Goal: Task Accomplishment & Management: Manage account settings

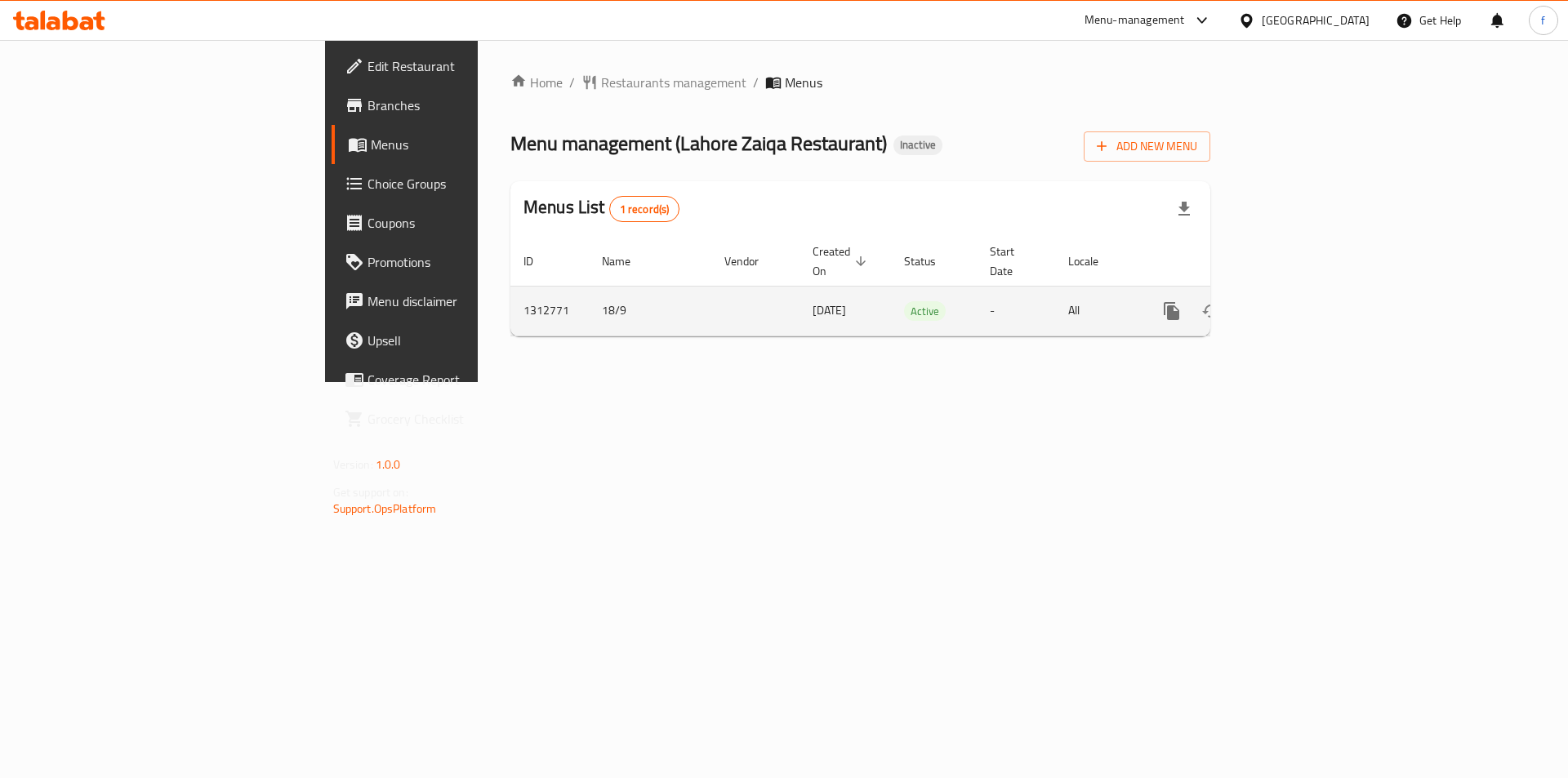
click at [1299, 301] on icon "enhanced table" at bounding box center [1290, 311] width 19 height 19
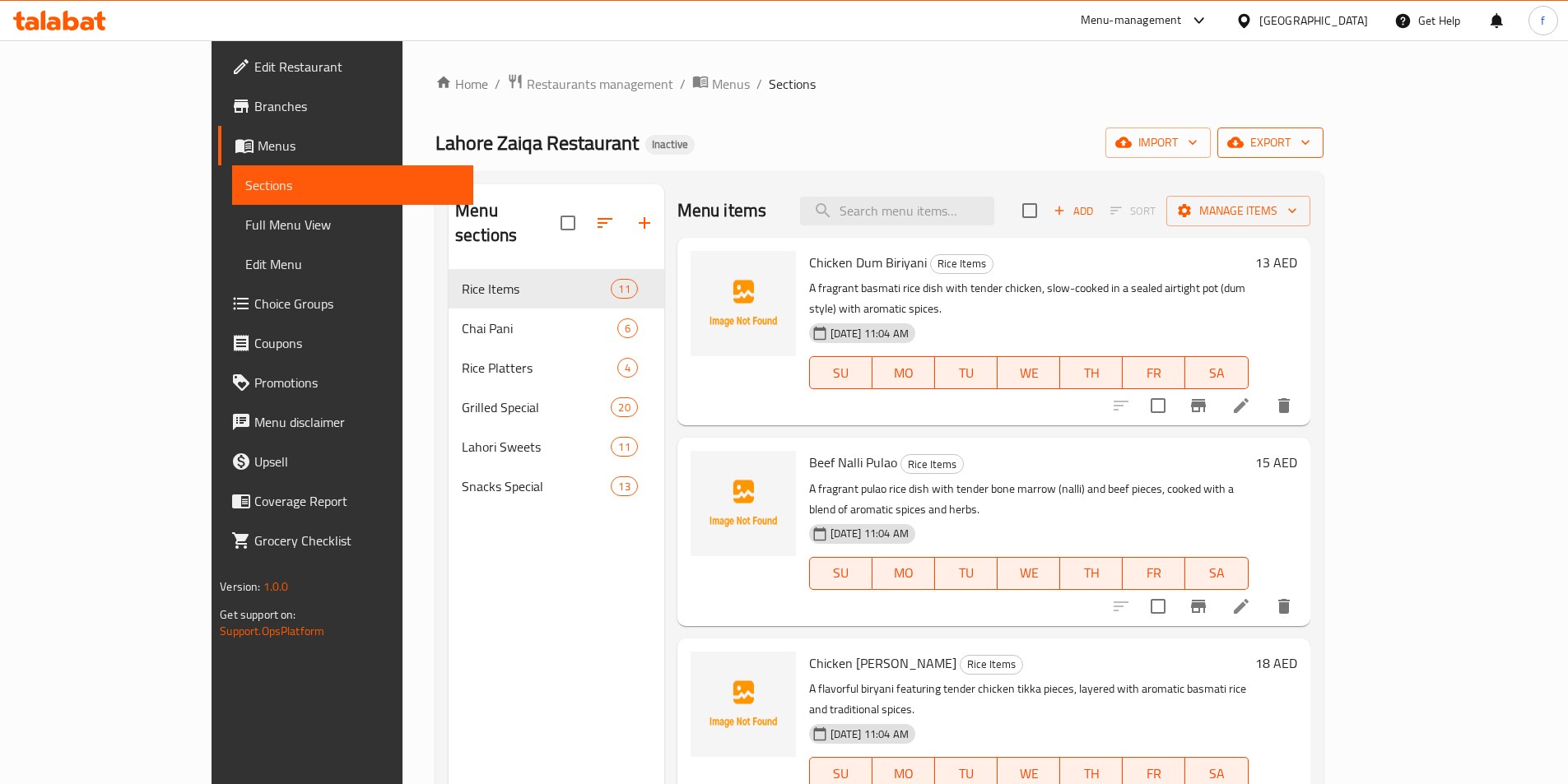
click at [1310, 138] on span "export" at bounding box center [1270, 143] width 80 height 20
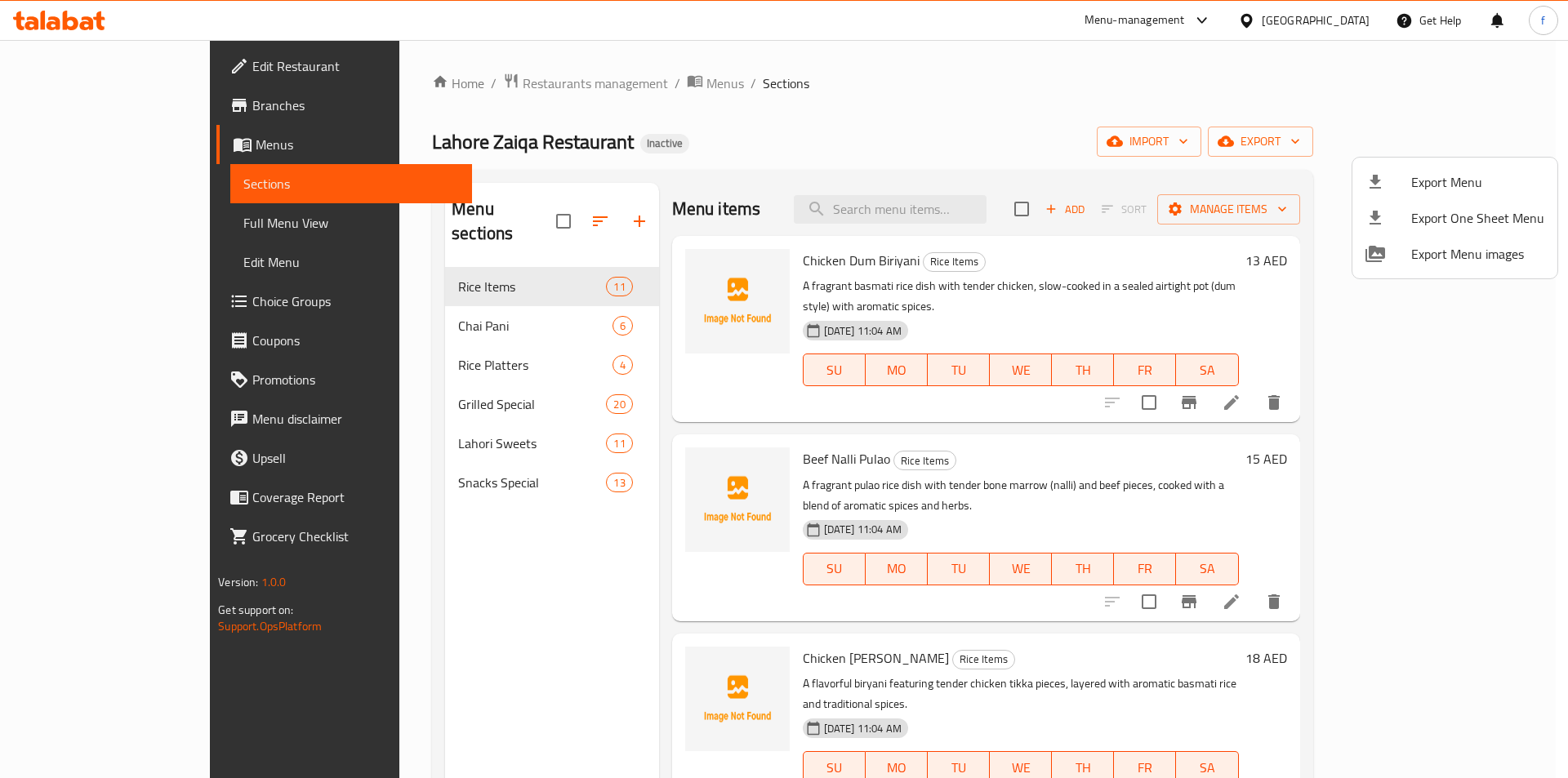
click at [1342, 149] on div at bounding box center [784, 389] width 1568 height 778
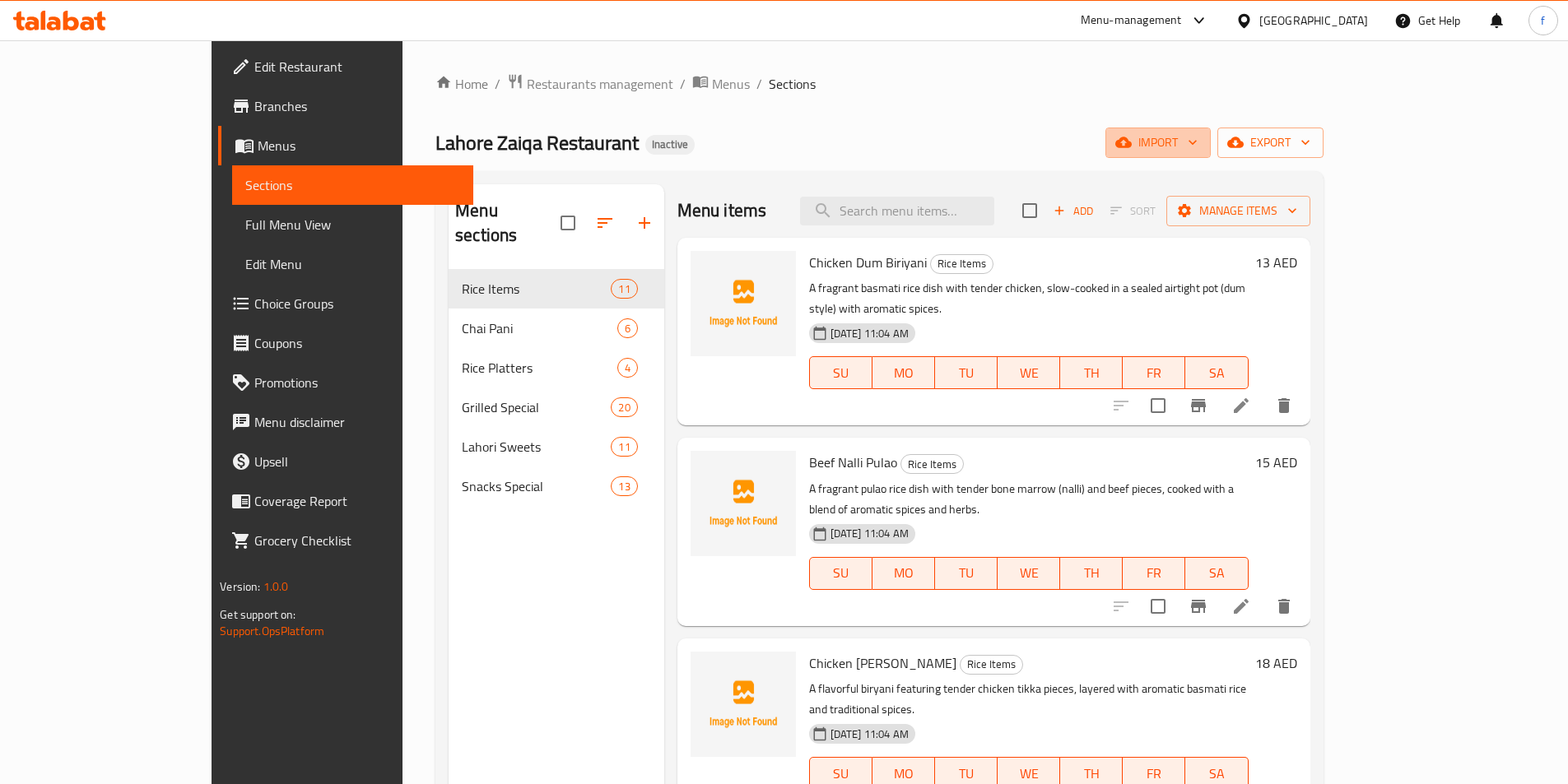
click at [1197, 150] on span "import" at bounding box center [1158, 143] width 79 height 20
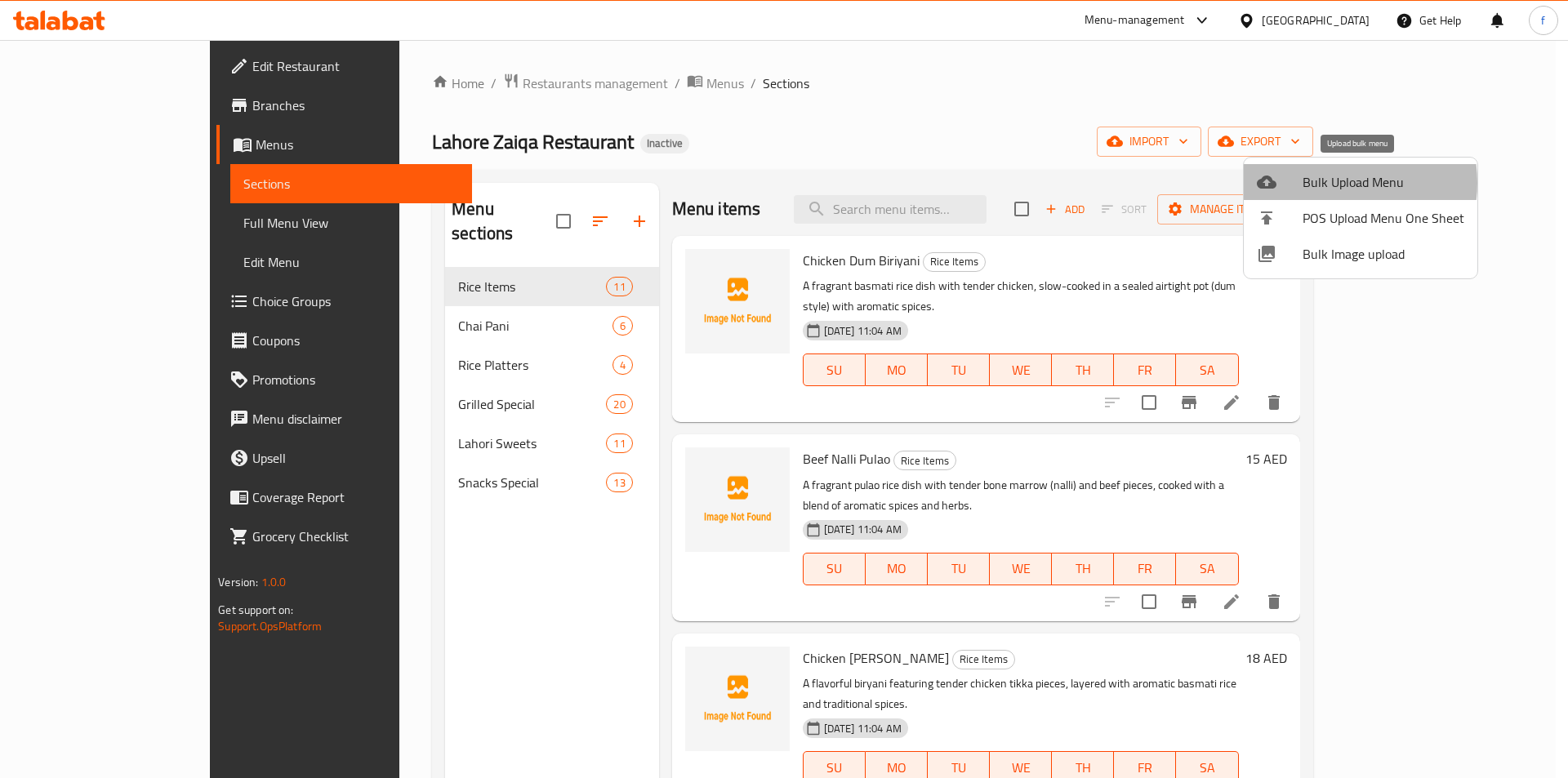
click at [1330, 183] on span "Bulk Upload Menu" at bounding box center [1384, 182] width 162 height 19
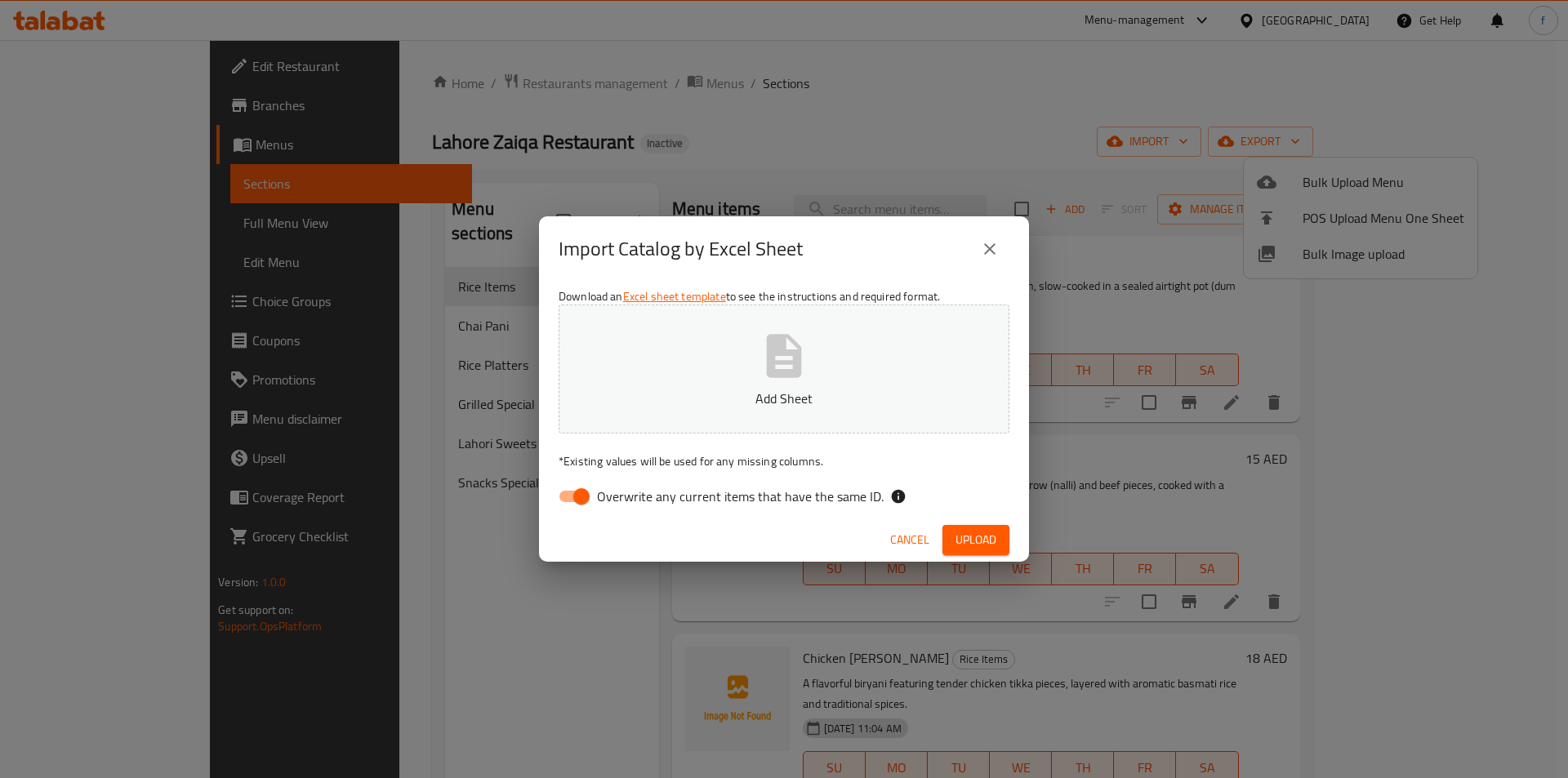
click at [573, 491] on input "Overwrite any current items that have the same ID." at bounding box center [582, 497] width 93 height 31
checkbox input "false"
click at [1006, 548] on button "Upload" at bounding box center [977, 539] width 67 height 30
click at [987, 548] on icon "button" at bounding box center [983, 540] width 23 height 23
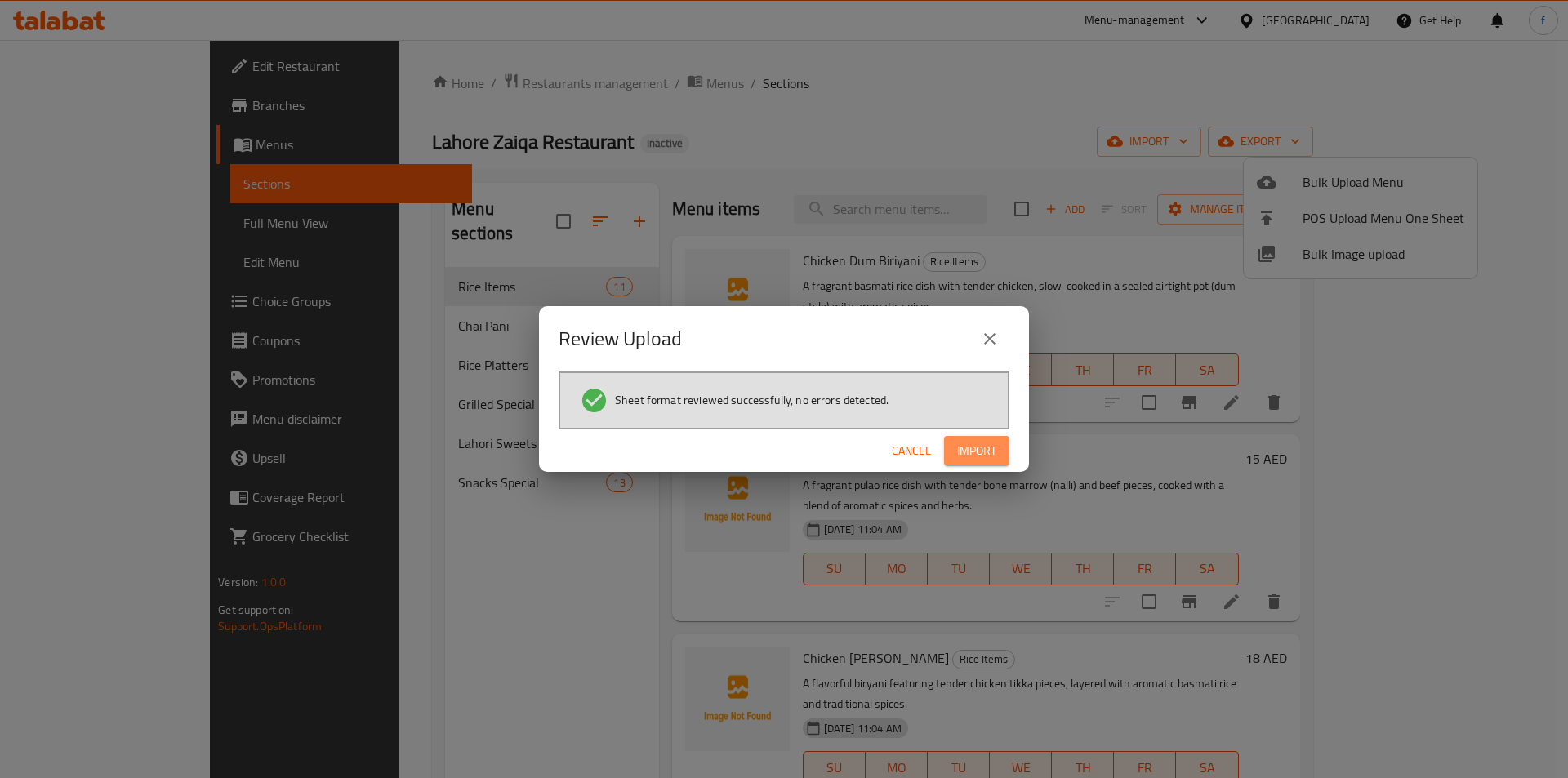
click at [957, 453] on span "Import" at bounding box center [977, 451] width 39 height 20
click at [654, 396] on span "Sheet format reviewed successfully, no errors detected." at bounding box center [752, 400] width 274 height 16
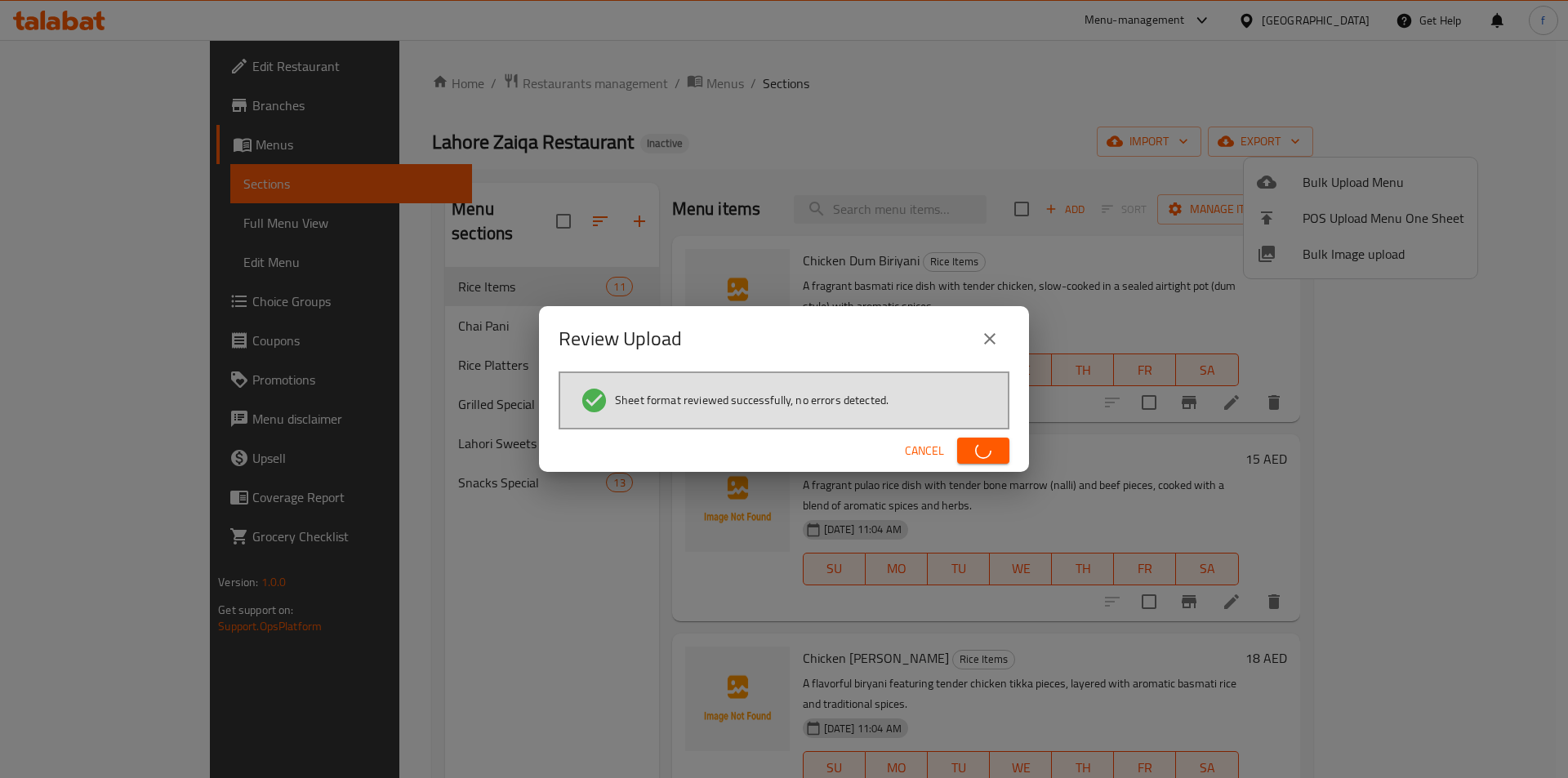
click at [771, 461] on div "Cancel" at bounding box center [784, 451] width 490 height 43
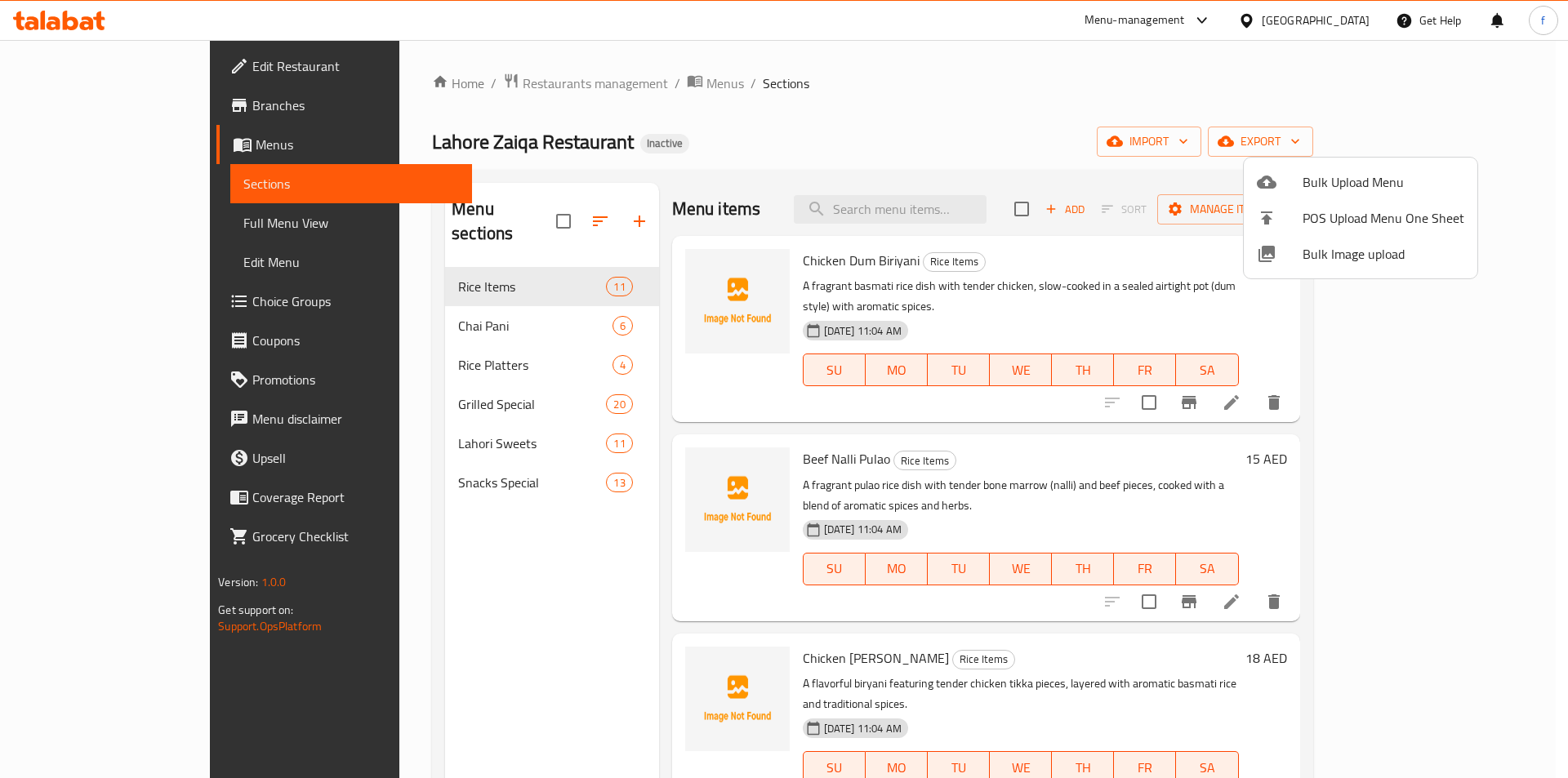
click at [507, 621] on div at bounding box center [784, 389] width 1568 height 778
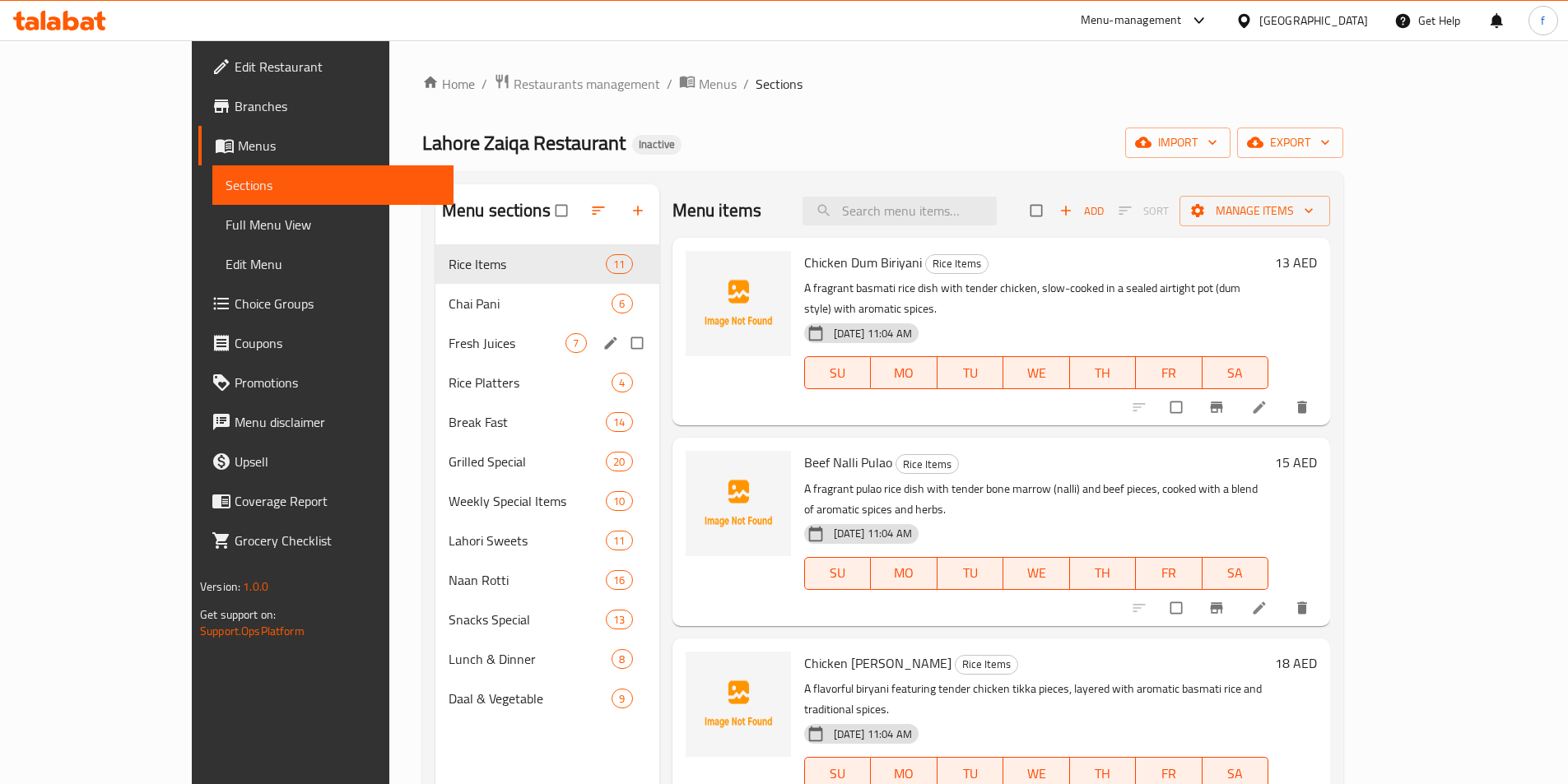
click at [436, 358] on div "Fresh Juices 7" at bounding box center [547, 343] width 224 height 40
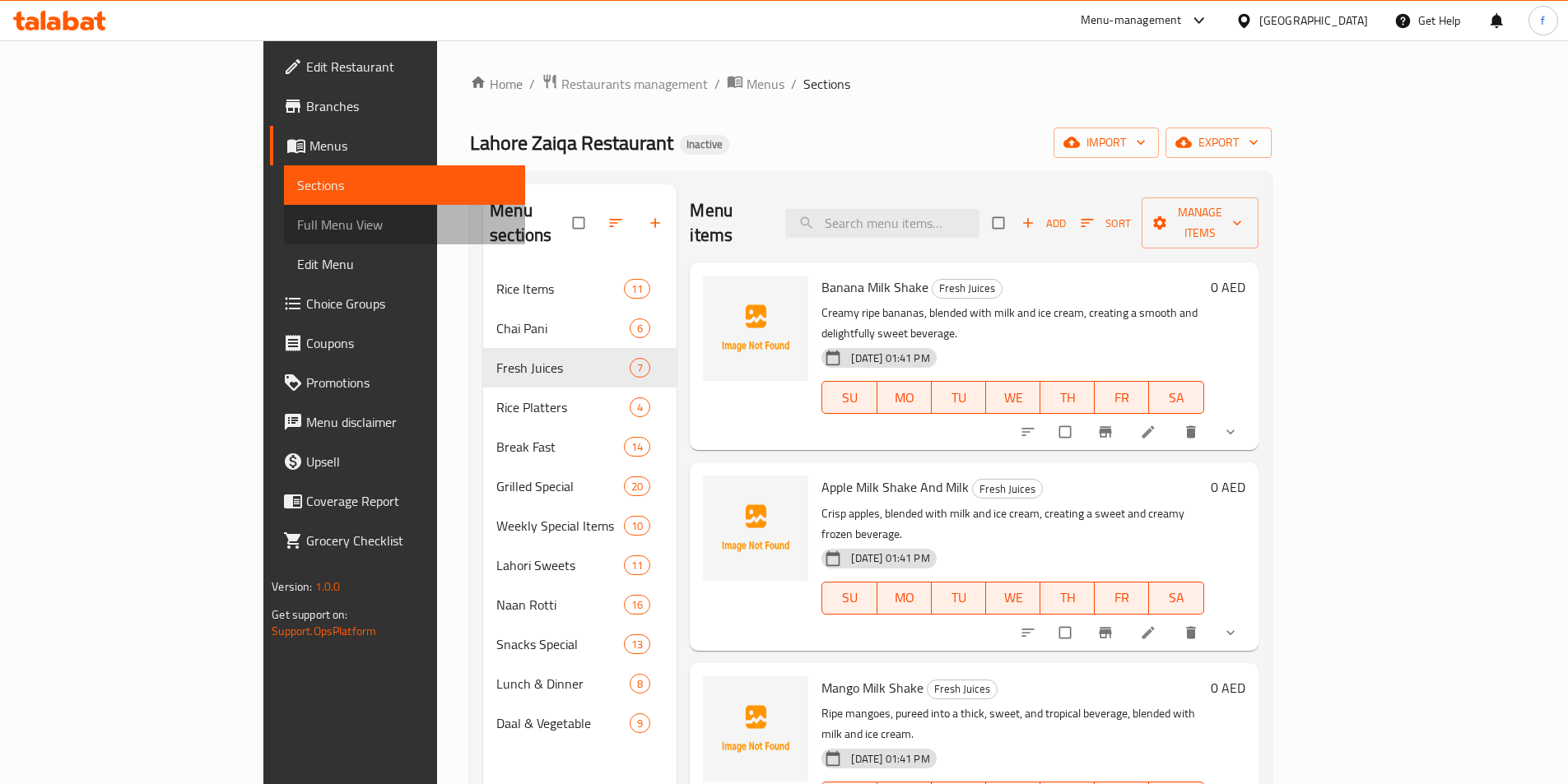
click at [297, 223] on span "Full Menu View" at bounding box center [404, 224] width 214 height 19
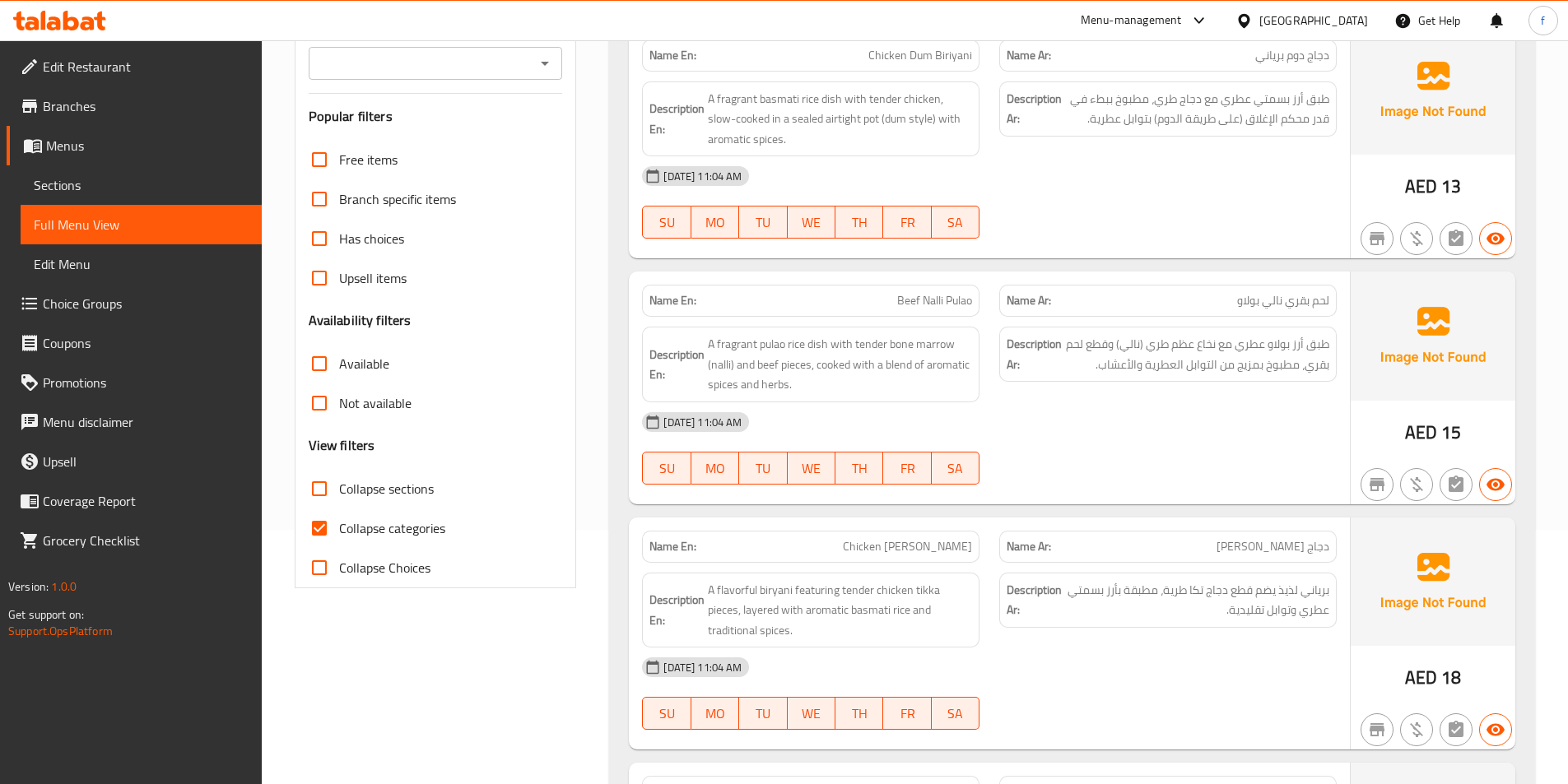
scroll to position [246, 0]
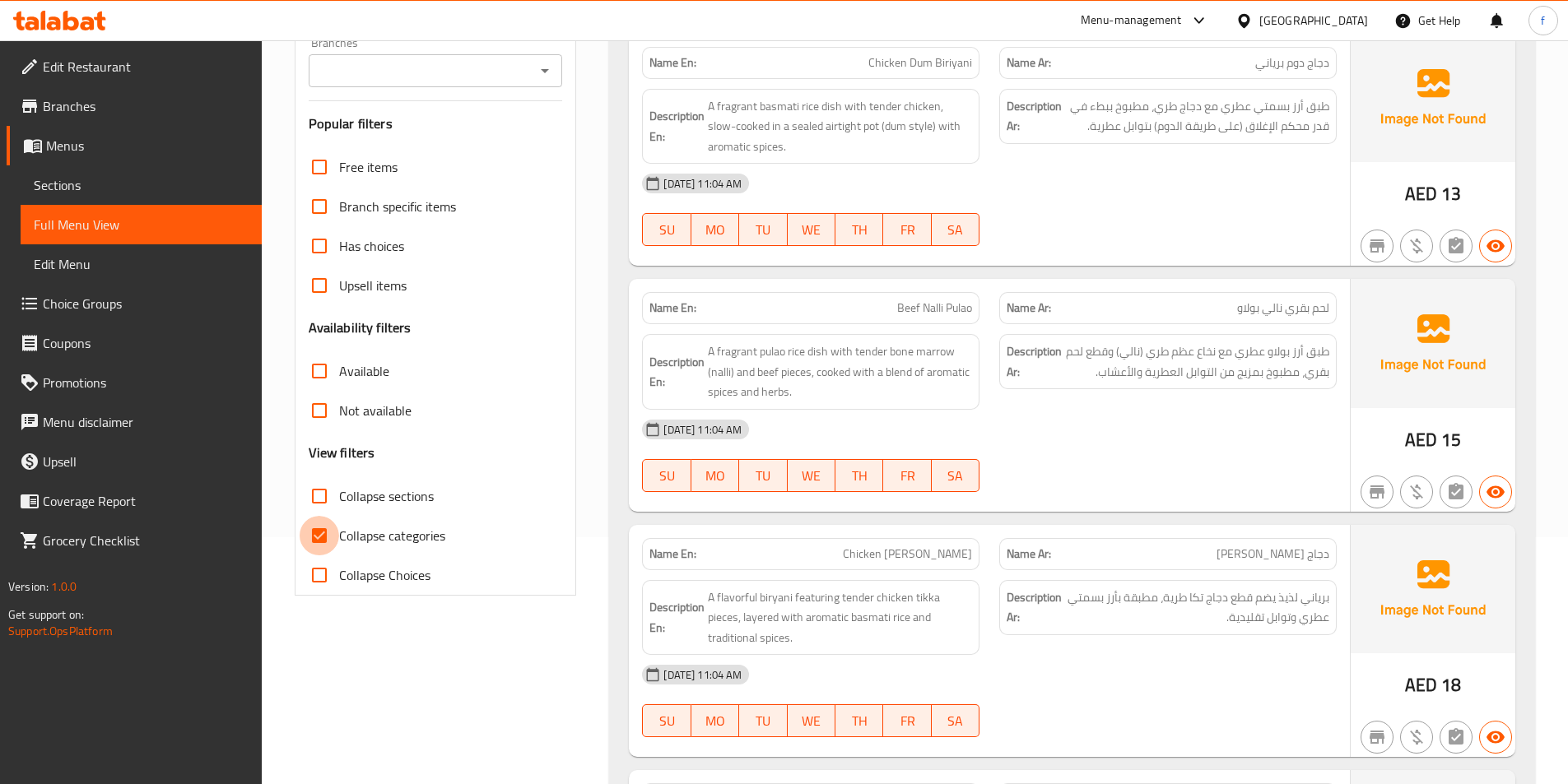
click at [308, 539] on input "Collapse categories" at bounding box center [319, 536] width 40 height 40
checkbox input "false"
click at [321, 507] on input "Collapse sections" at bounding box center [319, 496] width 40 height 40
checkbox input "true"
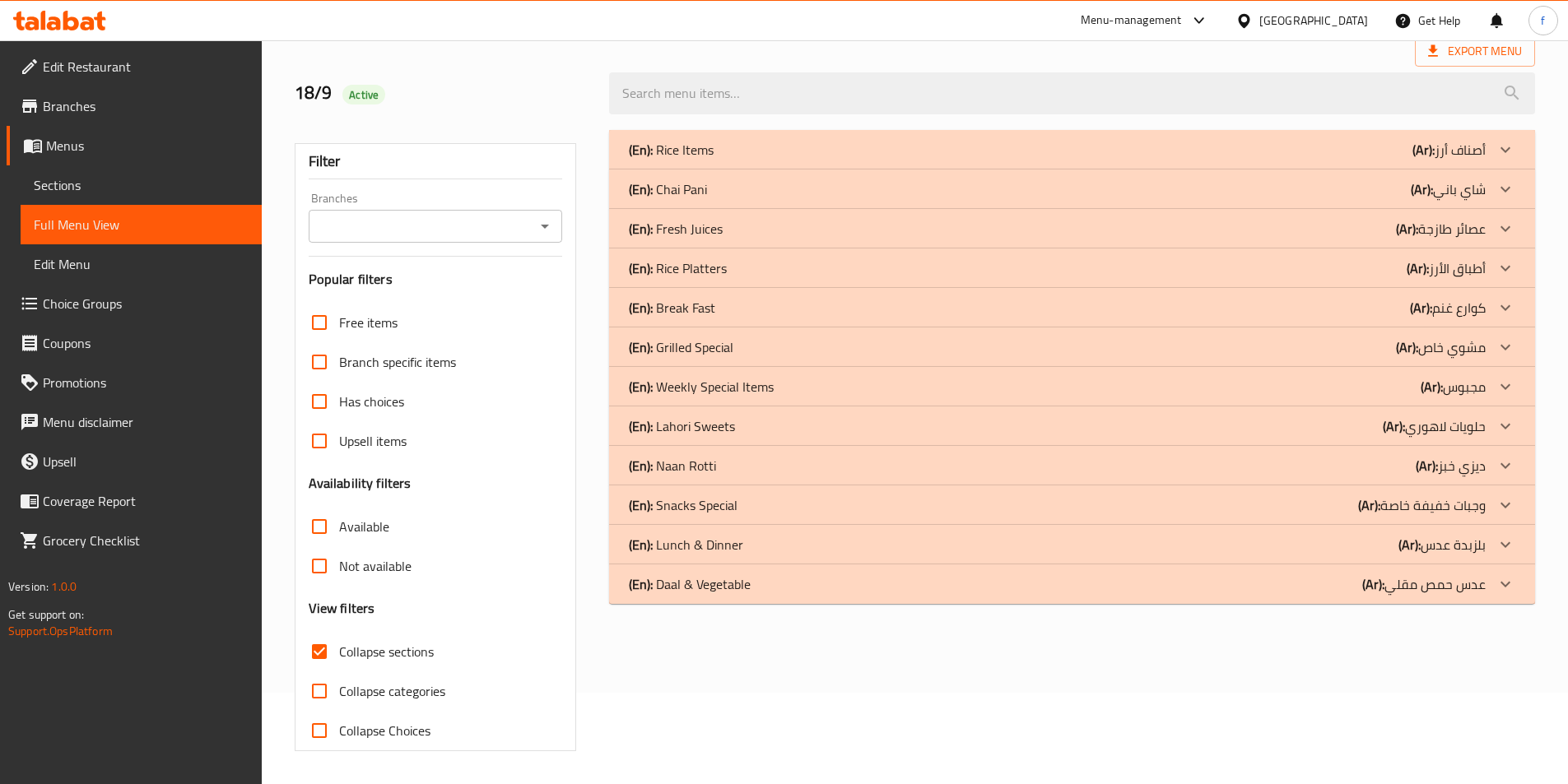
scroll to position [91, 0]
click at [674, 233] on p "(En): Fresh Juices" at bounding box center [675, 229] width 94 height 19
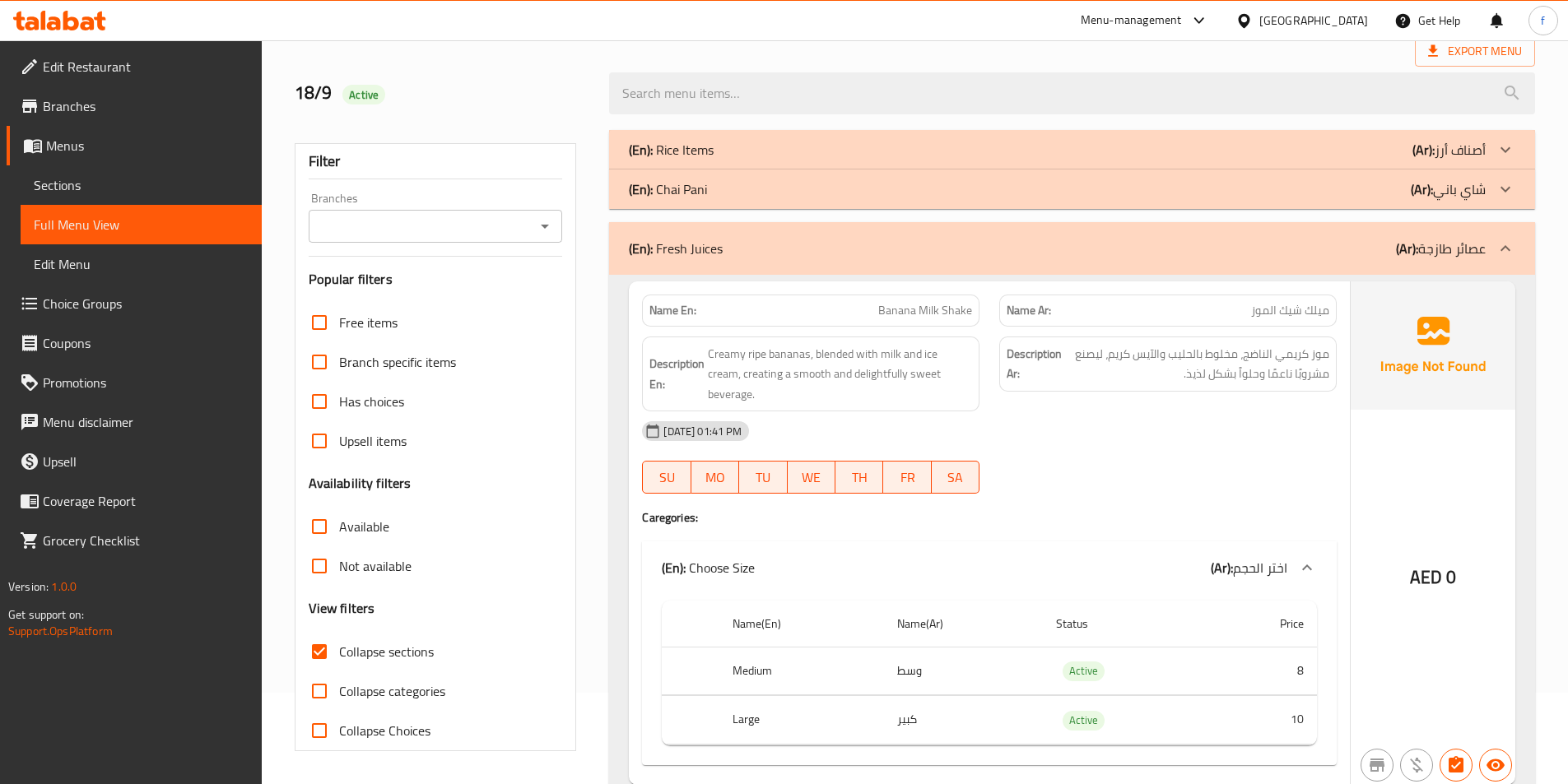
scroll to position [174, 0]
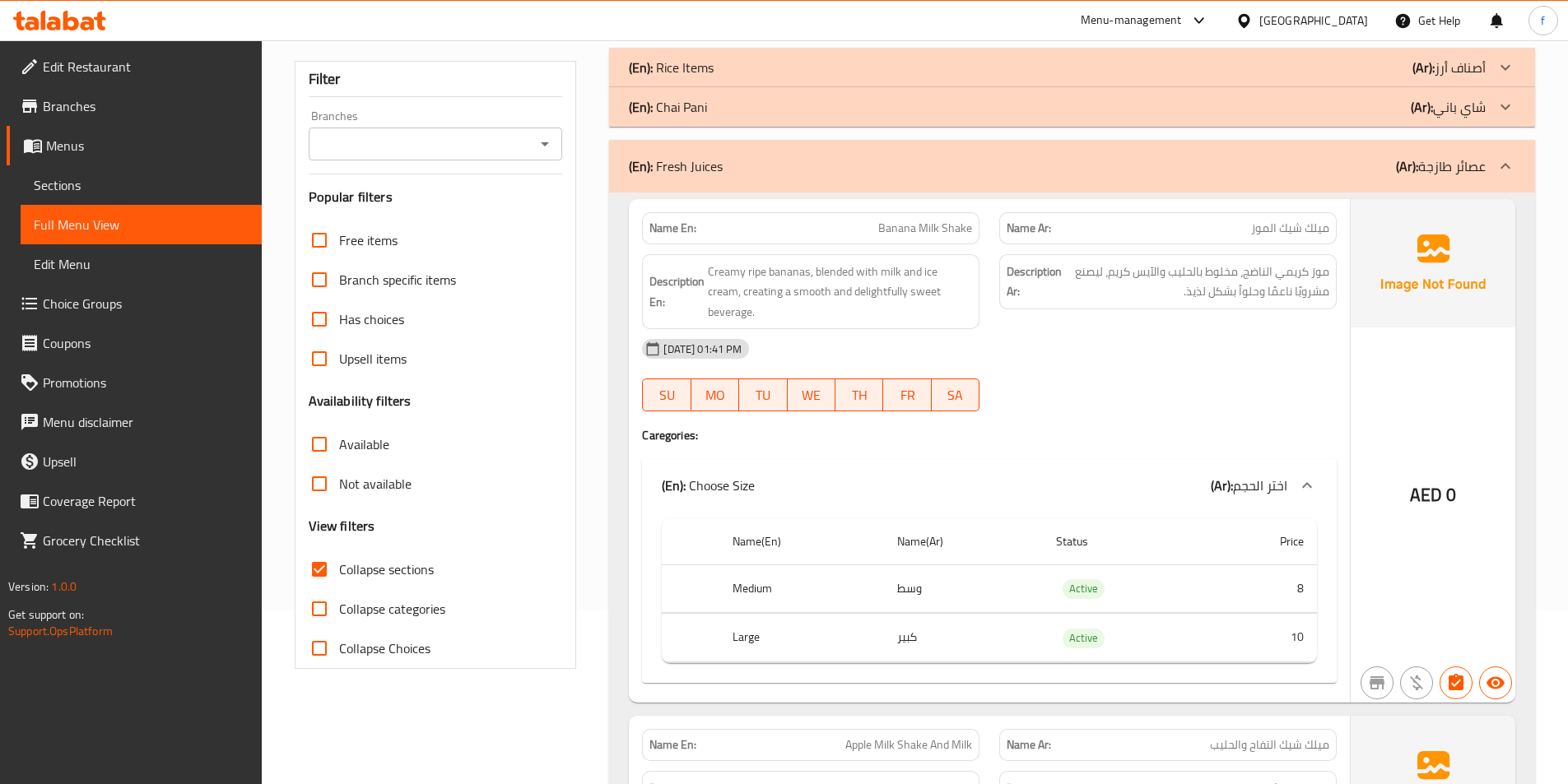
click at [950, 227] on span "Banana Milk Shake" at bounding box center [925, 228] width 94 height 17
click at [926, 226] on span "Banana Milk Shake" at bounding box center [925, 228] width 94 height 17
click at [914, 230] on span "Banana Milk Shake" at bounding box center [925, 228] width 94 height 17
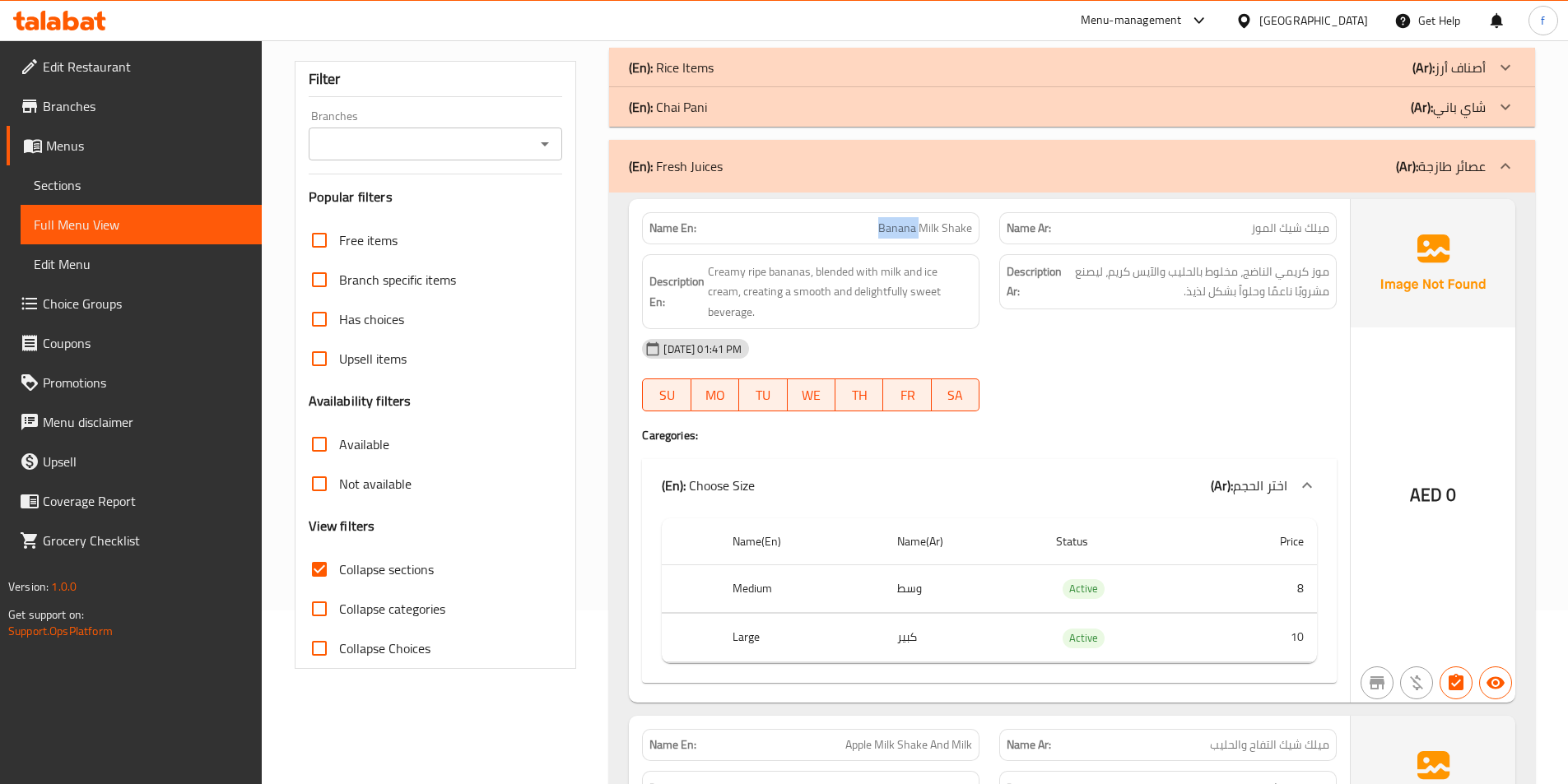
click at [914, 230] on span "Banana Milk Shake" at bounding box center [925, 228] width 94 height 17
click at [777, 282] on span "Creamy ripe bananas, blended with milk and ice cream, creating a smooth and del…" at bounding box center [839, 292] width 264 height 61
click at [714, 272] on span "Creamy ripe bananas, blended with milk and ice cream, creating a smooth and del…" at bounding box center [839, 292] width 264 height 61
drag, startPoint x: 714, startPoint y: 272, endPoint x: 756, endPoint y: 271, distance: 42.0
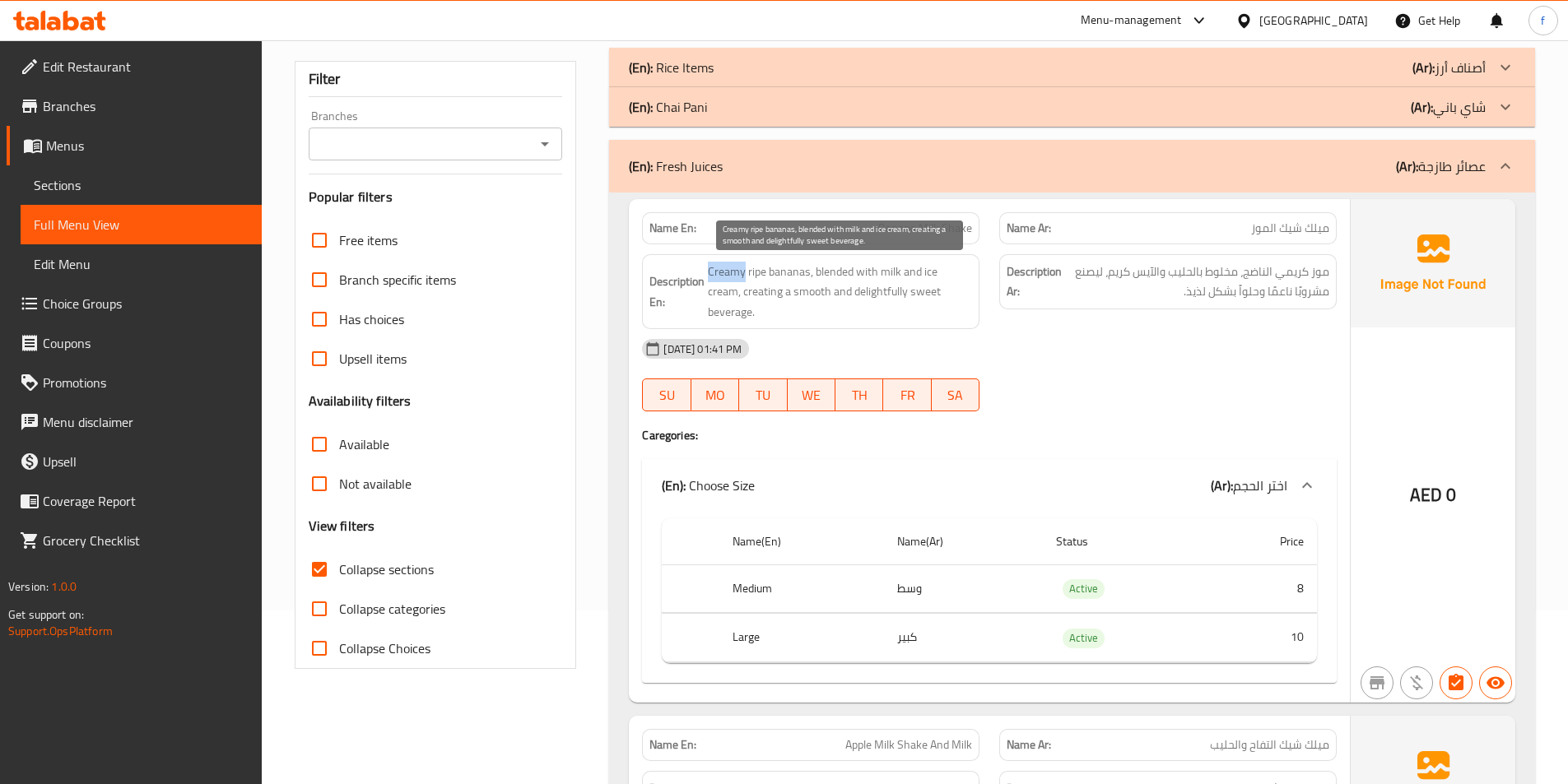
click at [716, 272] on span "Creamy ripe bananas, blended with milk and ice cream, creating a smooth and del…" at bounding box center [839, 292] width 264 height 61
click at [756, 271] on span "Creamy ripe bananas, blended with milk and ice cream, creating a smooth and del…" at bounding box center [839, 292] width 264 height 61
click at [796, 277] on span "Creamy ripe bananas, blended with milk and ice cream, creating a smooth and del…" at bounding box center [839, 292] width 264 height 61
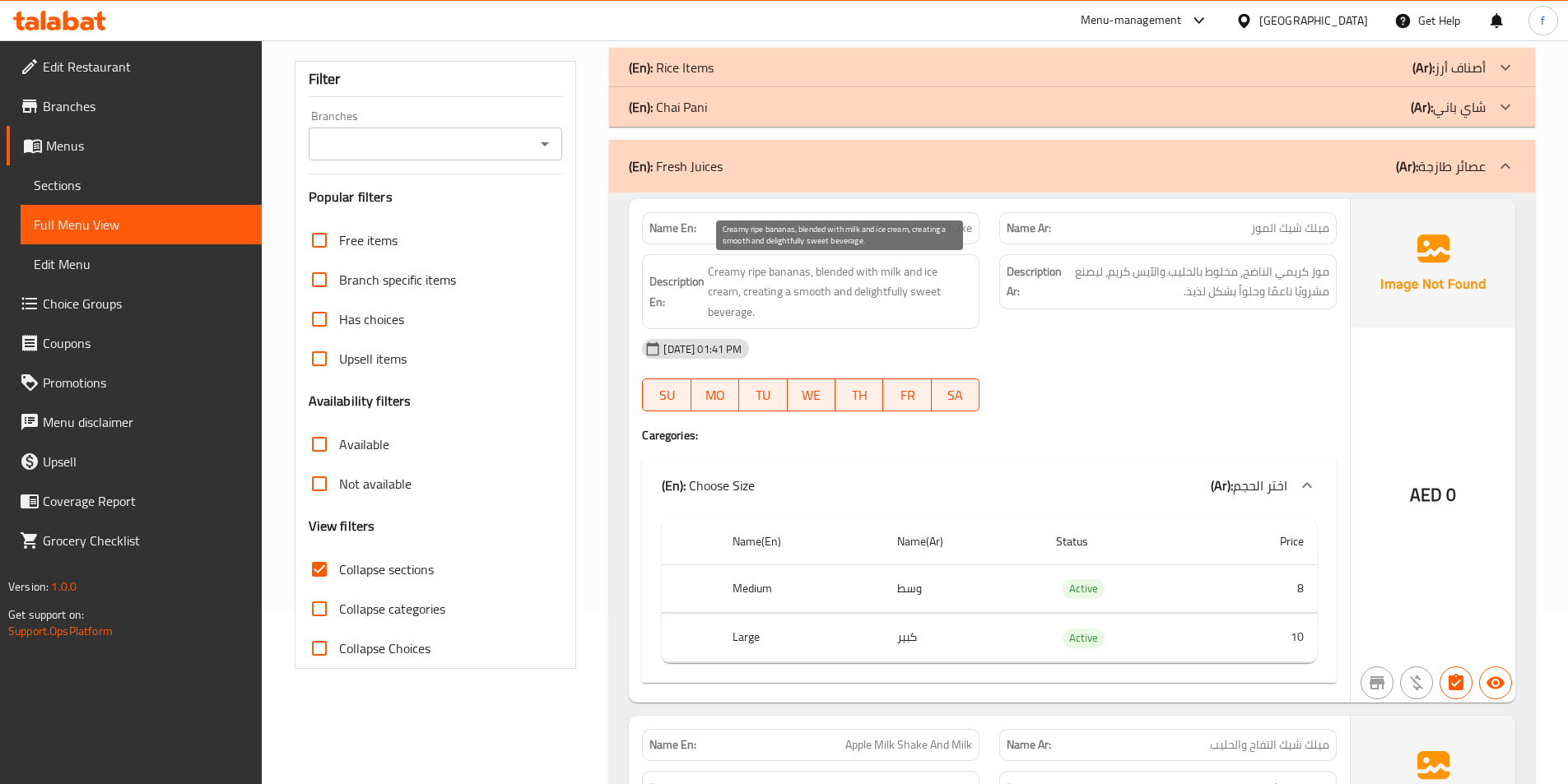
click at [832, 274] on span "Creamy ripe bananas, blended with milk and ice cream, creating a smooth and del…" at bounding box center [839, 292] width 264 height 61
click at [878, 278] on span "Creamy ripe bananas, blended with milk and ice cream, creating a smooth and del…" at bounding box center [839, 292] width 264 height 61
click at [930, 270] on span "Creamy ripe bananas, blended with milk and ice cream, creating a smooth and del…" at bounding box center [839, 292] width 264 height 61
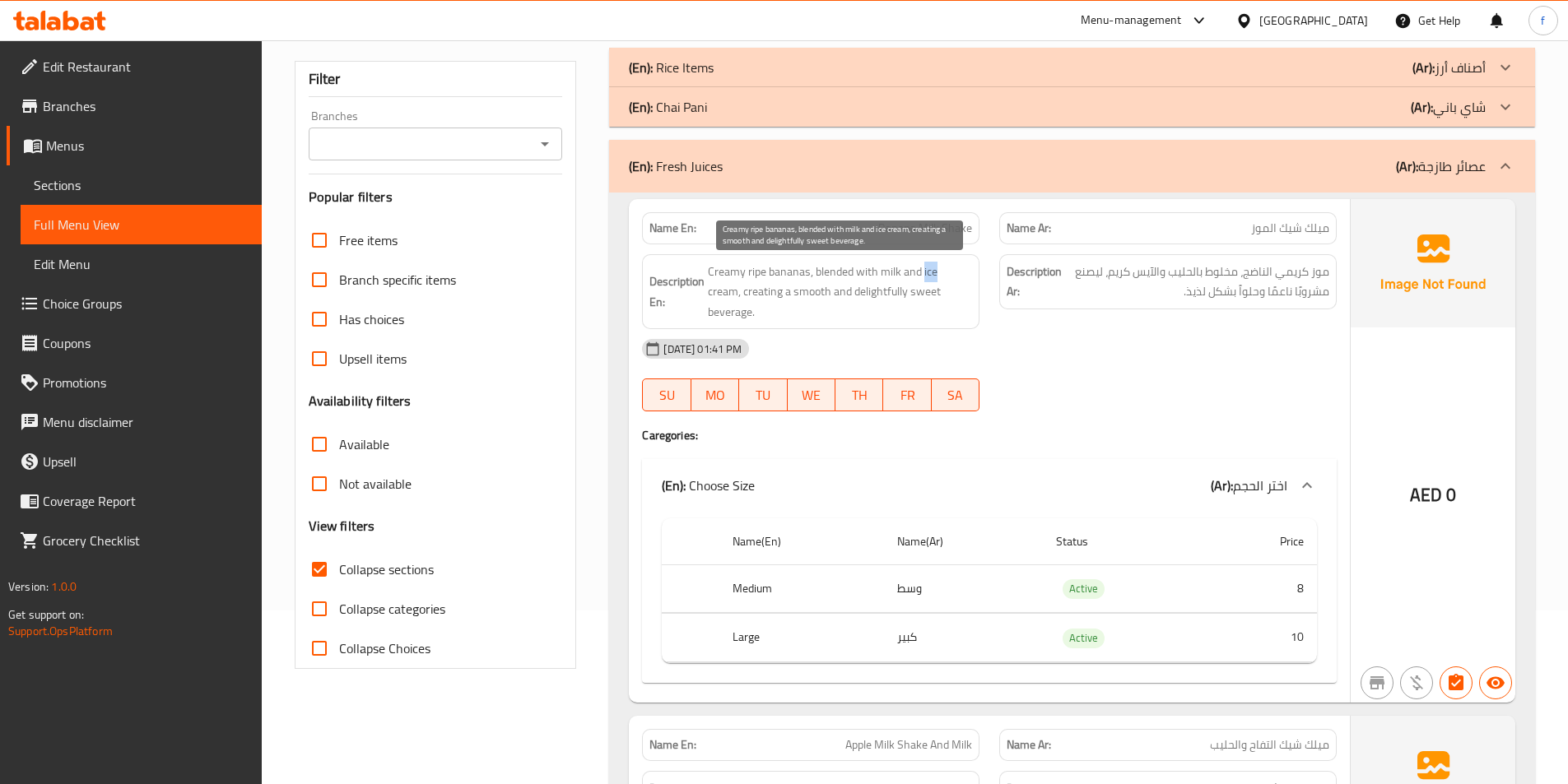
click at [930, 270] on span "Creamy ripe bananas, blended with milk and ice cream, creating a smooth and del…" at bounding box center [839, 292] width 264 height 61
click at [940, 269] on span "Creamy ripe bananas, blended with milk and ice cream, creating a smooth and del…" at bounding box center [839, 292] width 264 height 61
click at [724, 291] on span "Creamy ripe bananas, blended with milk and ice cream, creating a smooth and del…" at bounding box center [839, 292] width 264 height 61
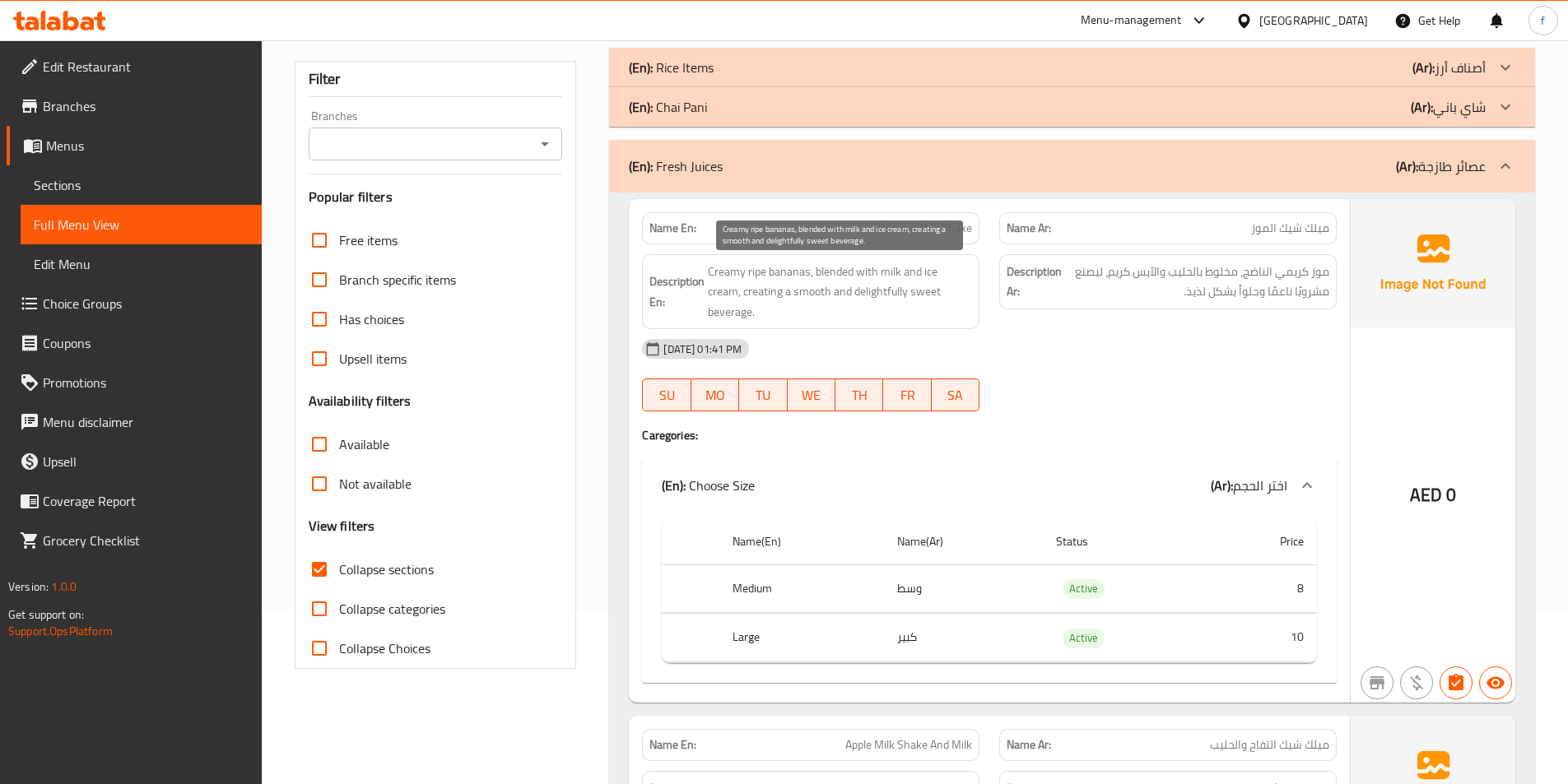
click at [779, 289] on span "Creamy ripe bananas, blended with milk and ice cream, creating a smooth and del…" at bounding box center [839, 292] width 264 height 61
click at [934, 291] on span "Creamy ripe bananas, blended with milk and ice cream, creating a smooth and del…" at bounding box center [839, 292] width 264 height 61
click at [890, 294] on span "Creamy ripe bananas, blended with milk and ice cream, creating a smooth and del…" at bounding box center [839, 292] width 264 height 61
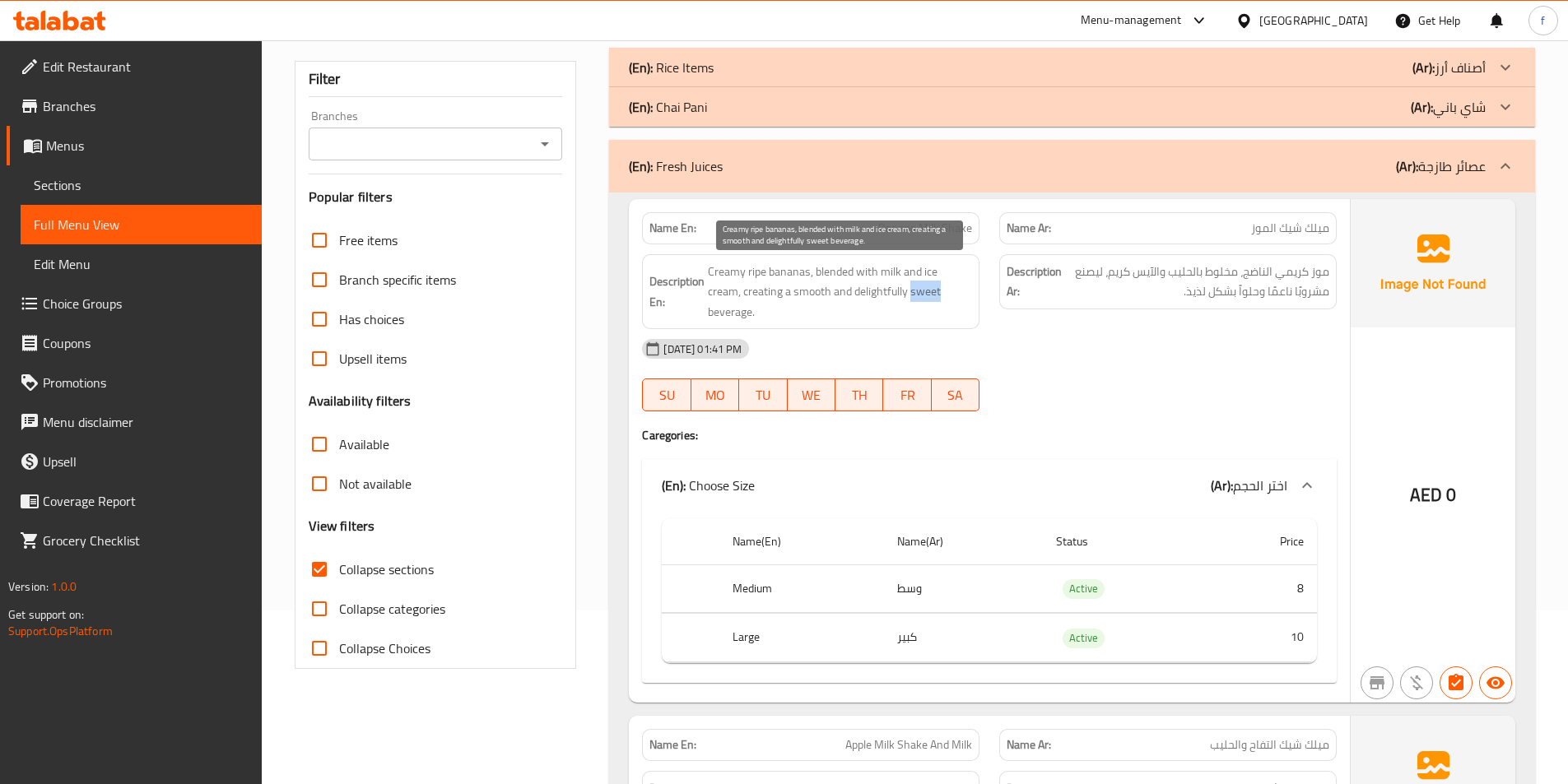
click at [890, 294] on span "Creamy ripe bananas, blended with milk and ice cream, creating a smooth and del…" at bounding box center [839, 292] width 264 height 61
click at [778, 283] on span "Creamy ripe bananas, blended with milk and ice cream, creating a smooth and del…" at bounding box center [839, 292] width 264 height 61
click at [840, 290] on span "Creamy ripe bananas, blended with milk and ice cream, creating a smooth and del…" at bounding box center [839, 292] width 264 height 61
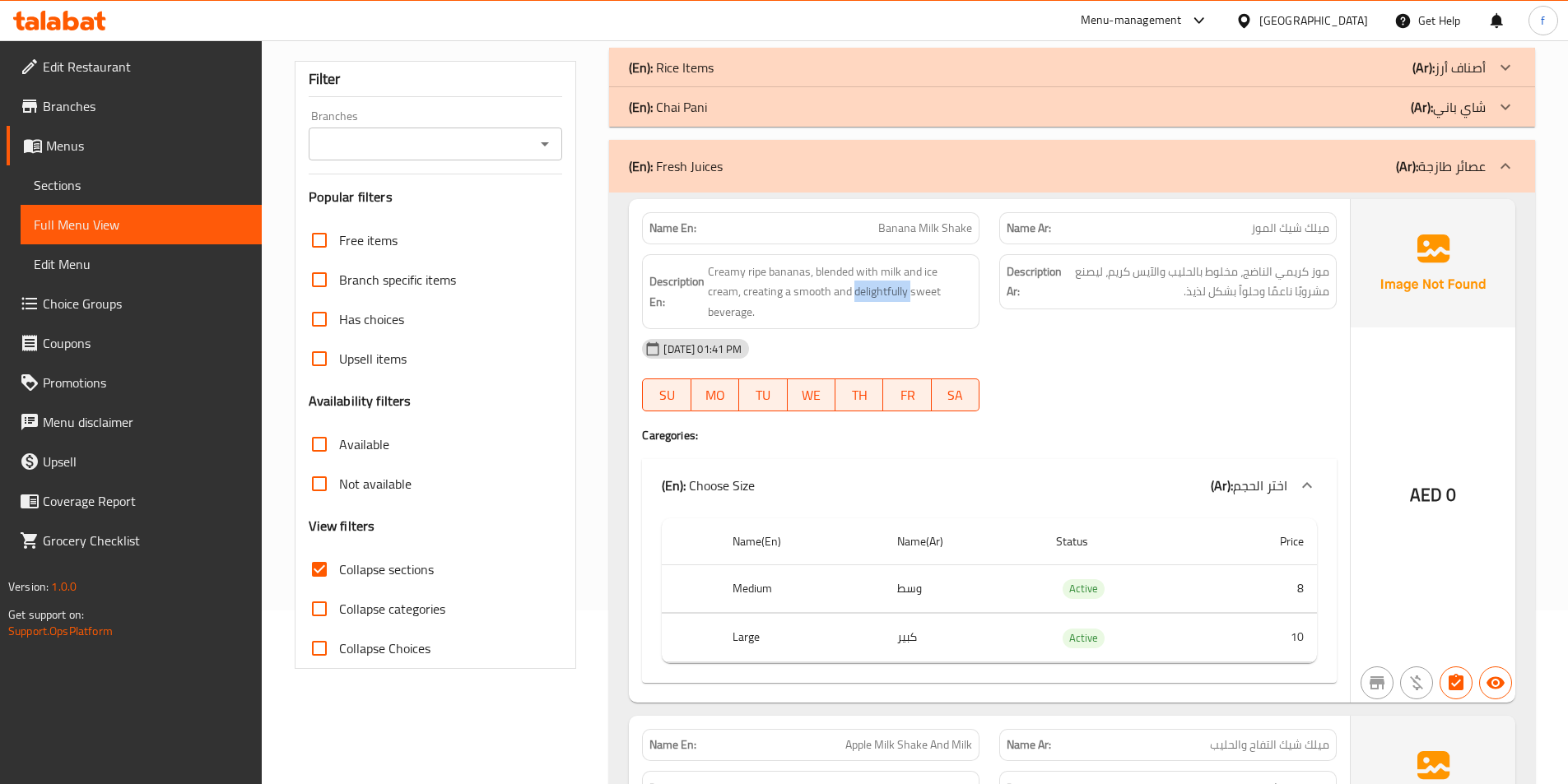
copy span "delightfully"
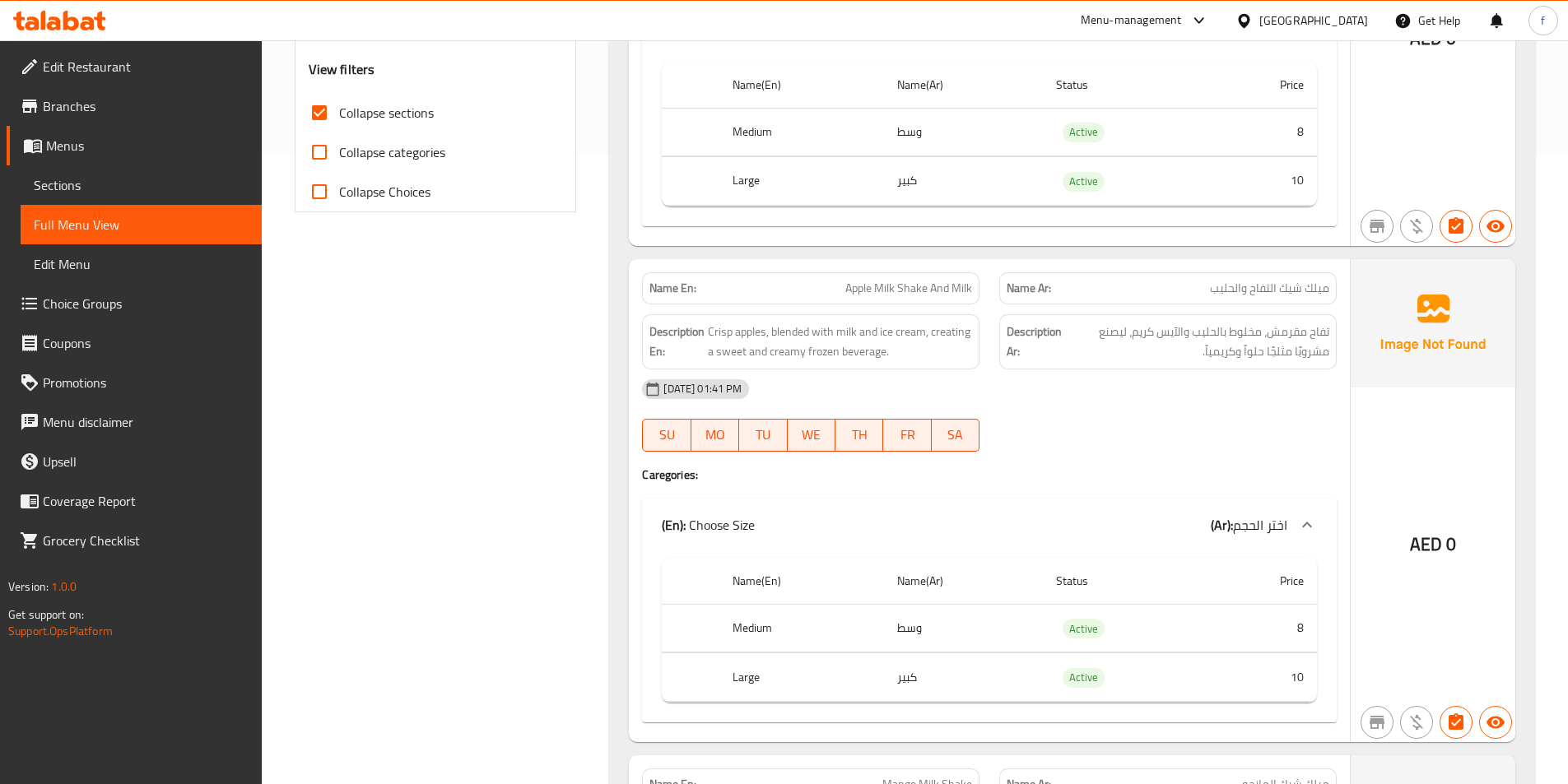
scroll to position [668, 0]
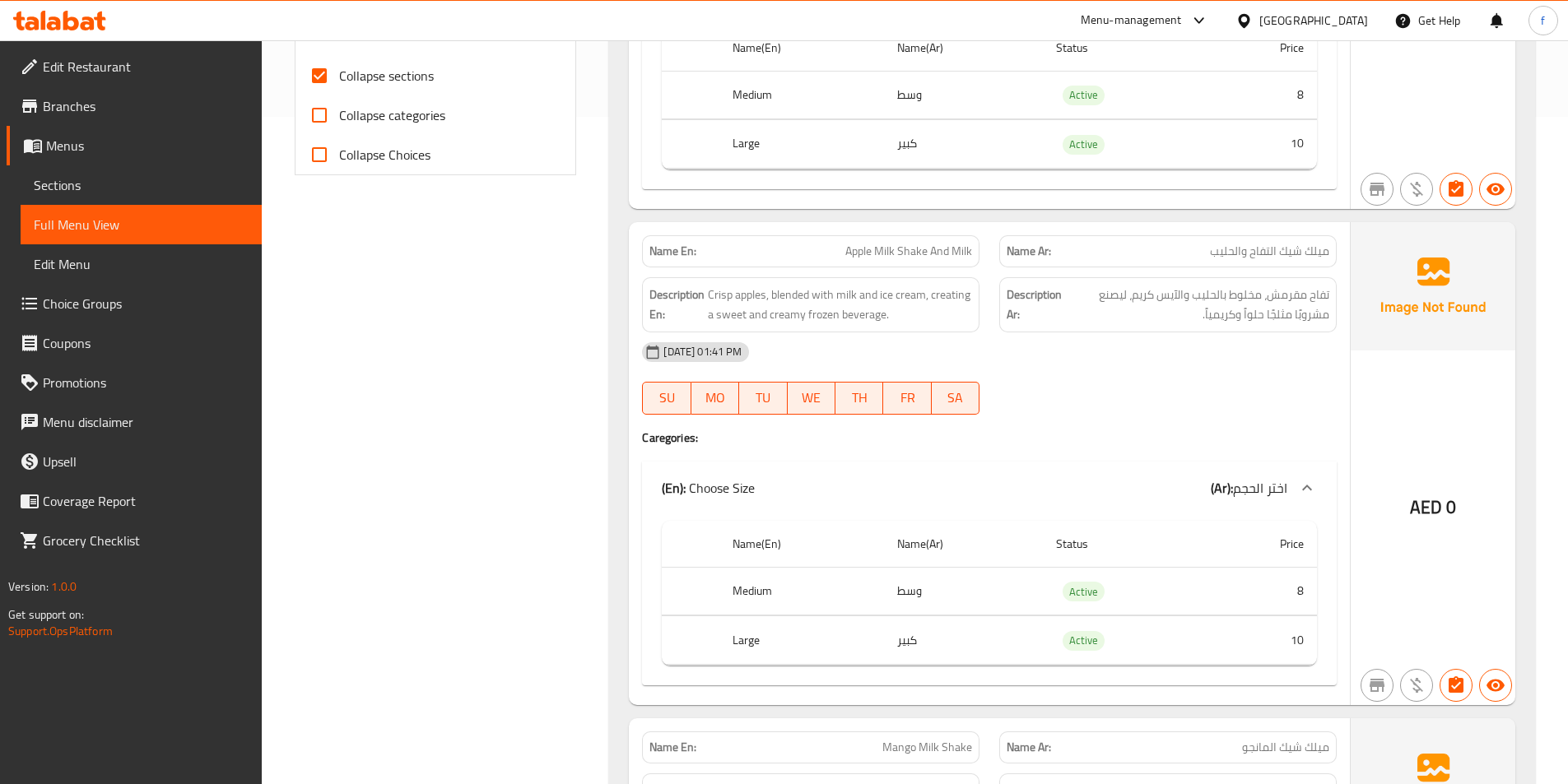
click at [960, 243] on span "Apple Milk Shake And Milk" at bounding box center [908, 251] width 127 height 17
click at [859, 243] on span "Apple Milk Shake And Milk" at bounding box center [908, 251] width 127 height 17
click at [883, 243] on span "Apple Milk Shake And Milk" at bounding box center [908, 251] width 127 height 17
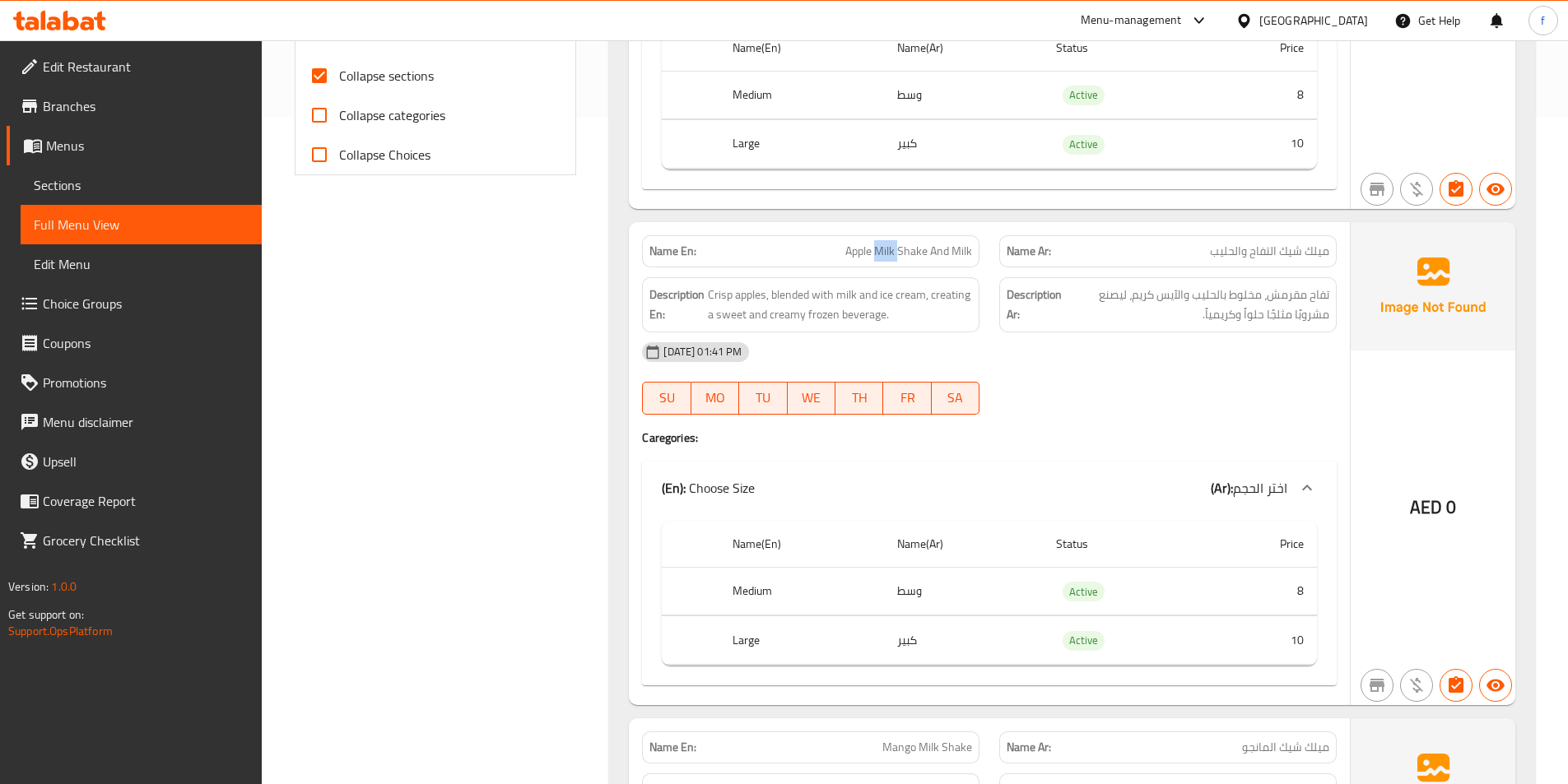
click at [883, 243] on span "Apple Milk Shake And Milk" at bounding box center [908, 251] width 127 height 17
click at [901, 243] on span "Apple Milk Shake And Milk" at bounding box center [908, 251] width 127 height 17
click at [959, 243] on span "Apple Milk Shake And Milk" at bounding box center [908, 251] width 127 height 17
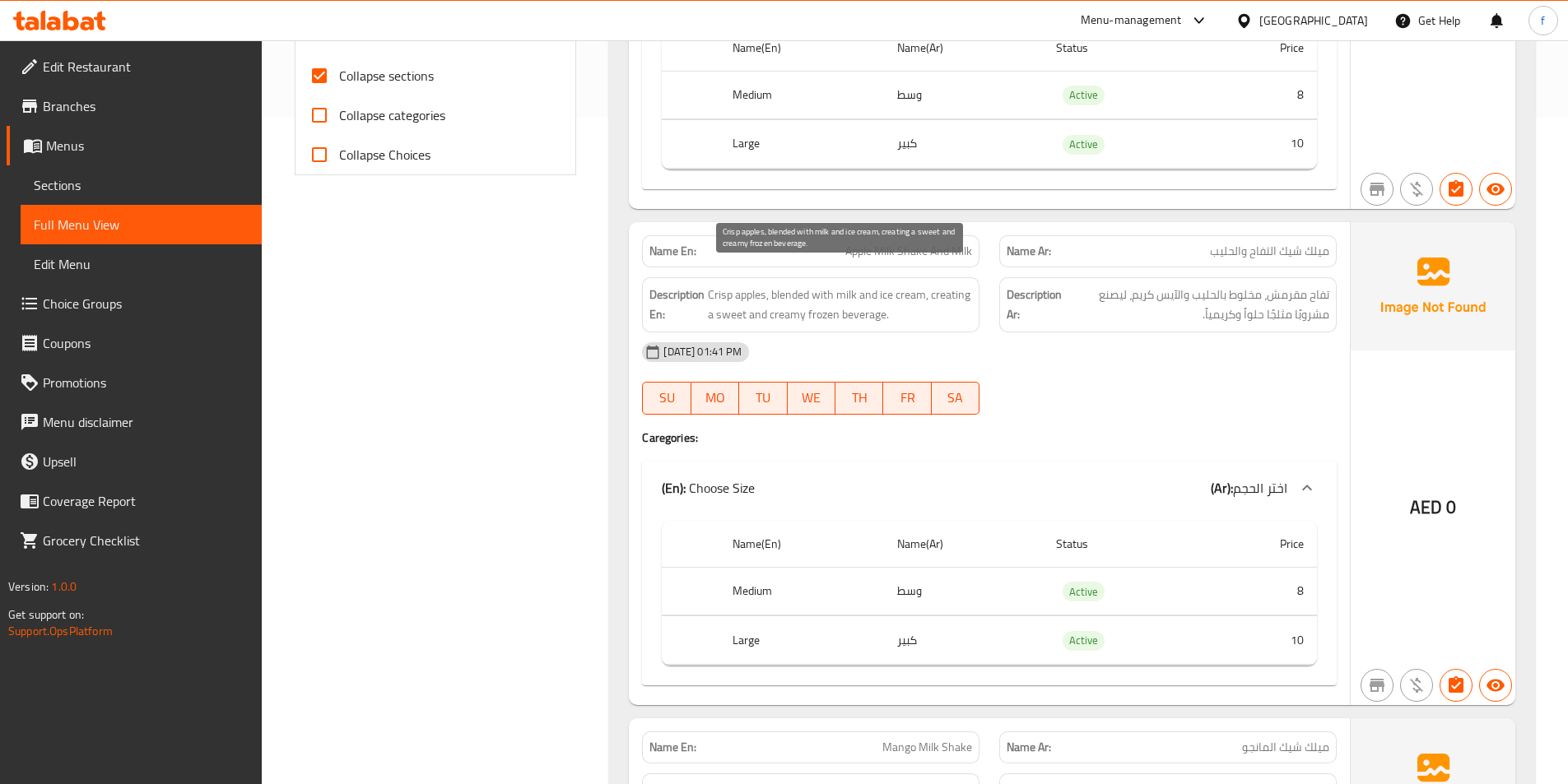
click at [722, 284] on span "Crisp apples, blended with milk and ice cream, creating a sweet and creamy froz…" at bounding box center [839, 305] width 264 height 41
drag, startPoint x: 722, startPoint y: 274, endPoint x: 756, endPoint y: 287, distance: 36.4
click at [729, 284] on span "Crisp apples, blended with milk and ice cream, creating a sweet and creamy froz…" at bounding box center [839, 305] width 264 height 41
click at [745, 284] on span "Crisp apples, blended with milk and ice cream, creating a sweet and creamy froz…" at bounding box center [839, 305] width 264 height 41
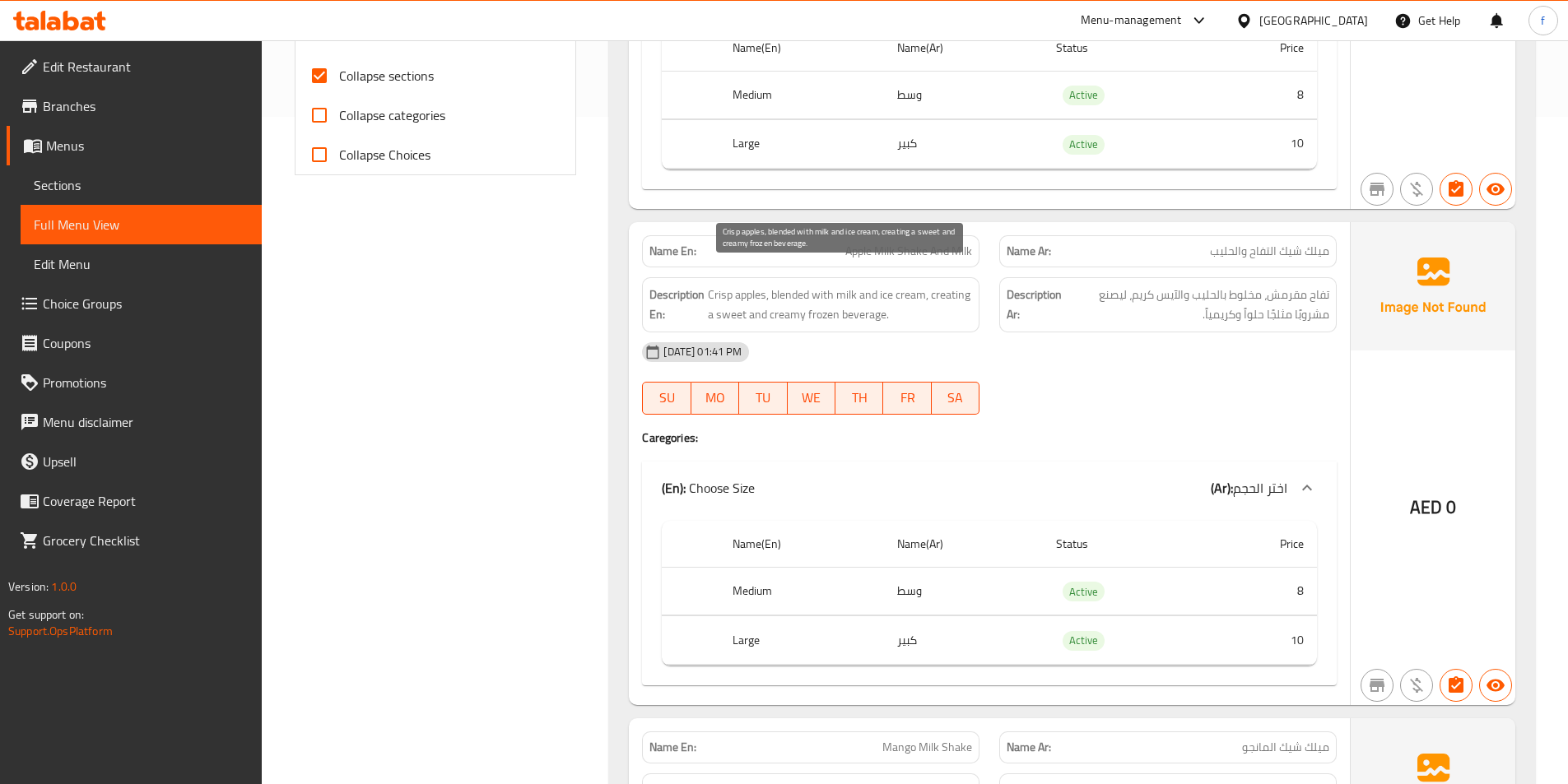
click at [785, 284] on span "Crisp apples, blended with milk and ice cream, creating a sweet and creamy froz…" at bounding box center [839, 305] width 264 height 41
click at [842, 284] on span "Crisp apples, blended with milk and ice cream, creating a sweet and creamy froz…" at bounding box center [839, 305] width 264 height 41
click at [898, 284] on span "Crisp apples, blended with milk and ice cream, creating a sweet and creamy froz…" at bounding box center [839, 305] width 264 height 41
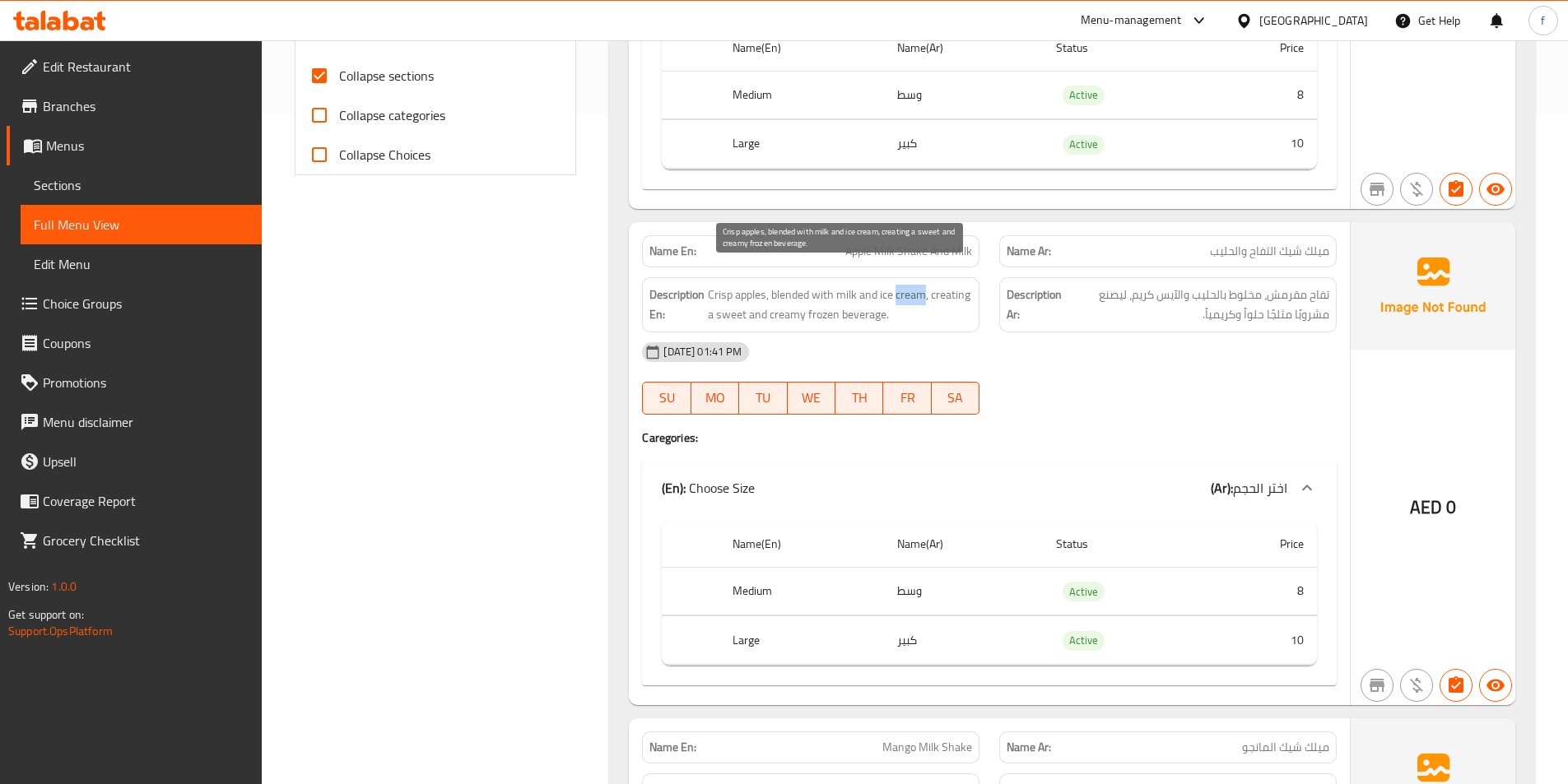
click at [898, 284] on span "Crisp apples, blended with milk and ice cream, creating a sweet and creamy froz…" at bounding box center [839, 305] width 264 height 41
click at [947, 284] on span "Crisp apples, blended with milk and ice cream, creating a sweet and creamy froz…" at bounding box center [839, 305] width 264 height 41
click at [848, 296] on span "Crisp apples, blended with milk and ice cream, creating a sweet and creamy froz…" at bounding box center [839, 305] width 264 height 41
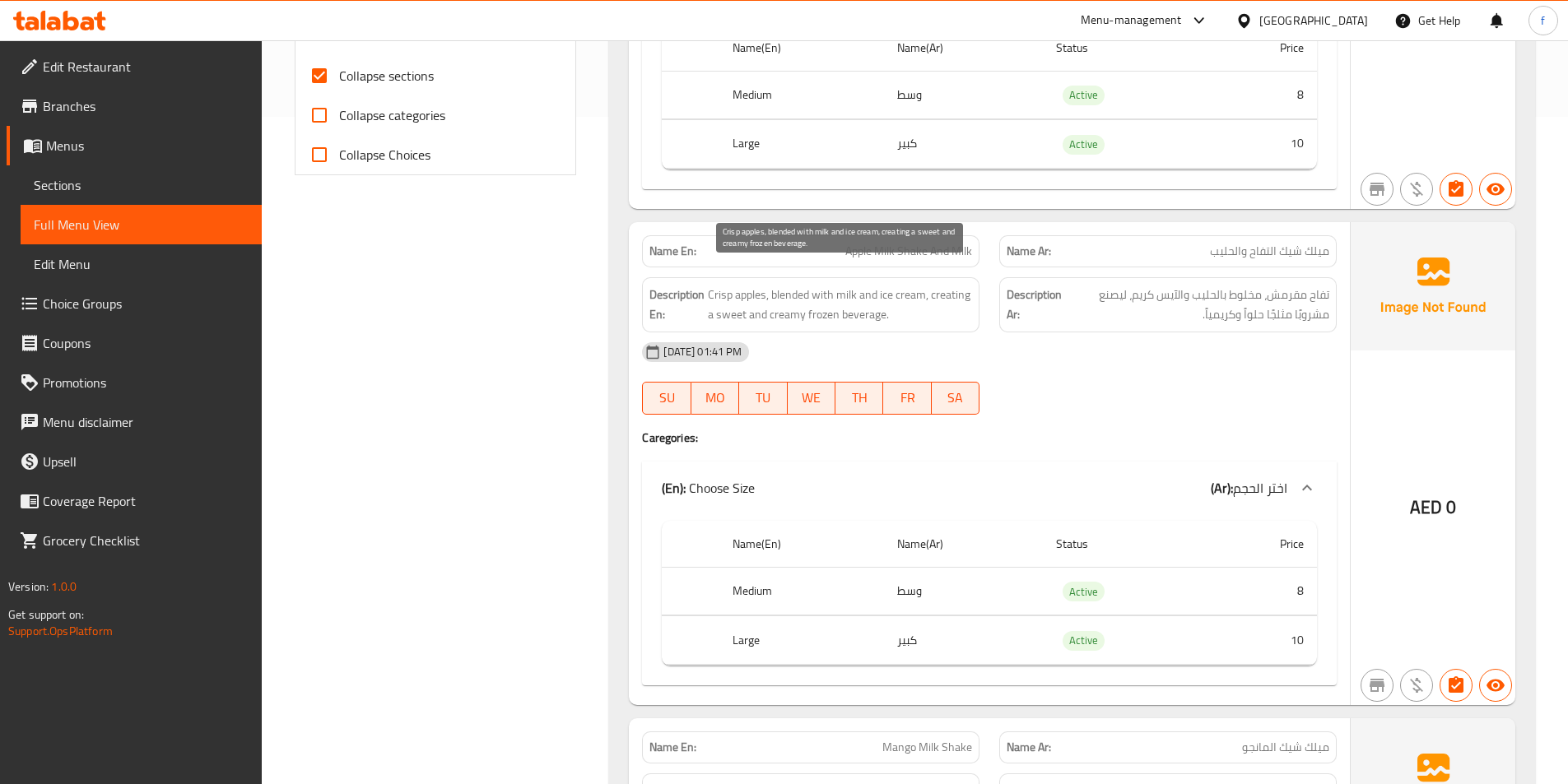
click at [819, 298] on span "Crisp apples, blended with milk and ice cream, creating a sweet and creamy froz…" at bounding box center [839, 305] width 264 height 41
click at [771, 296] on span "Crisp apples, blended with milk and ice cream, creating a sweet and creamy froz…" at bounding box center [839, 305] width 264 height 41
click at [735, 291] on span "Crisp apples, blended with milk and ice cream, creating a sweet and creamy froz…" at bounding box center [839, 305] width 264 height 41
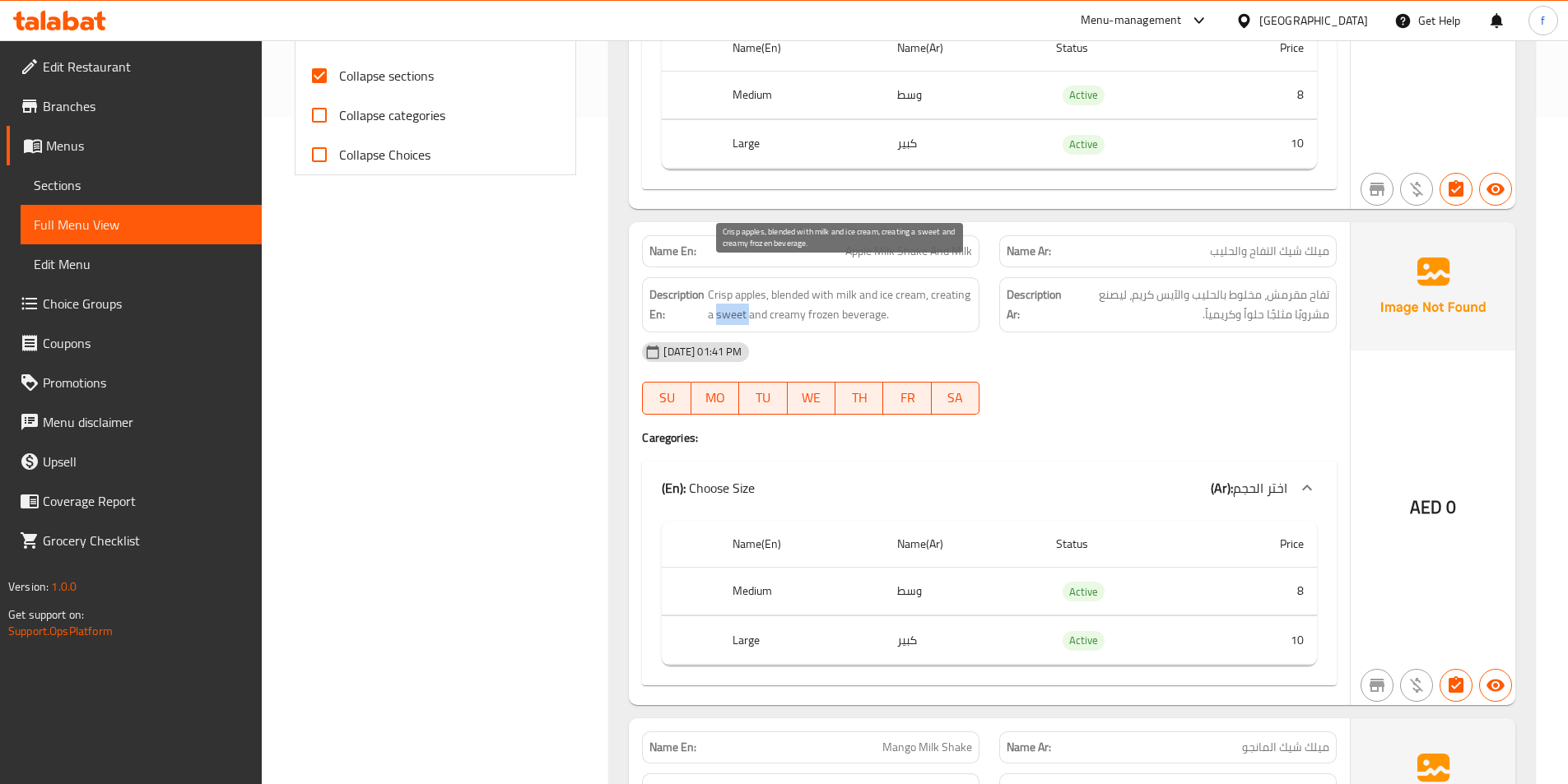
click at [735, 291] on span "Crisp apples, blended with milk and ice cream, creating a sweet and creamy froz…" at bounding box center [839, 305] width 264 height 41
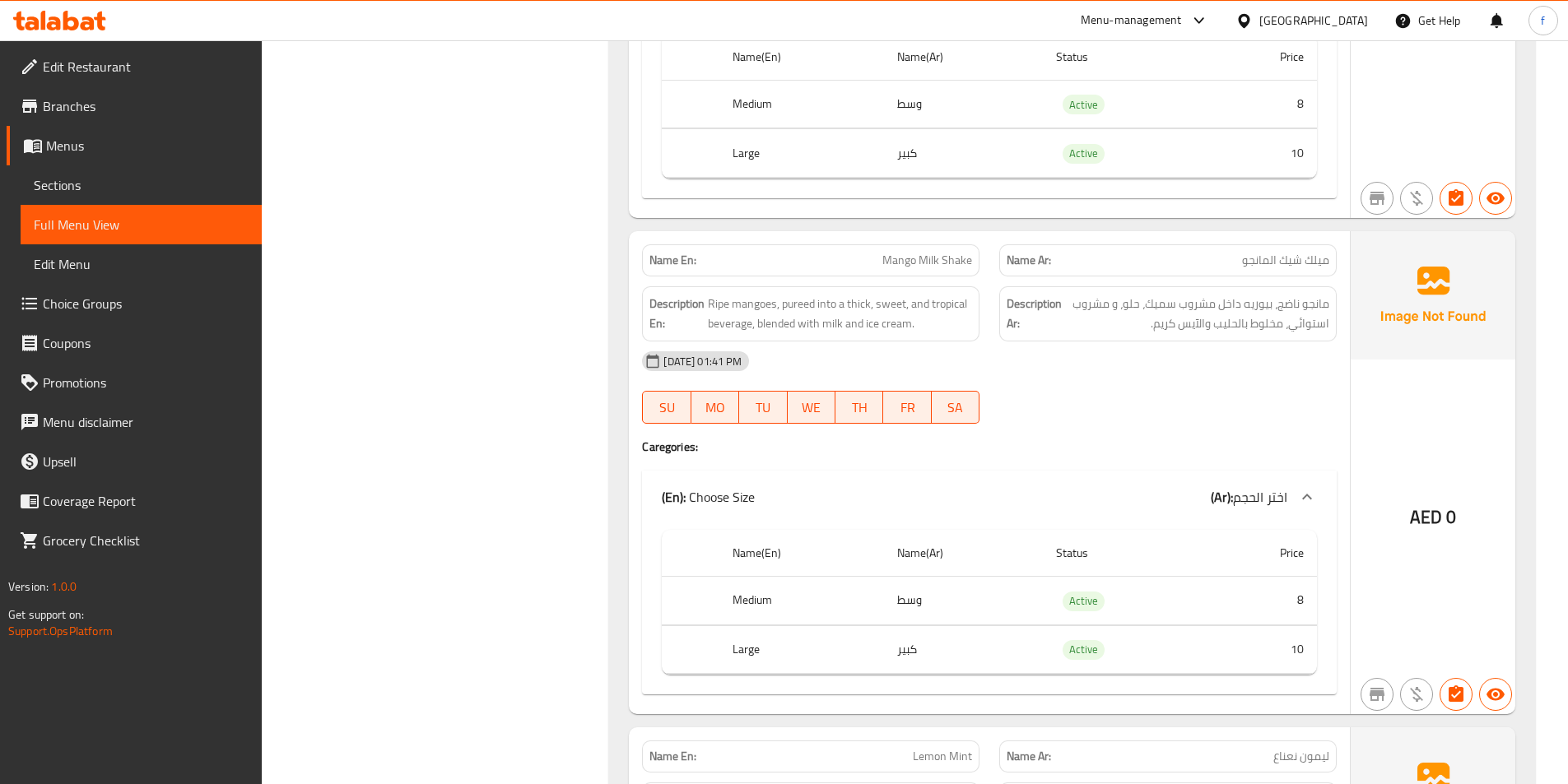
scroll to position [1161, 0]
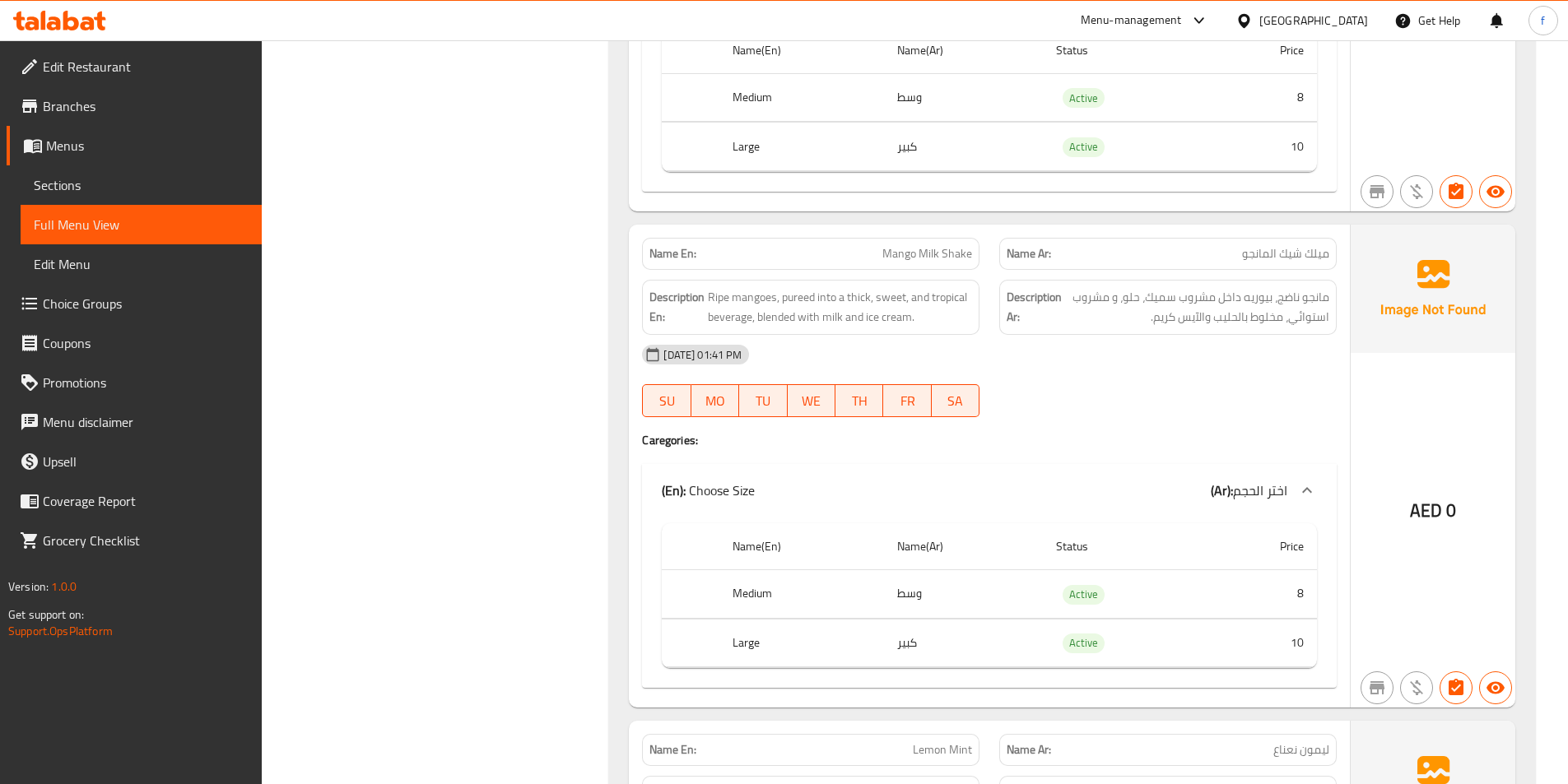
click at [902, 245] on span "Mango Milk Shake" at bounding box center [927, 254] width 89 height 17
click at [927, 245] on span "Mango Milk Shake" at bounding box center [927, 254] width 89 height 17
click at [967, 245] on span "Mango Milk Shake" at bounding box center [927, 254] width 89 height 17
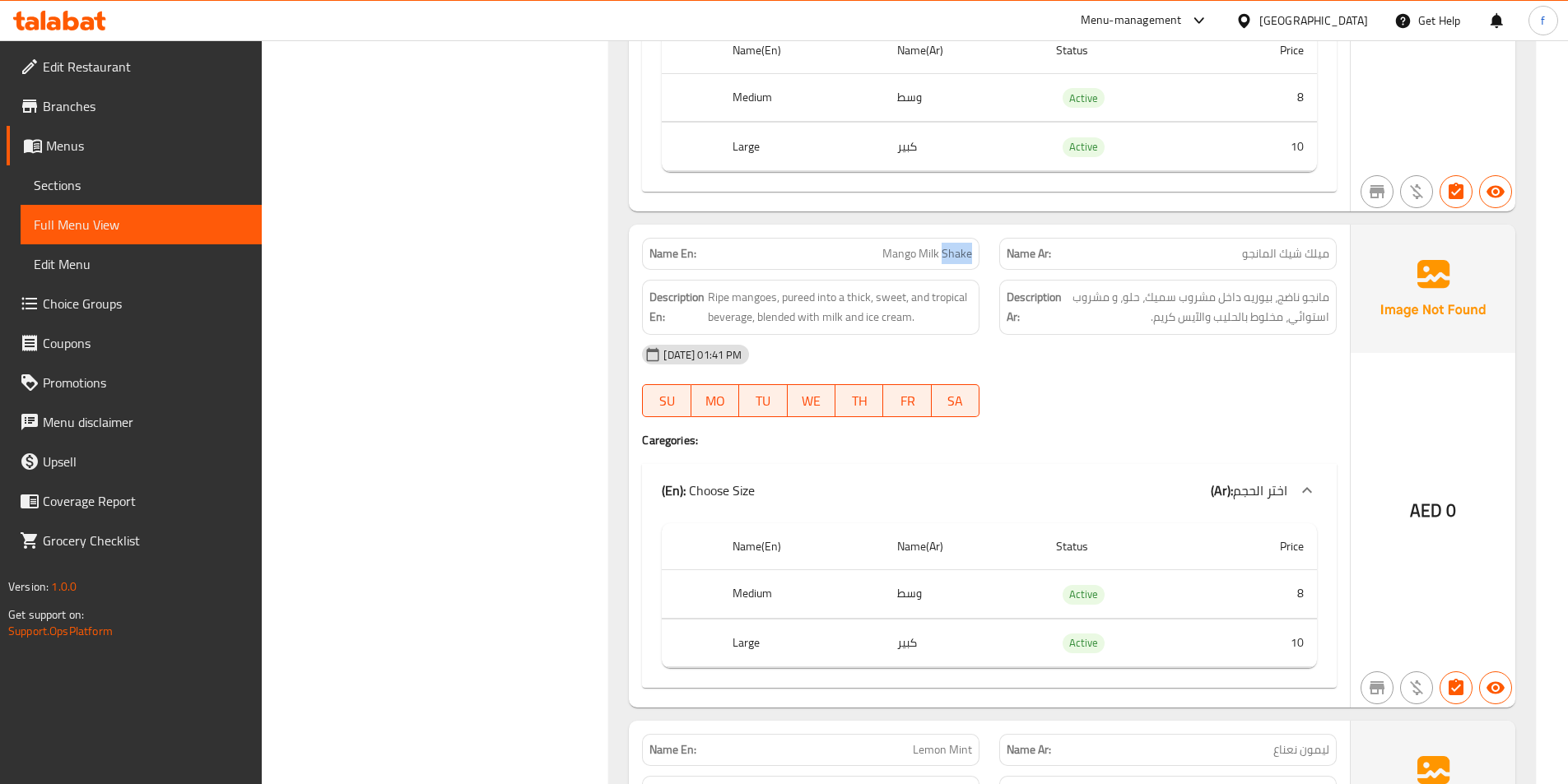
click at [967, 245] on span "Mango Milk Shake" at bounding box center [927, 254] width 89 height 17
click at [748, 287] on span "Ripe mangoes, pureed into a thick, sweet, and tropical beverage, blended with m…" at bounding box center [839, 308] width 264 height 41
click at [730, 287] on span "Ripe mangoes, pureed into a thick, sweet, and tropical beverage, blended with m…" at bounding box center [839, 308] width 264 height 41
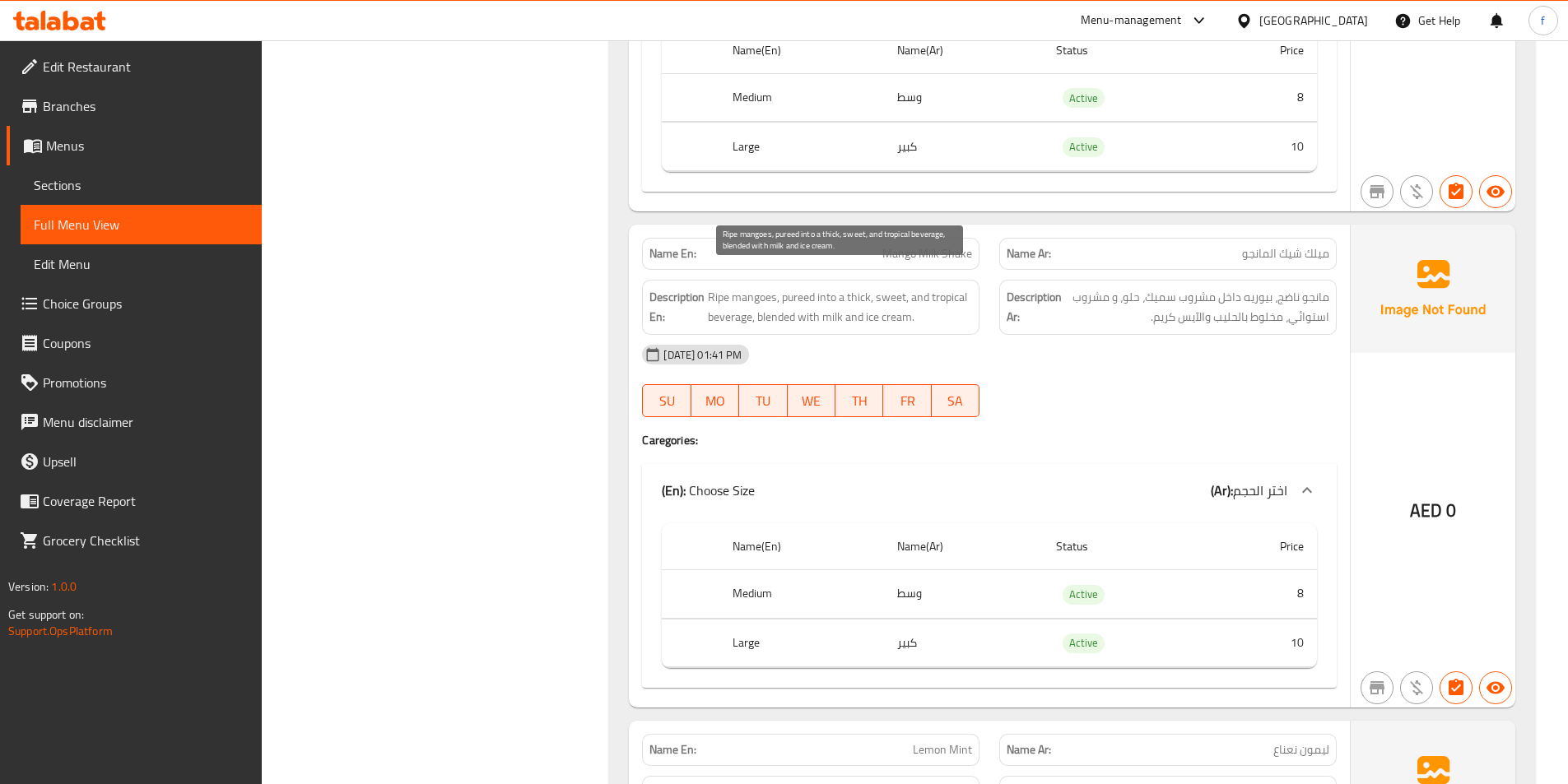
click at [806, 287] on span "Ripe mangoes, pureed into a thick, sweet, and tropical beverage, blended with m…" at bounding box center [839, 308] width 264 height 41
click at [824, 287] on span "Ripe mangoes, pureed into a thick, sweet, and tropical beverage, blended with m…" at bounding box center [839, 308] width 264 height 41
click at [881, 287] on span "Ripe mangoes, pureed into a thick, sweet, and tropical beverage, blended with m…" at bounding box center [839, 308] width 264 height 41
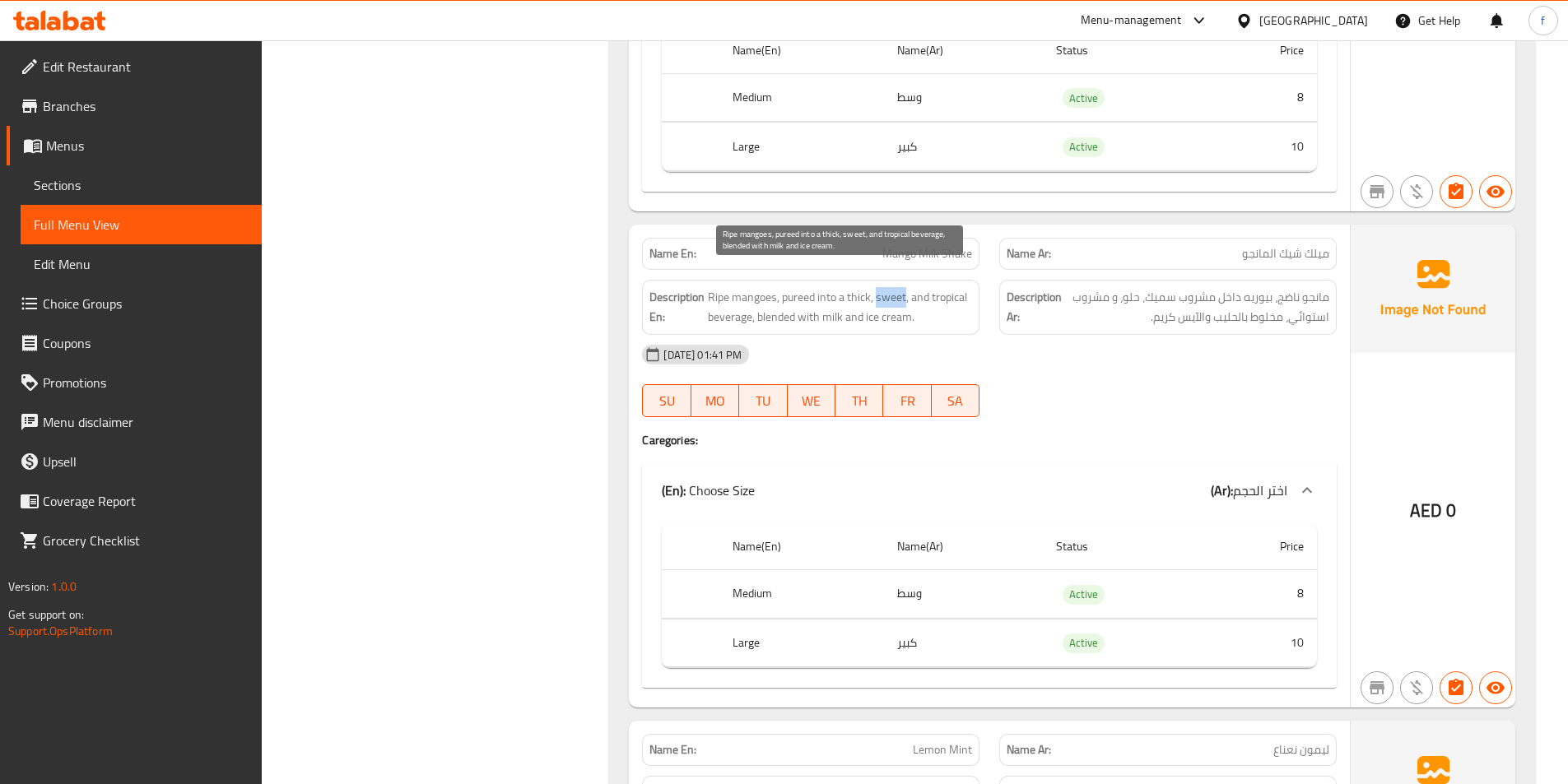
click at [881, 287] on span "Ripe mangoes, pureed into a thick, sweet, and tropical beverage, blended with m…" at bounding box center [839, 308] width 264 height 41
click at [720, 294] on span "Ripe mangoes, pureed into a thick, sweet, and tropical beverage, blended with m…" at bounding box center [839, 308] width 264 height 41
click at [854, 287] on span "Ripe mangoes, pureed into a thick, sweet, and tropical beverage, blended with m…" at bounding box center [839, 308] width 264 height 41
drag, startPoint x: 854, startPoint y: 276, endPoint x: 892, endPoint y: 278, distance: 38.1
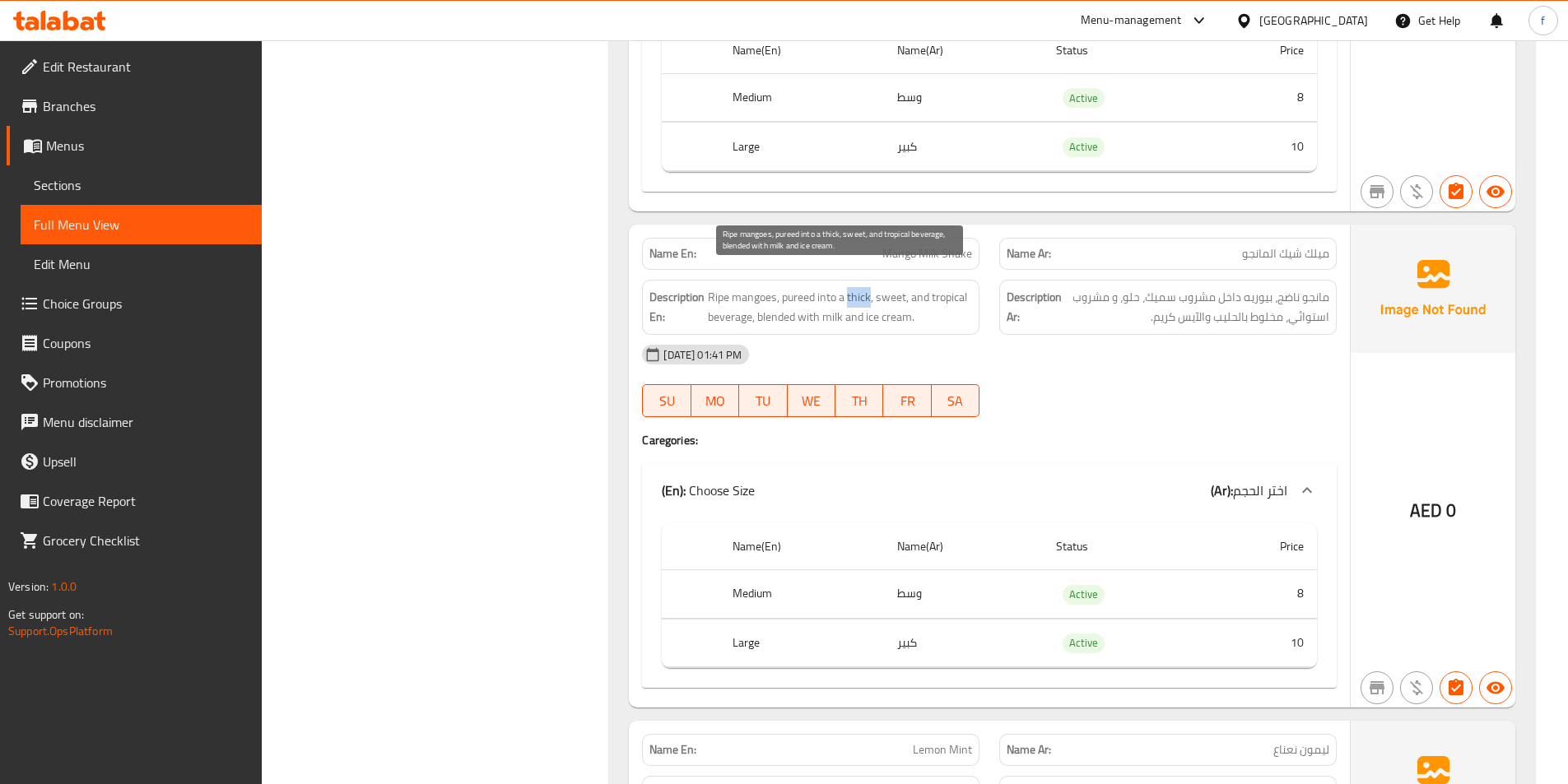
click at [860, 287] on span "Ripe mangoes, pureed into a thick, sweet, and tropical beverage, blended with m…" at bounding box center [839, 308] width 264 height 41
click at [892, 287] on span "Ripe mangoes, pureed into a thick, sweet, and tropical beverage, blended with m…" at bounding box center [839, 308] width 264 height 41
click at [946, 287] on span "Ripe mangoes, pureed into a thick, sweet, and tropical beverage, blended with m…" at bounding box center [839, 308] width 264 height 41
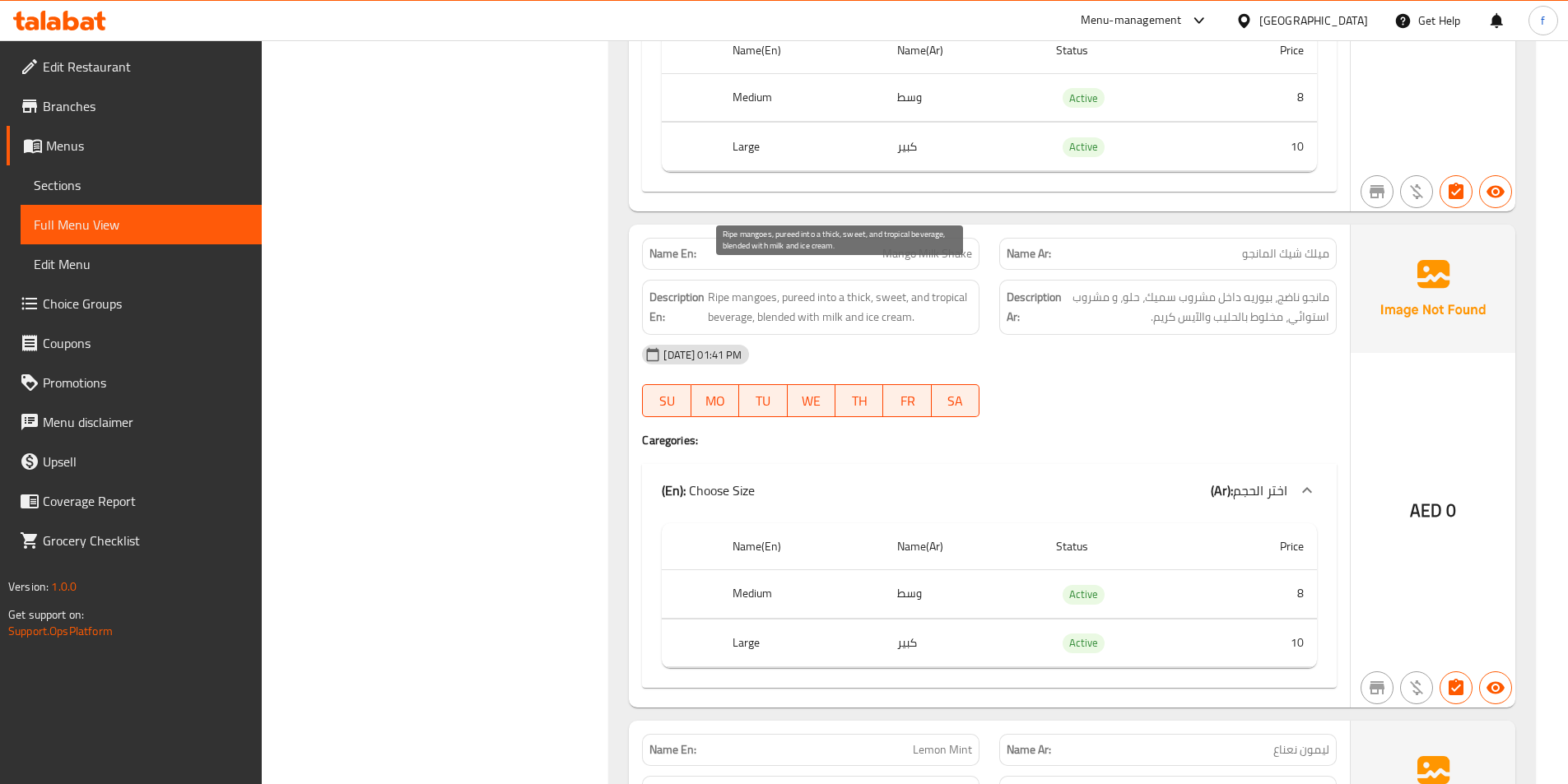
click at [769, 307] on span "Ripe mangoes, pureed into a thick, sweet, and tropical beverage, blended with m…" at bounding box center [839, 308] width 264 height 41
click at [821, 299] on span "Ripe mangoes, pureed into a thick, sweet, and tropical beverage, blended with m…" at bounding box center [839, 308] width 264 height 41
click at [896, 297] on span "Ripe mangoes, pureed into a thick, sweet, and tropical beverage, blended with m…" at bounding box center [839, 308] width 264 height 41
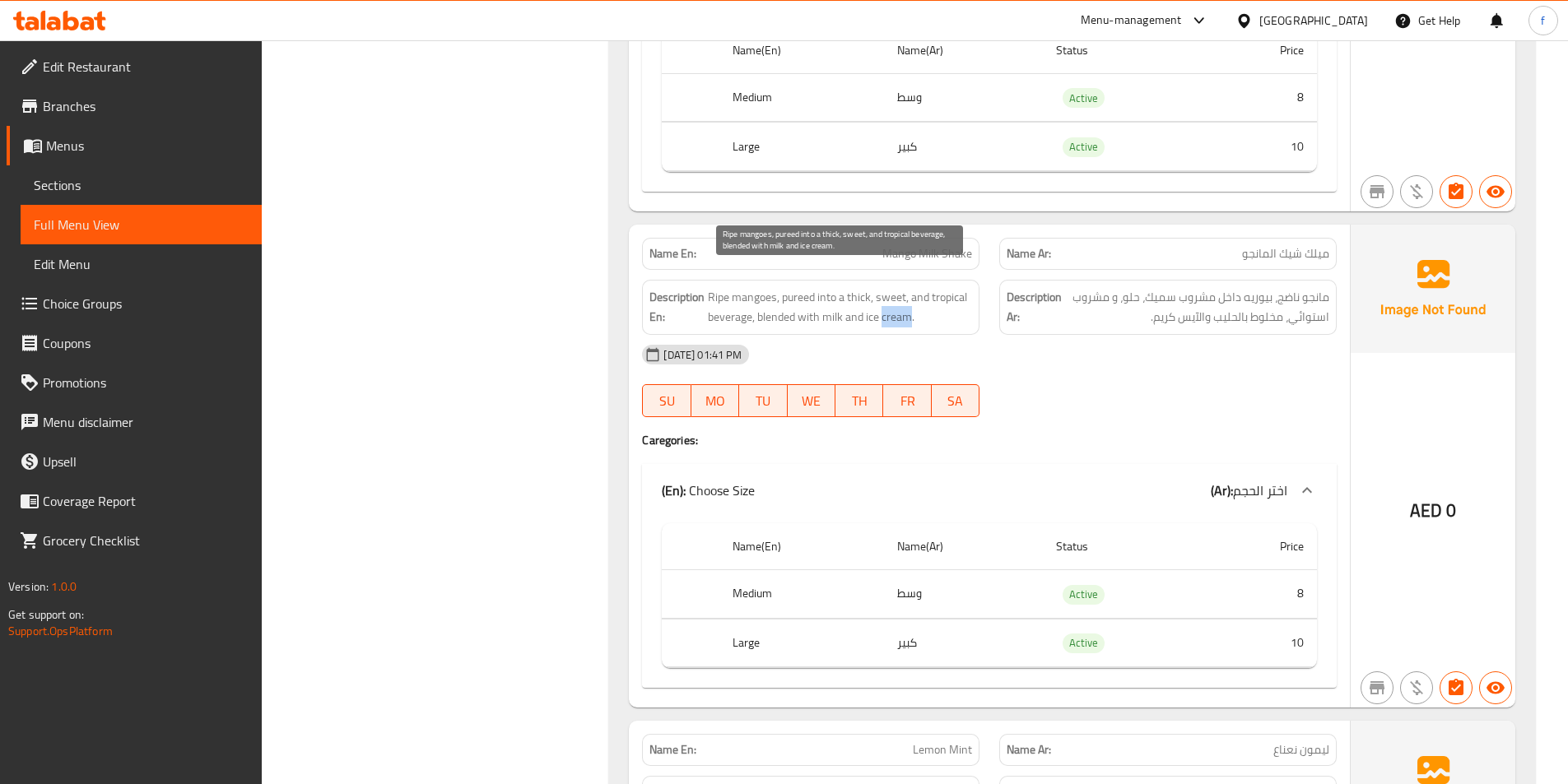
click at [896, 297] on span "Ripe mangoes, pureed into a thick, sweet, and tropical beverage, blended with m…" at bounding box center [839, 308] width 264 height 41
click at [870, 297] on span "Ripe mangoes, pureed into a thick, sweet, and tropical beverage, blended with m…" at bounding box center [839, 308] width 264 height 41
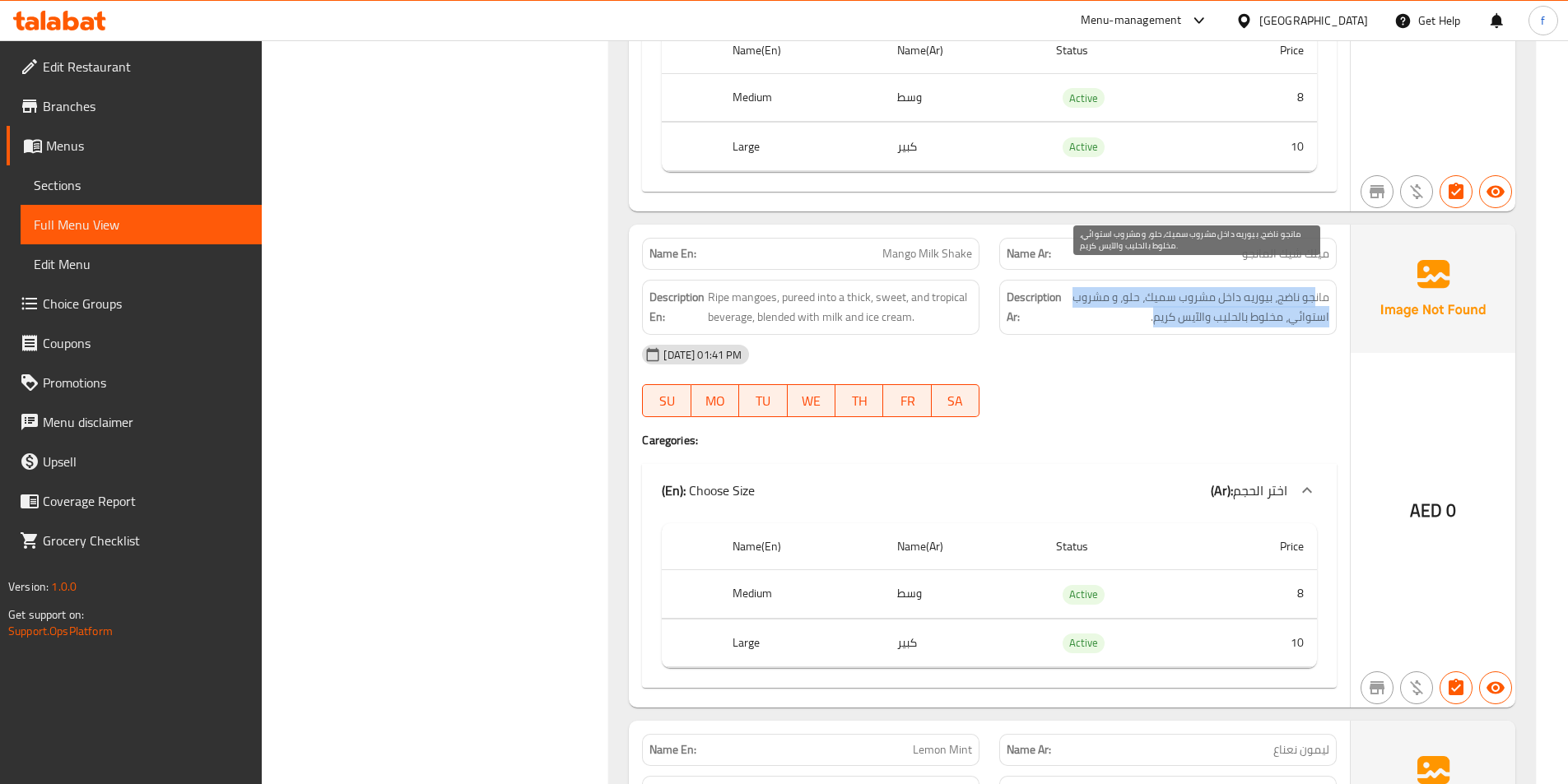
drag, startPoint x: 1314, startPoint y: 281, endPoint x: 1152, endPoint y: 295, distance: 162.6
click at [1152, 295] on span "مانجو ناضج، بيوريه داخل مشروب سميك، حلو، و مشروب استوائي، مخلوط بالحليب والآيس …" at bounding box center [1196, 308] width 264 height 41
click at [1152, 300] on span "مانجو ناضج، بيوريه داخل مشروب سميك، حلو، و مشروب استوائي، مخلوط بالحليب والآيس …" at bounding box center [1196, 308] width 264 height 41
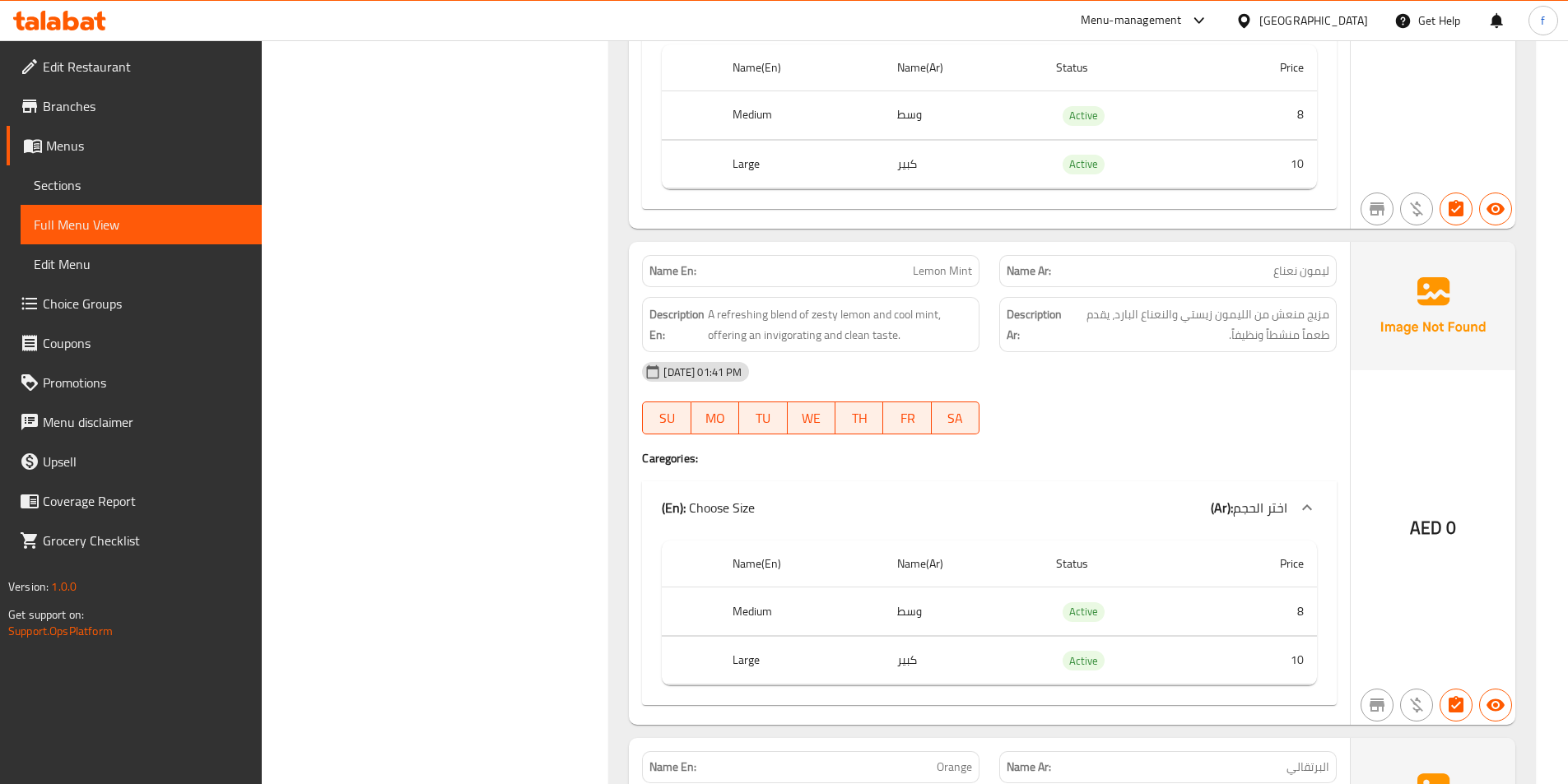
scroll to position [1655, 0]
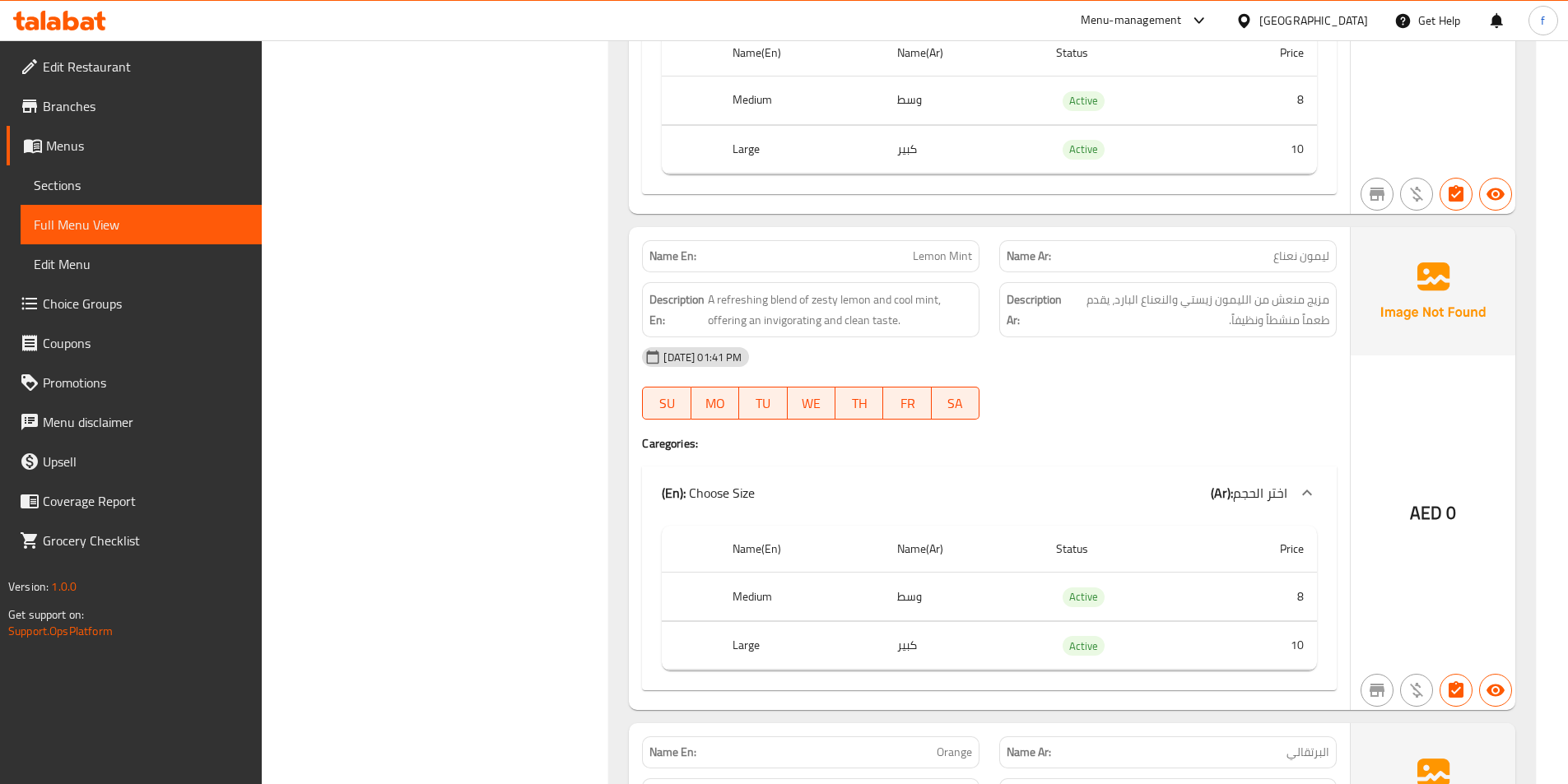
click at [886, 230] on div "Name En: Lemon Mint" at bounding box center [810, 255] width 357 height 51
click at [929, 247] on span "Lemon Mint" at bounding box center [942, 256] width 59 height 17
click at [961, 247] on span "Lemon Mint" at bounding box center [942, 256] width 59 height 17
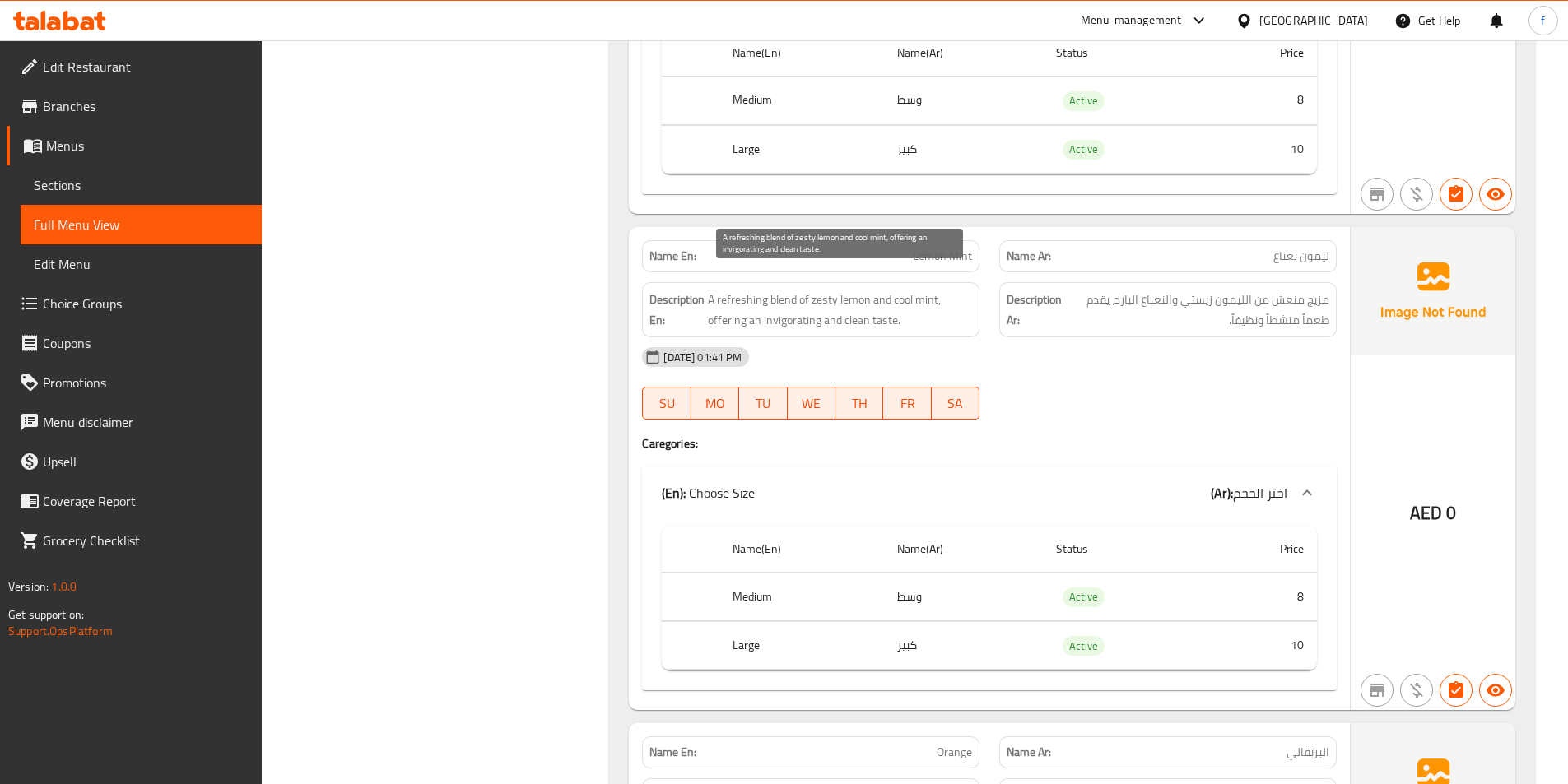
click at [779, 290] on span "A refreshing blend of zesty lemon and cool mint, offering an invigorating and c…" at bounding box center [839, 310] width 264 height 41
click at [744, 290] on span "A refreshing blend of zesty lemon and cool mint, offering an invigorating and c…" at bounding box center [839, 310] width 264 height 41
click at [777, 290] on span "A refreshing blend of zesty lemon and cool mint, offering an invigorating and c…" at bounding box center [839, 310] width 264 height 41
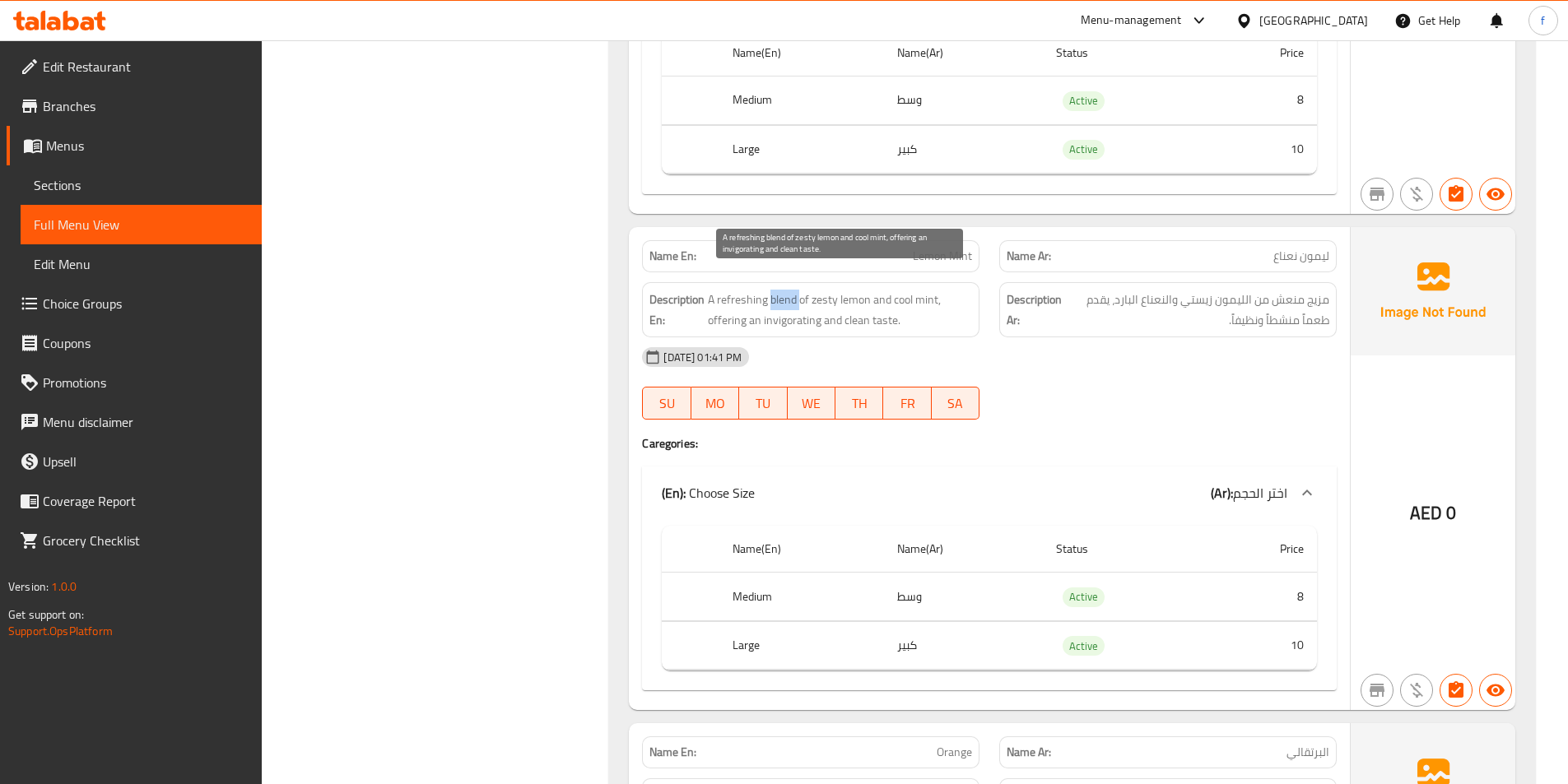
click at [777, 290] on span "A refreshing blend of zesty lemon and cool mint, offering an invigorating and c…" at bounding box center [839, 310] width 264 height 41
click at [805, 290] on span "A refreshing blend of zesty lemon and cool mint, offering an invigorating and c…" at bounding box center [839, 310] width 264 height 41
click at [846, 290] on span "A refreshing blend of zesty lemon and cool mint, offering an invigorating and c…" at bounding box center [839, 310] width 264 height 41
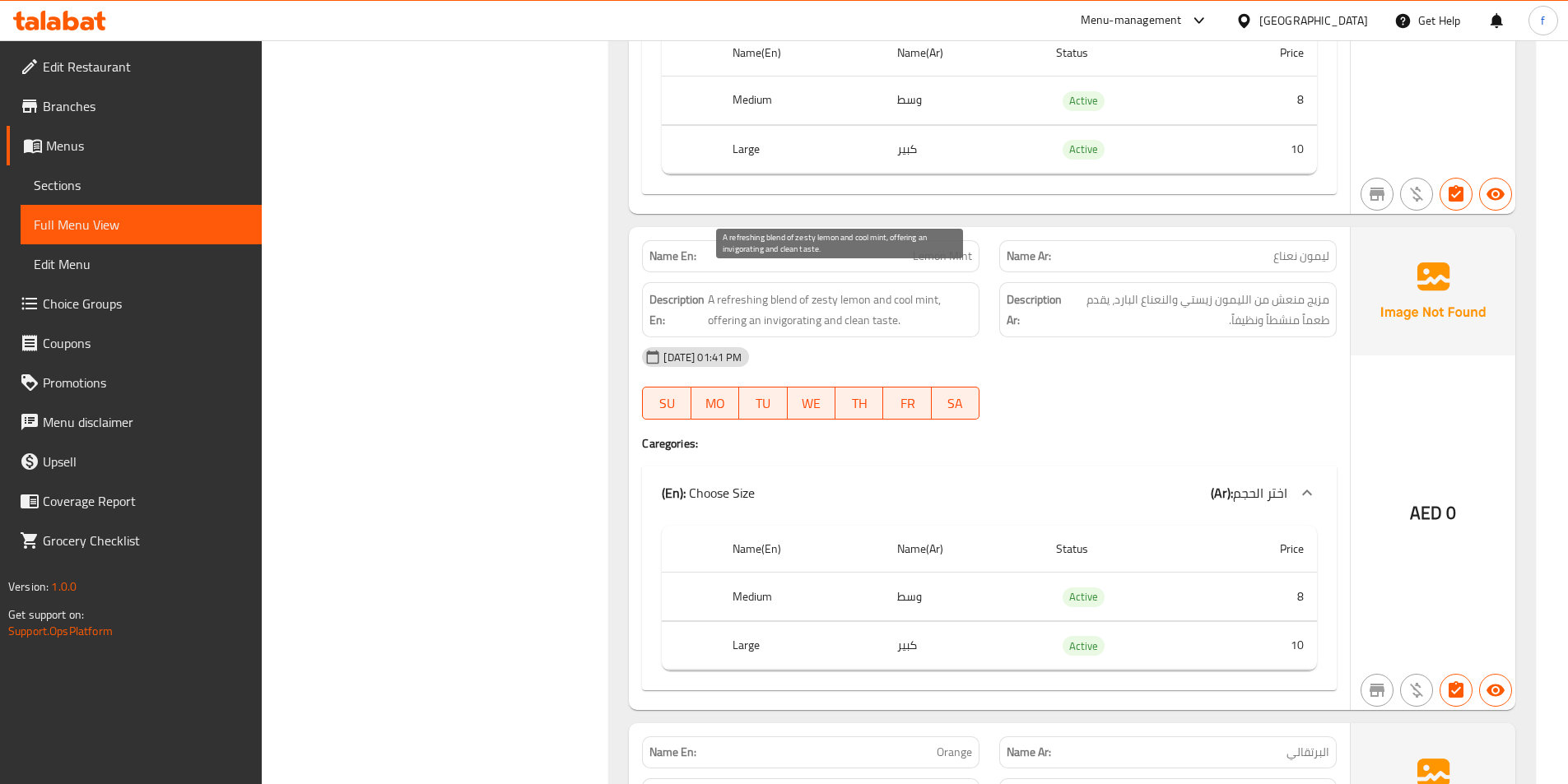
click at [827, 290] on span "A refreshing blend of zesty lemon and cool mint, offering an invigorating and c…" at bounding box center [839, 310] width 264 height 41
click at [924, 290] on span "A refreshing blend of zesty lemon and cool mint, offering an invigorating and c…" at bounding box center [839, 310] width 264 height 41
click at [902, 290] on span "A refreshing blend of zesty lemon and cool mint, offering an invigorating and c…" at bounding box center [839, 310] width 264 height 41
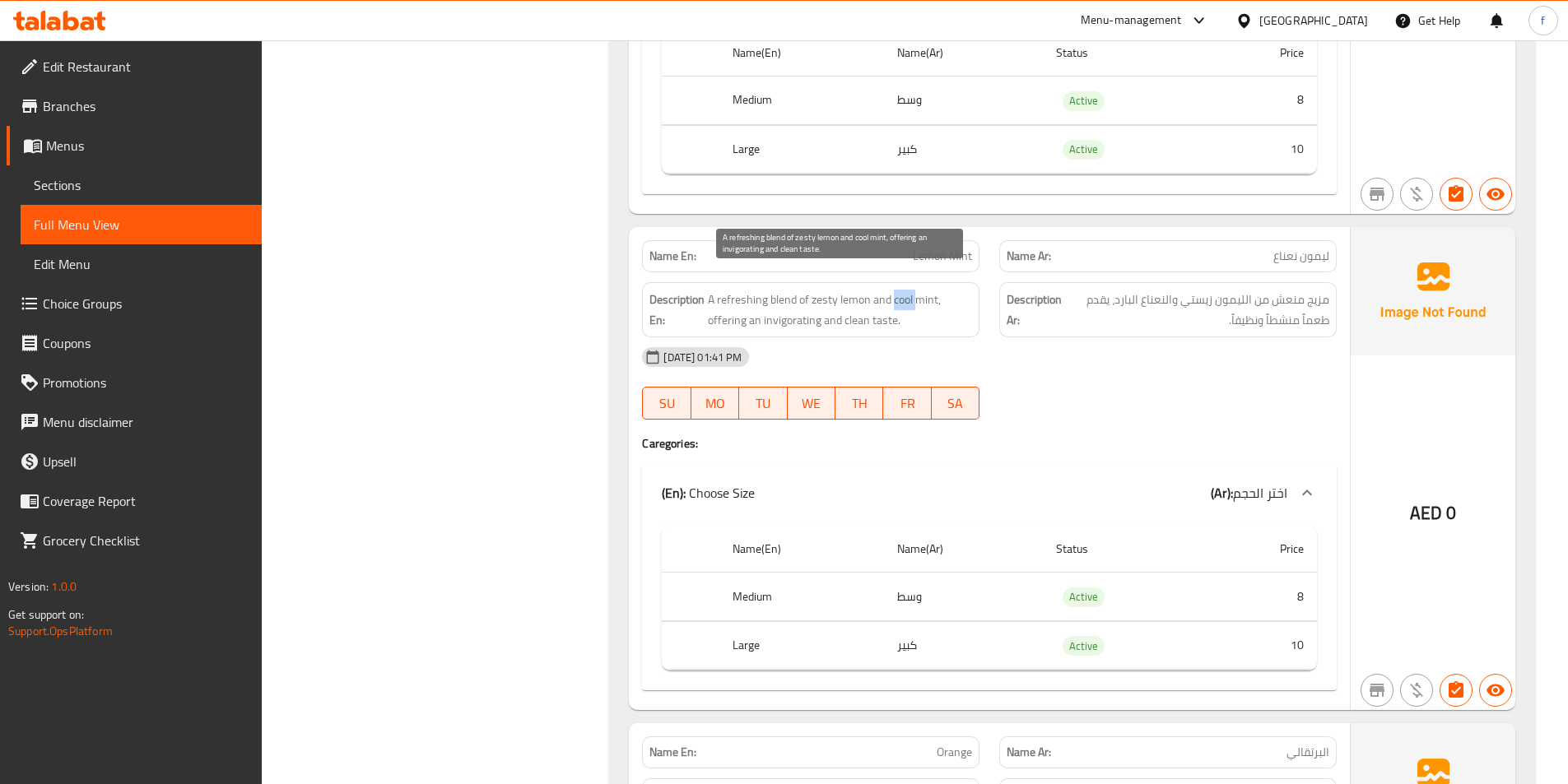
click at [902, 290] on span "A refreshing blend of zesty lemon and cool mint, offering an invigorating and c…" at bounding box center [839, 310] width 264 height 41
click at [718, 307] on span "A refreshing blend of zesty lemon and cool mint, offering an invigorating and c…" at bounding box center [839, 310] width 264 height 41
click at [882, 301] on span "A refreshing blend of zesty lemon and cool mint, offering an invigorating and c…" at bounding box center [839, 310] width 264 height 41
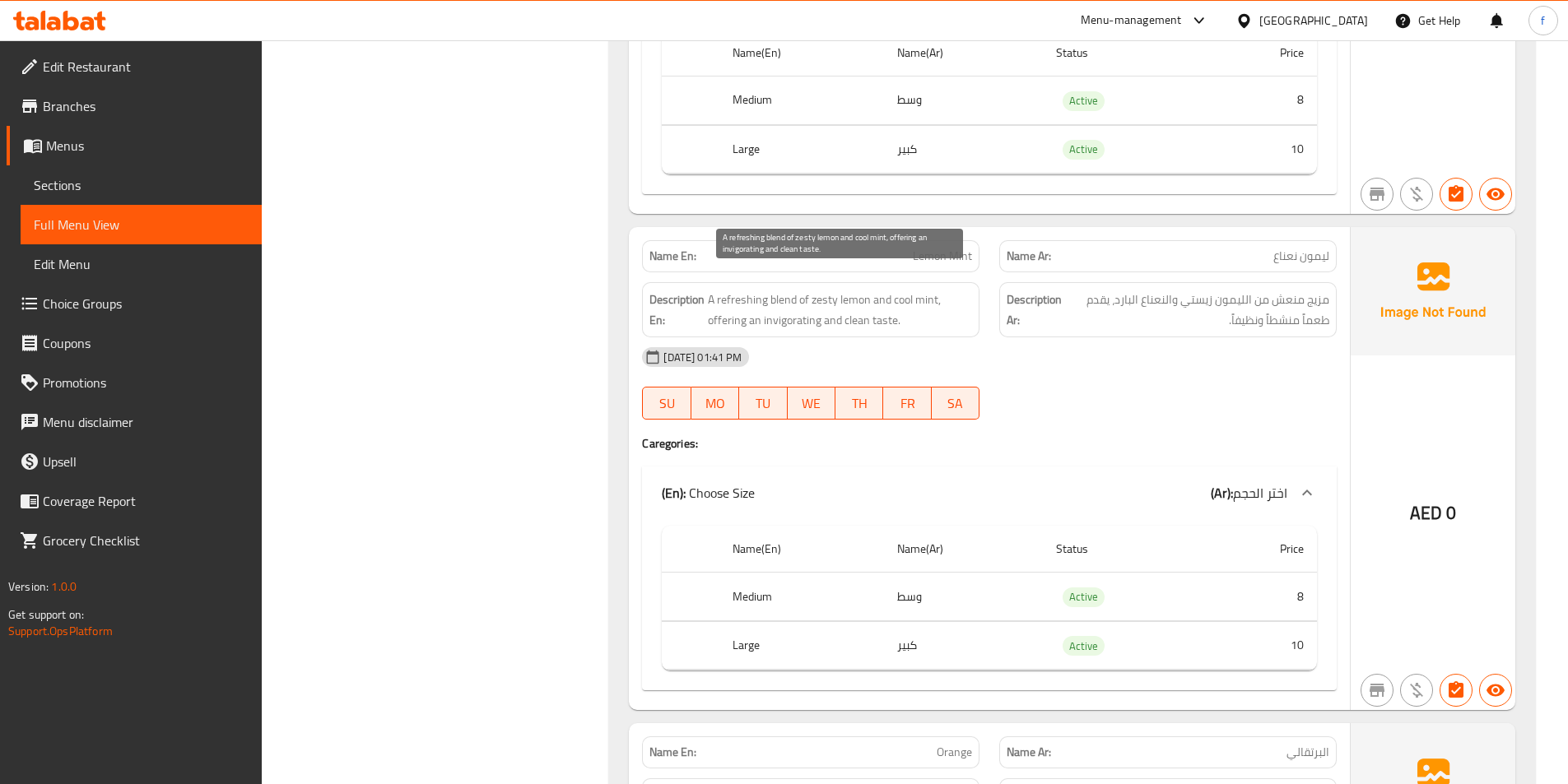
click at [793, 304] on span "A refreshing blend of zesty lemon and cool mint, offering an invigorating and c…" at bounding box center [839, 310] width 264 height 41
click at [849, 302] on span "A refreshing blend of zesty lemon and cool mint, offering an invigorating and c…" at bounding box center [839, 310] width 264 height 41
click at [772, 298] on span "A refreshing blend of zesty lemon and cool mint, offering an invigorating and c…" at bounding box center [839, 310] width 264 height 41
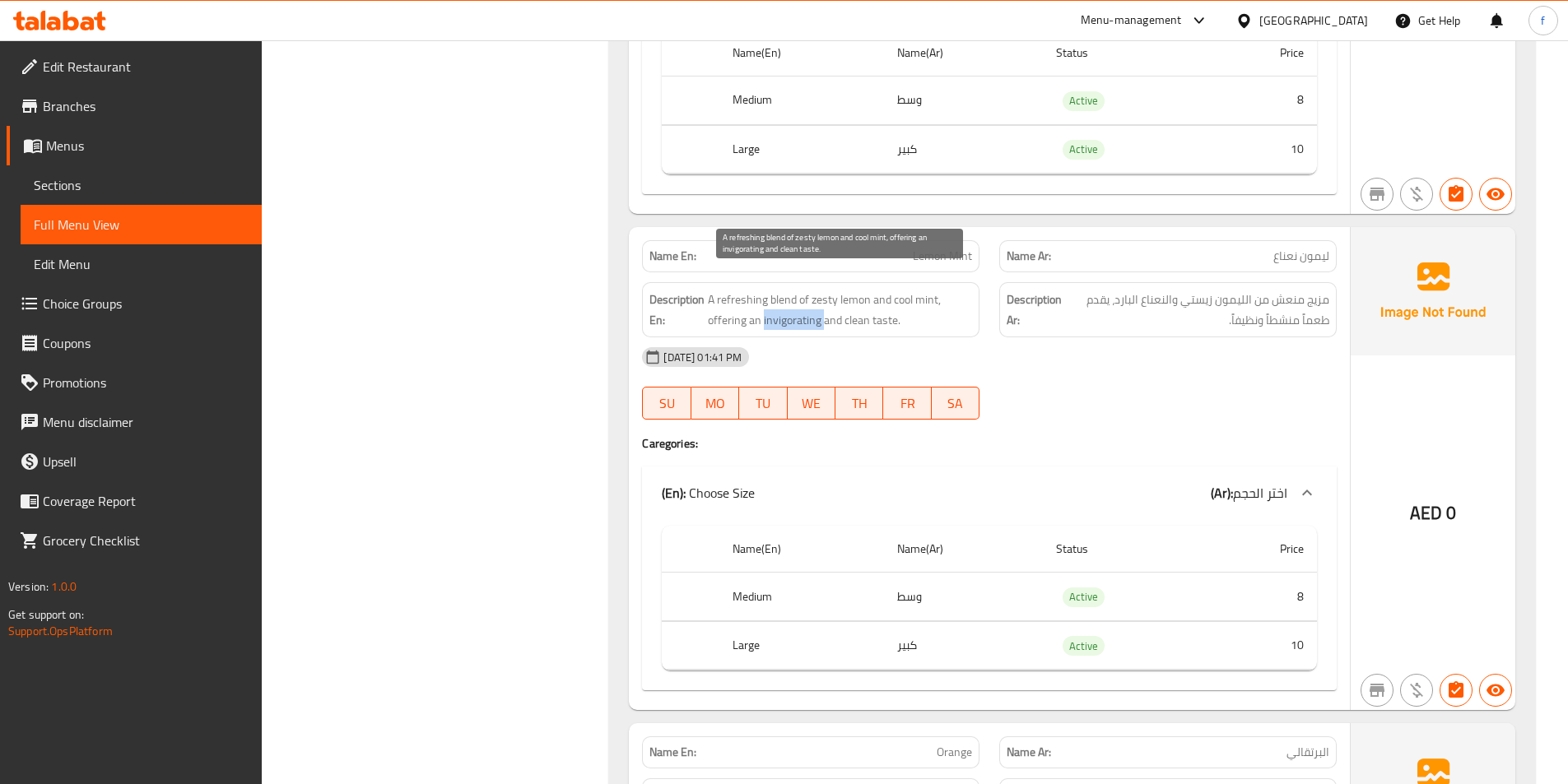
click at [772, 298] on span "A refreshing blend of zesty lemon and cool mint, offering an invigorating and c…" at bounding box center [839, 310] width 264 height 41
copy span "invigorating"
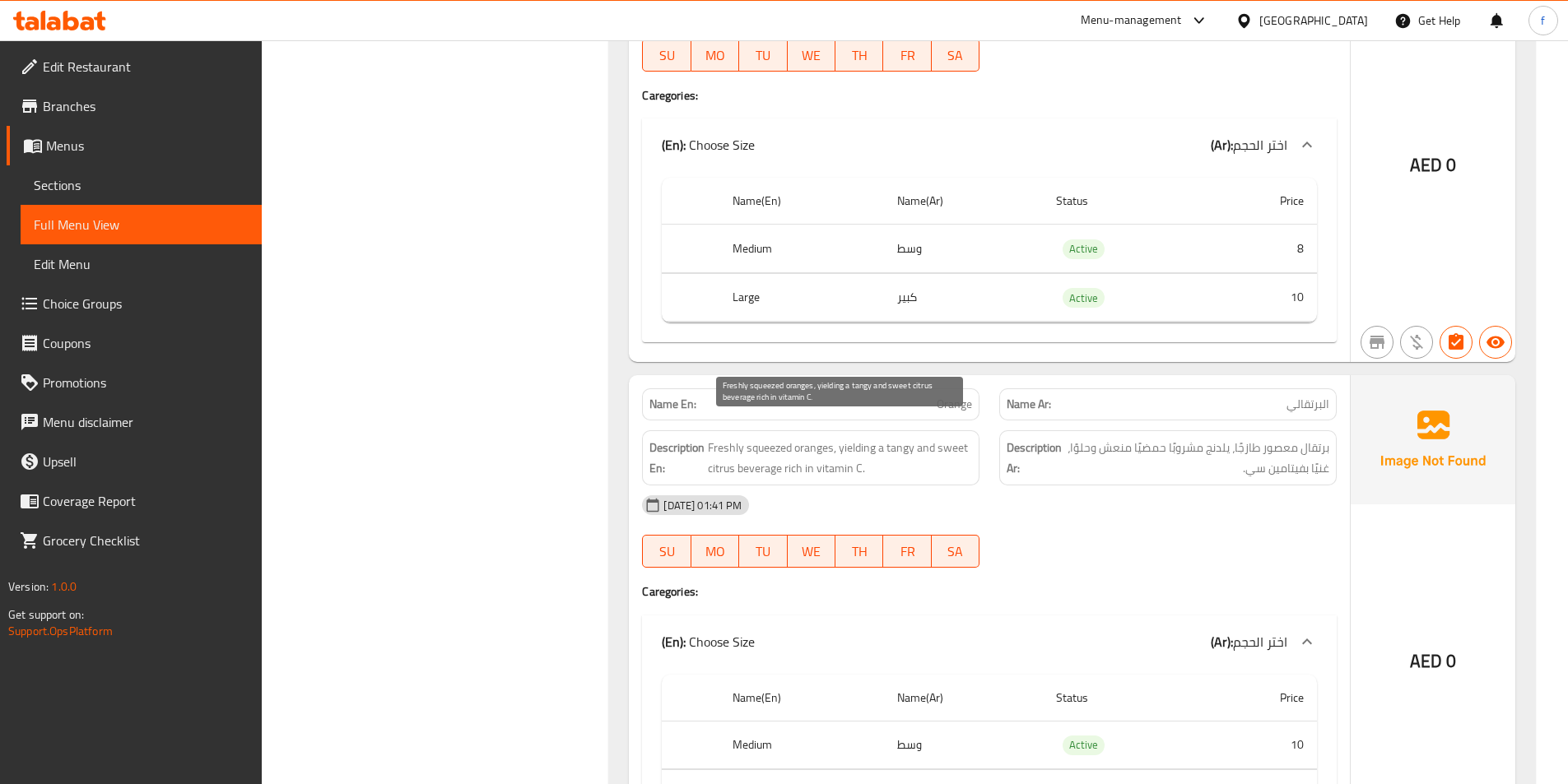
scroll to position [2148, 0]
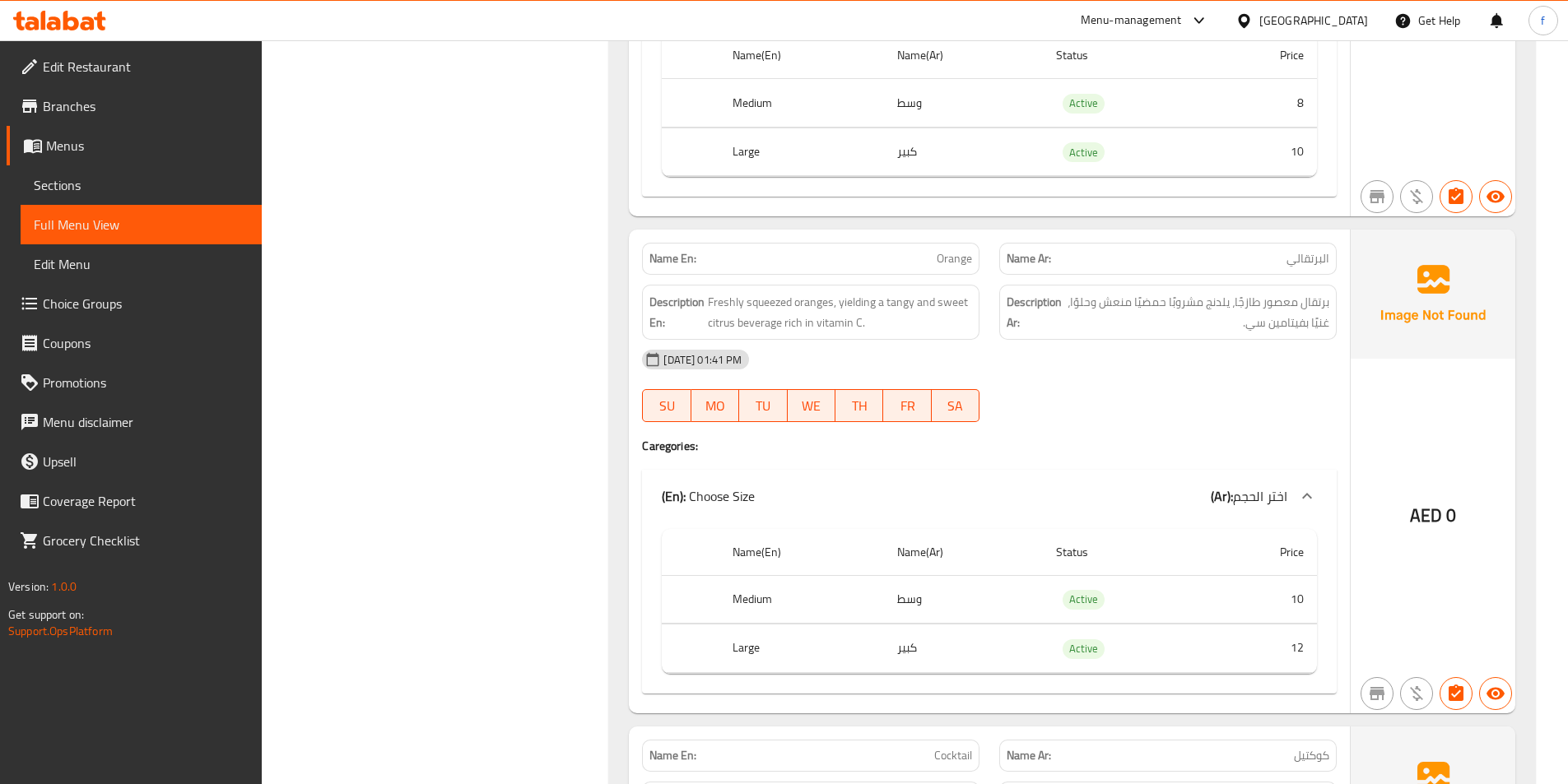
click at [943, 250] on span "Orange" at bounding box center [954, 259] width 35 height 17
click at [810, 292] on span "Freshly squeezed oranges, yielding a tangy and sweet citrus beverage rich in vi…" at bounding box center [839, 312] width 264 height 41
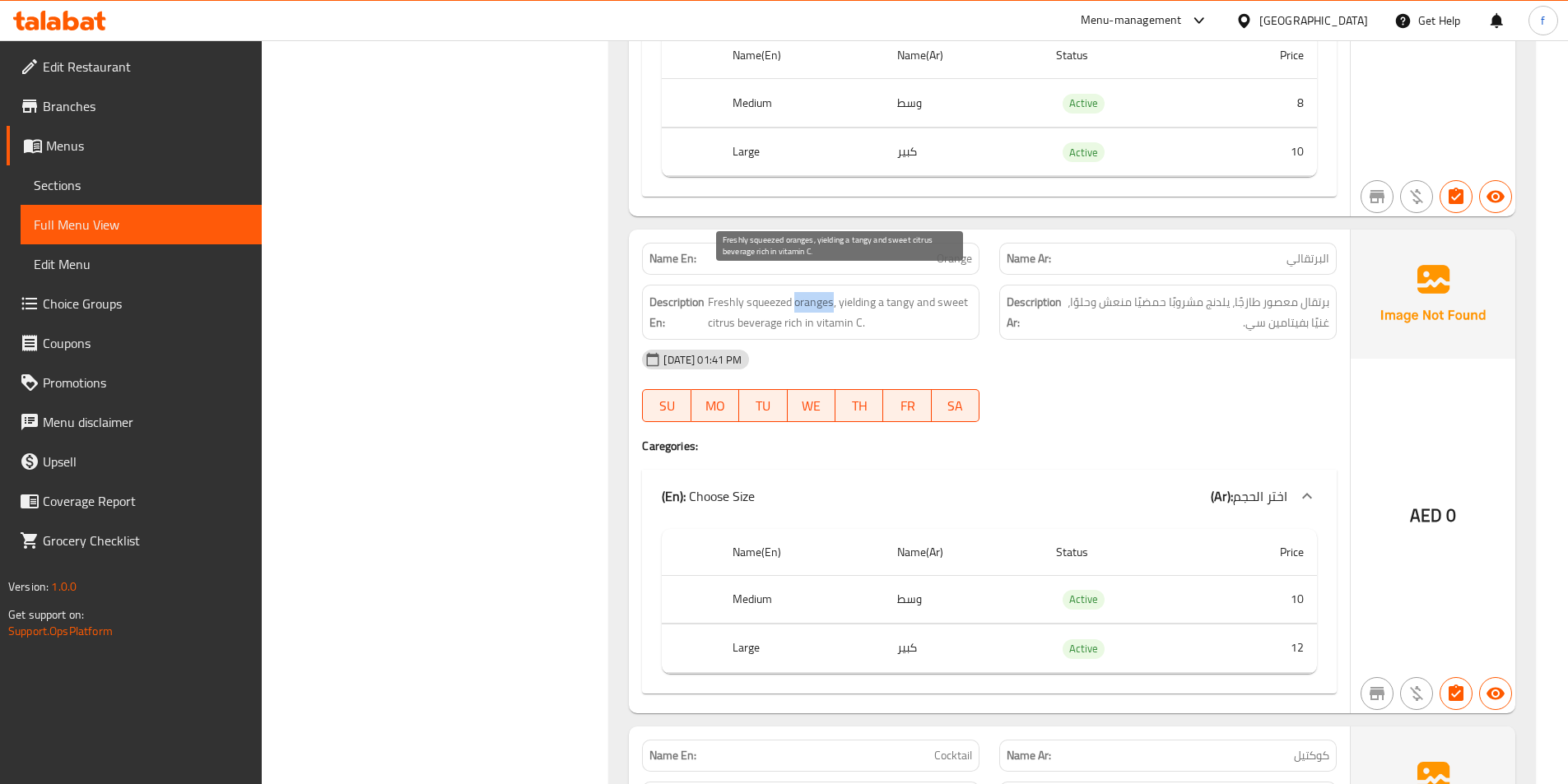
click at [810, 292] on span "Freshly squeezed oranges, yielding a tangy and sweet citrus beverage rich in vi…" at bounding box center [839, 312] width 264 height 41
click at [767, 292] on span "Freshly squeezed oranges, yielding a tangy and sweet citrus beverage rich in vi…" at bounding box center [839, 312] width 264 height 41
click at [733, 292] on span "Freshly squeezed oranges, yielding a tangy and sweet citrus beverage rich in vi…" at bounding box center [839, 312] width 264 height 41
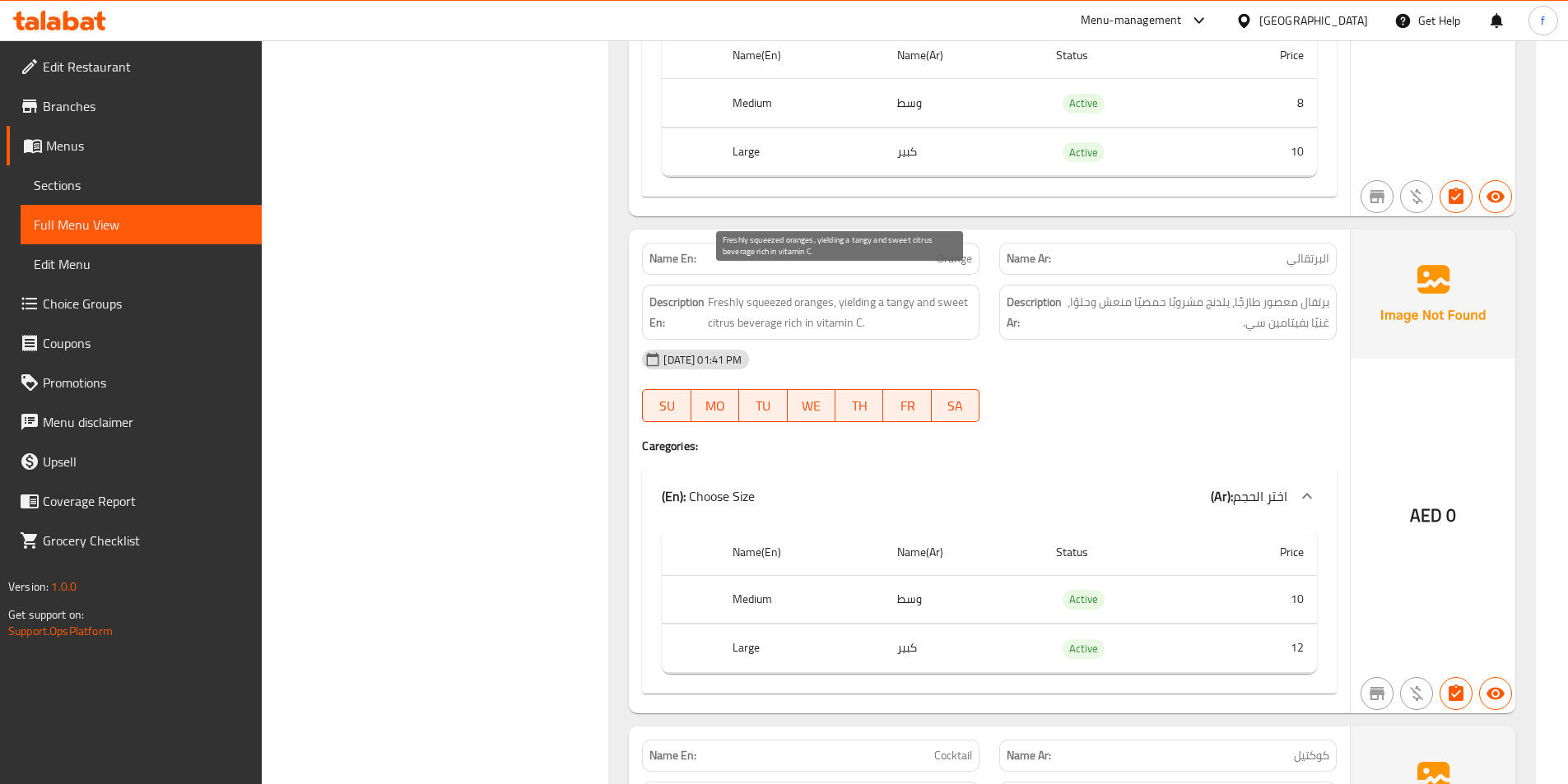
click at [847, 292] on span "Freshly squeezed oranges, yielding a tangy and sweet citrus beverage rich in vi…" at bounding box center [839, 312] width 264 height 41
click at [763, 301] on span "Freshly squeezed oranges, yielding a tangy and sweet citrus beverage rich in vi…" at bounding box center [839, 312] width 264 height 41
click at [722, 300] on span "Freshly squeezed oranges, yielding a tangy and sweet citrus beverage rich in vi…" at bounding box center [839, 312] width 264 height 41
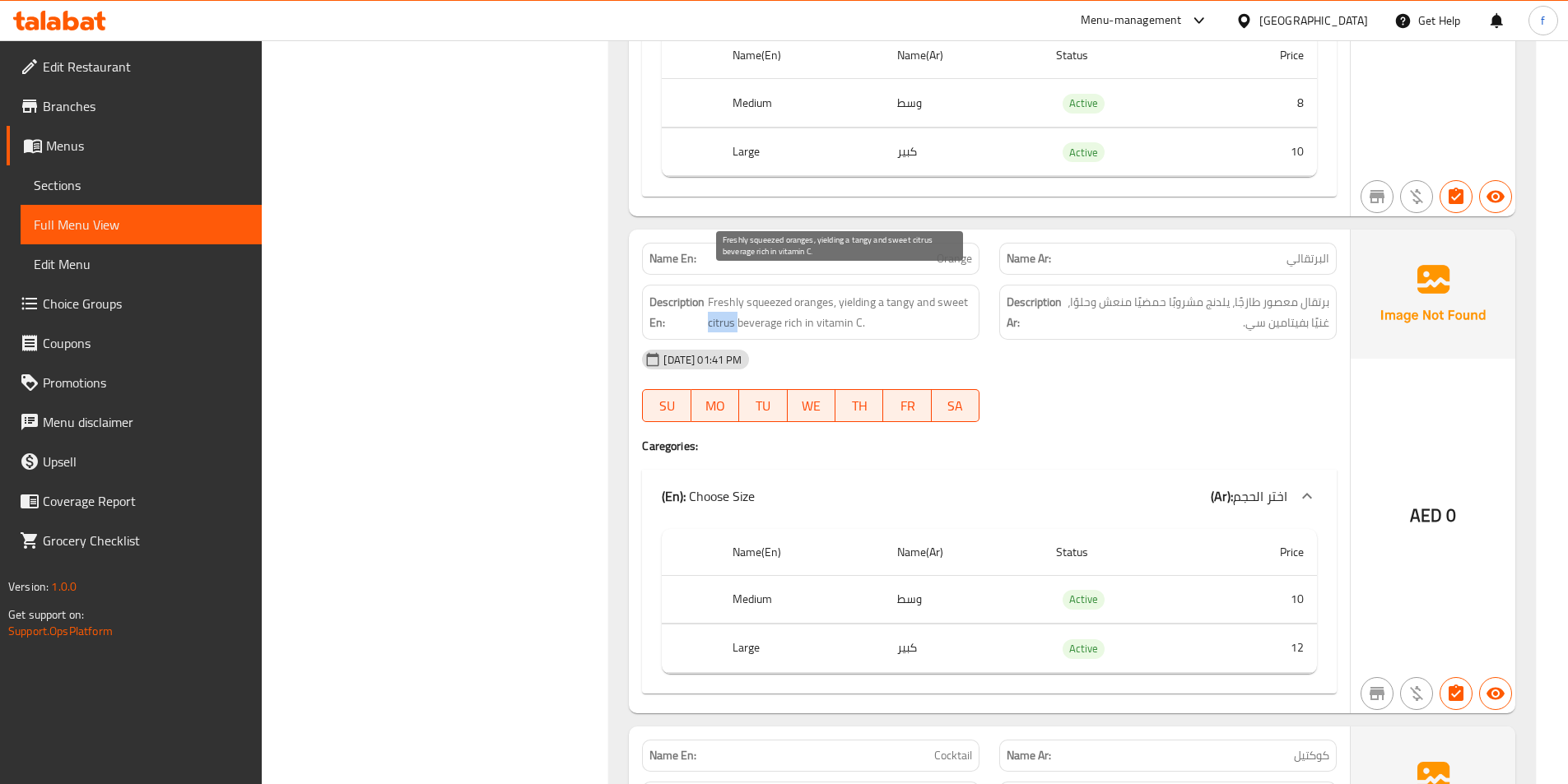
click at [722, 300] on span "Freshly squeezed oranges, yielding a tangy and sweet citrus beverage rich in vi…" at bounding box center [839, 312] width 264 height 41
click at [893, 292] on span "Freshly squeezed oranges, yielding a tangy and sweet citrus beverage rich in vi…" at bounding box center [839, 312] width 264 height 41
click at [958, 292] on span "Freshly squeezed oranges, yielding a tangy and sweet citrus beverage rich in vi…" at bounding box center [839, 312] width 264 height 41
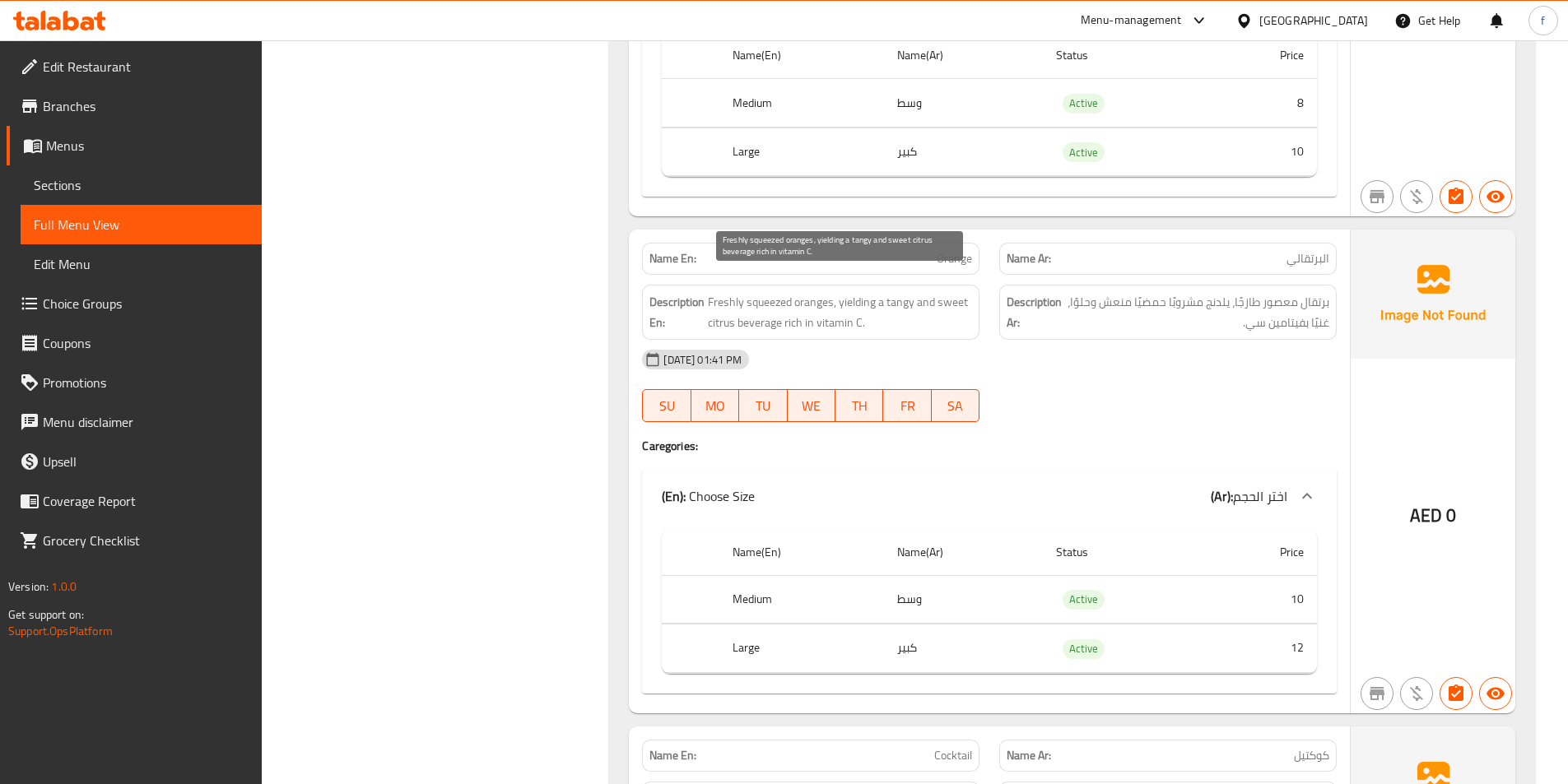
click at [802, 301] on span "Freshly squeezed oranges, yielding a tangy and sweet citrus beverage rich in vi…" at bounding box center [839, 312] width 264 height 41
click at [818, 301] on span "Freshly squeezed oranges, yielding a tangy and sweet citrus beverage rich in vi…" at bounding box center [839, 312] width 264 height 41
click at [852, 300] on span "Freshly squeezed oranges, yielding a tangy and sweet citrus beverage rich in vi…" at bounding box center [839, 312] width 264 height 41
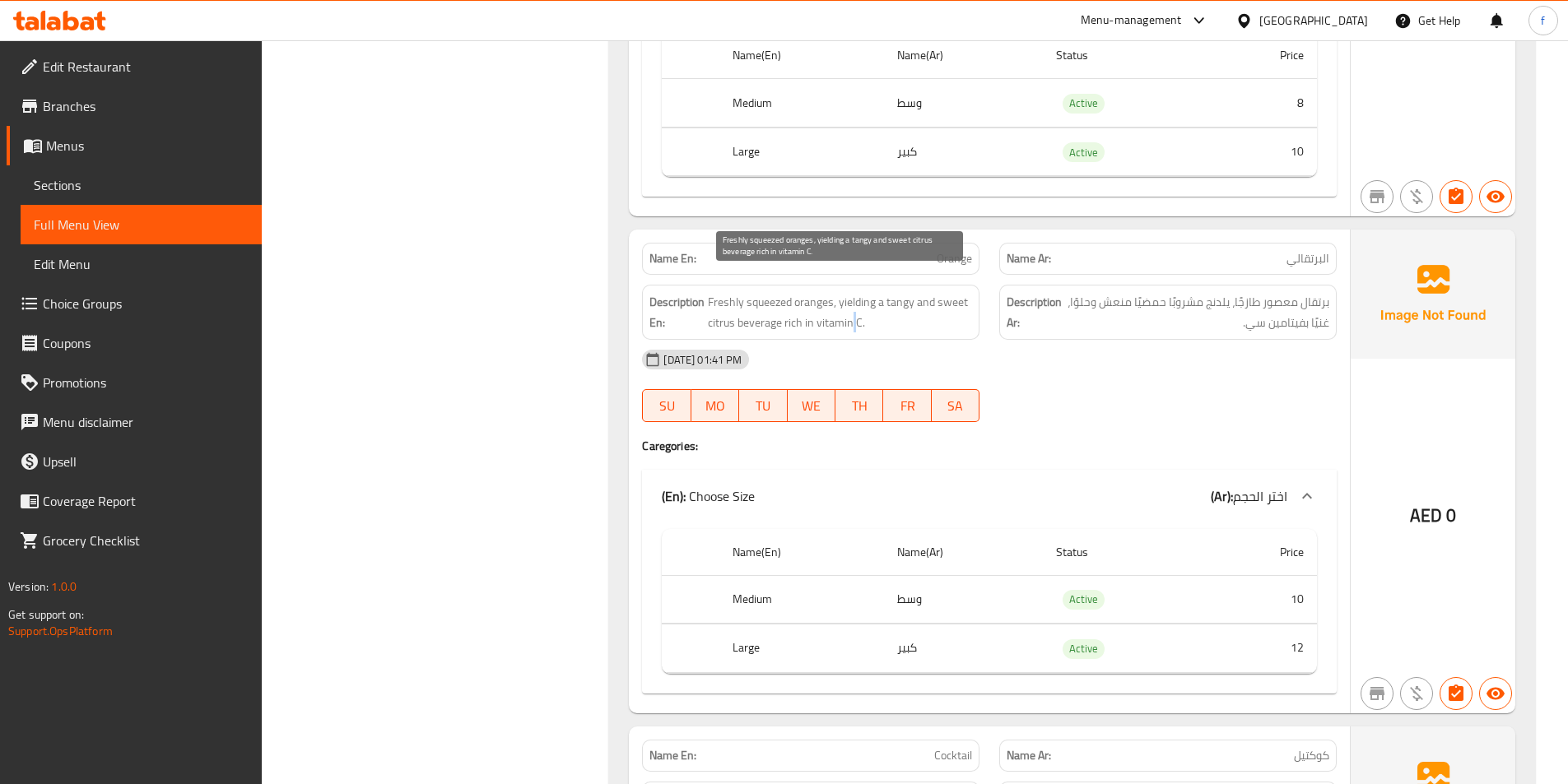
click at [852, 300] on span "Freshly squeezed oranges, yielding a tangy and sweet citrus beverage rich in vi…" at bounding box center [839, 312] width 264 height 41
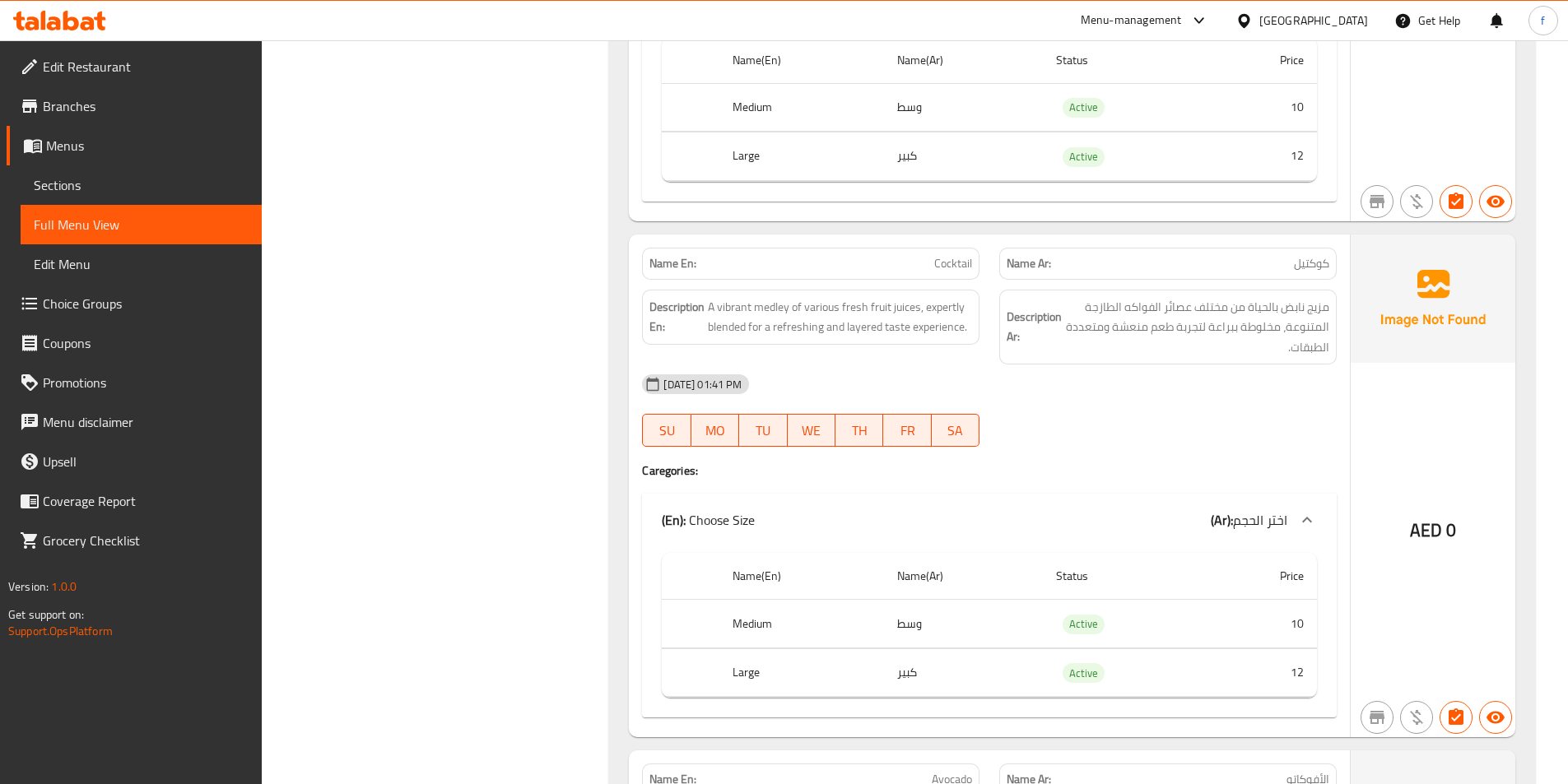
scroll to position [2642, 0]
click at [945, 253] on span "Cocktail" at bounding box center [953, 262] width 38 height 17
click at [812, 295] on span "A vibrant medley of various fresh fruit juices, expertly blended for a refreshi…" at bounding box center [839, 315] width 264 height 41
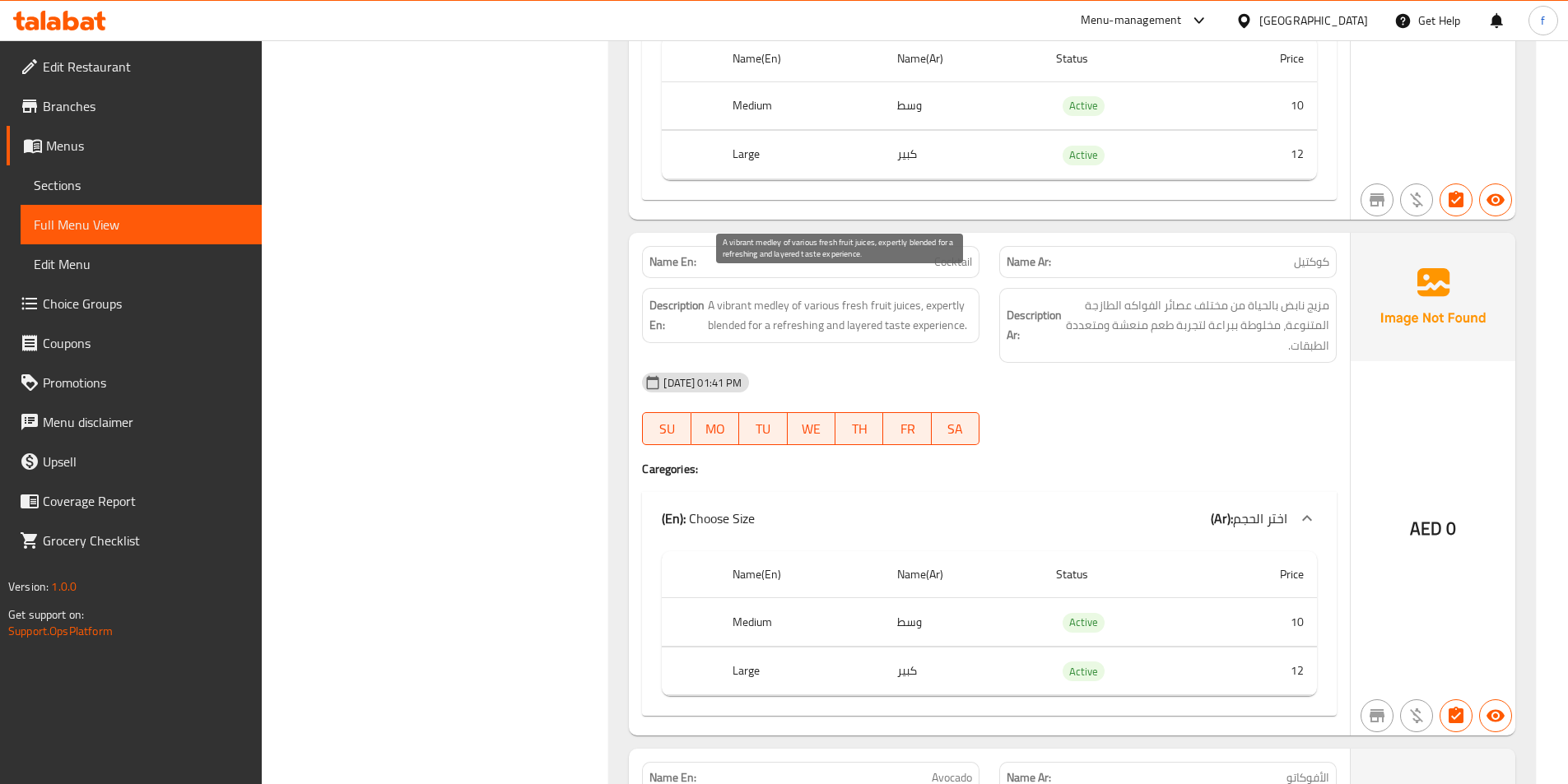
click at [768, 295] on span "A vibrant medley of various fresh fruit juices, expertly blended for a refreshi…" at bounding box center [839, 315] width 264 height 41
click at [728, 295] on span "A vibrant medley of various fresh fruit juices, expertly blended for a refreshi…" at bounding box center [839, 315] width 264 height 41
click at [799, 295] on span "A vibrant medley of various fresh fruit juices, expertly blended for a refreshi…" at bounding box center [839, 315] width 264 height 41
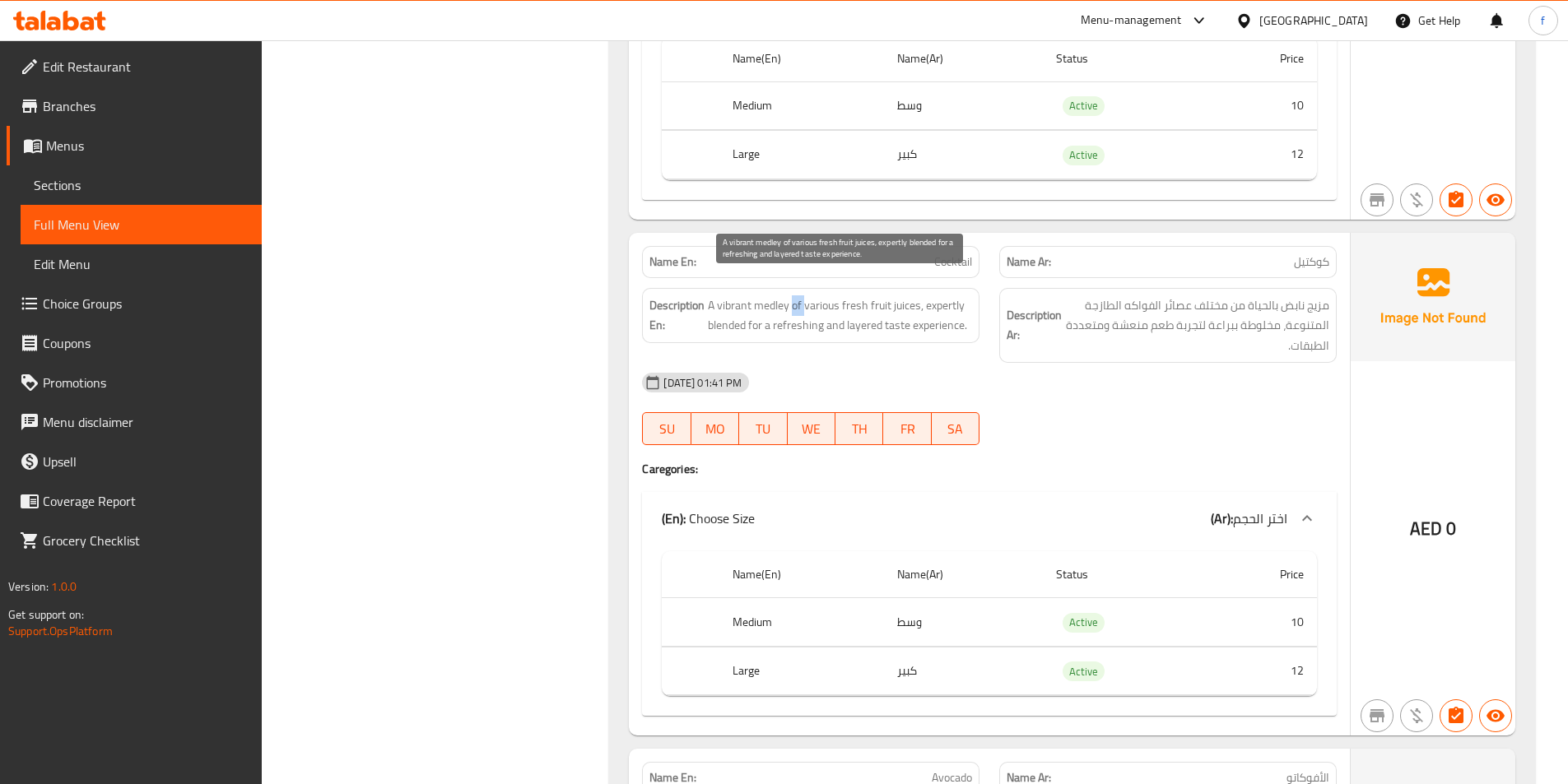
click at [799, 295] on span "A vibrant medley of various fresh fruit juices, expertly blended for a refreshi…" at bounding box center [839, 315] width 264 height 41
click at [824, 295] on span "A vibrant medley of various fresh fruit juices, expertly blended for a refreshi…" at bounding box center [839, 315] width 264 height 41
click at [902, 295] on span "A vibrant medley of various fresh fruit juices, expertly blended for a refreshi…" at bounding box center [839, 315] width 264 height 41
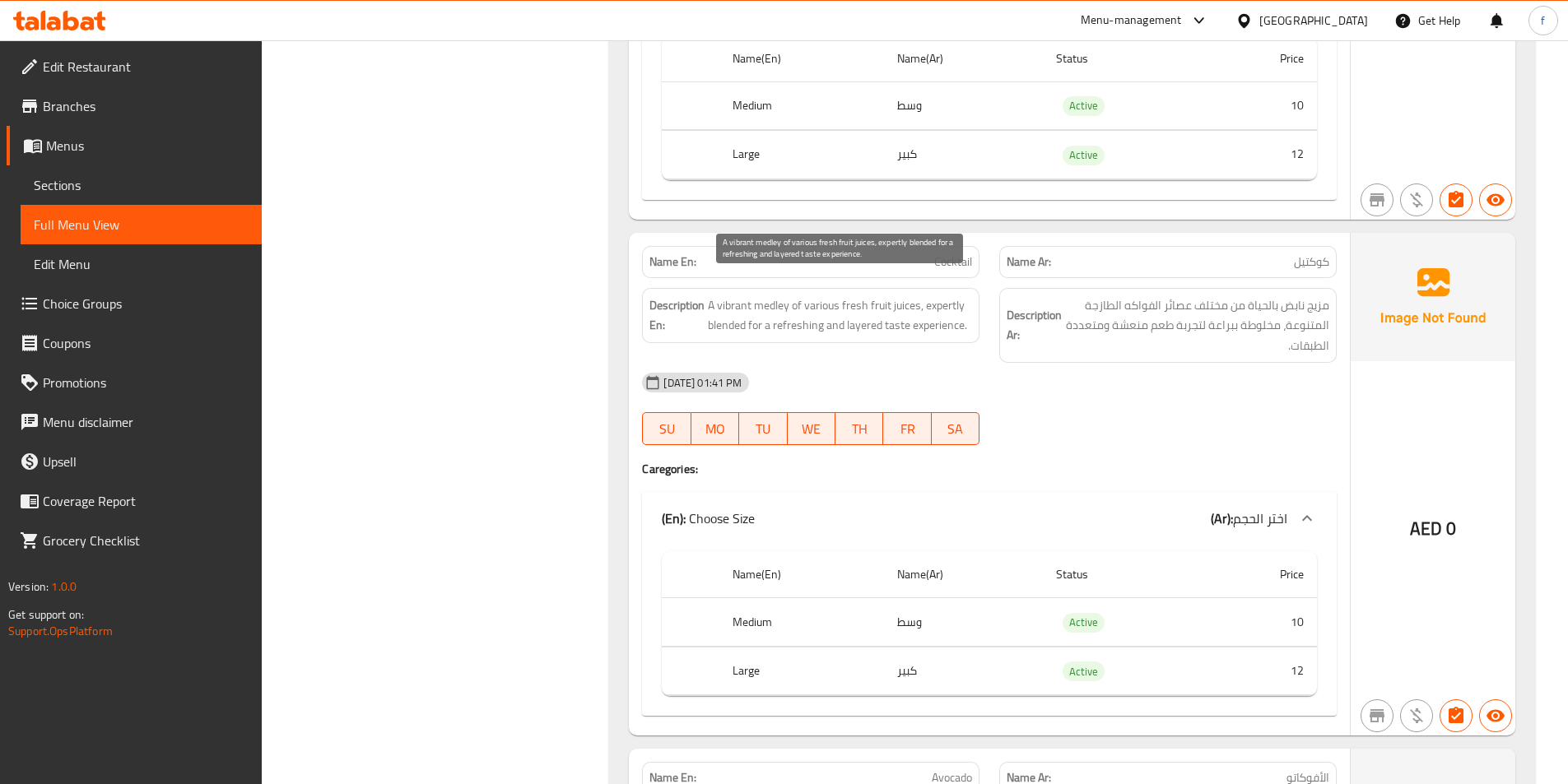
click at [872, 295] on span "A vibrant medley of various fresh fruit juices, expertly blended for a refreshi…" at bounding box center [839, 315] width 264 height 41
click at [855, 295] on span "A vibrant medley of various fresh fruit juices, expertly blended for a refreshi…" at bounding box center [839, 315] width 264 height 41
click at [819, 295] on span "A vibrant medley of various fresh fruit juices, expertly blended for a refreshi…" at bounding box center [839, 315] width 264 height 41
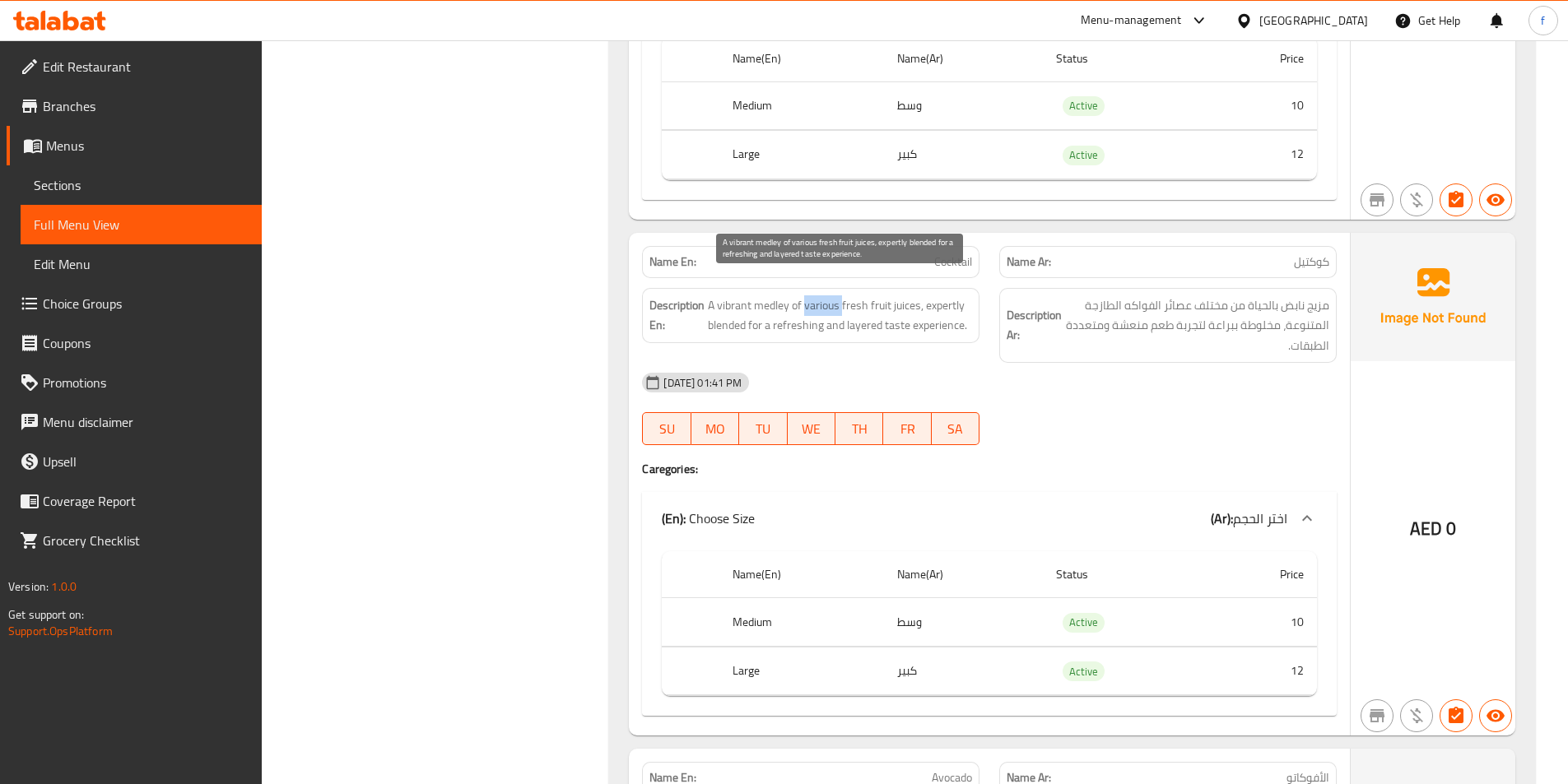
click at [819, 295] on span "A vibrant medley of various fresh fruit juices, expertly blended for a refreshi…" at bounding box center [839, 315] width 264 height 41
click at [883, 295] on span "A vibrant medley of various fresh fruit juices, expertly blended for a refreshi…" at bounding box center [839, 315] width 264 height 41
drag, startPoint x: 920, startPoint y: 286, endPoint x: 714, endPoint y: 288, distance: 206.0
click at [714, 295] on span "A vibrant medley of various fresh fruit juices, expertly blended for a refreshi…" at bounding box center [839, 315] width 264 height 41
click at [815, 295] on span "A vibrant medley of various fresh fruit juices, expertly blended for a refreshi…" at bounding box center [839, 315] width 264 height 41
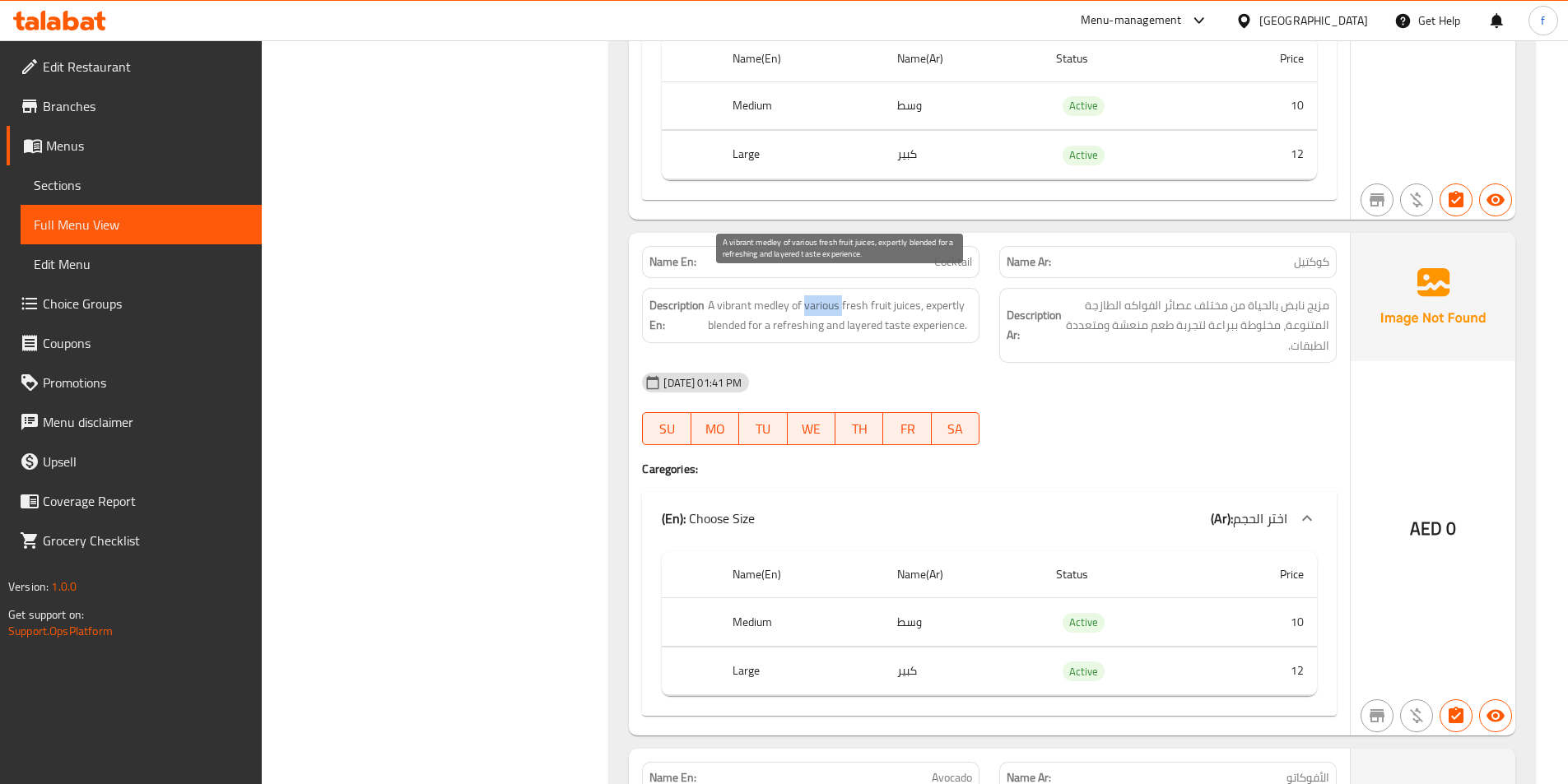
click at [815, 295] on span "A vibrant medley of various fresh fruit juices, expertly blended for a refreshi…" at bounding box center [839, 315] width 264 height 41
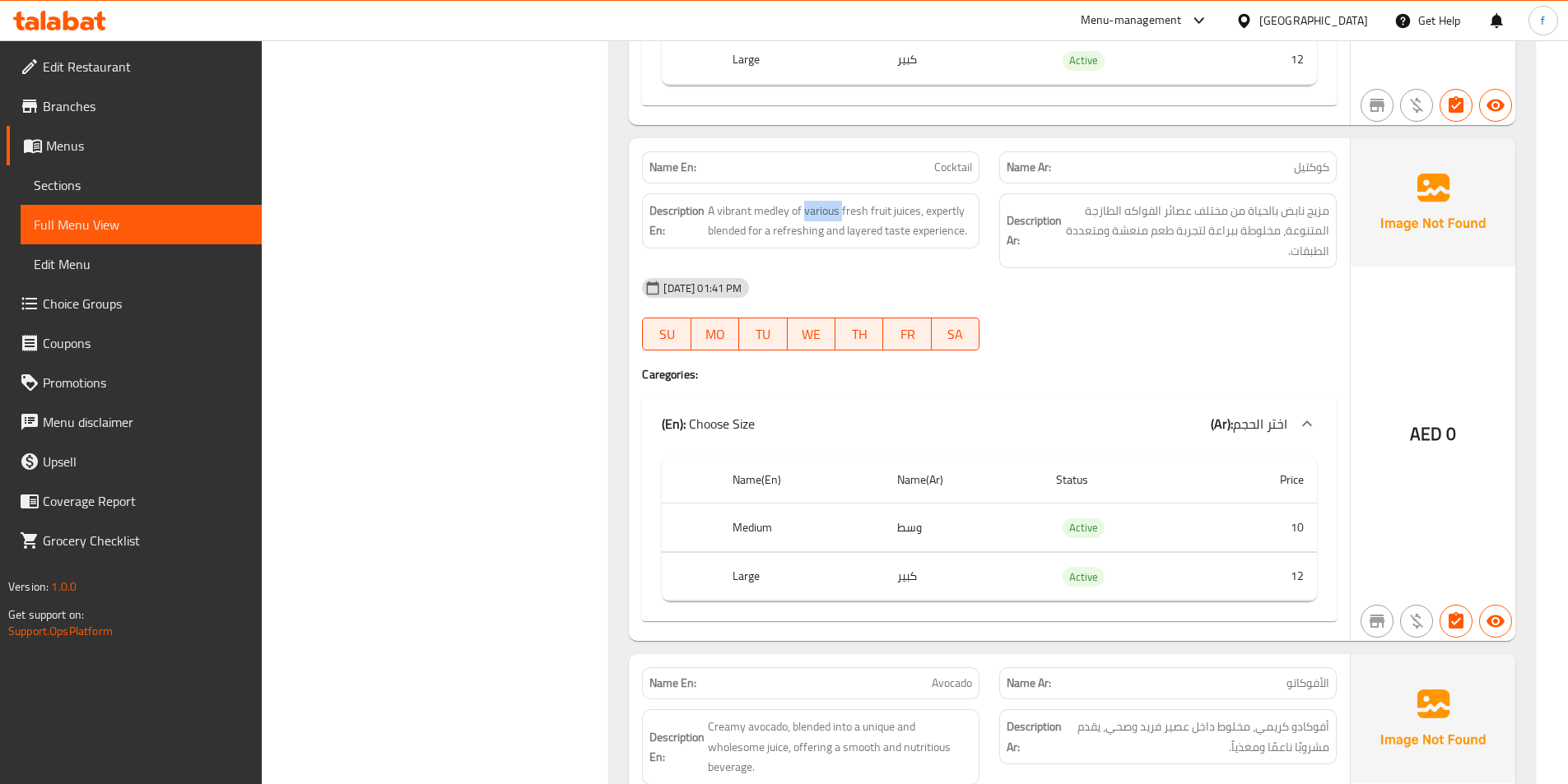
scroll to position [2725, 0]
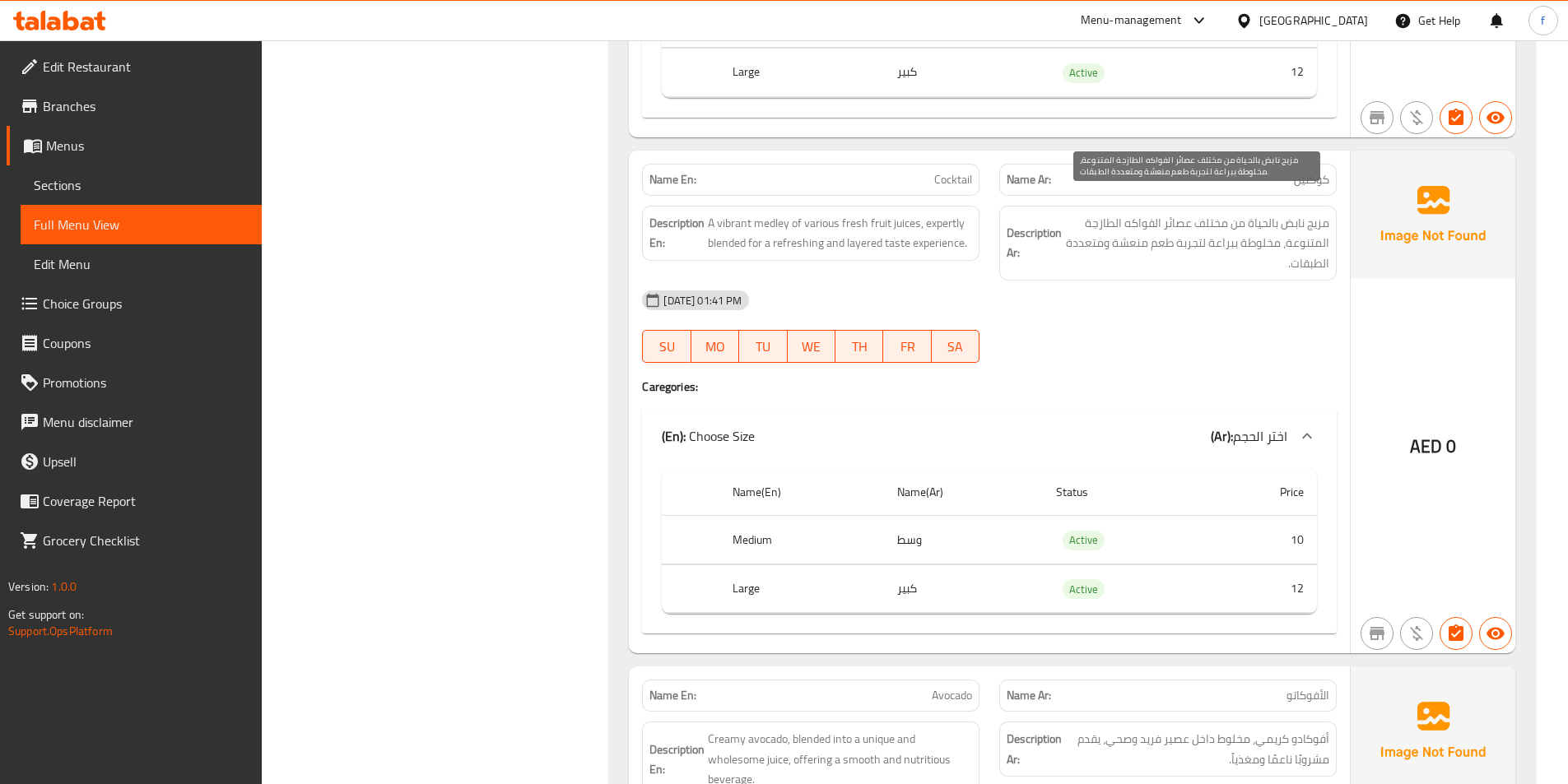
click at [1317, 226] on span "مزيج نابض بالحياة من مختلف عصائر الفواكه الطازجة المتنوعة، مخلوطة ببراعة لتجربة…" at bounding box center [1196, 244] width 264 height 61
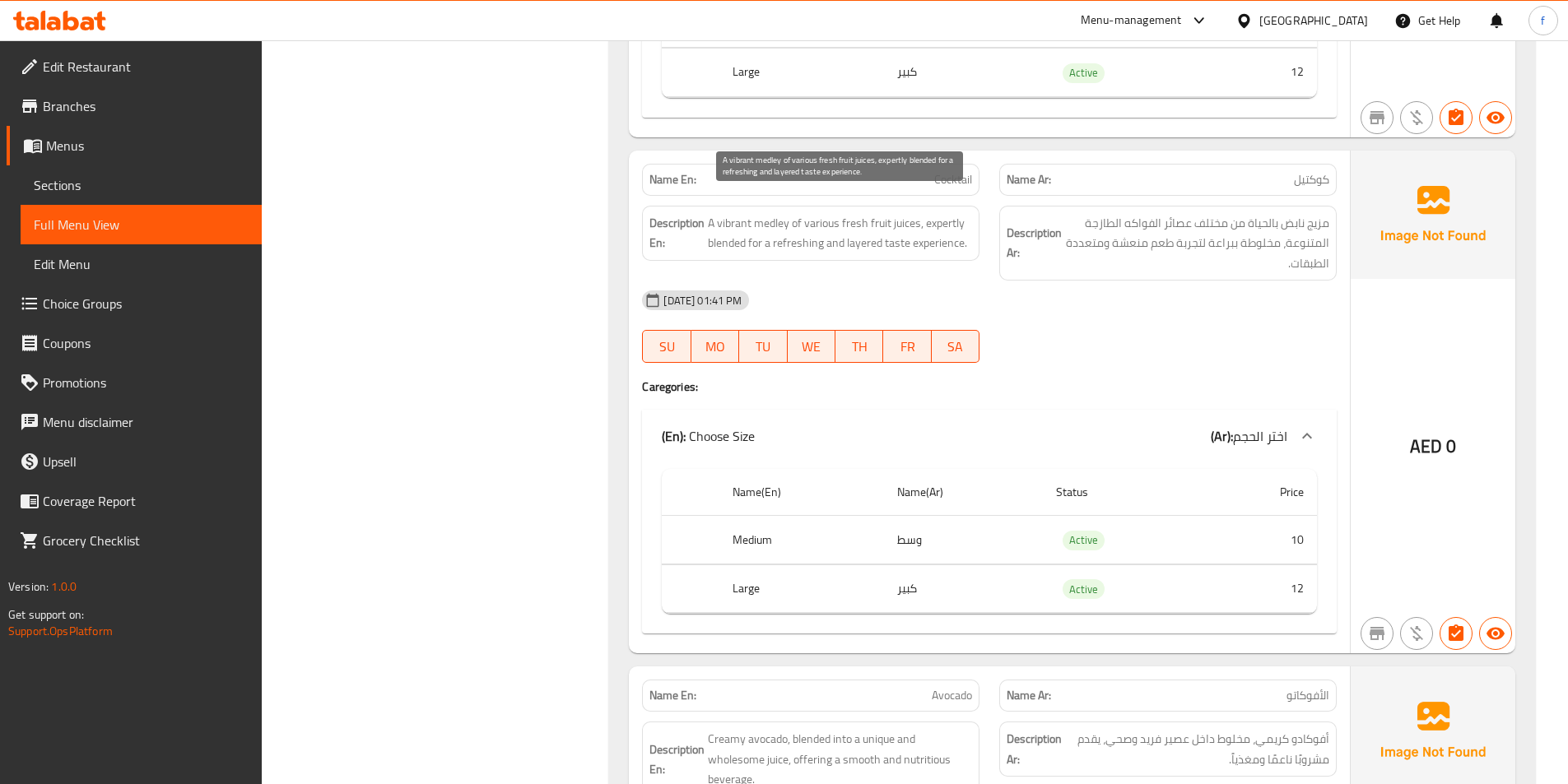
click at [946, 213] on span "A vibrant medley of various fresh fruit juices, expertly blended for a refreshi…" at bounding box center [839, 234] width 264 height 41
click at [960, 171] on span "Cocktail" at bounding box center [953, 180] width 38 height 17
copy span "Cocktail"
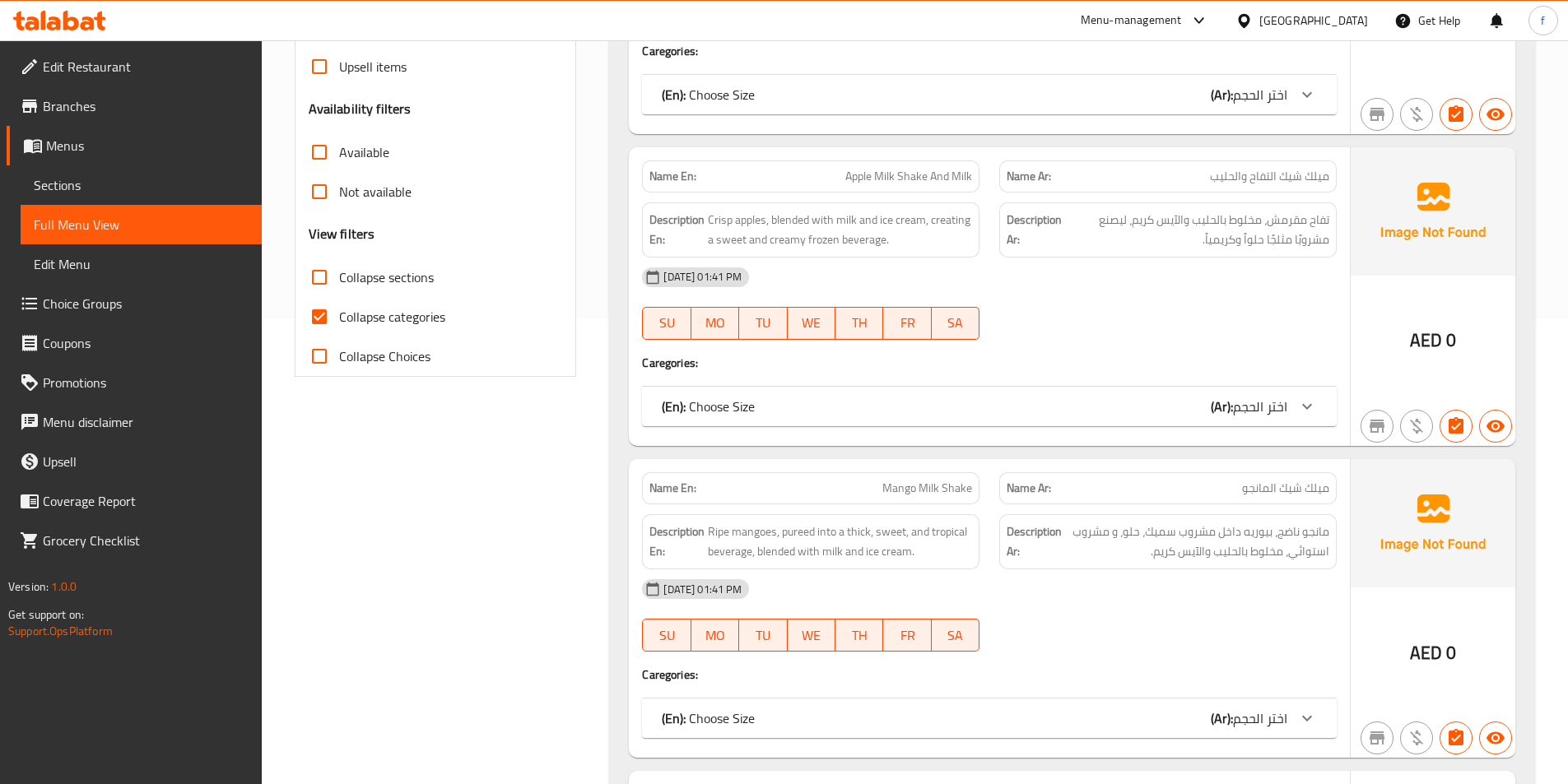
scroll to position [494, 0]
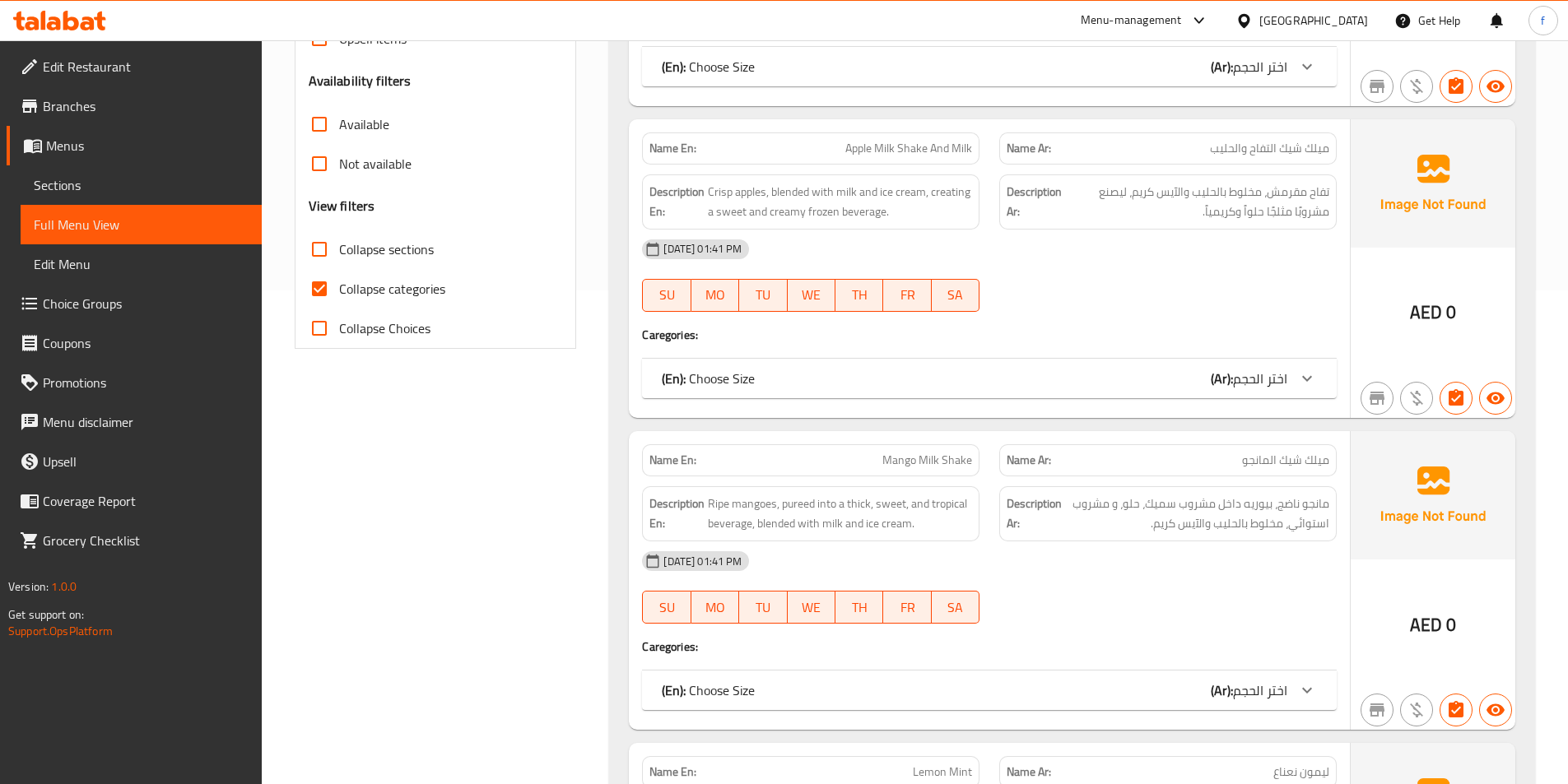
click at [322, 257] on input "Collapse sections" at bounding box center [319, 249] width 40 height 40
checkbox input "true"
click at [327, 295] on input "Collapse categories" at bounding box center [319, 288] width 40 height 40
checkbox input "false"
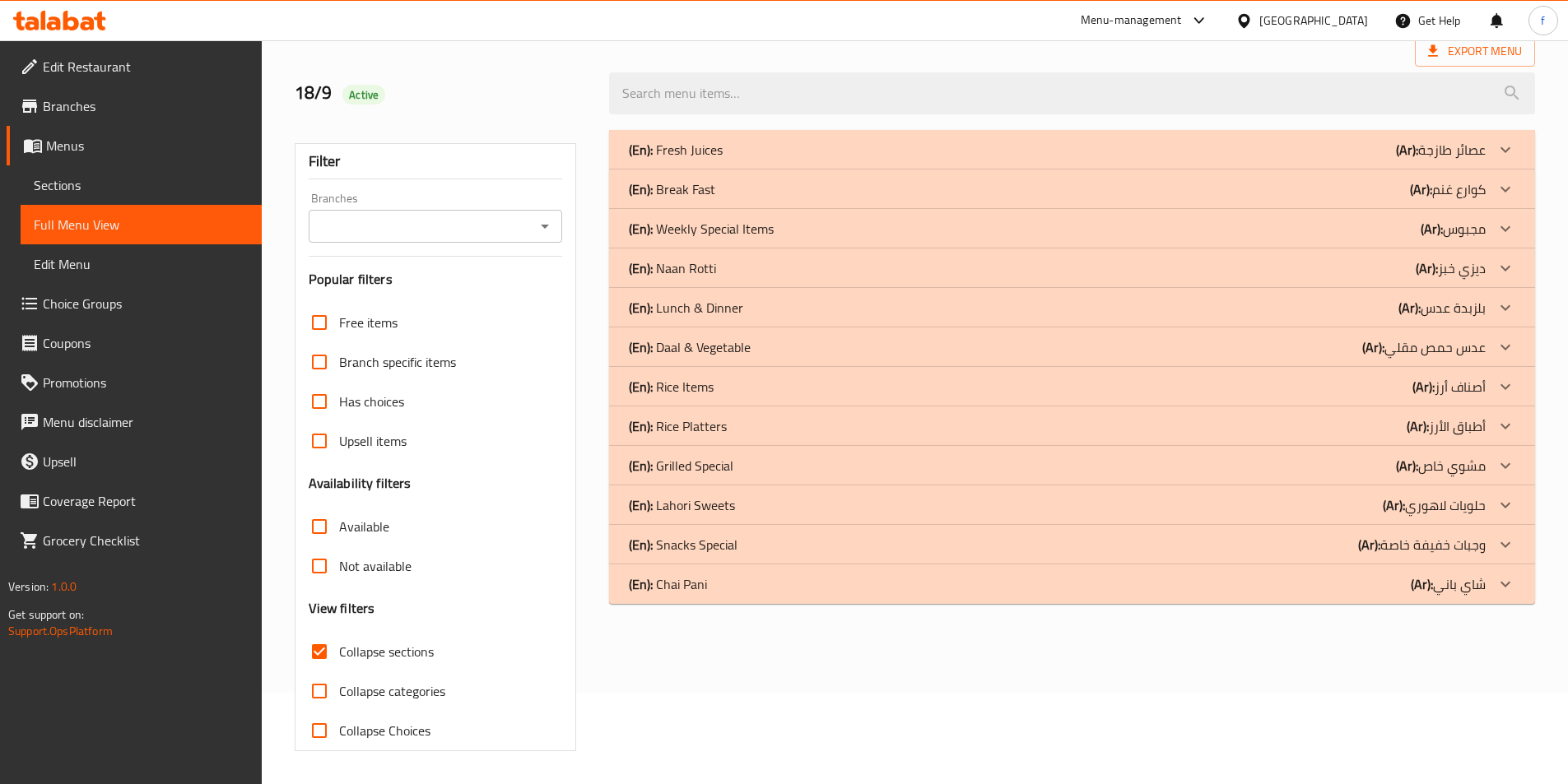
scroll to position [91, 0]
click at [1421, 154] on p "(Ar): عصائر طازجة" at bounding box center [1440, 149] width 89 height 19
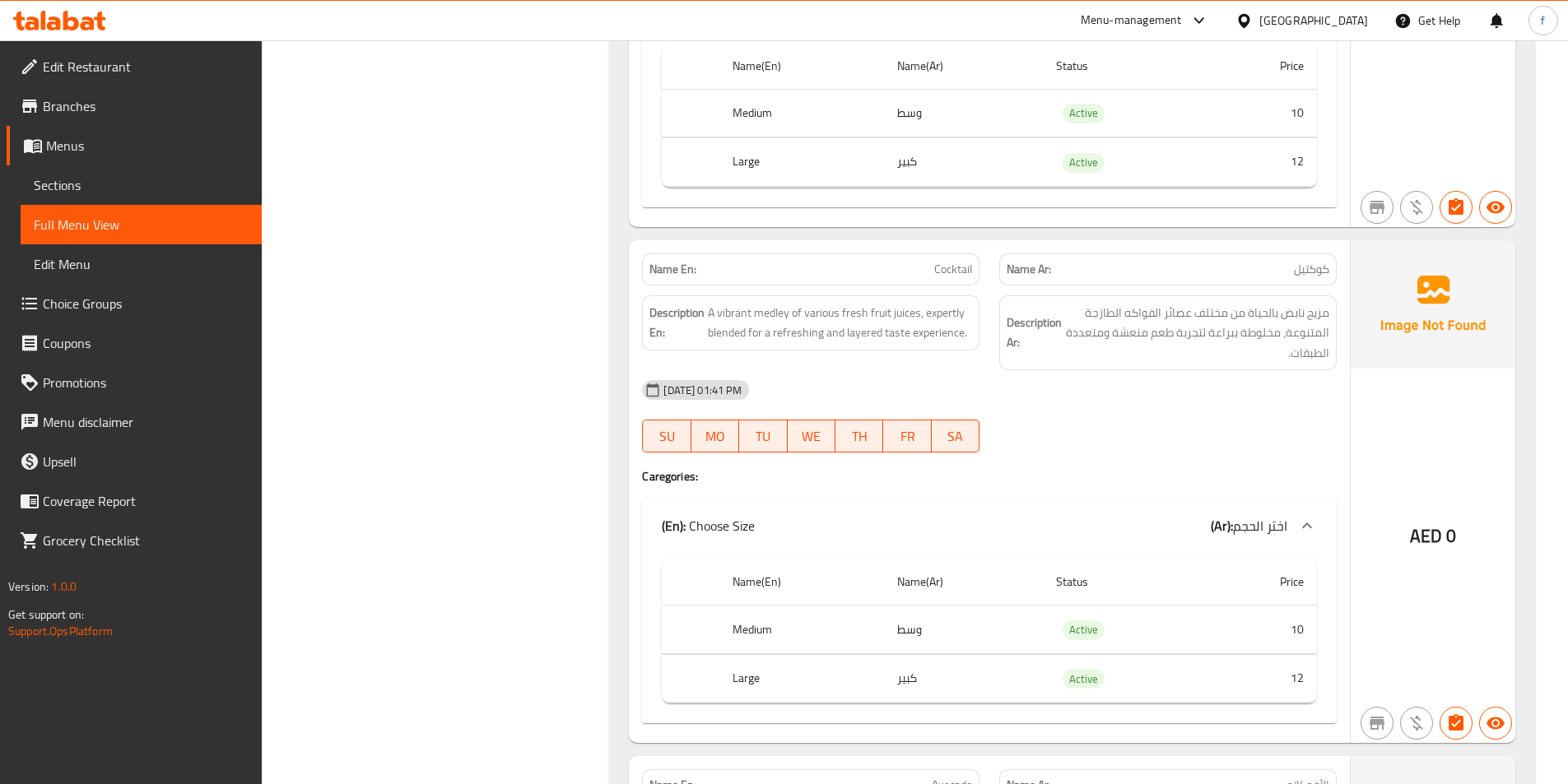
scroll to position [2642, 0]
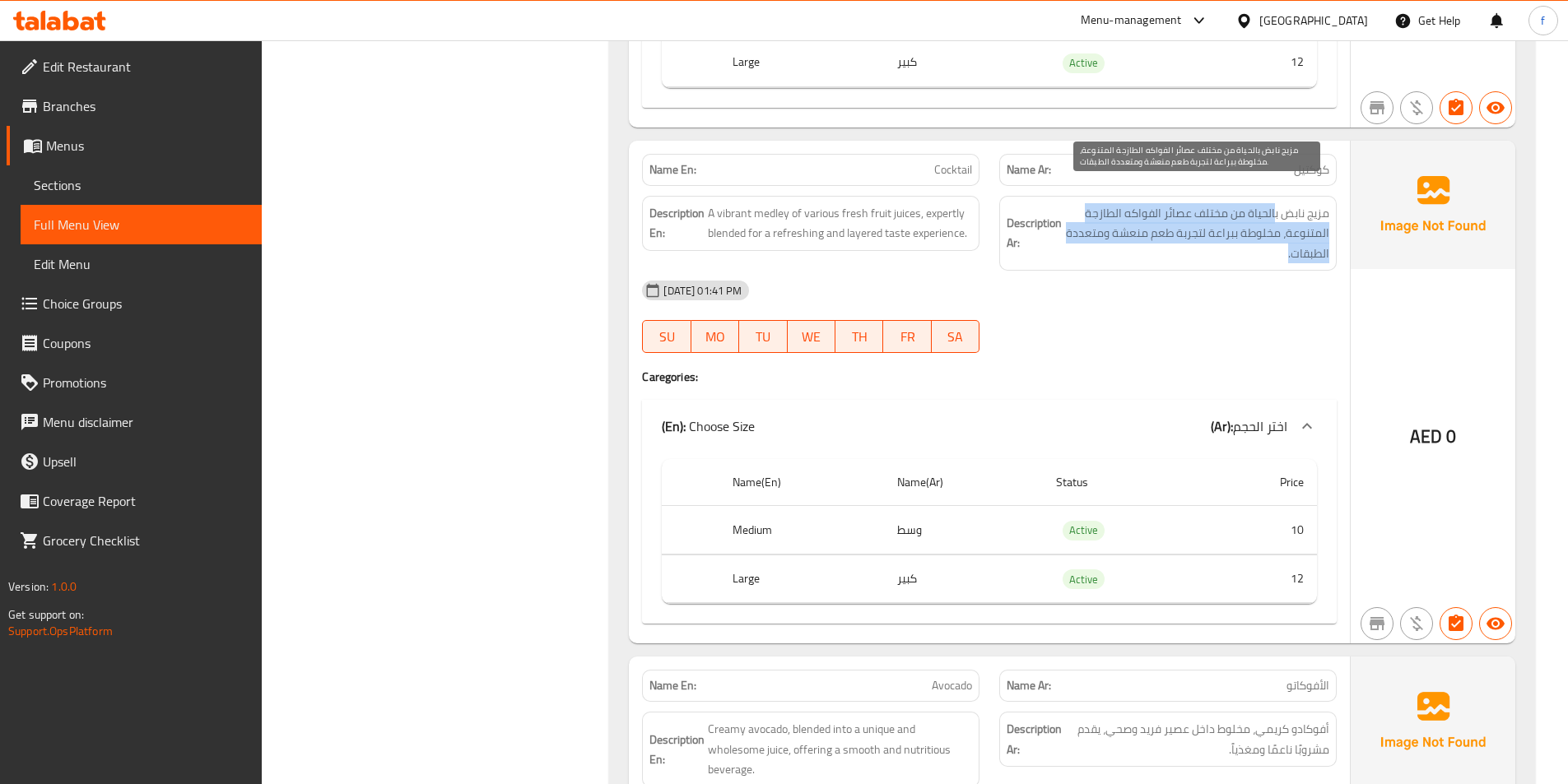
drag, startPoint x: 1274, startPoint y: 193, endPoint x: 1108, endPoint y: 228, distance: 169.6
click at [1108, 228] on span "مزيج نابض بالحياة من مختلف عصائر الفواكه الطازجة المتنوعة، مخلوطة ببراعة لتجربة…" at bounding box center [1196, 233] width 264 height 61
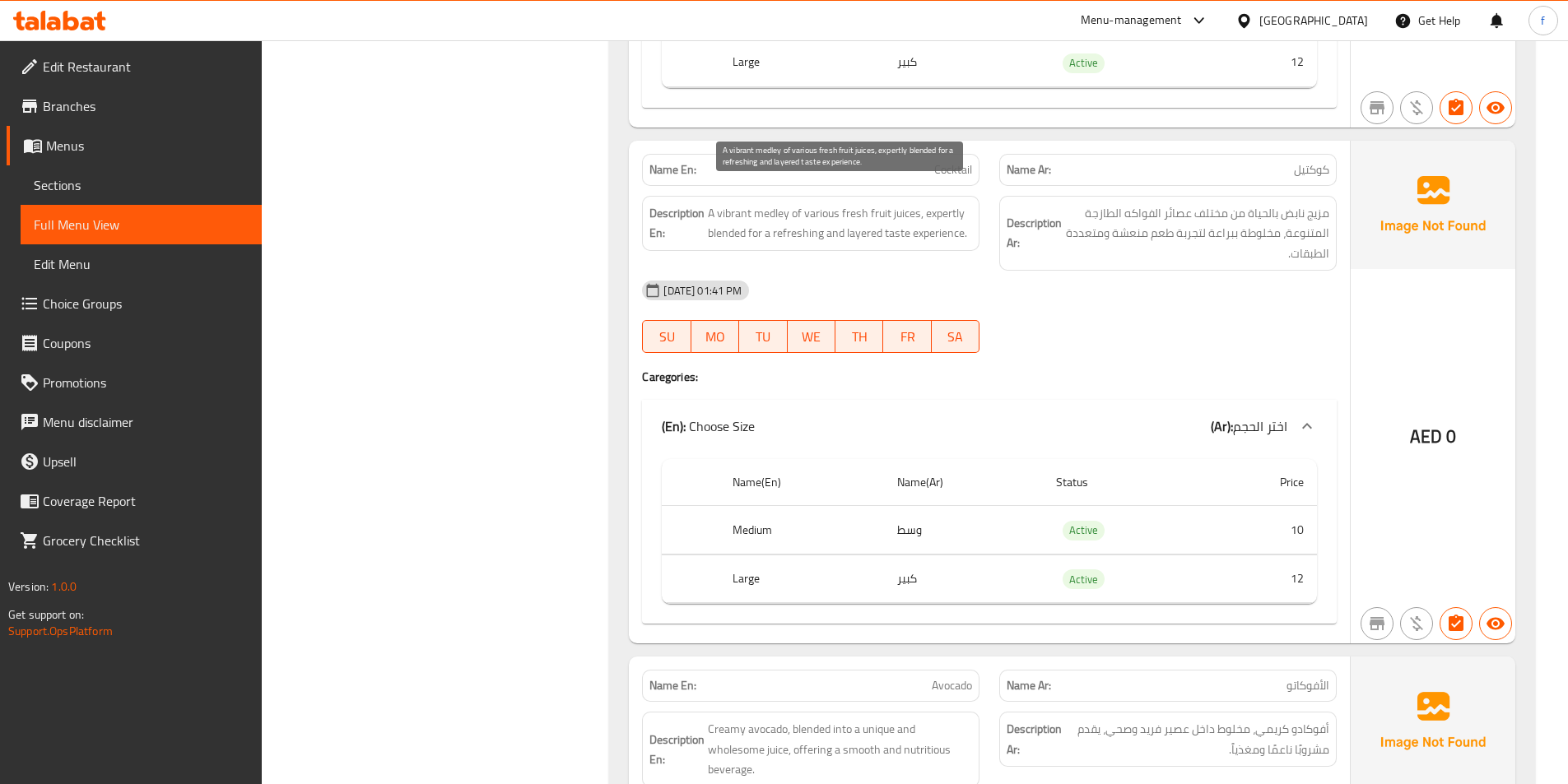
click at [735, 213] on span "A vibrant medley of various fresh fruit juices, expertly blended for a refreshi…" at bounding box center [839, 223] width 264 height 41
click at [775, 209] on span "A vibrant medley of various fresh fruit juices, expertly blended for a refreshi…" at bounding box center [839, 223] width 264 height 41
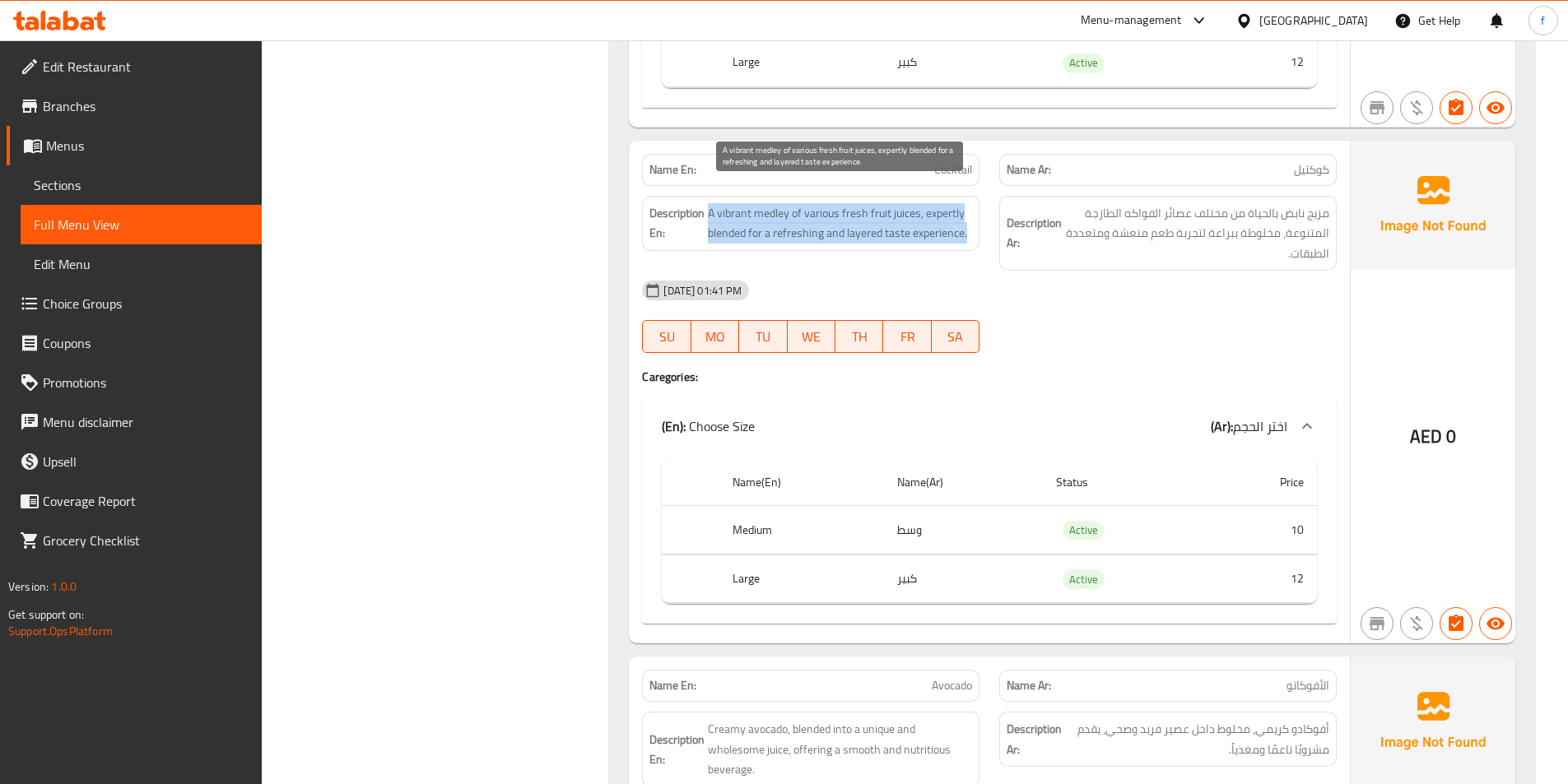
click at [775, 209] on span "A vibrant medley of various fresh fruit juices, expertly blended for a refreshi…" at bounding box center [839, 223] width 264 height 41
click at [762, 203] on span "A vibrant medley of various fresh fruit juices, expertly blended for a refreshi…" at bounding box center [839, 223] width 264 height 41
click at [866, 215] on span "A vibrant medley of various fresh fruit juices, expertly blended for a refreshi…" at bounding box center [839, 223] width 264 height 41
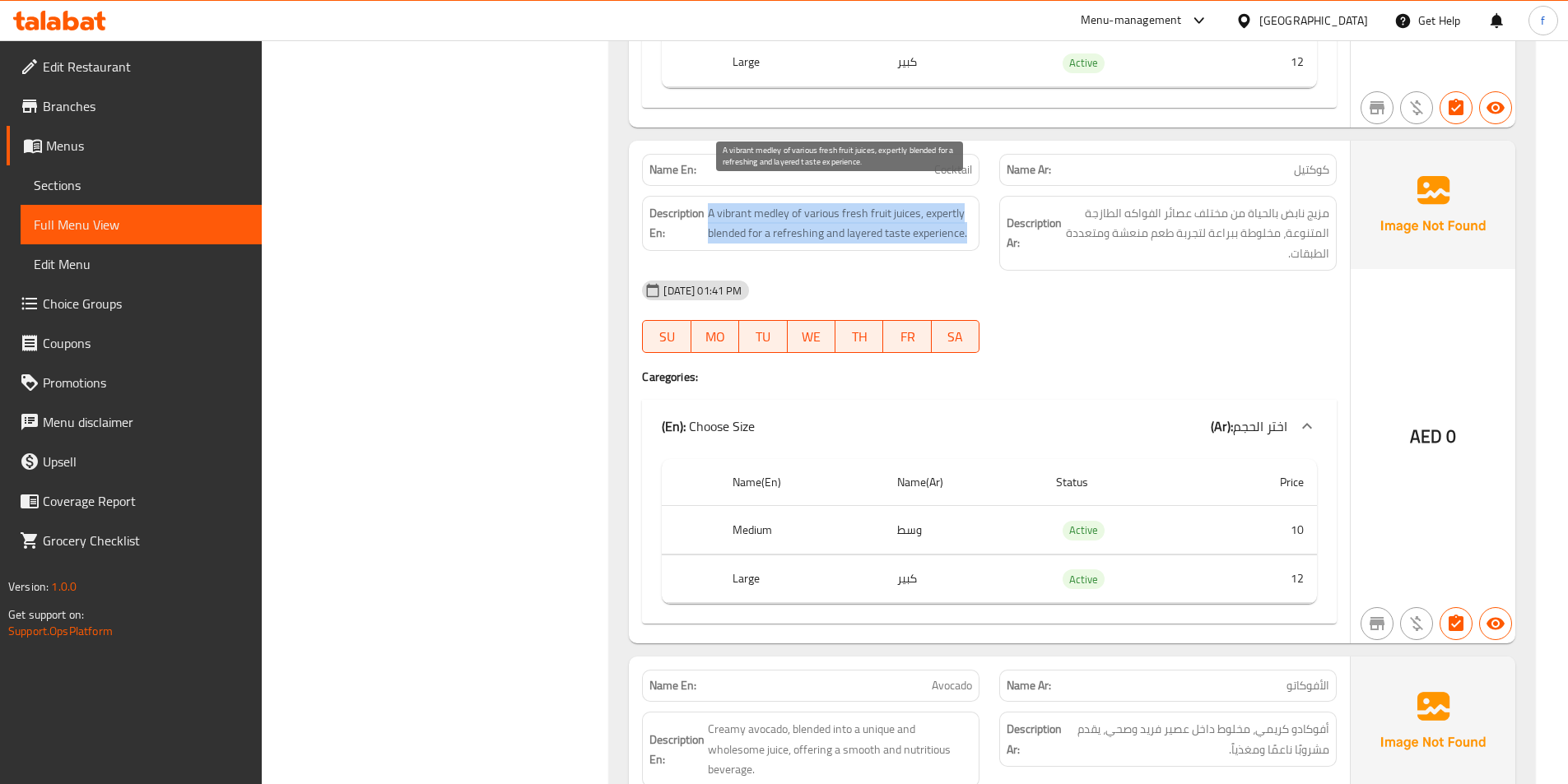
click at [866, 215] on span "A vibrant medley of various fresh fruit juices, expertly blended for a refreshi…" at bounding box center [839, 223] width 264 height 41
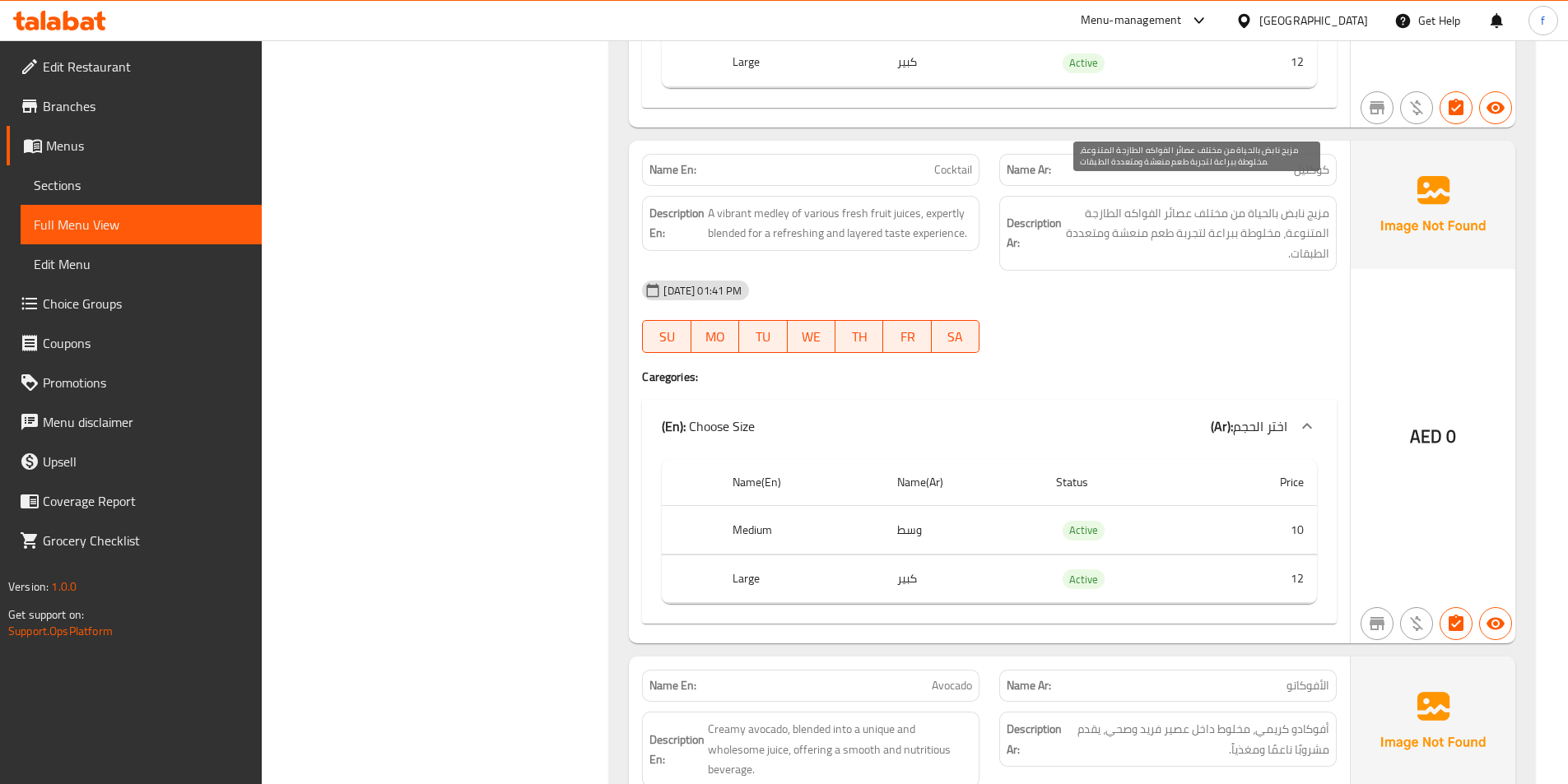
click at [1254, 203] on span "مزيج نابض بالحياة من مختلف عصائر الفواكه الطازجة المتنوعة، مخلوطة ببراعة لتجربة…" at bounding box center [1196, 233] width 264 height 61
click at [1159, 203] on span "مزيج نابض بالحياة من مختلف عصائر الفواكه الطازجة المتنوعة، مخلوطة ببراعة لتجربة…" at bounding box center [1196, 233] width 264 height 61
click at [1110, 203] on span "مزيج نابض بالحياة من مختلف عصائر الفواكه الطازجة المتنوعة، مخلوطة ببراعة لتجربة…" at bounding box center [1196, 233] width 264 height 61
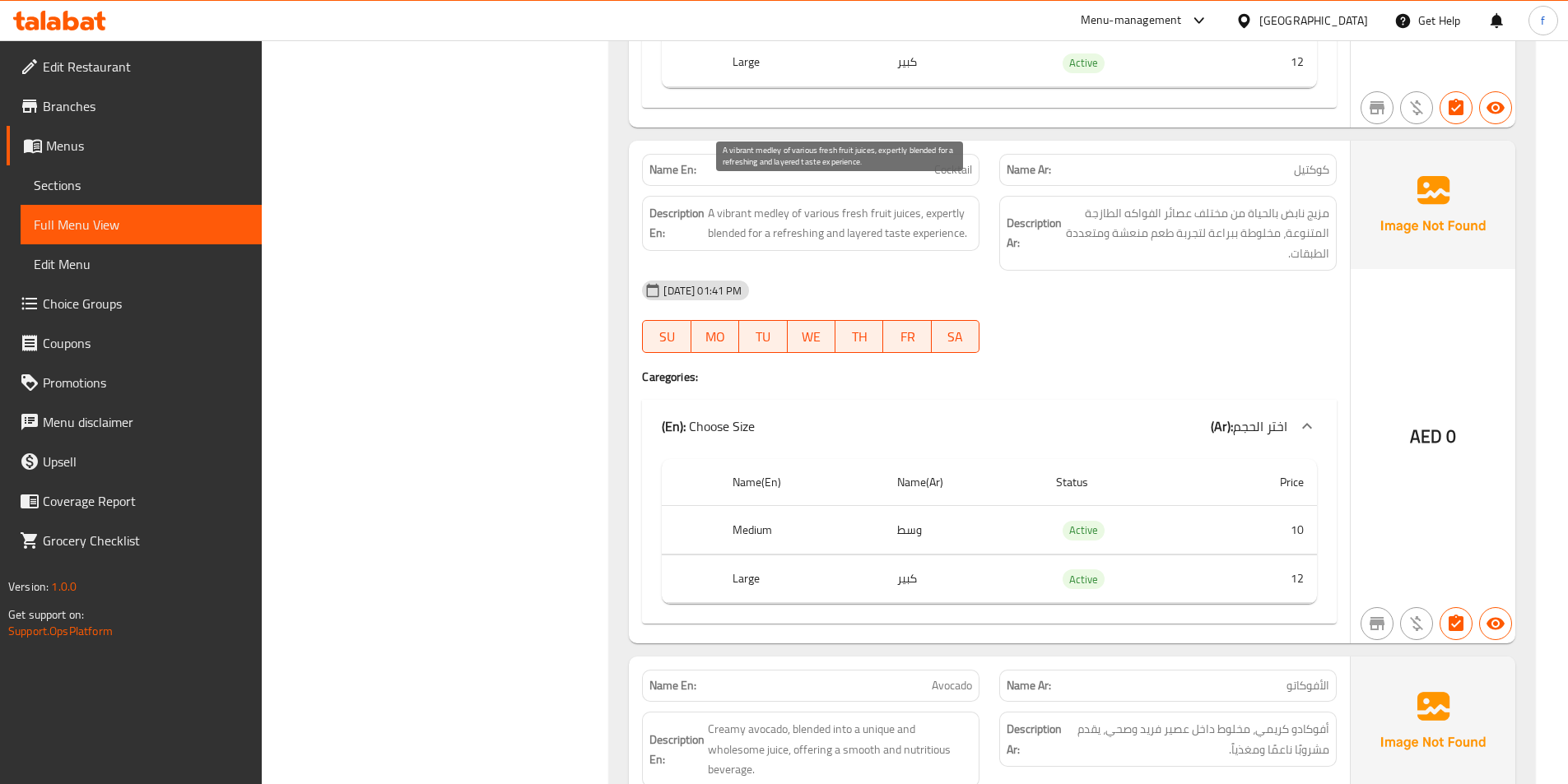
click at [945, 203] on span "A vibrant medley of various fresh fruit juices, expertly blended for a refreshi…" at bounding box center [839, 223] width 264 height 41
click at [728, 213] on span "A vibrant medley of various fresh fruit juices, expertly blended for a refreshi…" at bounding box center [839, 223] width 264 height 41
click at [759, 213] on span "A vibrant medley of various fresh fruit juices, expertly blended for a refreshi…" at bounding box center [839, 223] width 264 height 41
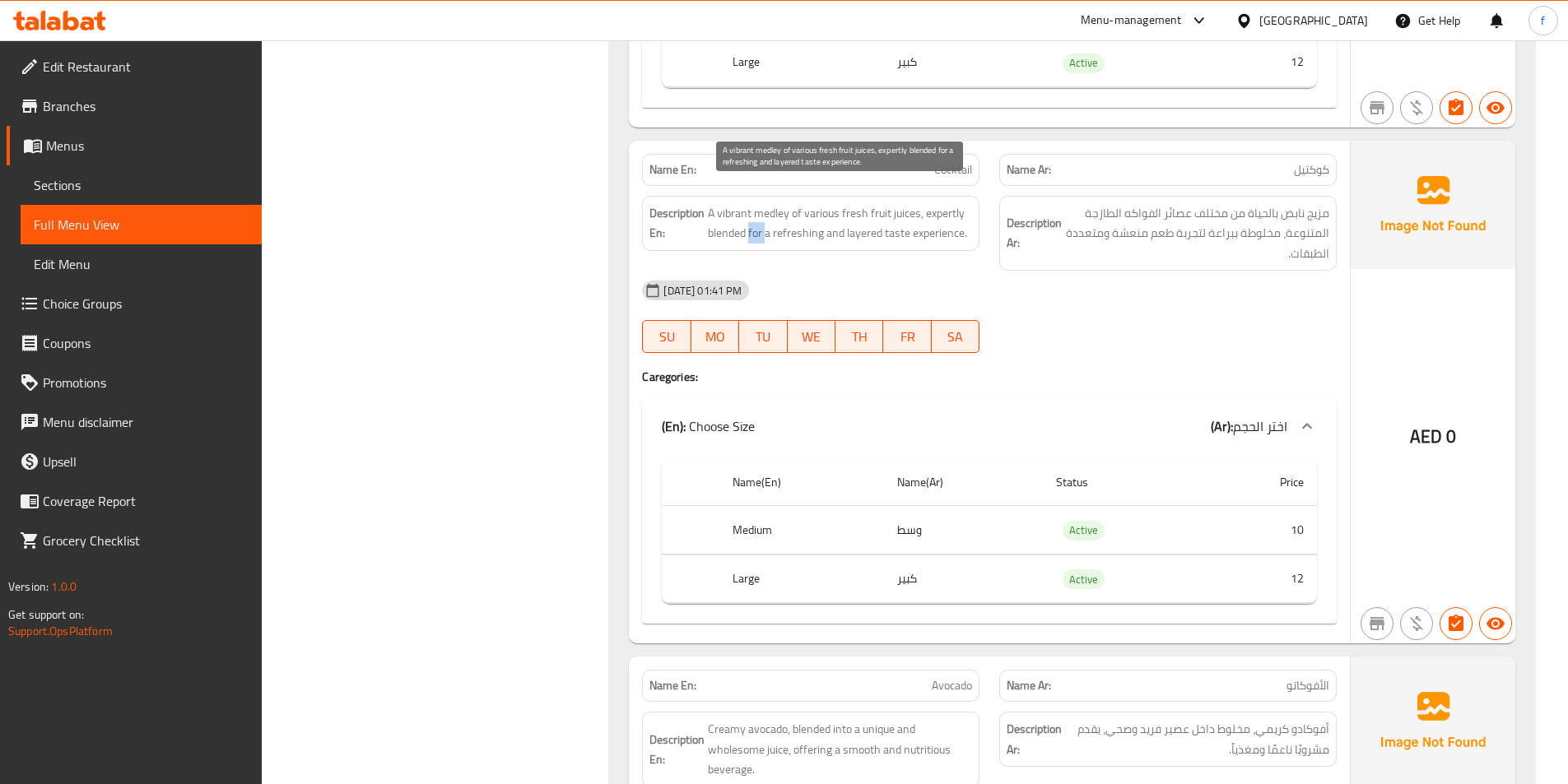
click at [759, 213] on span "A vibrant medley of various fresh fruit juices, expertly blended for a refreshi…" at bounding box center [839, 223] width 264 height 41
click at [938, 215] on span "A vibrant medley of various fresh fruit juices, expertly blended for a refreshi…" at bounding box center [839, 223] width 264 height 41
click at [891, 215] on span "A vibrant medley of various fresh fruit juices, expertly blended for a refreshi…" at bounding box center [839, 223] width 264 height 41
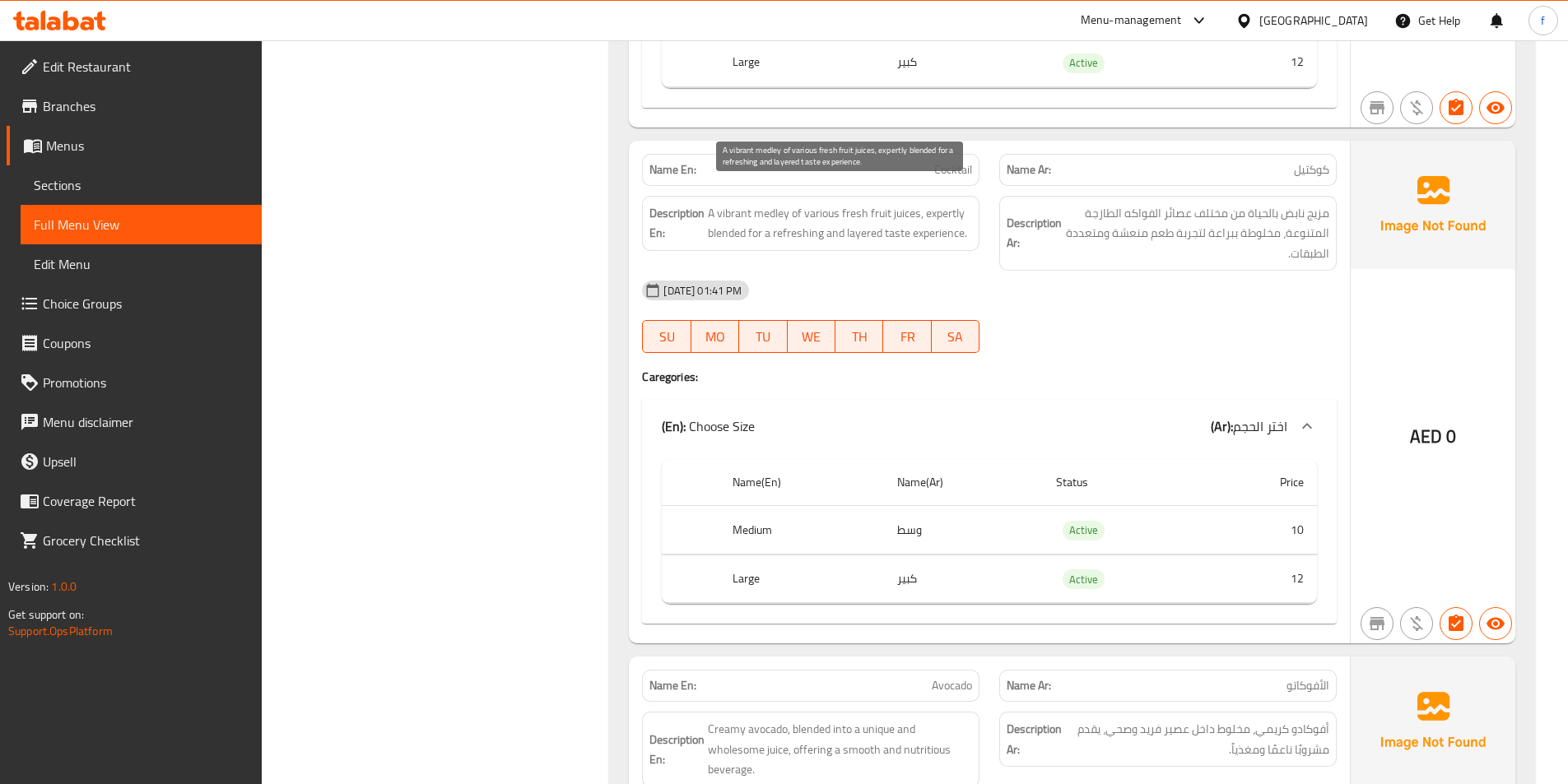
click at [869, 210] on span "A vibrant medley of various fresh fruit juices, expertly blended for a refreshi…" at bounding box center [839, 223] width 264 height 41
click at [796, 214] on span "A vibrant medley of various fresh fruit juices, expertly blended for a refreshi…" at bounding box center [839, 223] width 264 height 41
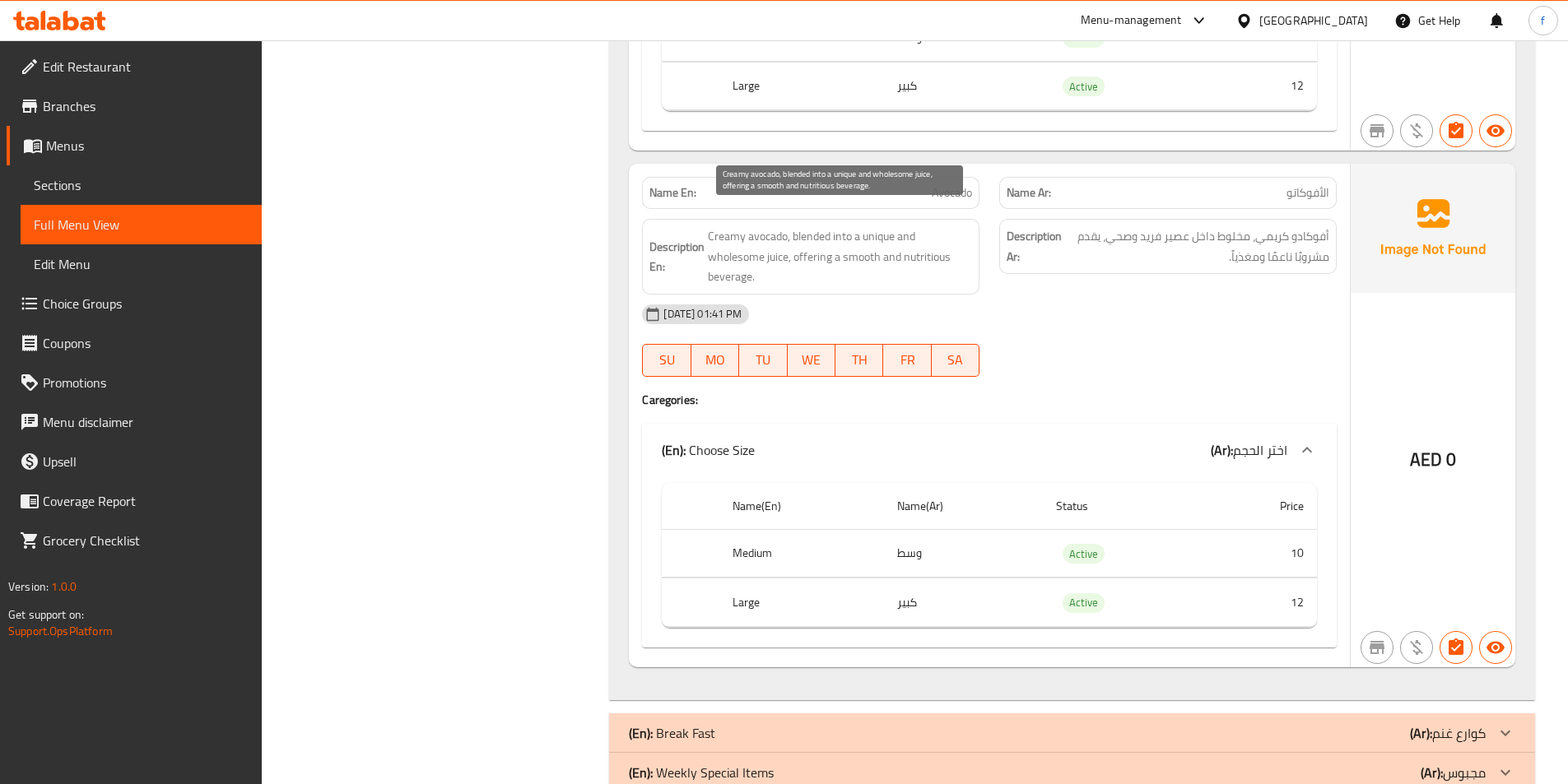
scroll to position [3136, 0]
click at [960, 183] on span "Avocado" at bounding box center [952, 192] width 41 height 17
click at [712, 225] on span "Creamy avocado, blended into a unique and wholesome juice, offering a smooth an…" at bounding box center [839, 255] width 264 height 61
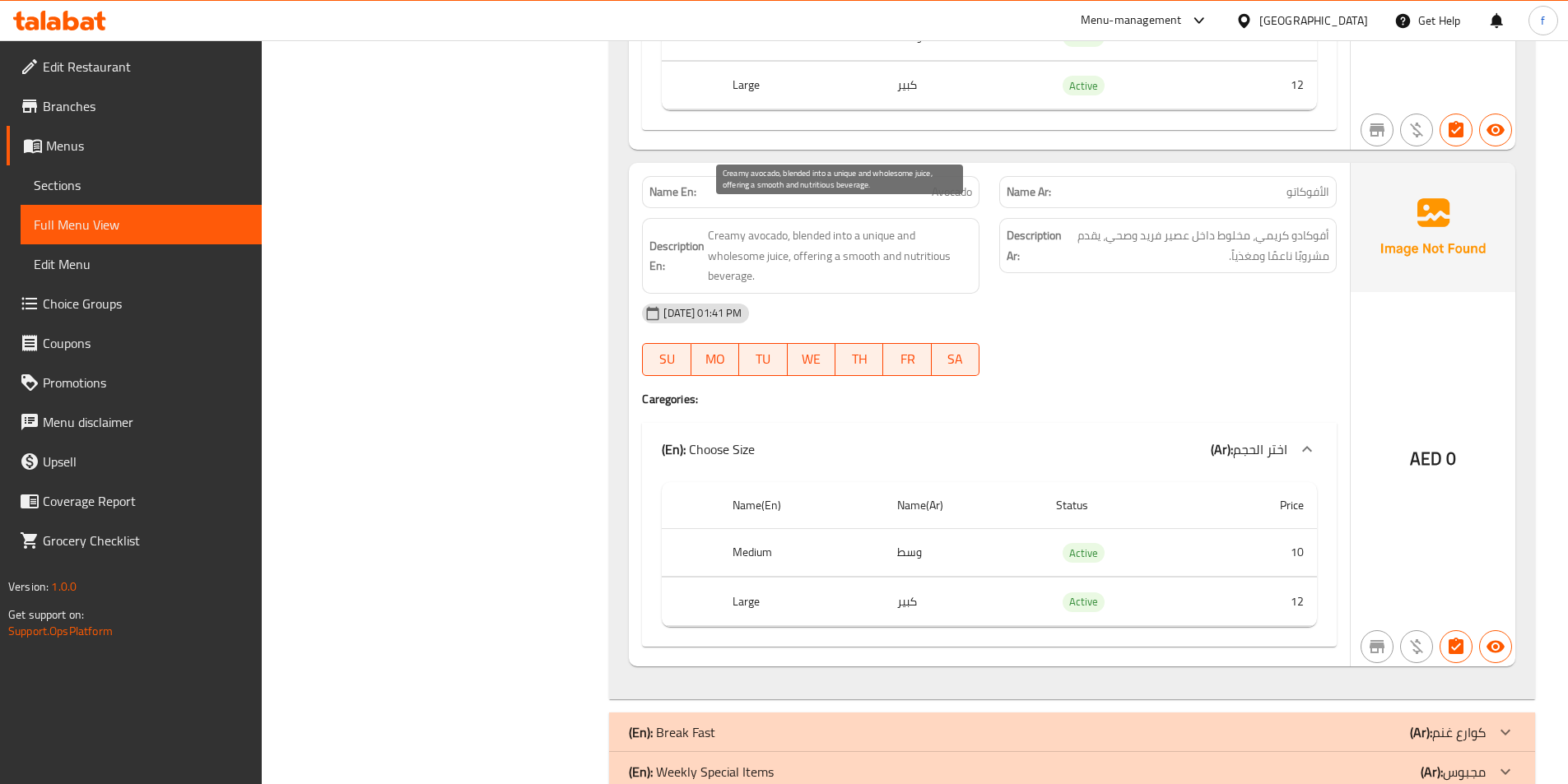
click at [757, 225] on span "Creamy avocado, blended into a unique and wholesome juice, offering a smooth an…" at bounding box center [839, 255] width 264 height 61
click at [802, 225] on span "Creamy avocado, blended into a unique and wholesome juice, offering a smooth an…" at bounding box center [839, 255] width 264 height 61
click at [850, 225] on span "Creamy avocado, blended into a unique and wholesome juice, offering a smooth an…" at bounding box center [839, 255] width 264 height 61
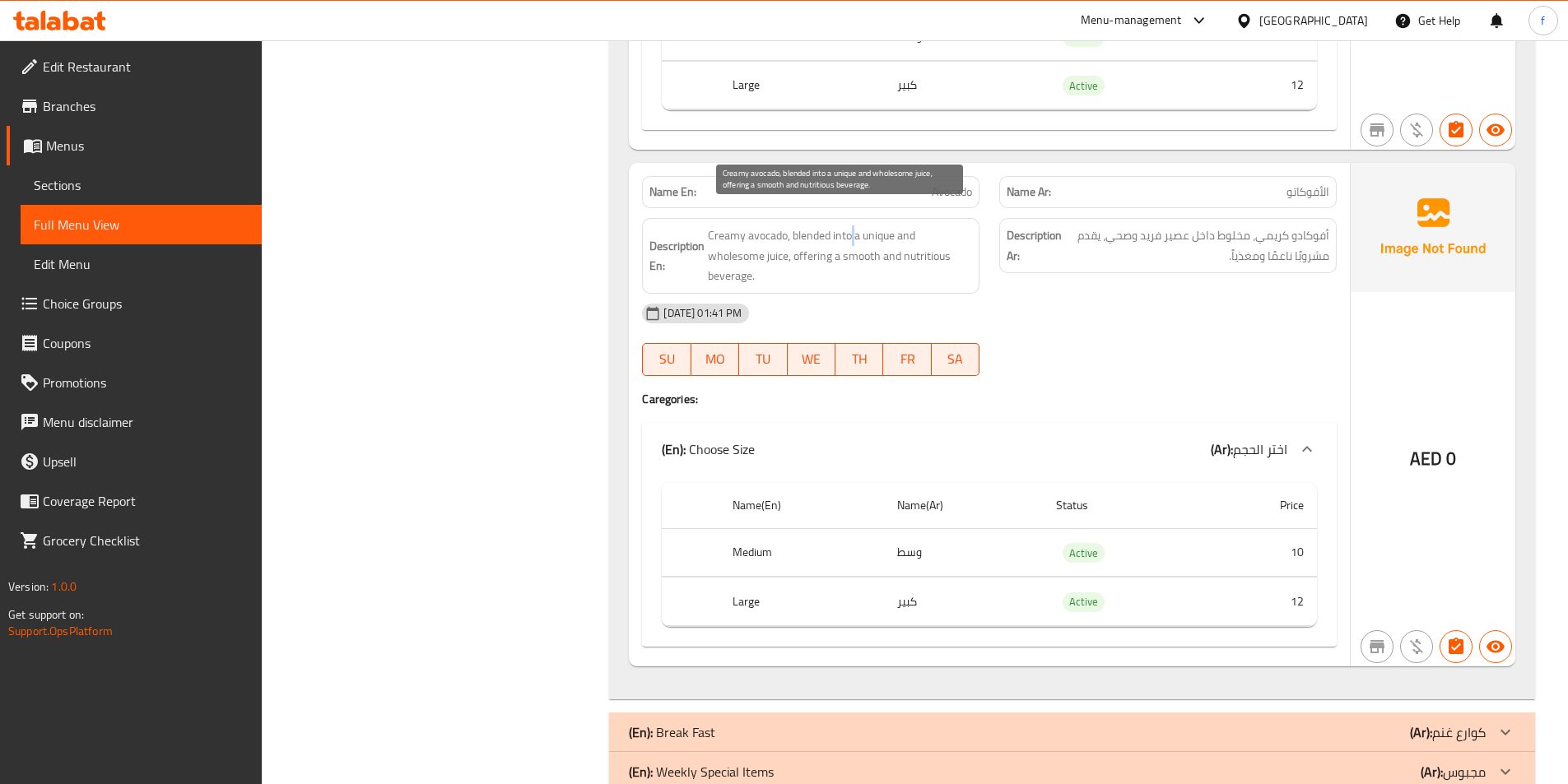
click at [850, 225] on span "Creamy avocado, blended into a unique and wholesome juice, offering a smooth an…" at bounding box center [839, 255] width 264 height 61
click at [779, 233] on span "Creamy avocado, blended into a unique and wholesome juice, offering a smooth an…" at bounding box center [839, 255] width 264 height 61
click at [724, 237] on span "Creamy avocado, blended into a unique and wholesome juice, offering a smooth an…" at bounding box center [839, 255] width 264 height 61
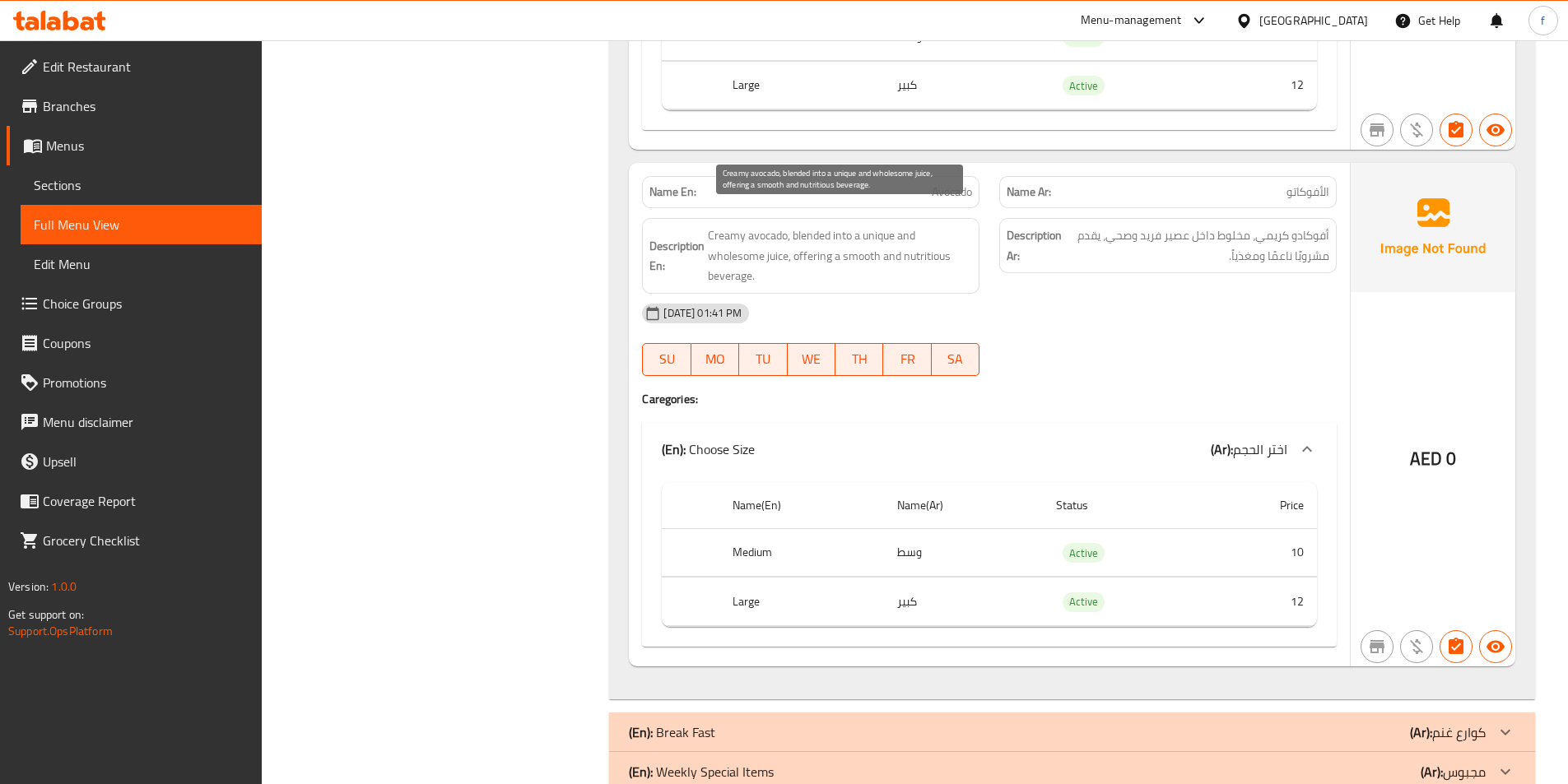
click at [877, 225] on span "Creamy avocado, blended into a unique and wholesome juice, offering a smooth an…" at bounding box center [839, 255] width 264 height 61
click at [803, 236] on span "Creamy avocado, blended into a unique and wholesome juice, offering a smooth an…" at bounding box center [839, 255] width 264 height 61
click at [742, 258] on span "Creamy avocado, blended into a unique and wholesome juice, offering a smooth an…" at bounding box center [839, 255] width 264 height 61
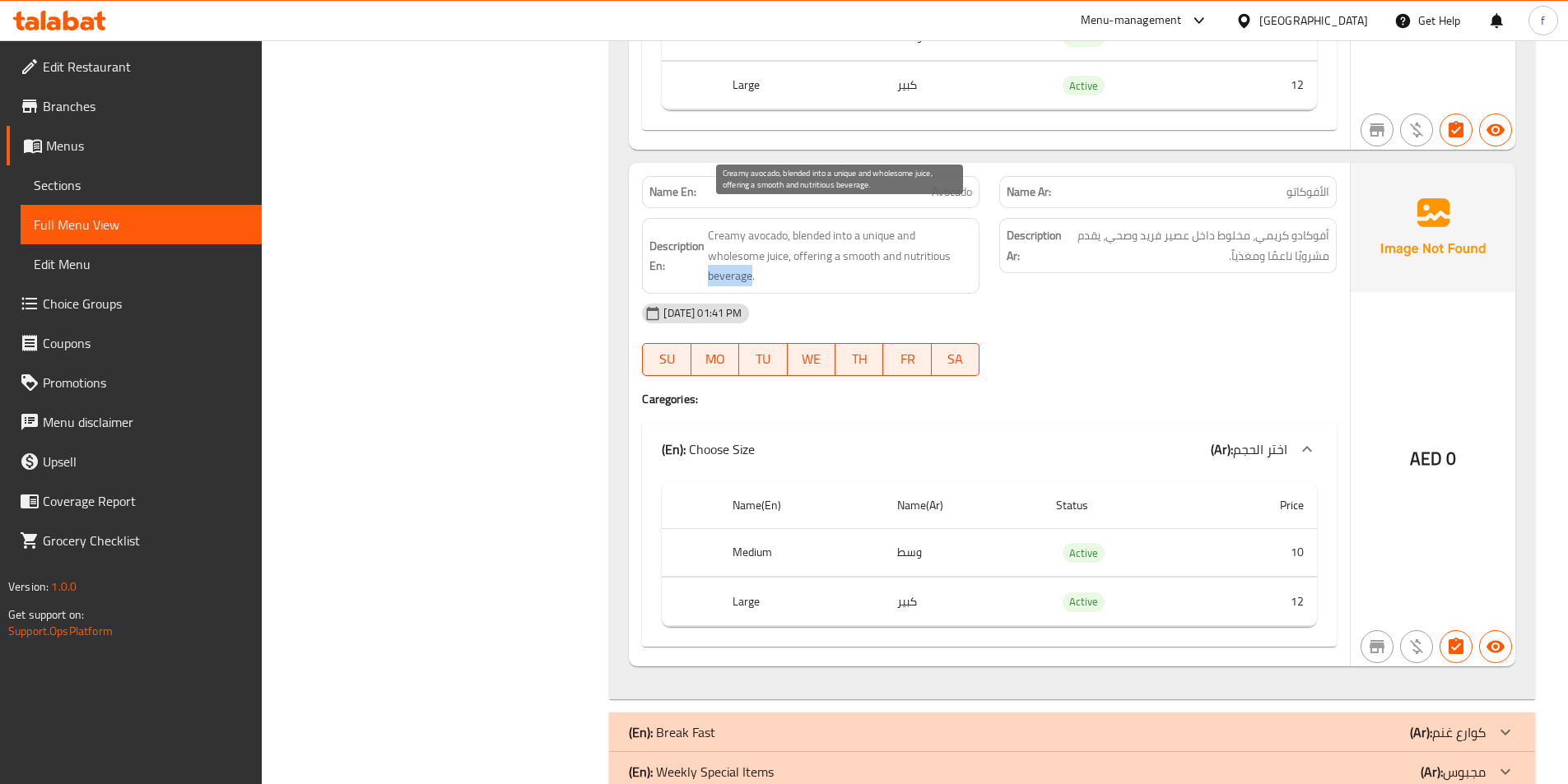
click at [742, 258] on span "Creamy avocado, blended into a unique and wholesome juice, offering a smooth an…" at bounding box center [839, 255] width 264 height 61
click at [933, 239] on span "Creamy avocado, blended into a unique and wholesome juice, offering a smooth an…" at bounding box center [839, 255] width 264 height 61
click at [851, 236] on span "Creamy avocado, blended into a unique and wholesome juice, offering a smooth an…" at bounding box center [839, 255] width 264 height 61
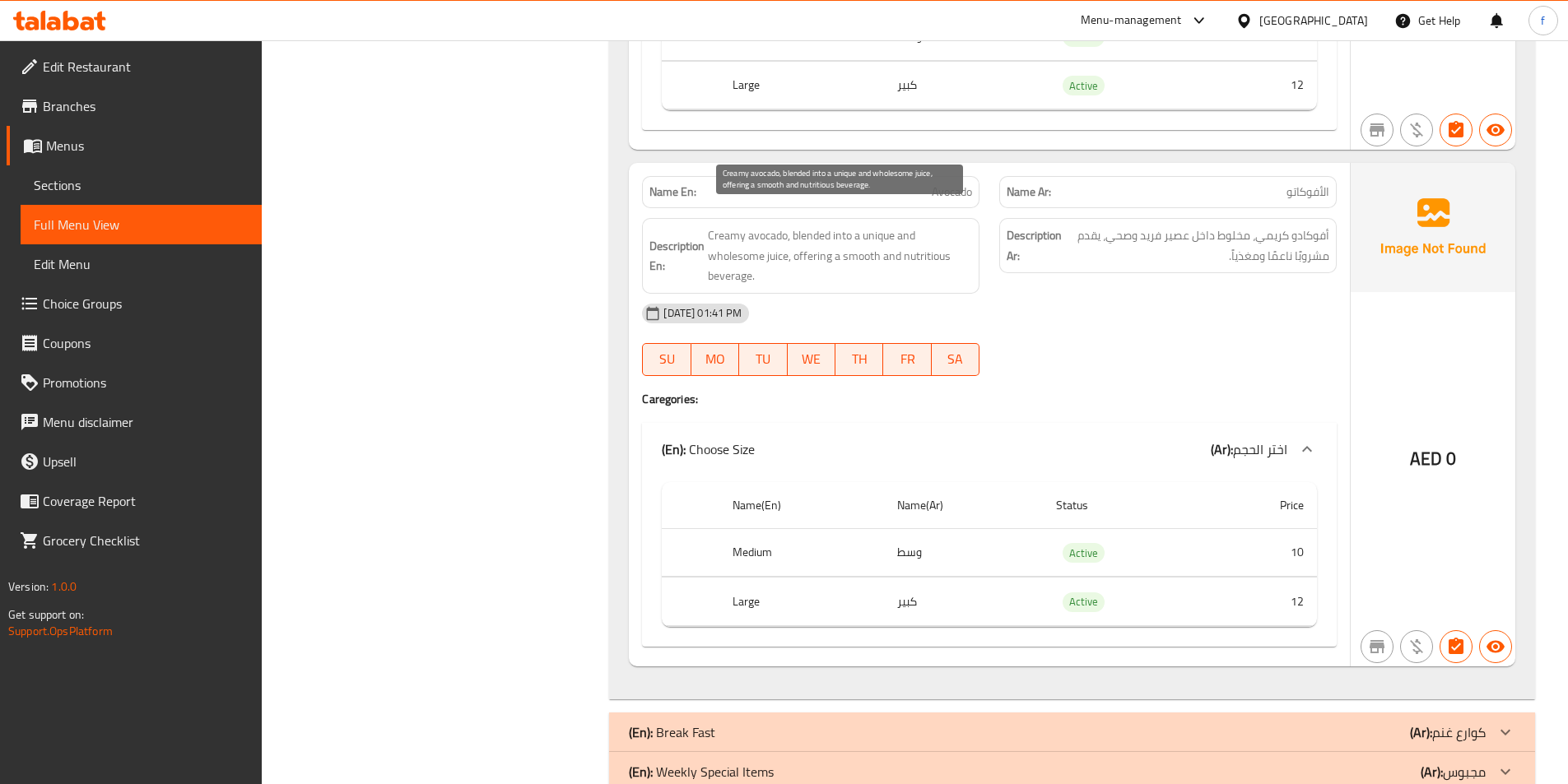
click at [938, 240] on span "Creamy avocado, blended into a unique and wholesome juice, offering a smooth an…" at bounding box center [839, 255] width 264 height 61
copy span "nutritious"
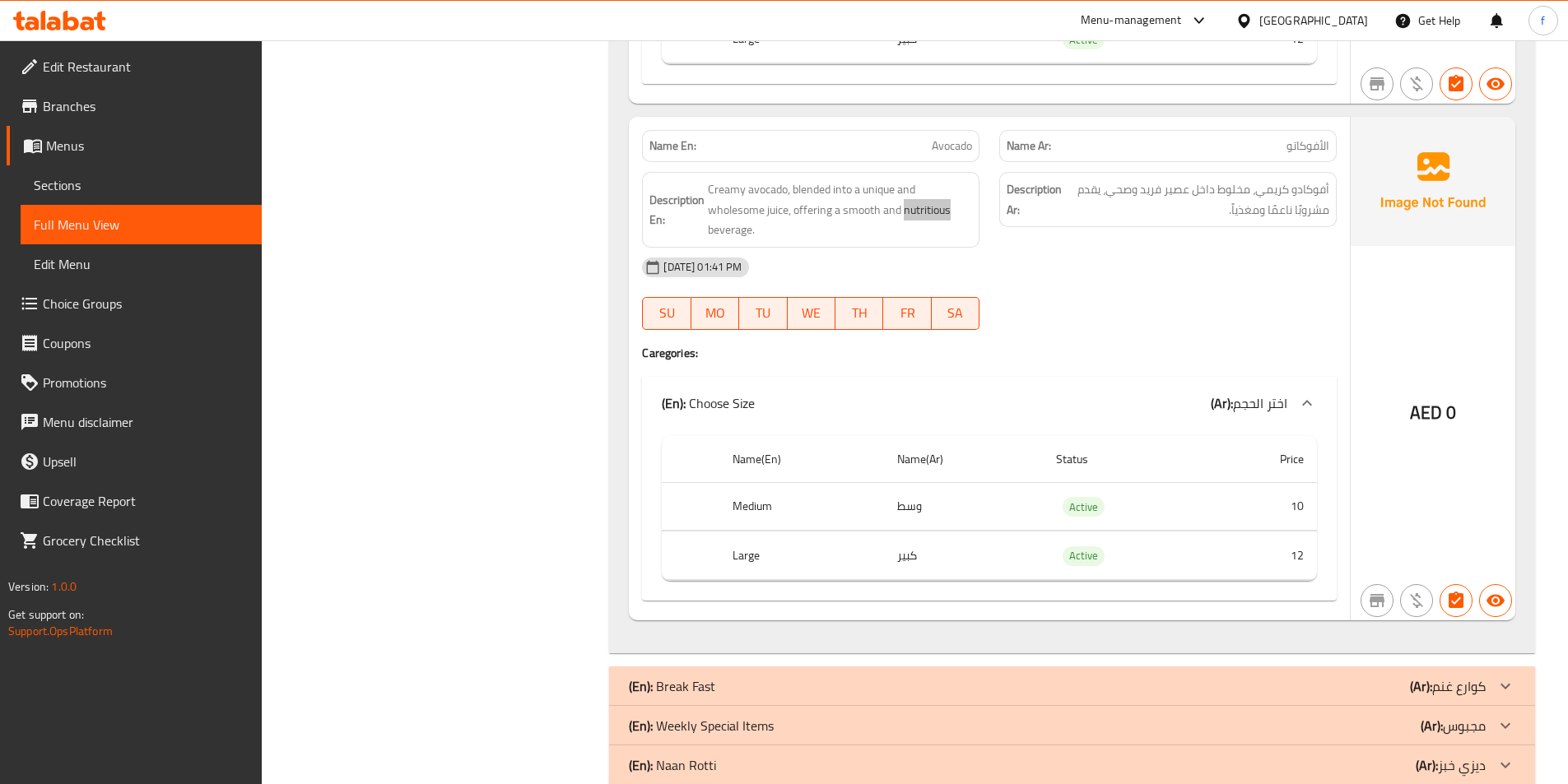
scroll to position [3512, 0]
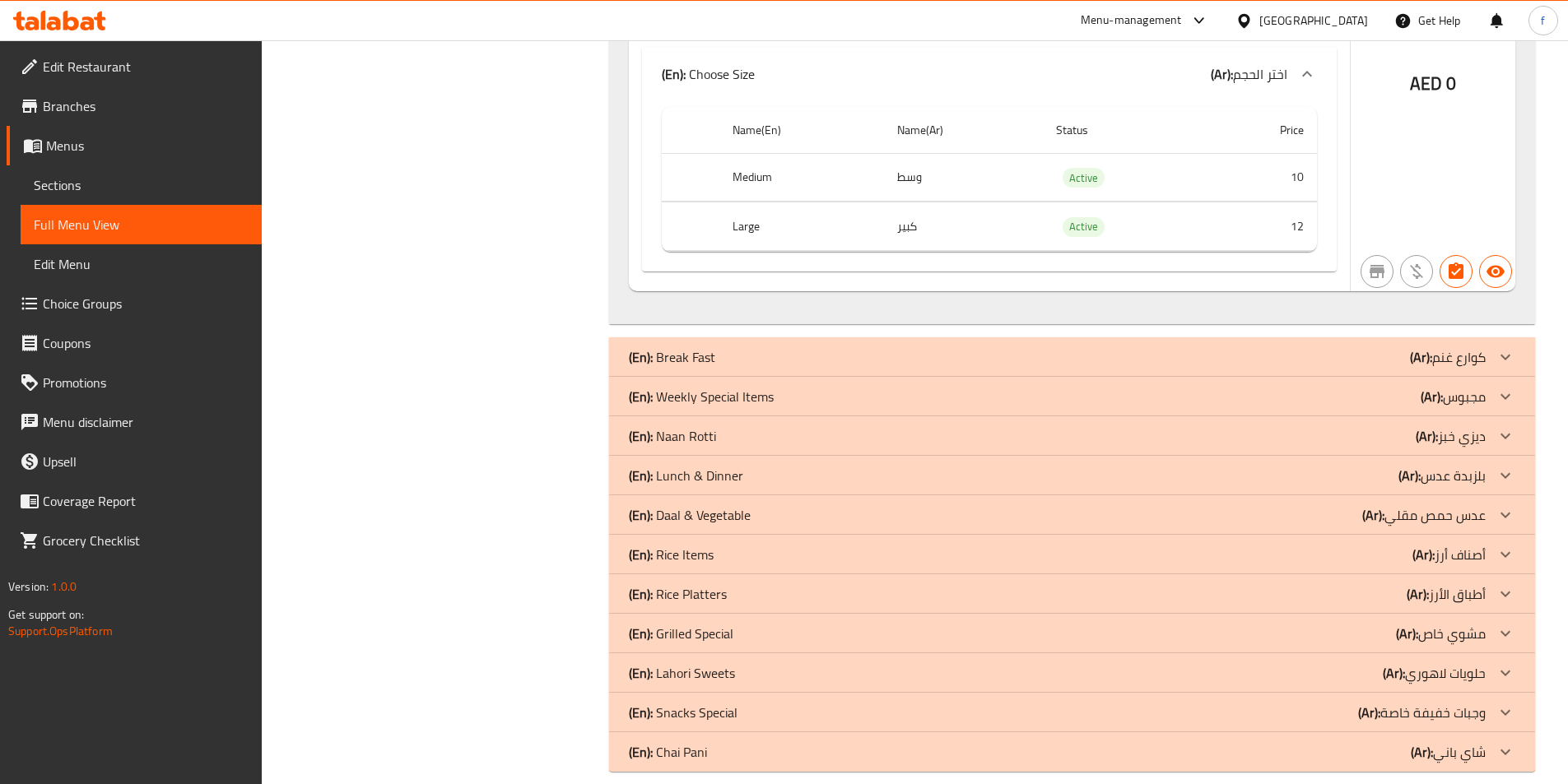
click at [745, 347] on div "(En): Break Fast (Ar): كوارع غنم" at bounding box center [1057, 357] width 857 height 19
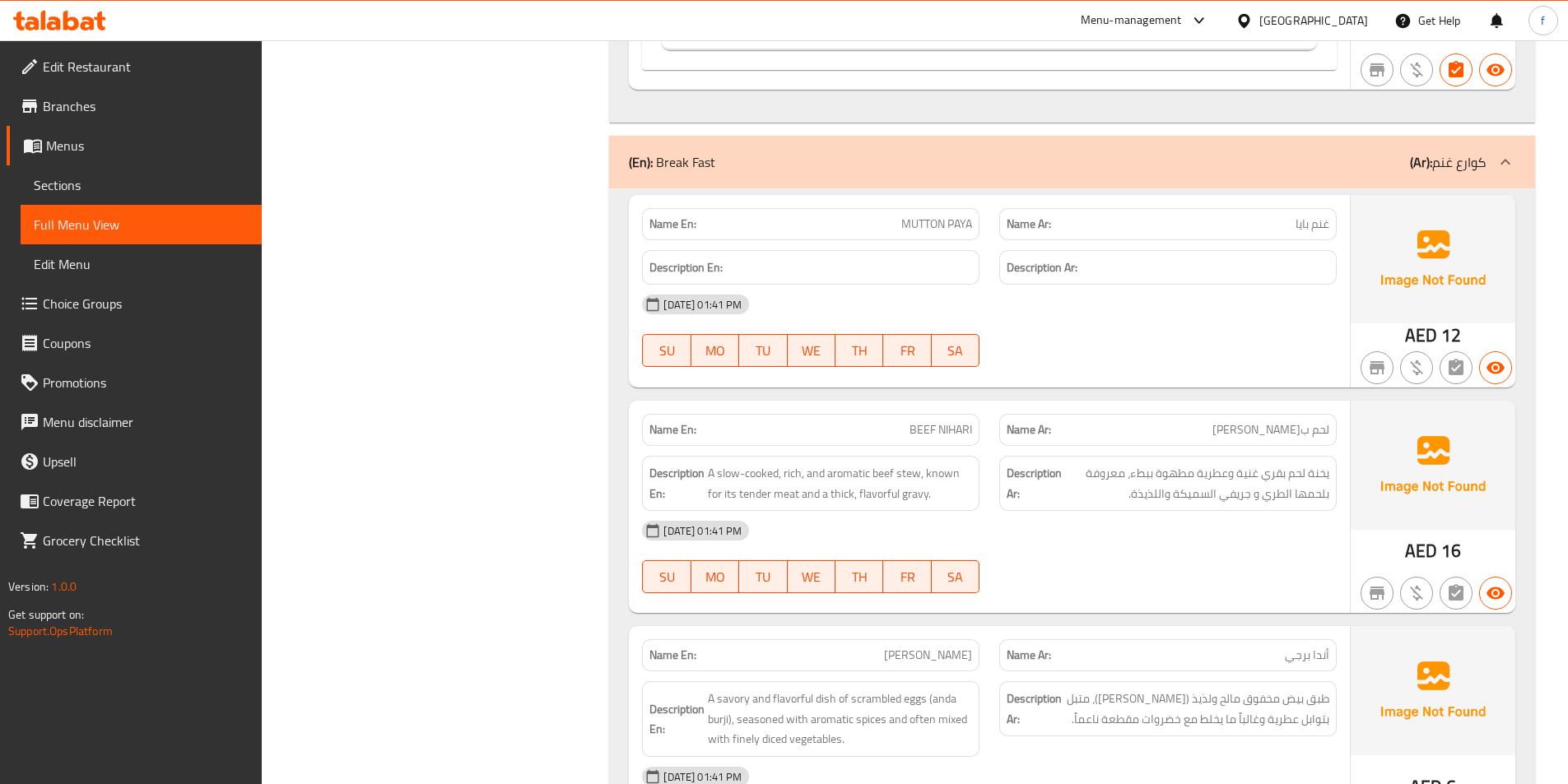
scroll to position [3758, 0]
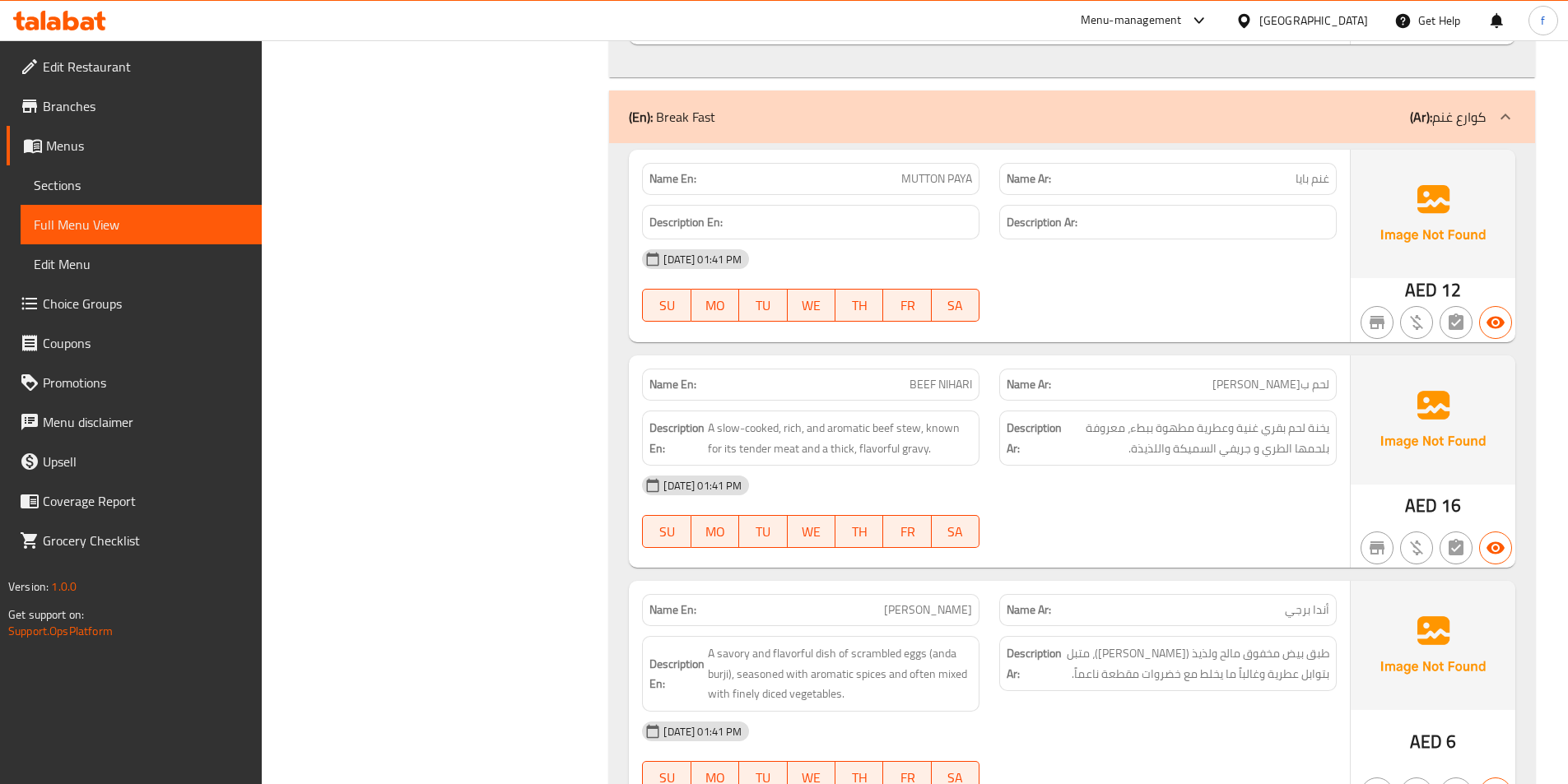
click at [924, 171] on span "MUTTON PAYA" at bounding box center [936, 180] width 71 height 17
click at [954, 171] on span "MUTTON PAYA" at bounding box center [936, 180] width 71 height 17
click at [909, 171] on span "MUTTON PAYA" at bounding box center [936, 180] width 71 height 17
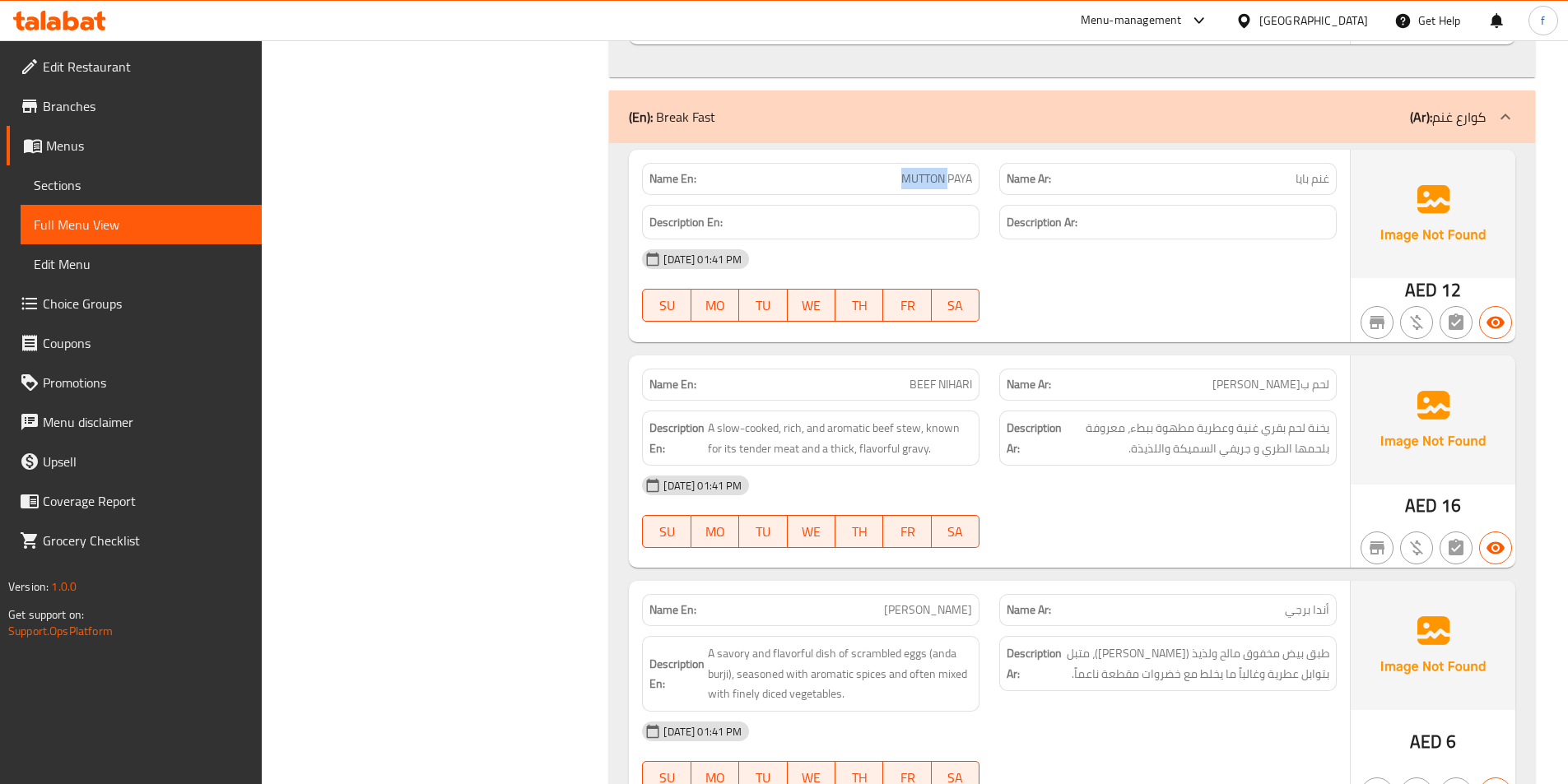
click at [909, 171] on span "MUTTON PAYA" at bounding box center [936, 180] width 71 height 17
copy span "MUTTON PAYA"
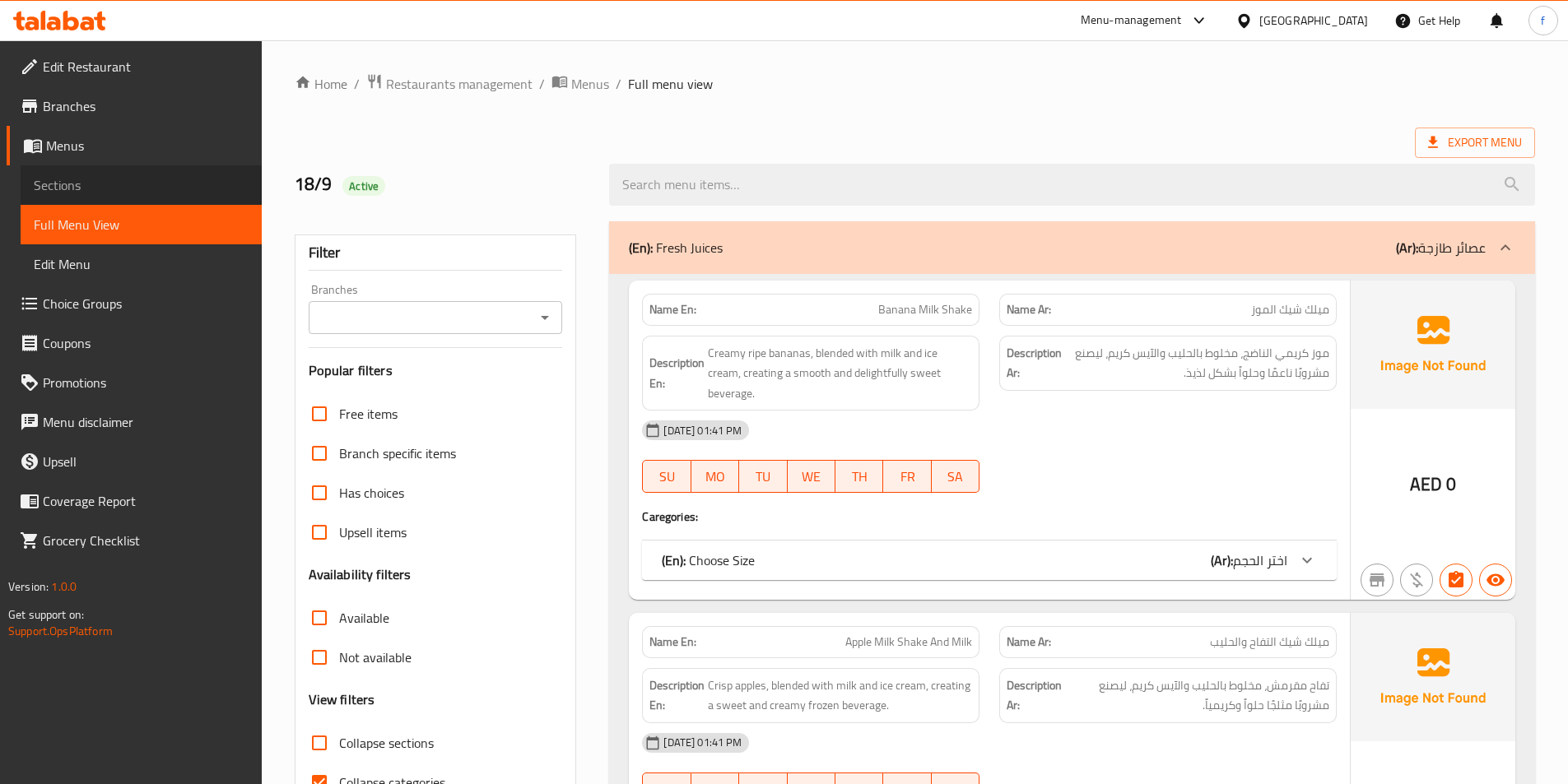
click at [187, 183] on span "Sections" at bounding box center [141, 185] width 214 height 19
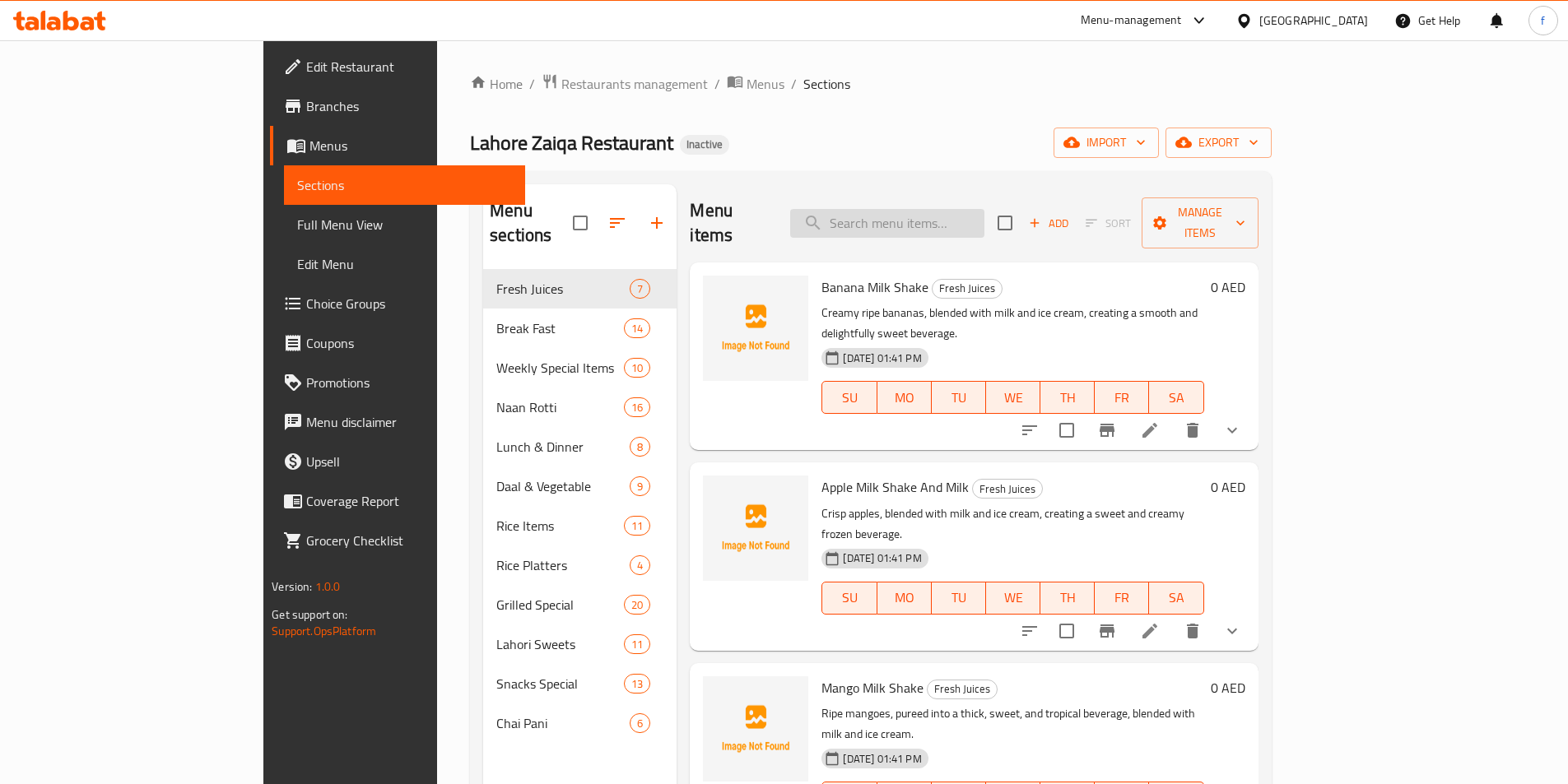
click at [967, 223] on input "search" at bounding box center [887, 223] width 194 height 29
paste input "Cocktail"
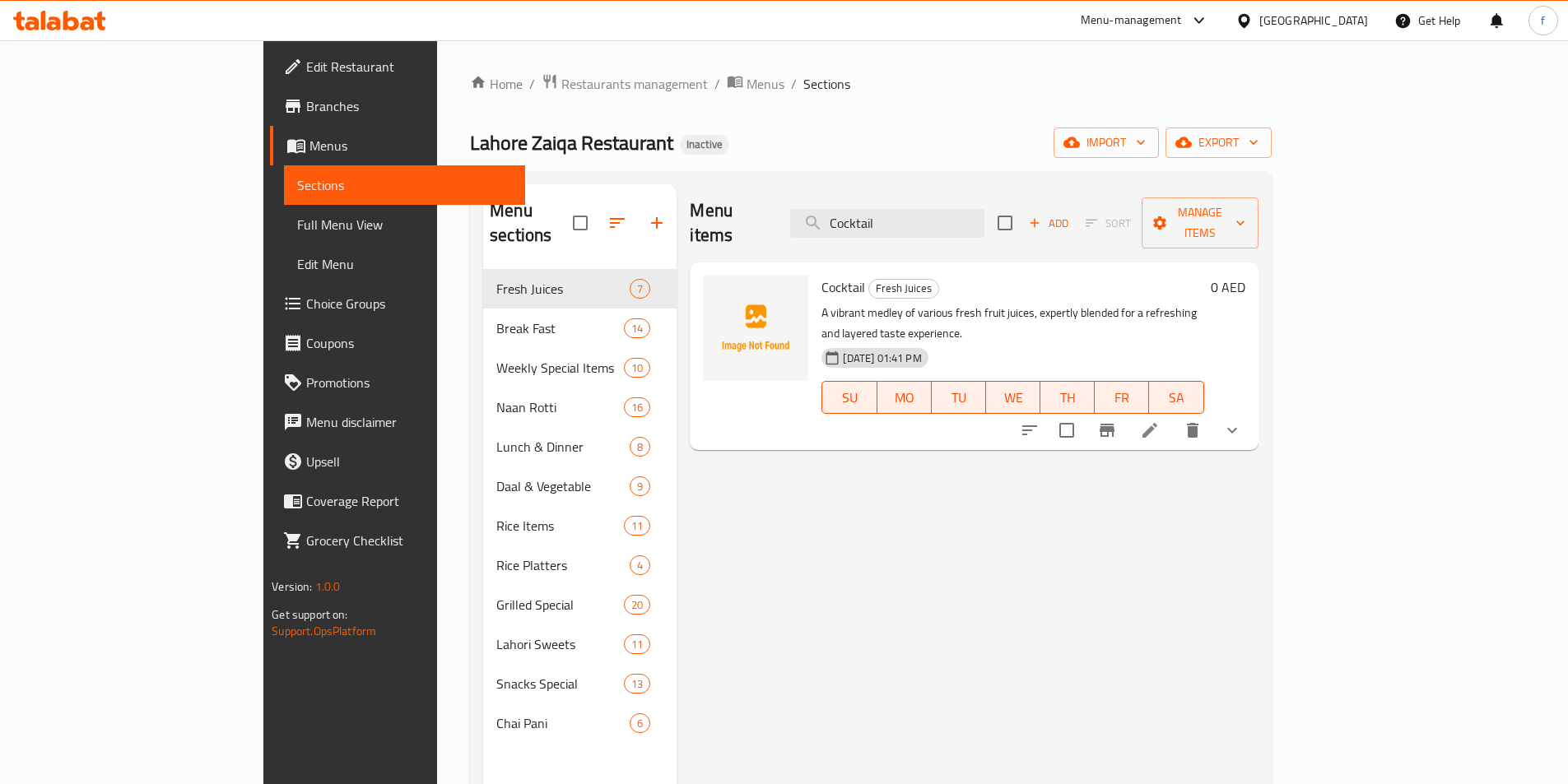
type input "Cocktail"
click at [1160, 420] on icon at bounding box center [1150, 430] width 19 height 19
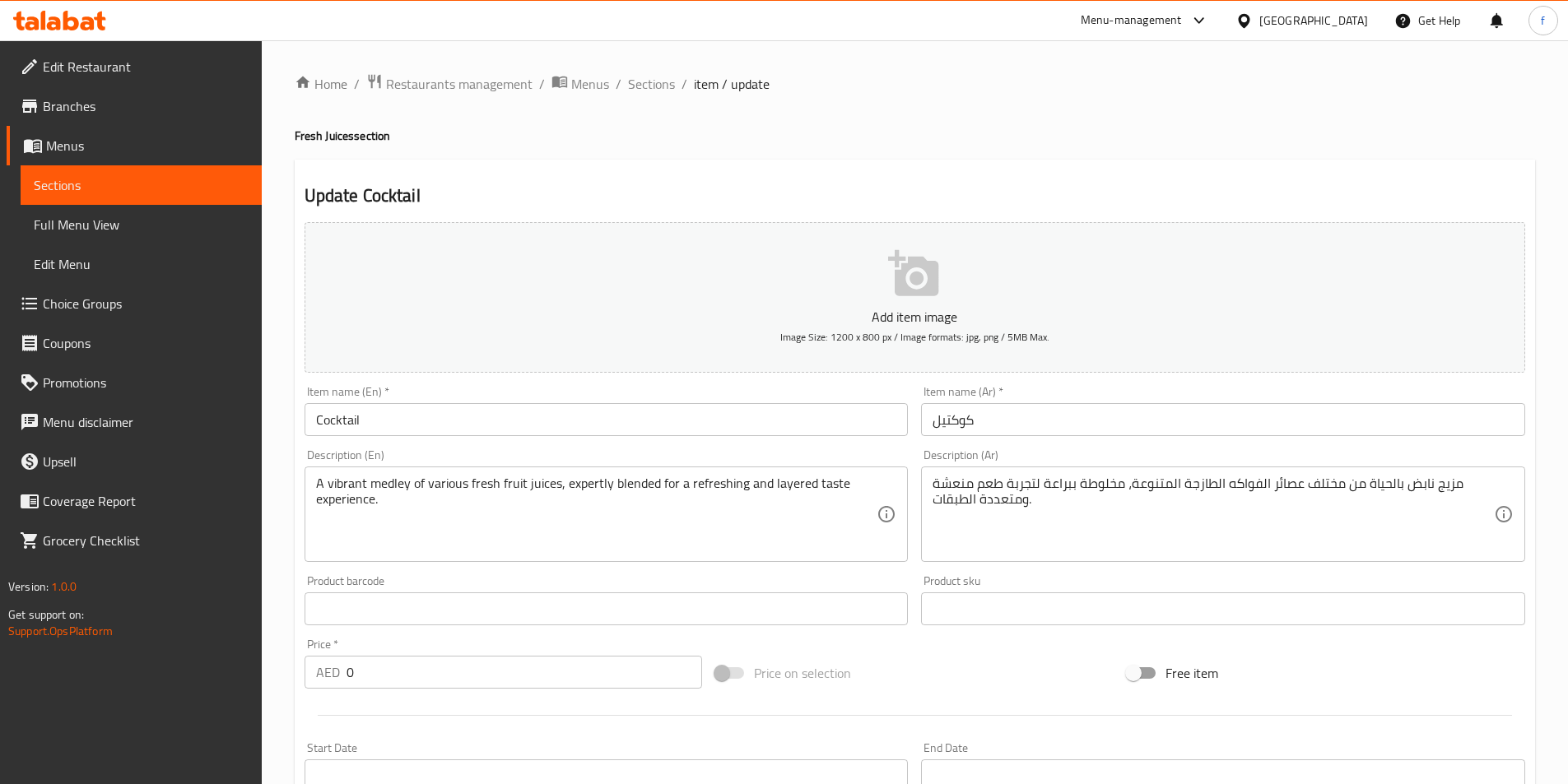
click at [1104, 427] on input "كوكتيل" at bounding box center [1223, 420] width 604 height 33
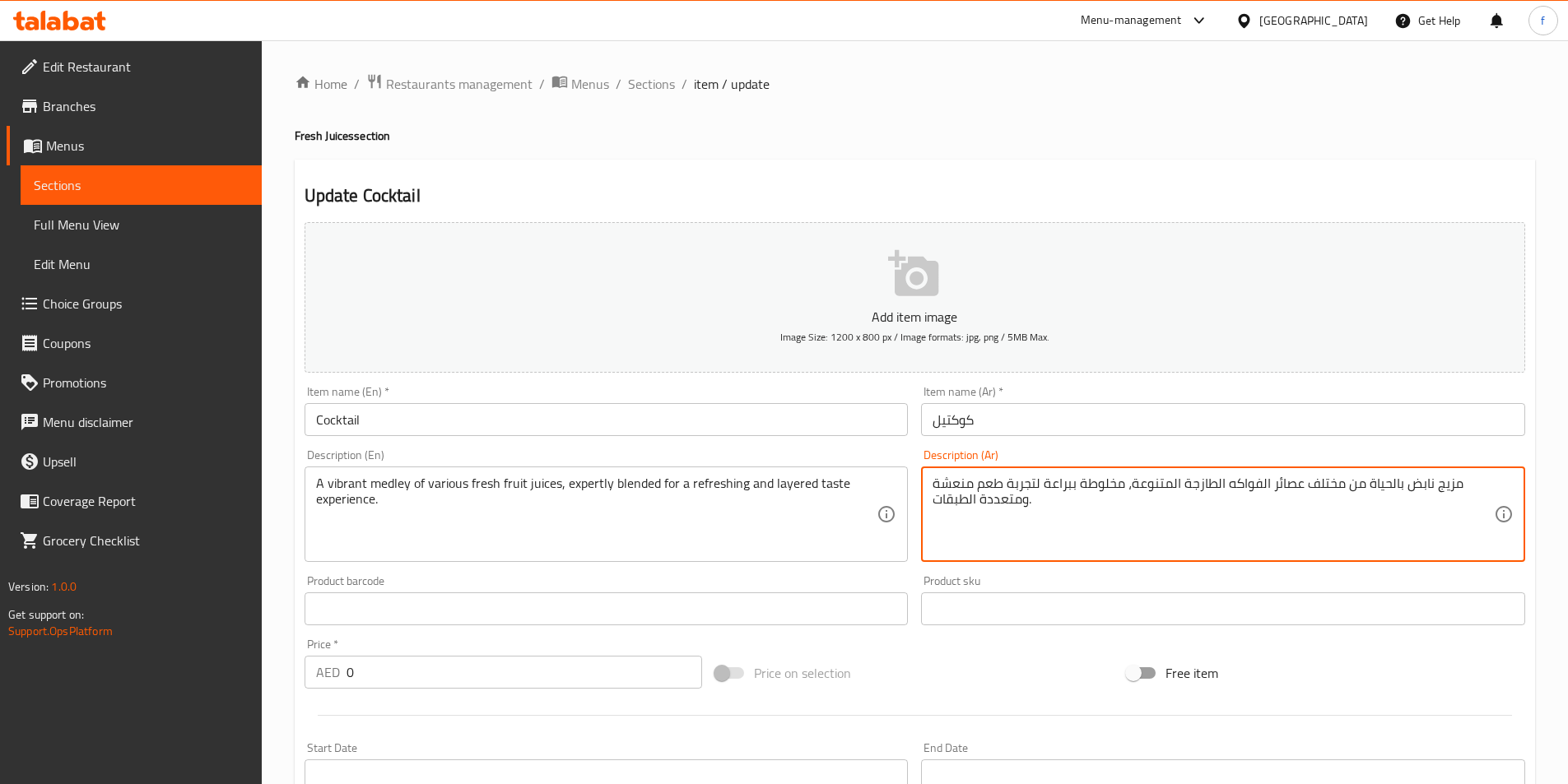
drag, startPoint x: 1104, startPoint y: 427, endPoint x: 1146, endPoint y: 488, distance: 74.1
click at [1146, 488] on textarea "مزيج نابض بالحياة من مختلف عصائر الفواكه الطازجة المتنوعة، مخلوطة ببراعة لتجربة…" at bounding box center [1213, 514] width 561 height 79
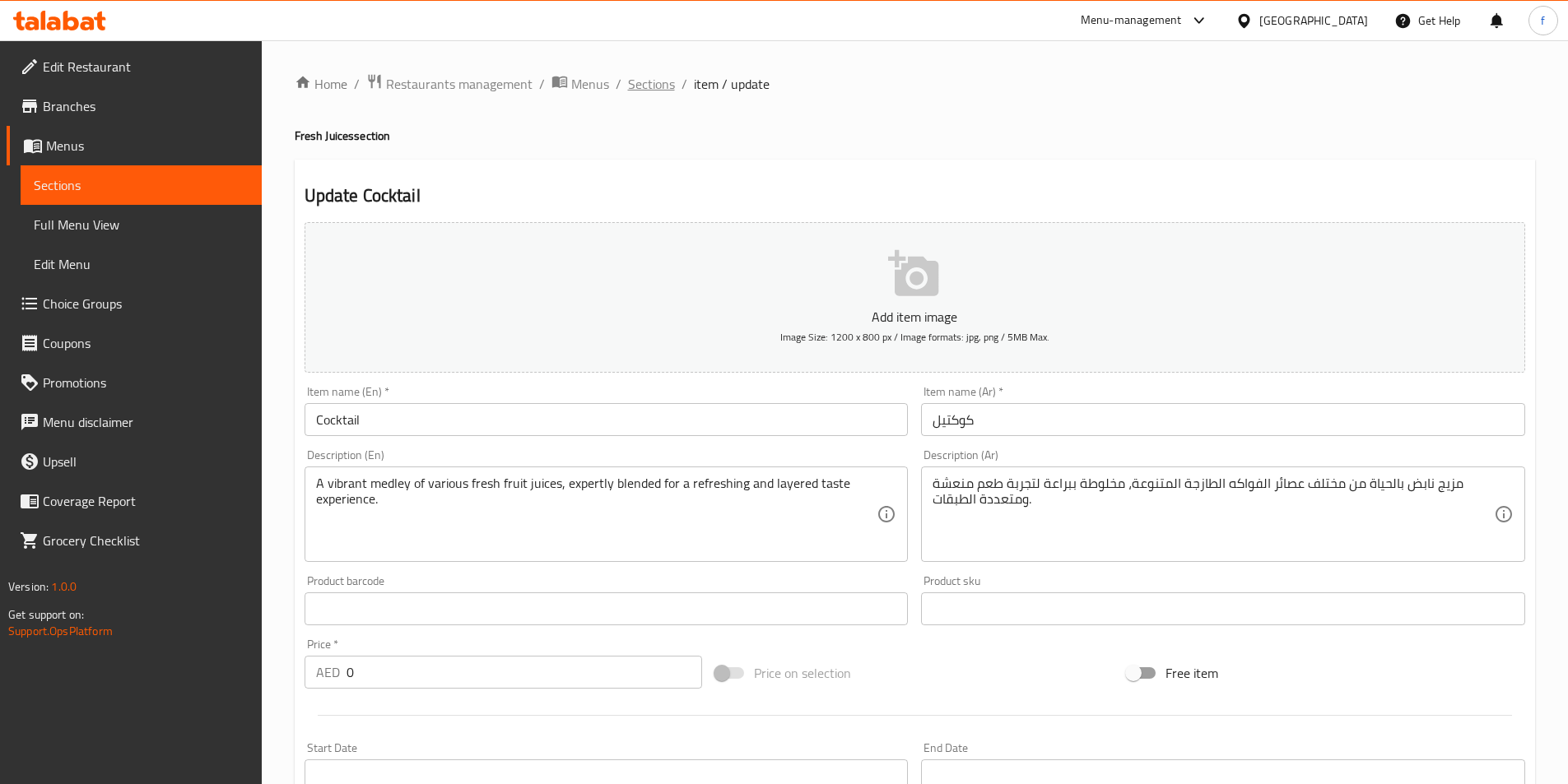
click at [664, 84] on span "Sections" at bounding box center [651, 83] width 47 height 19
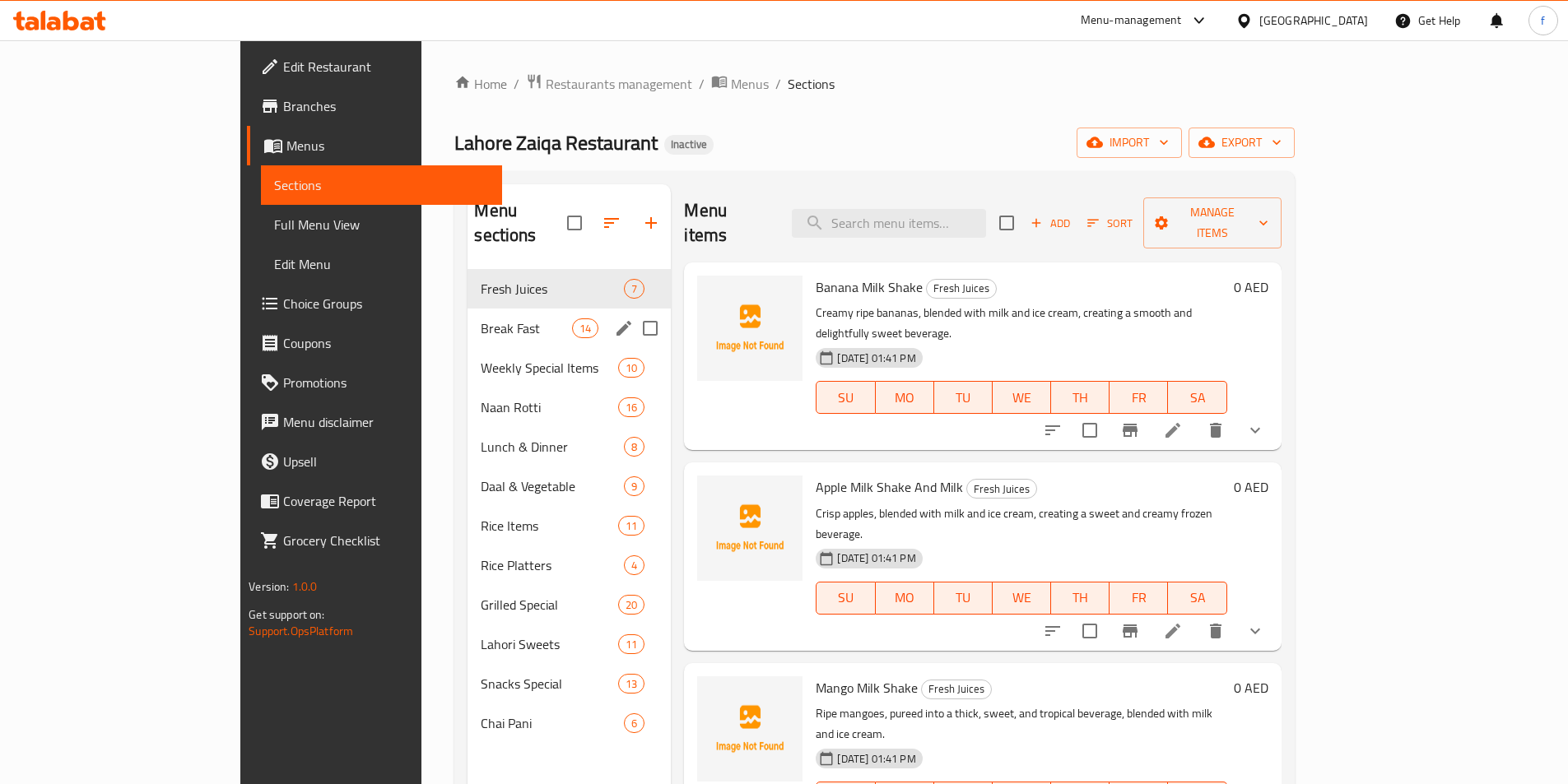
click at [614, 318] on icon "edit" at bounding box center [624, 328] width 19 height 19
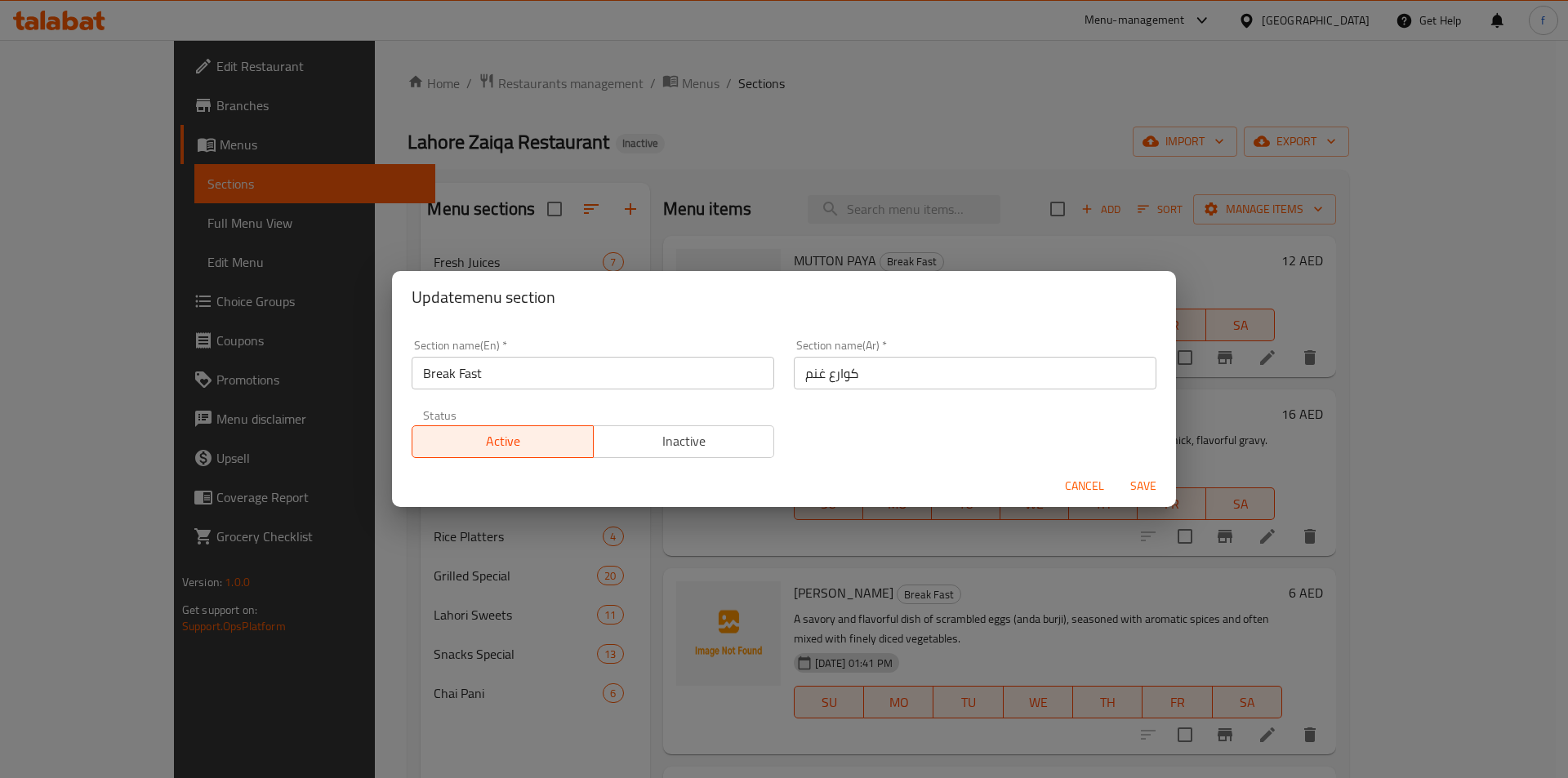
click at [823, 366] on input "كوارع غنم" at bounding box center [975, 374] width 363 height 33
type input "h"
type input "الافطار"
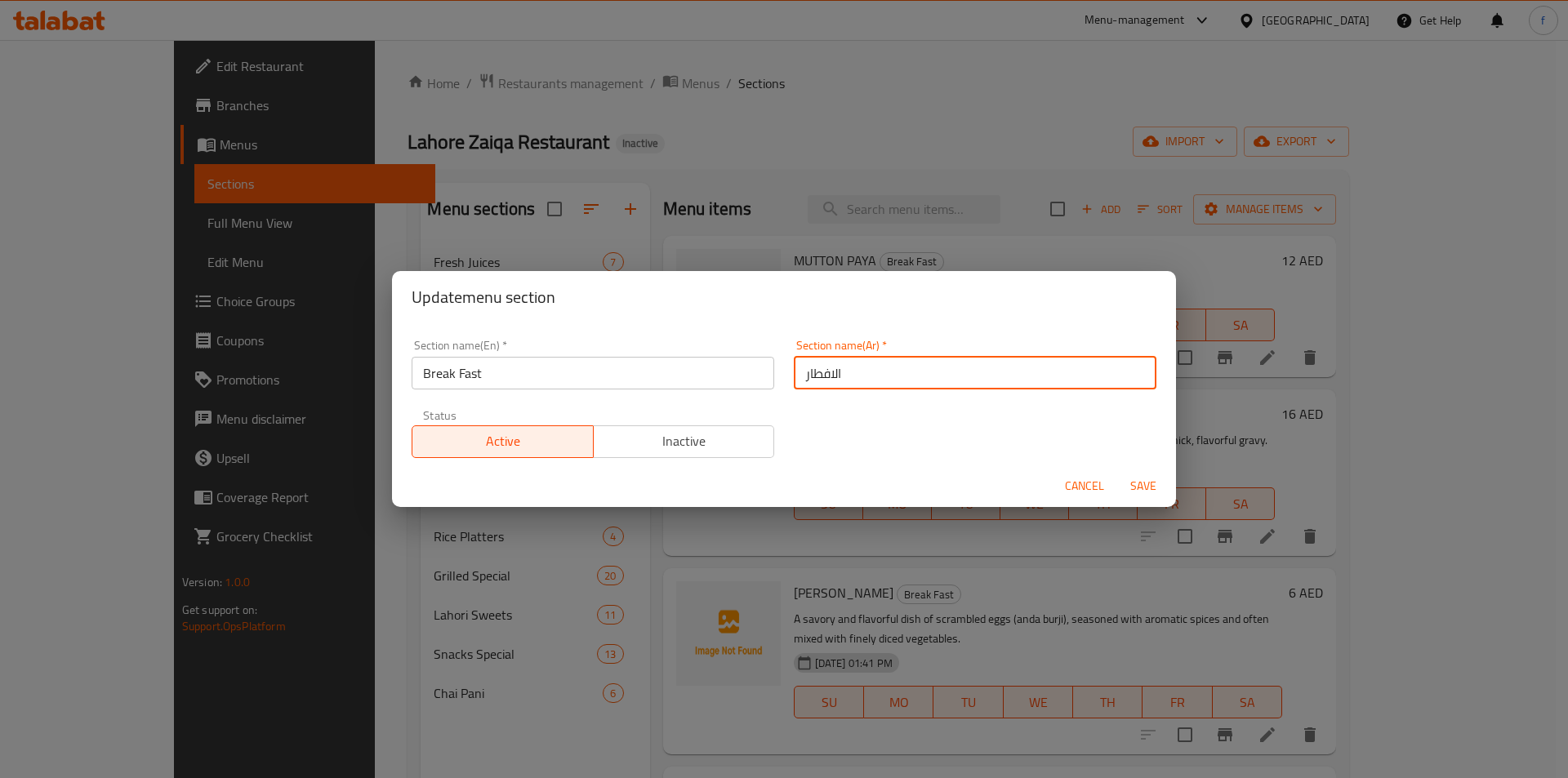
click at [1137, 489] on span "Save" at bounding box center [1143, 485] width 39 height 20
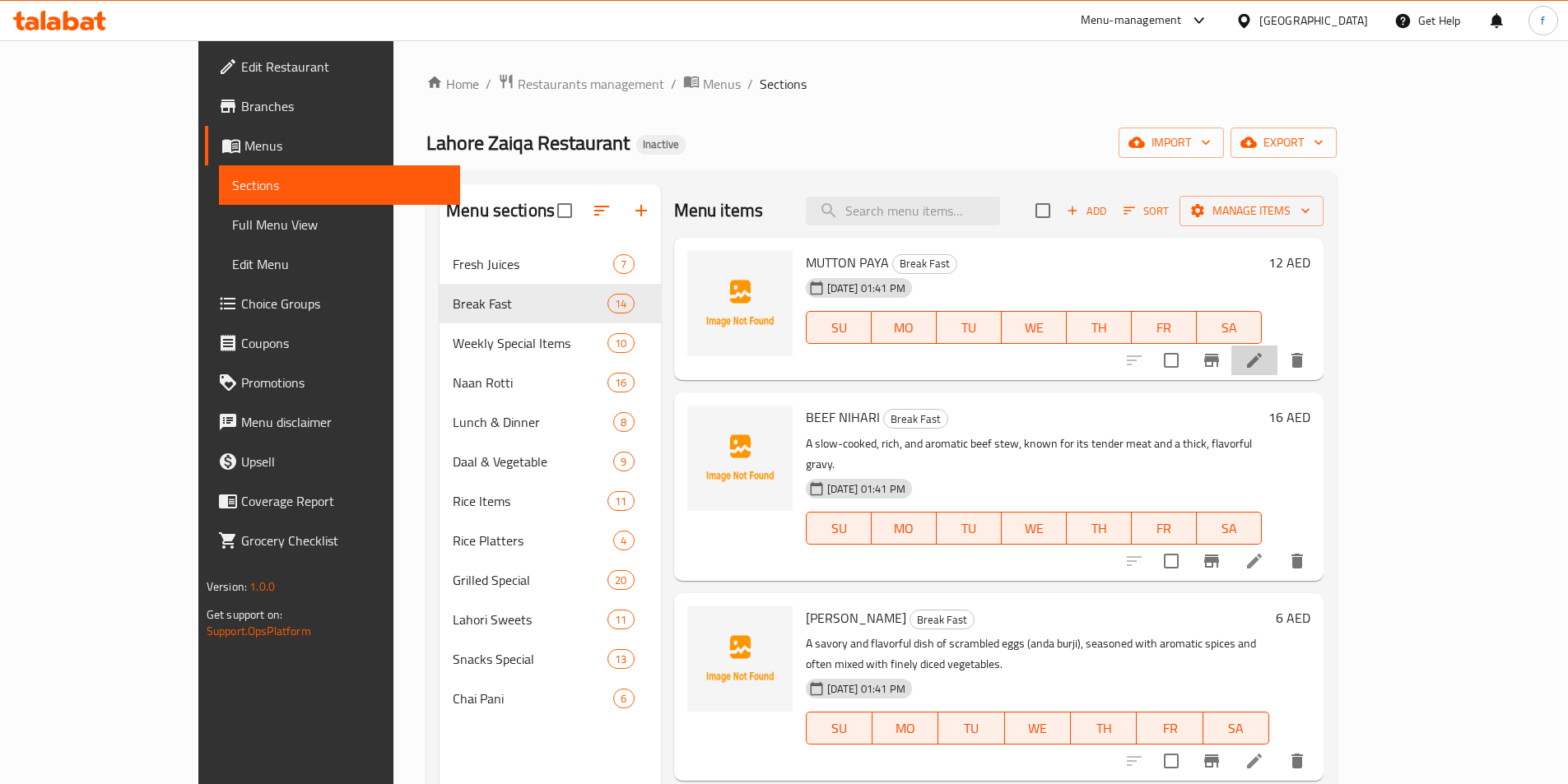
click at [1277, 355] on li at bounding box center [1254, 360] width 46 height 30
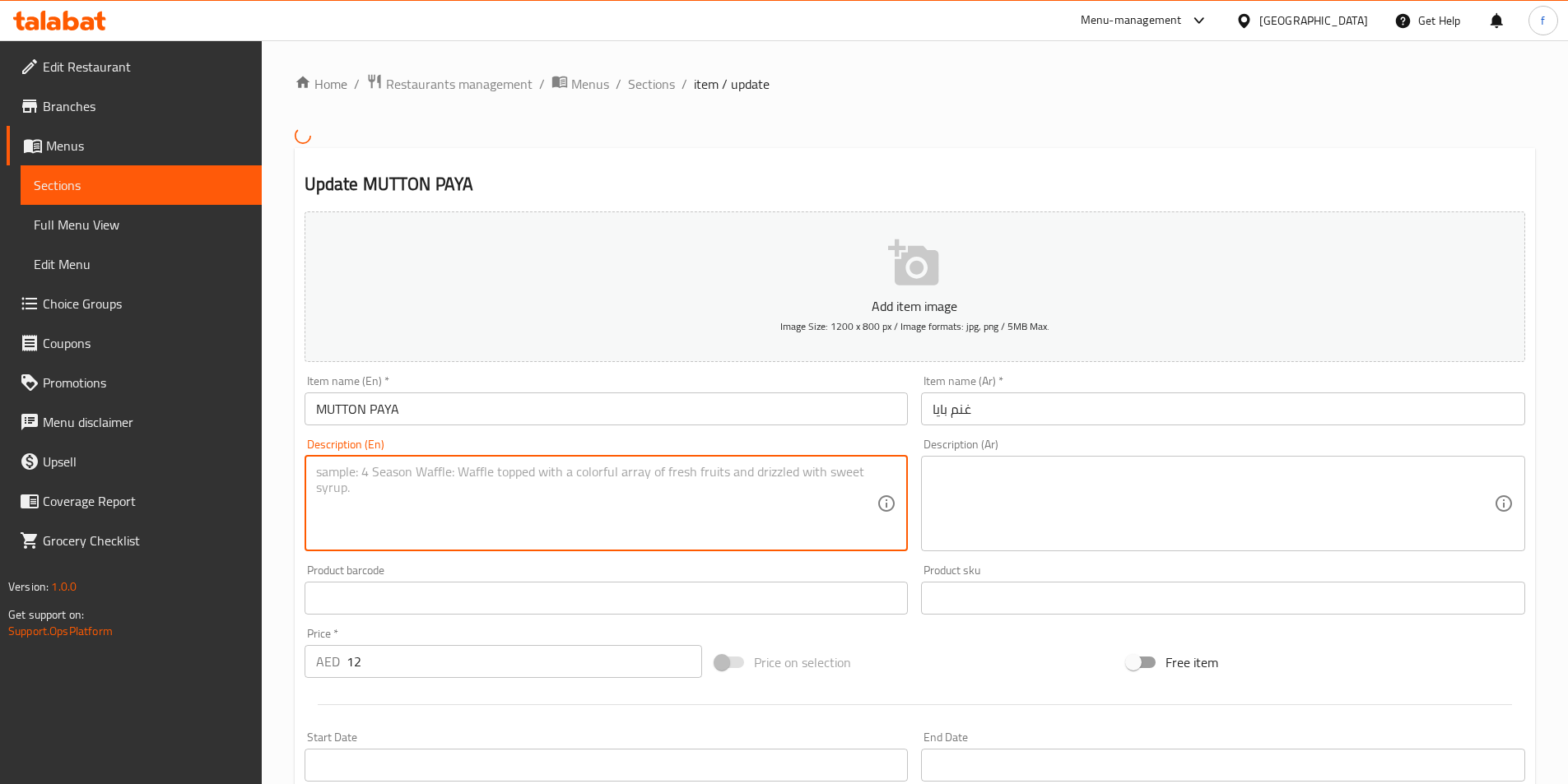
click at [593, 479] on textarea at bounding box center [597, 503] width 561 height 79
paste textarea "A rich and hearty stew made from lamb trotters (paya), slow-cooked until incred…"
type textarea "A rich and hearty stew made from lamb trotters (paya), slow-cooked until incred…"
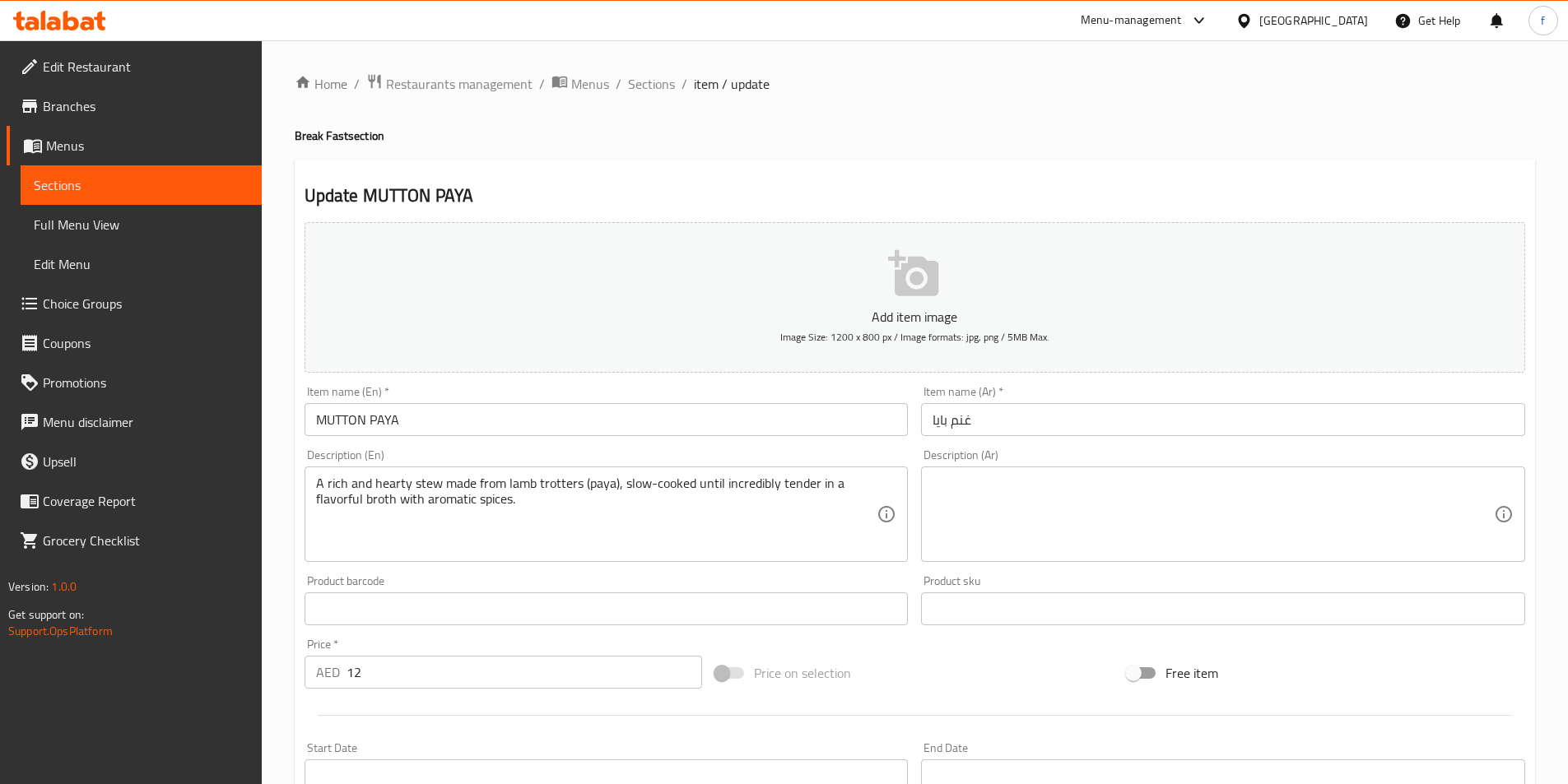
click at [1253, 497] on textarea at bounding box center [1213, 514] width 561 height 79
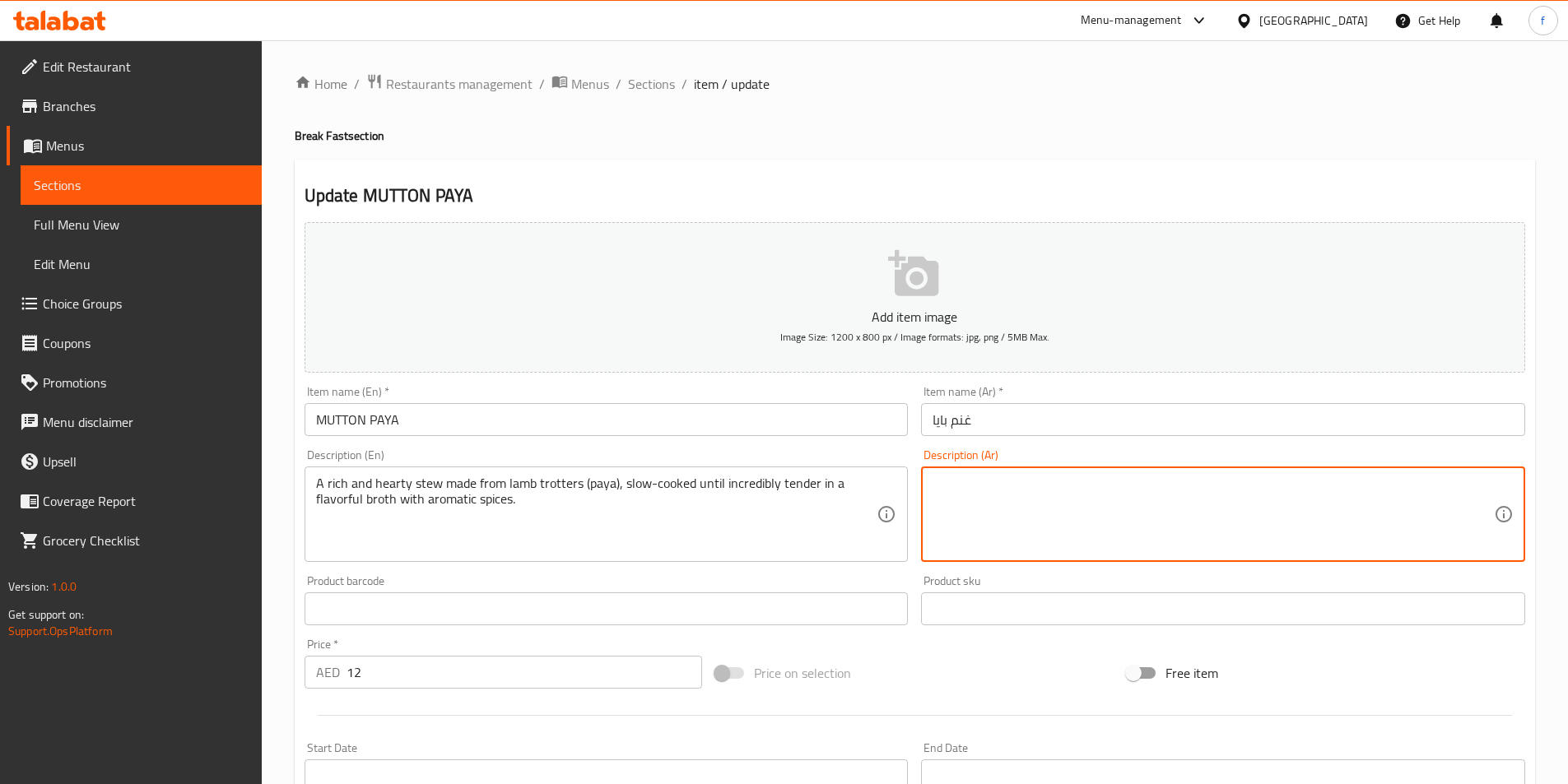
paste textarea "يخنة غنية ودسمة مصنوعة من كوارع الخروف (بايا)، تُطهى ببطء حتى تصبح طرية بشكل لا…"
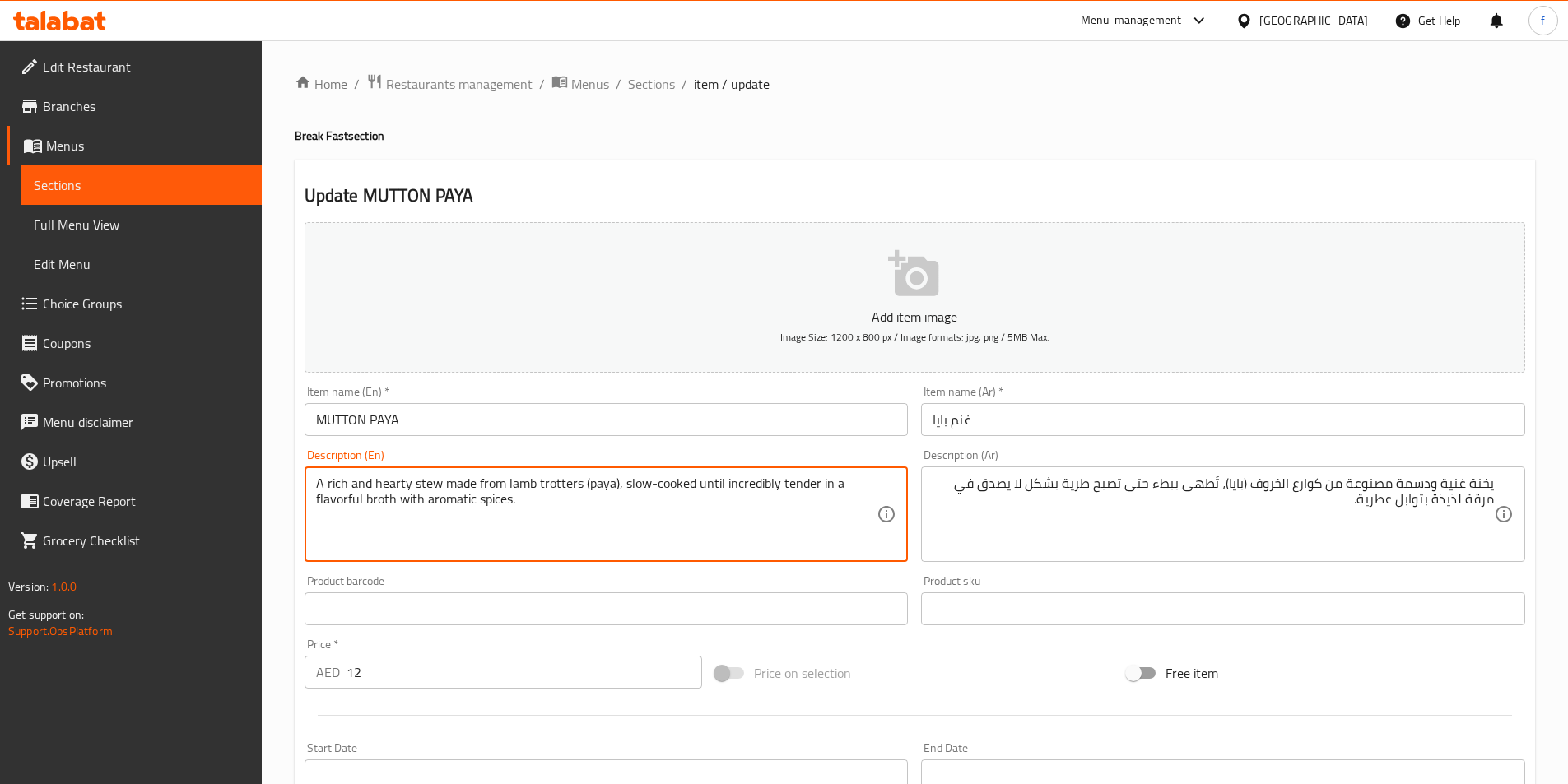
click at [426, 479] on textarea "A rich and hearty stew made from lamb trotters (paya), slow-cooked until incred…" at bounding box center [597, 514] width 561 height 79
click at [337, 479] on textarea "A rich and hearty stew made from lamb trotters (paya), slow-cooked until incred…" at bounding box center [597, 514] width 561 height 79
click at [395, 480] on textarea "A rich and hearty stew made from lamb trotters (paya), slow-cooked until incred…" at bounding box center [597, 514] width 561 height 79
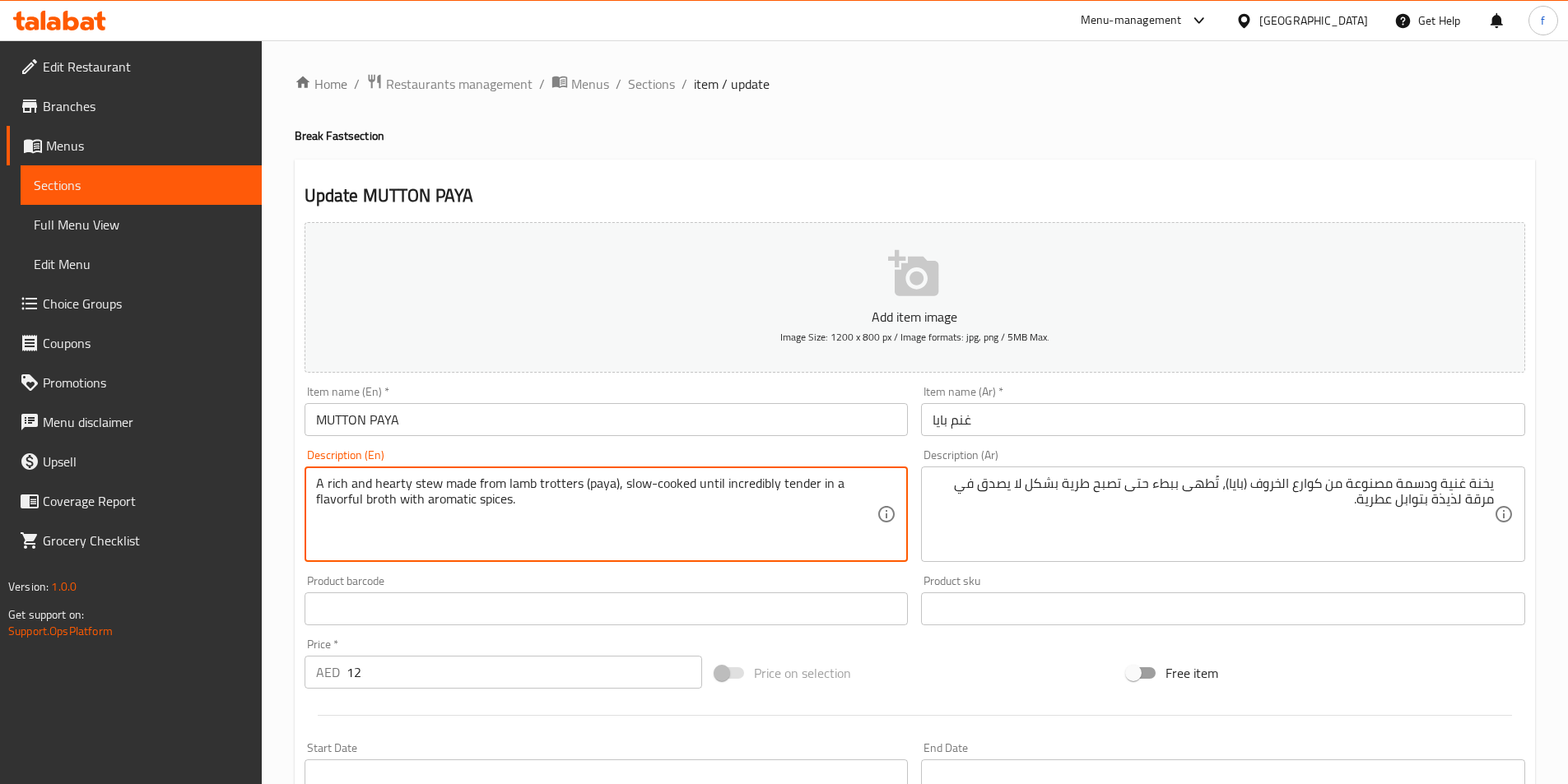
click at [450, 479] on textarea "A rich and hearty stew made from lamb trotters (paya), slow-cooked until incred…" at bounding box center [597, 514] width 561 height 79
click at [489, 479] on textarea "A rich and hearty stew made from lamb trotters (paya), slow-cooked until incred…" at bounding box center [597, 514] width 561 height 79
click at [561, 481] on textarea "A rich and hearty stew made from lamb trotters (paya), slow-cooked until incred…" at bounding box center [597, 514] width 561 height 79
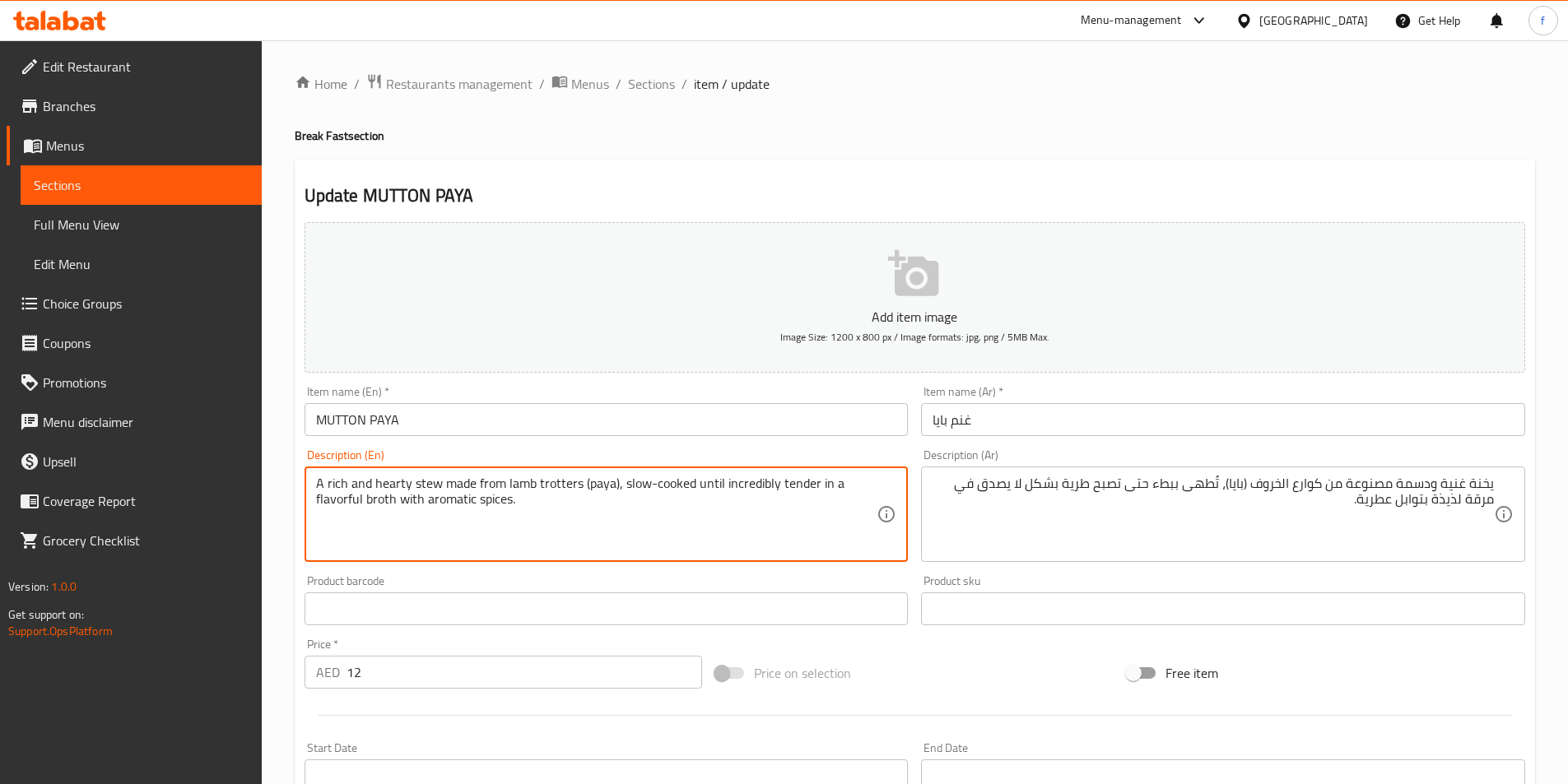
click at [561, 481] on textarea "A rich and hearty stew made from lamb trotters (paya), slow-cooked until incred…" at bounding box center [597, 514] width 561 height 79
click at [550, 485] on textarea "A rich and hearty stew made from lamb trotters (paya), slow-cooked until incred…" at bounding box center [597, 514] width 561 height 79
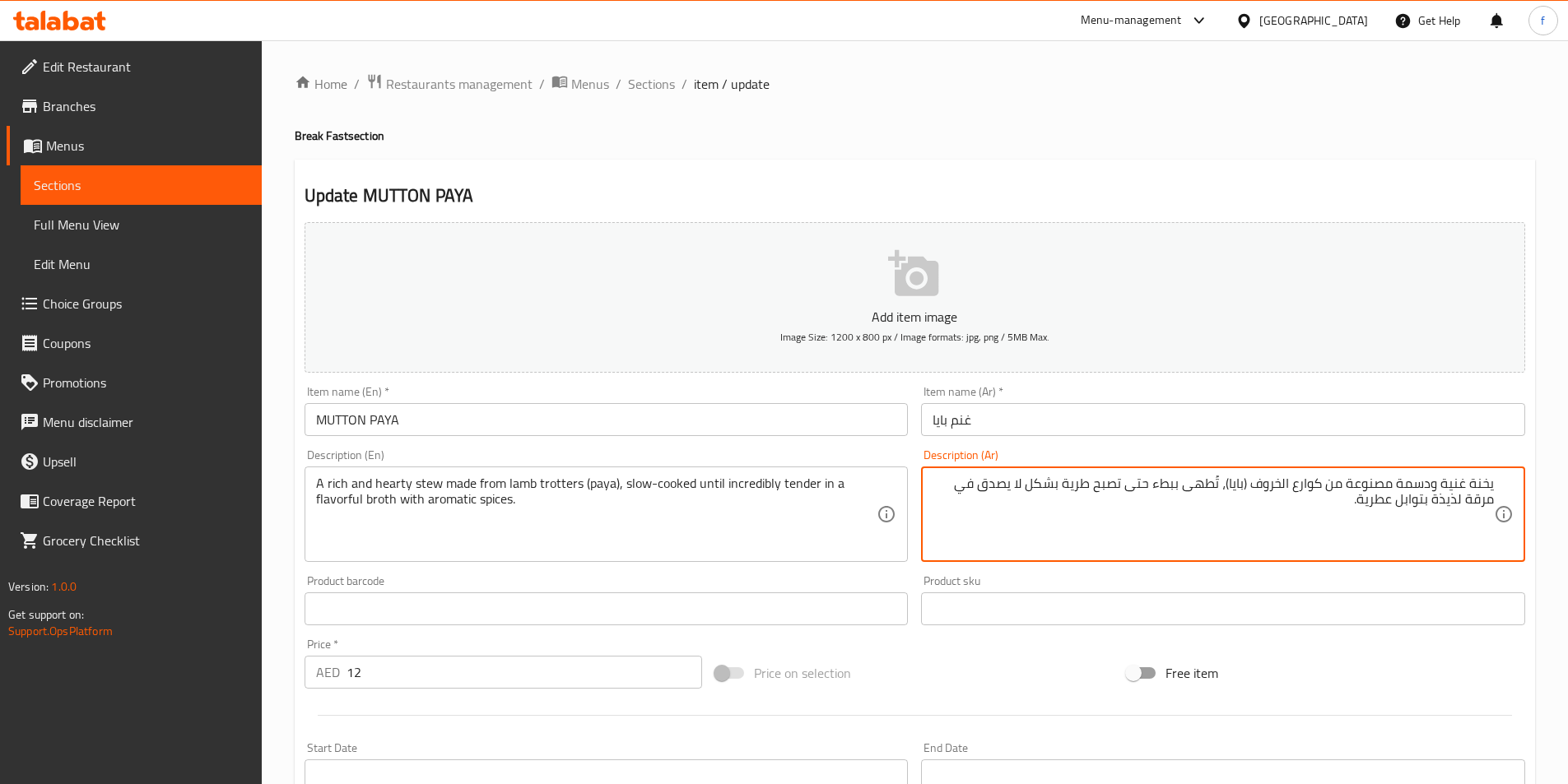
click at [1308, 496] on textarea "يخنة غنية ودسمة مصنوعة من كوارع الخروف (بايا)، تُطهى ببطء حتى تصبح طرية بشكل لا…" at bounding box center [1213, 514] width 561 height 79
click at [1276, 480] on textarea "يخنة غنية ودسمة مصنوعة من كوارع الخروف (بايا)، تُطهى ببطء حتى تصبح طرية بشكل لا…" at bounding box center [1213, 514] width 561 height 79
click at [1303, 480] on textarea "يخنة غنية ودسمة مصنوعة من كوارع الخروف (بايا)، تُطهى ببطء حتى تصبح طرية بشكل لا…" at bounding box center [1213, 514] width 561 height 79
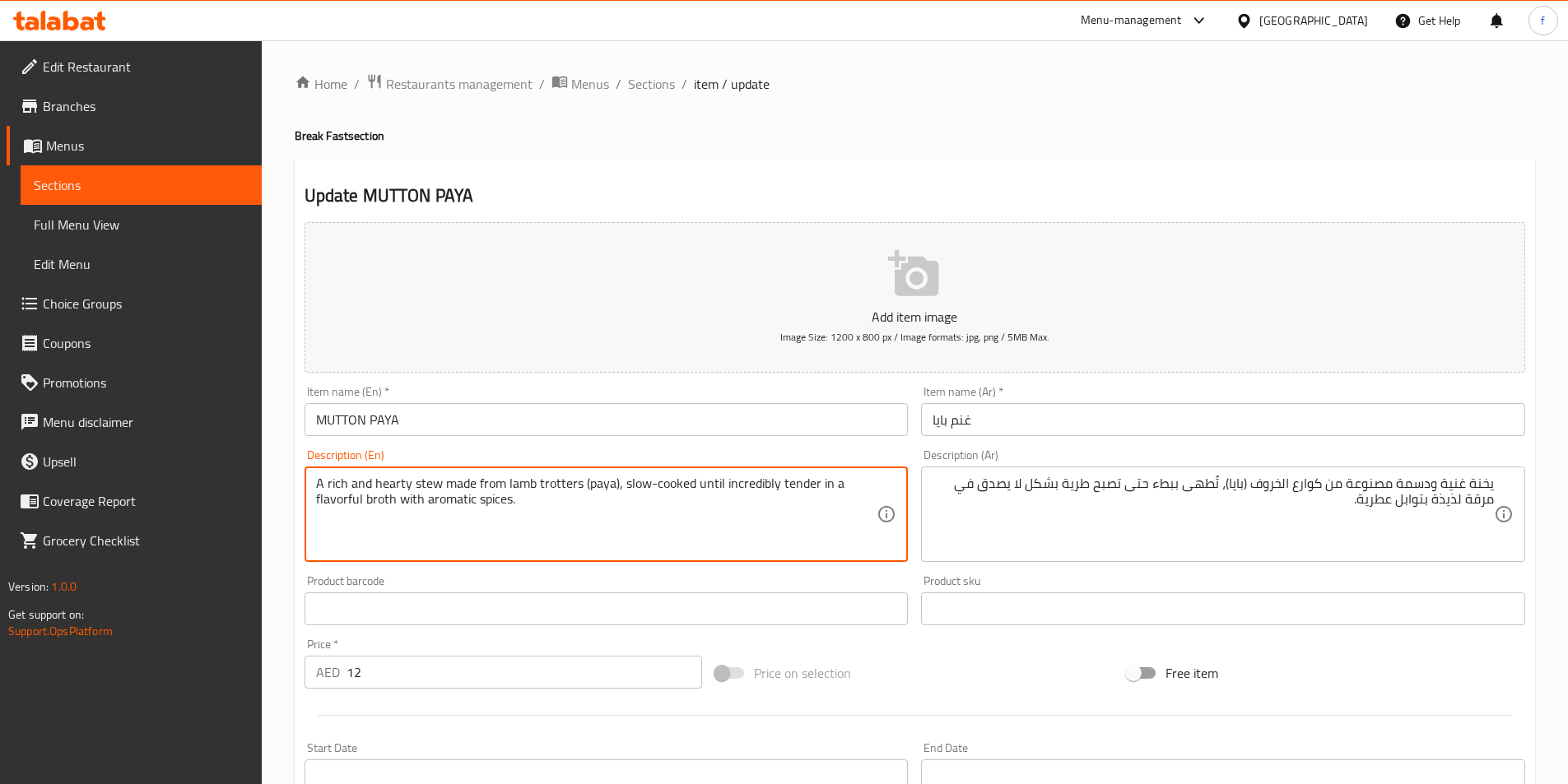
click at [598, 477] on textarea "A rich and hearty stew made from lamb trotters (paya), slow-cooked until incred…" at bounding box center [597, 514] width 561 height 79
click at [509, 486] on textarea "A rich and hearty stew made from lamb trotters (paya), slow-cooked until incred…" at bounding box center [597, 514] width 561 height 79
click at [563, 488] on textarea "A rich and hearty stew made from lamb trotters (paya), slow-cooked until incred…" at bounding box center [597, 514] width 561 height 79
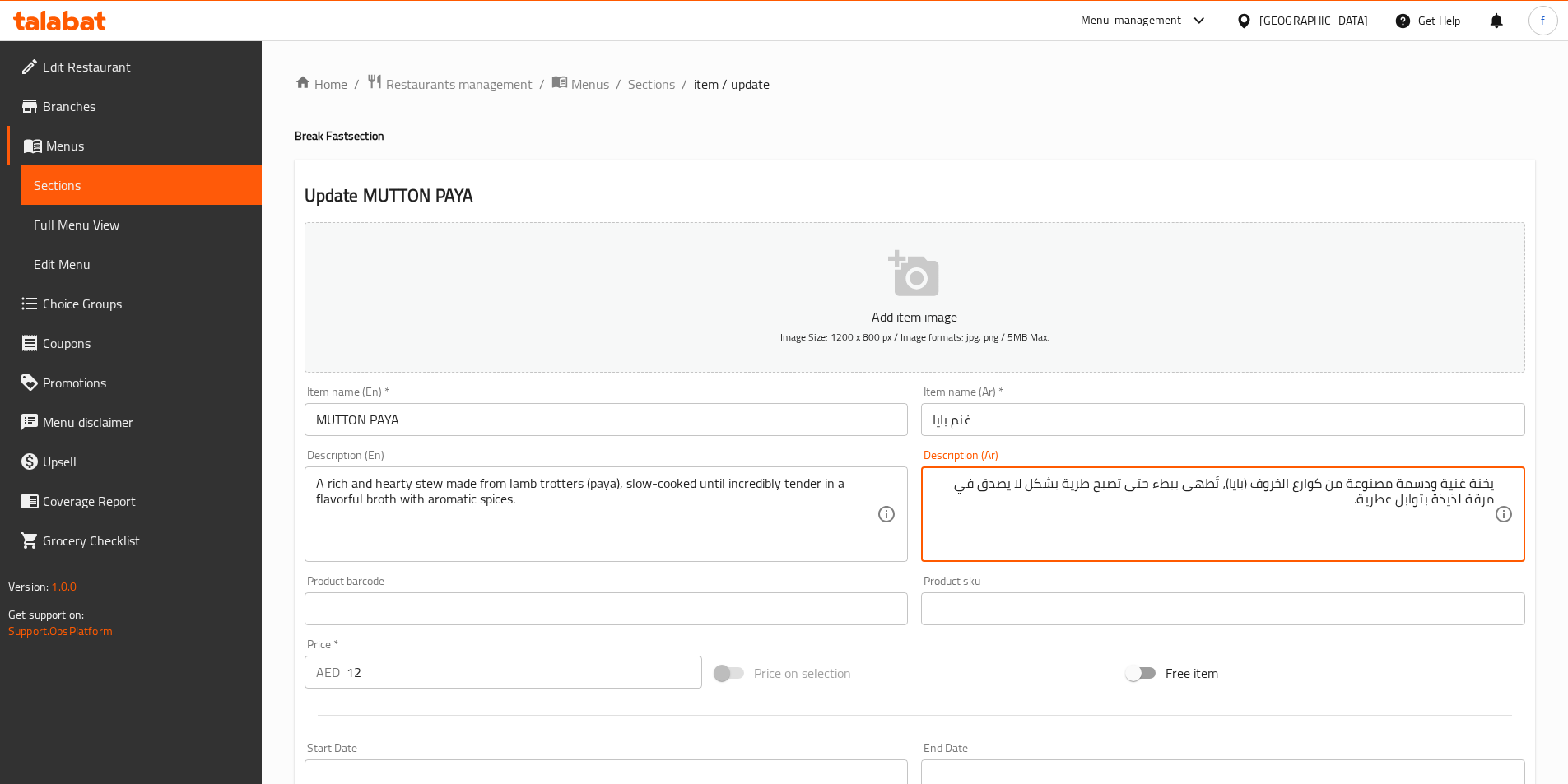
click at [1314, 485] on textarea "يخنة غنية ودسمة مصنوعة من كوارع الخروف (بايا)، تُطهى ببطء حتى تصبح طرية بشكل لا…" at bounding box center [1213, 514] width 561 height 79
click at [1260, 487] on textarea "يخنة غنية ودسمة مصنوعة من تورترس الخروف (بايا)، تُطهى ببطء حتى تصبح طرية بشكل ل…" at bounding box center [1213, 514] width 561 height 79
type textarea "يخنة غنية ودسمة مصنوعة من تورترس الضأن (بايا)، تُطهى ببطء حتى تصبح طرية بشكل لا…"
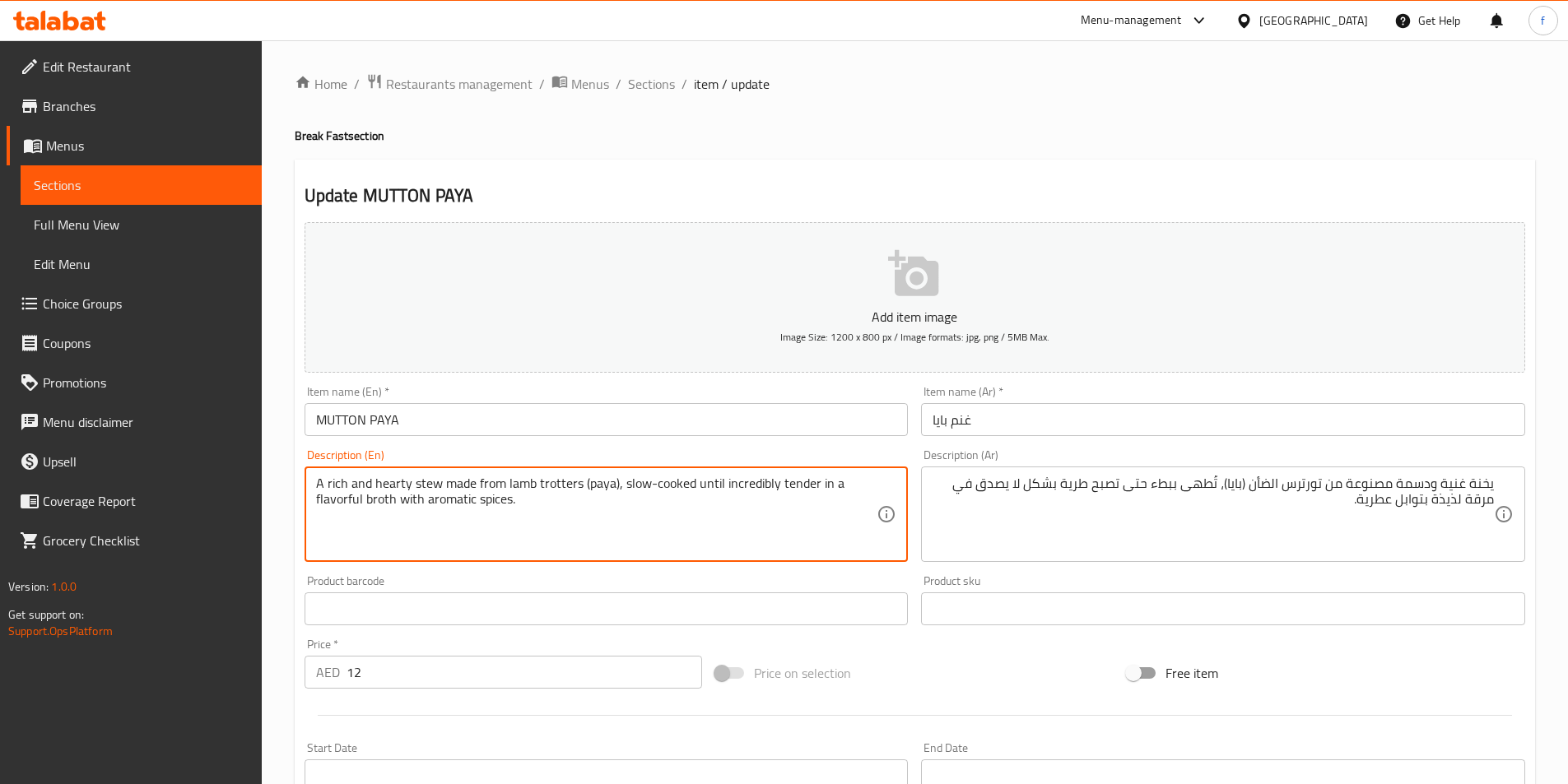
click at [600, 489] on textarea "A rich and hearty stew made from lamb trotters (paya), slow-cooked until incred…" at bounding box center [597, 514] width 561 height 79
click at [614, 482] on textarea "A rich and hearty stew made from lamb trotters (paya), slow-cooked until incred…" at bounding box center [597, 514] width 561 height 79
drag, startPoint x: 691, startPoint y: 481, endPoint x: 810, endPoint y: 486, distance: 119.1
click at [810, 486] on textarea "A rich and hearty stew made from lamb trotters (paya), slow-cooked until incred…" at bounding box center [597, 514] width 561 height 79
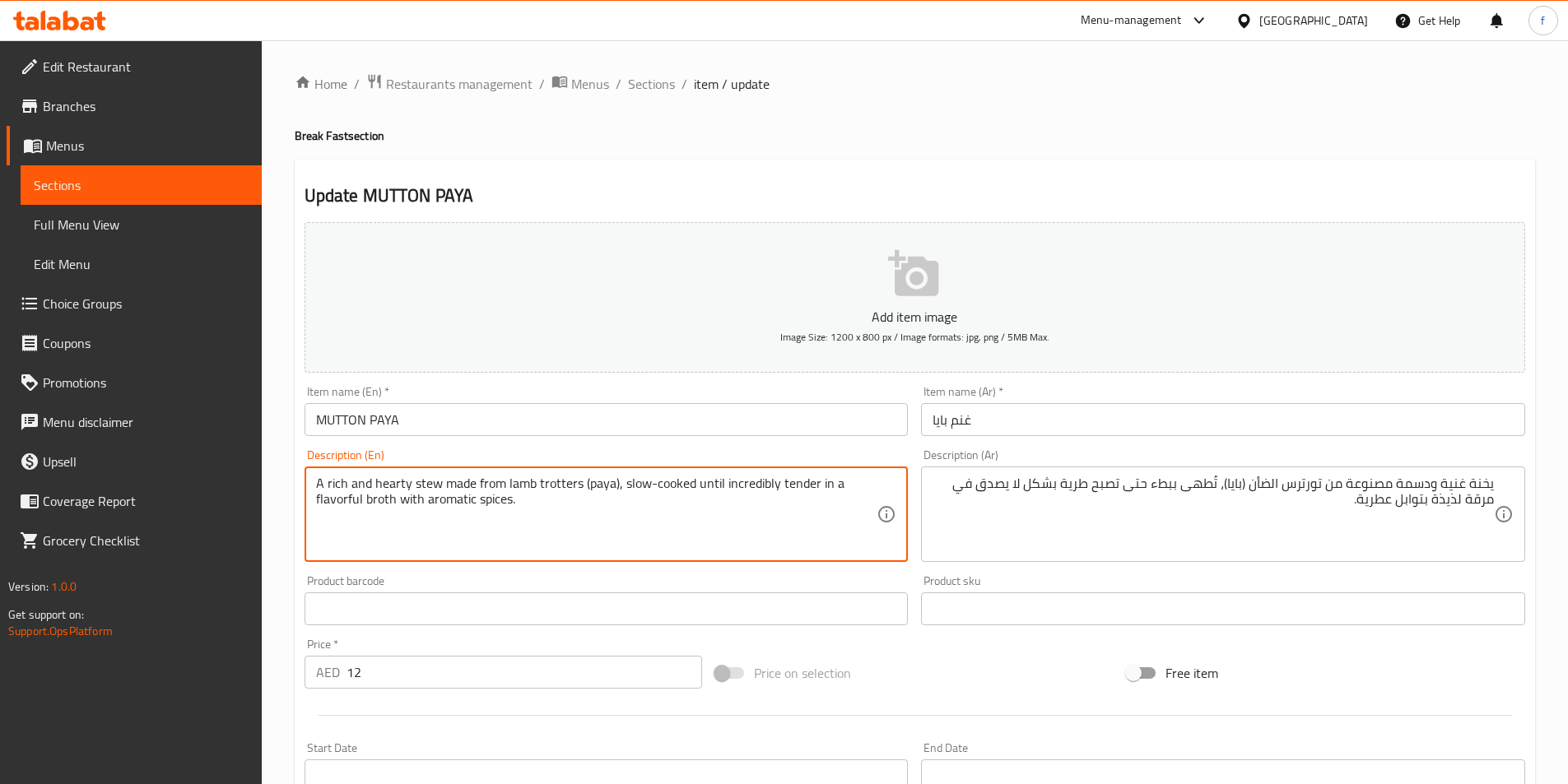
click at [769, 479] on textarea "A rich and hearty stew made from lamb trotters (paya), slow-cooked until incred…" at bounding box center [597, 514] width 561 height 79
click at [371, 495] on textarea "A rich and hearty stew made from lamb trotters (paya), slow-cooked until incred…" at bounding box center [597, 514] width 561 height 79
click at [369, 497] on textarea "A rich and hearty stew made from lamb trotters (paya), slow-cooked until incred…" at bounding box center [597, 514] width 561 height 79
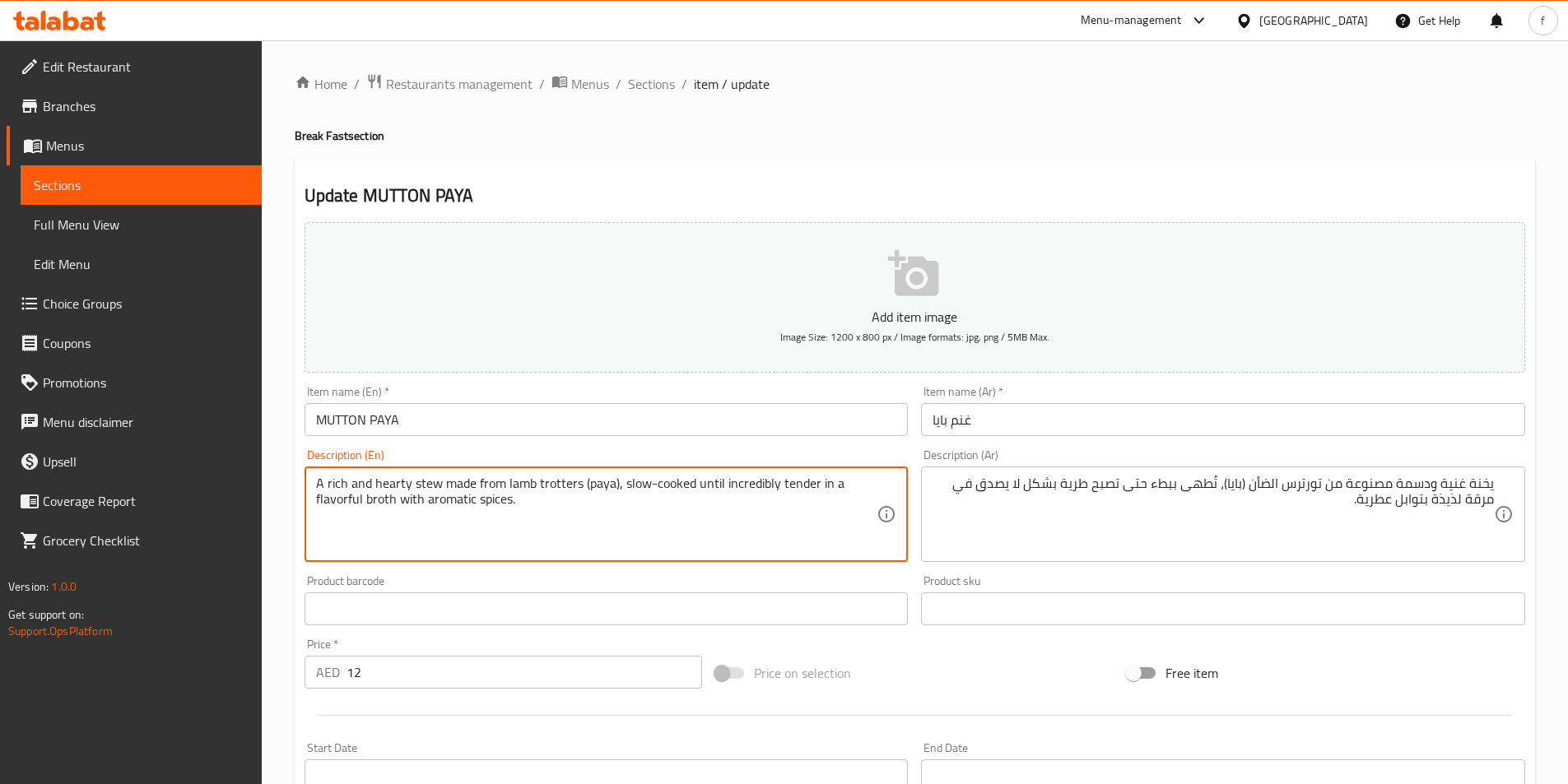
click at [346, 497] on textarea "A rich and hearty stew made from lamb trotters (paya), slow-cooked until incred…" at bounding box center [597, 514] width 561 height 79
click at [457, 506] on textarea "A rich and hearty stew made from lamb trotters (paya), slow-cooked until incred…" at bounding box center [597, 514] width 561 height 79
click at [502, 495] on textarea "A rich and hearty stew made from lamb trotters (paya), slow-cooked until incred…" at bounding box center [597, 514] width 561 height 79
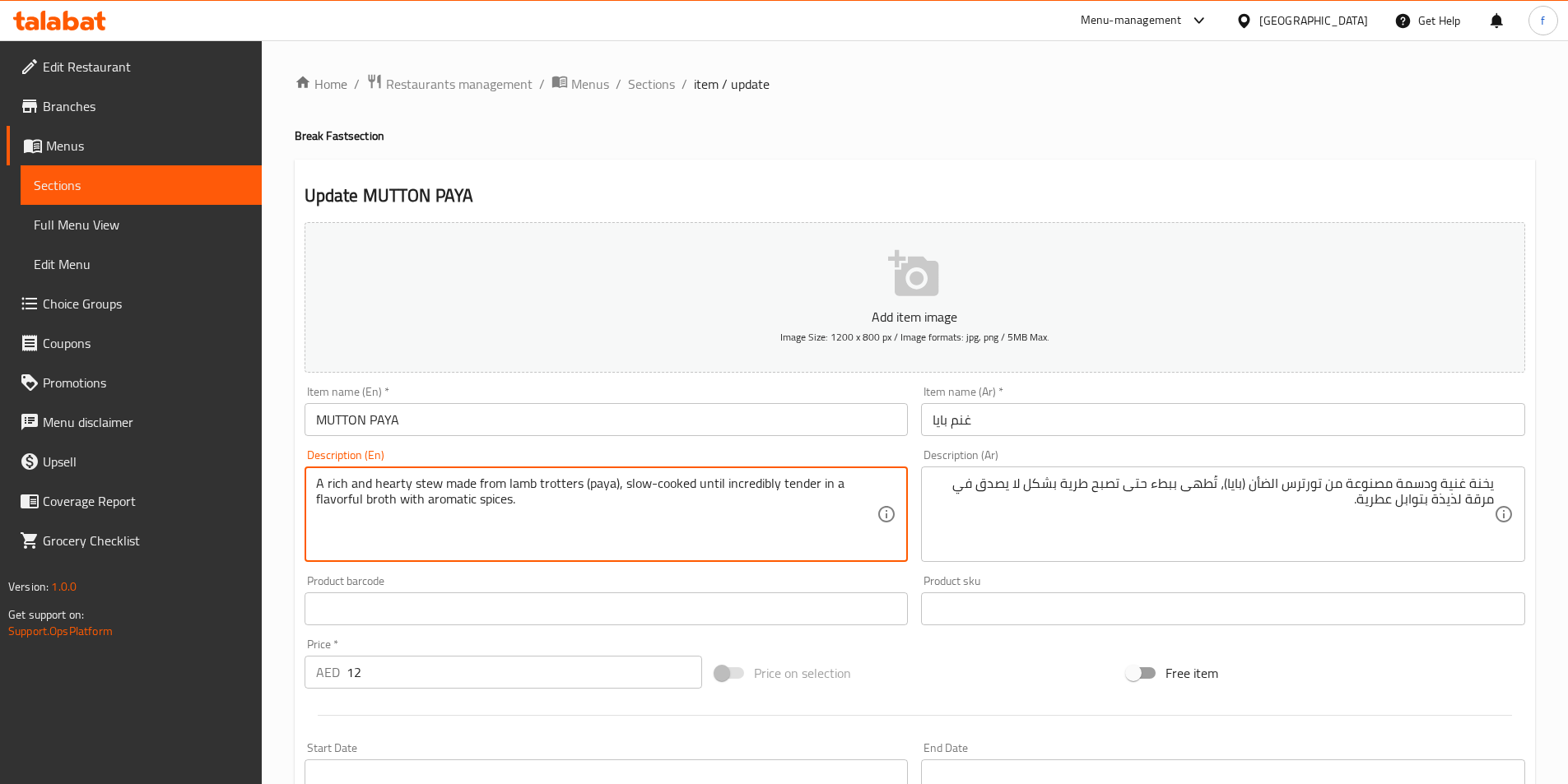
click at [502, 495] on textarea "A rich and hearty stew made from lamb trotters (paya), slow-cooked until incred…" at bounding box center [597, 514] width 561 height 79
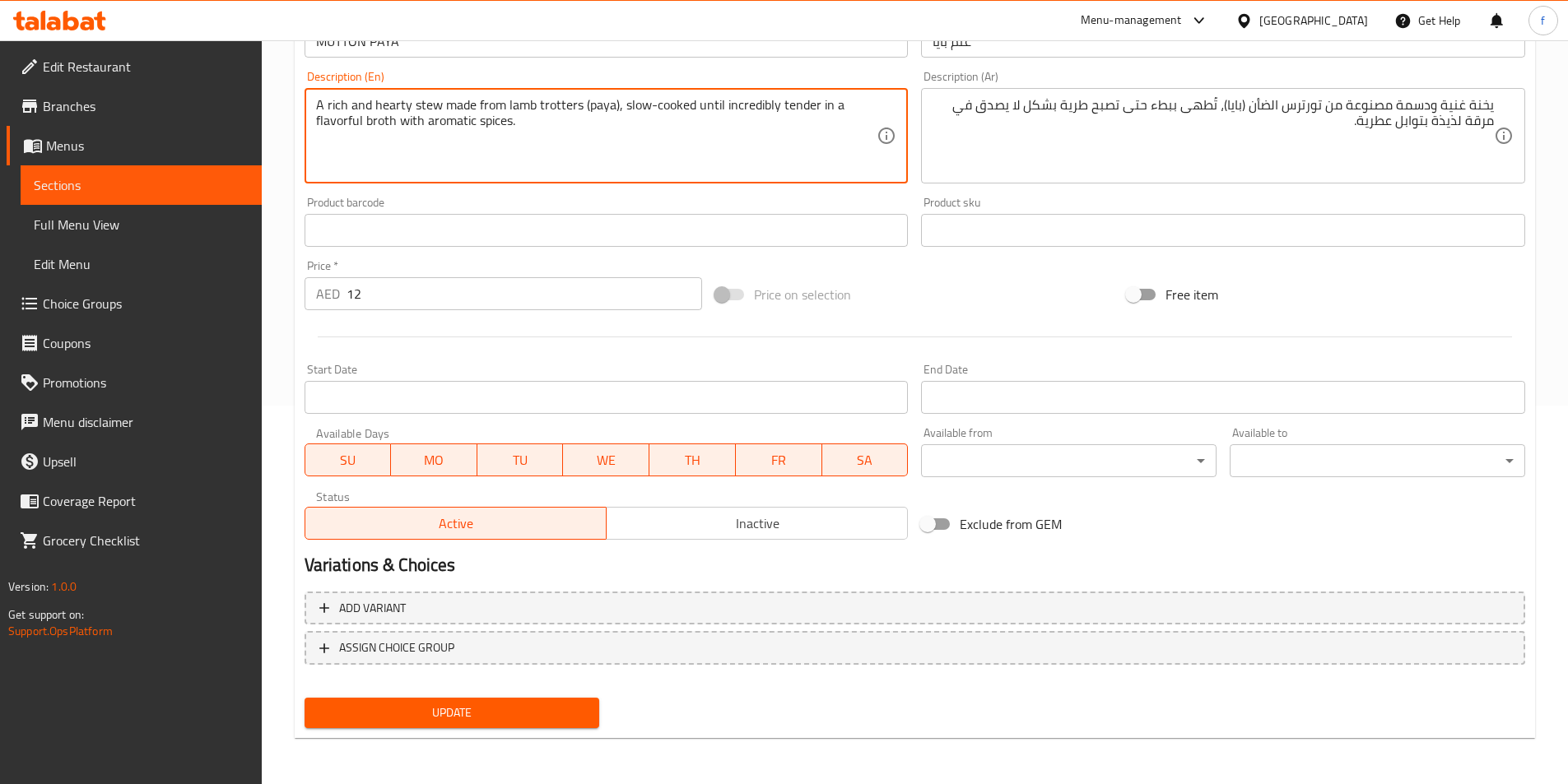
click at [415, 714] on span "Update" at bounding box center [451, 712] width 269 height 20
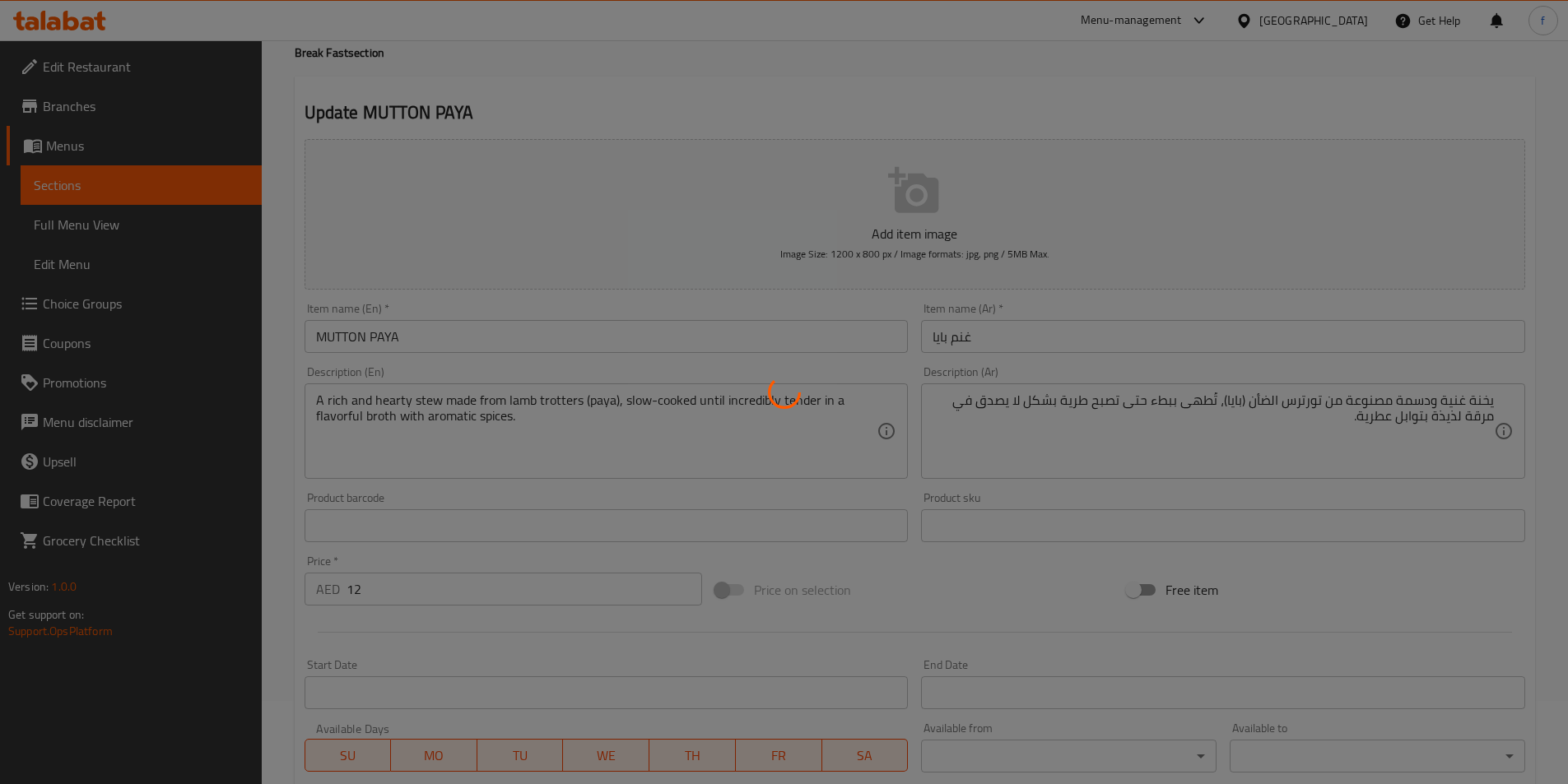
scroll to position [0, 0]
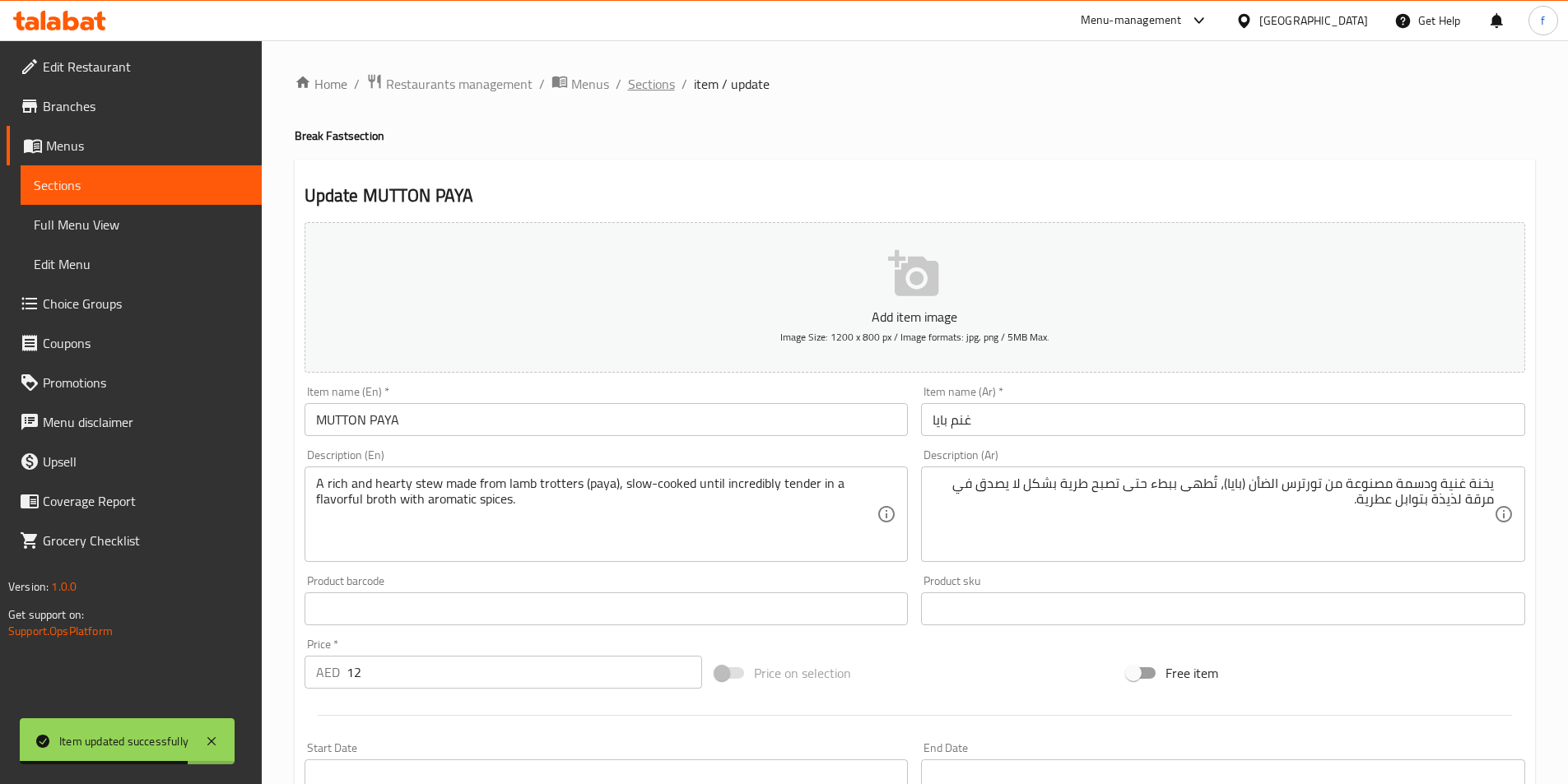
click at [652, 87] on span "Sections" at bounding box center [651, 83] width 47 height 19
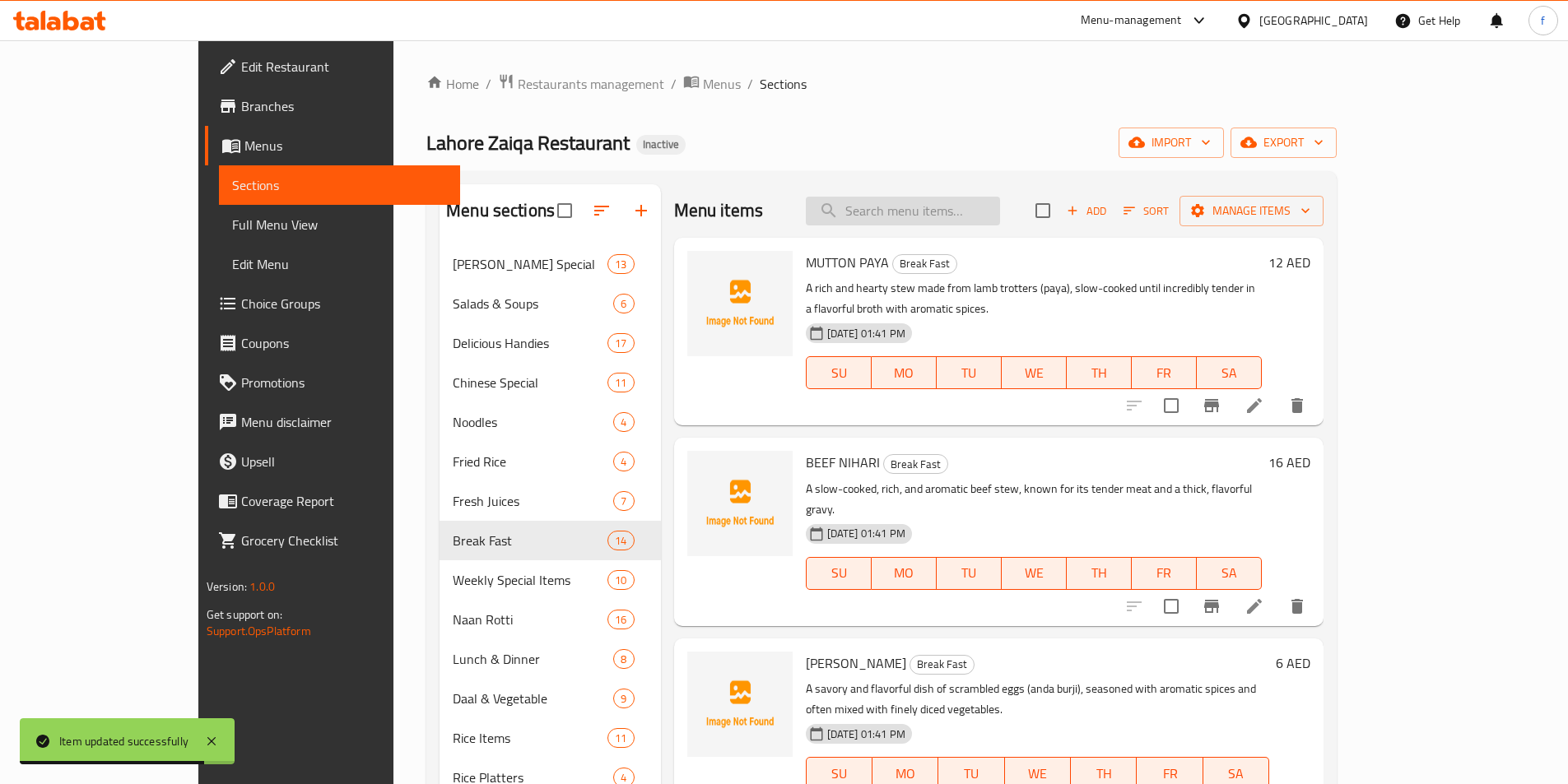
click at [907, 216] on input "search" at bounding box center [902, 212] width 194 height 29
paste input "[PERSON_NAME]"
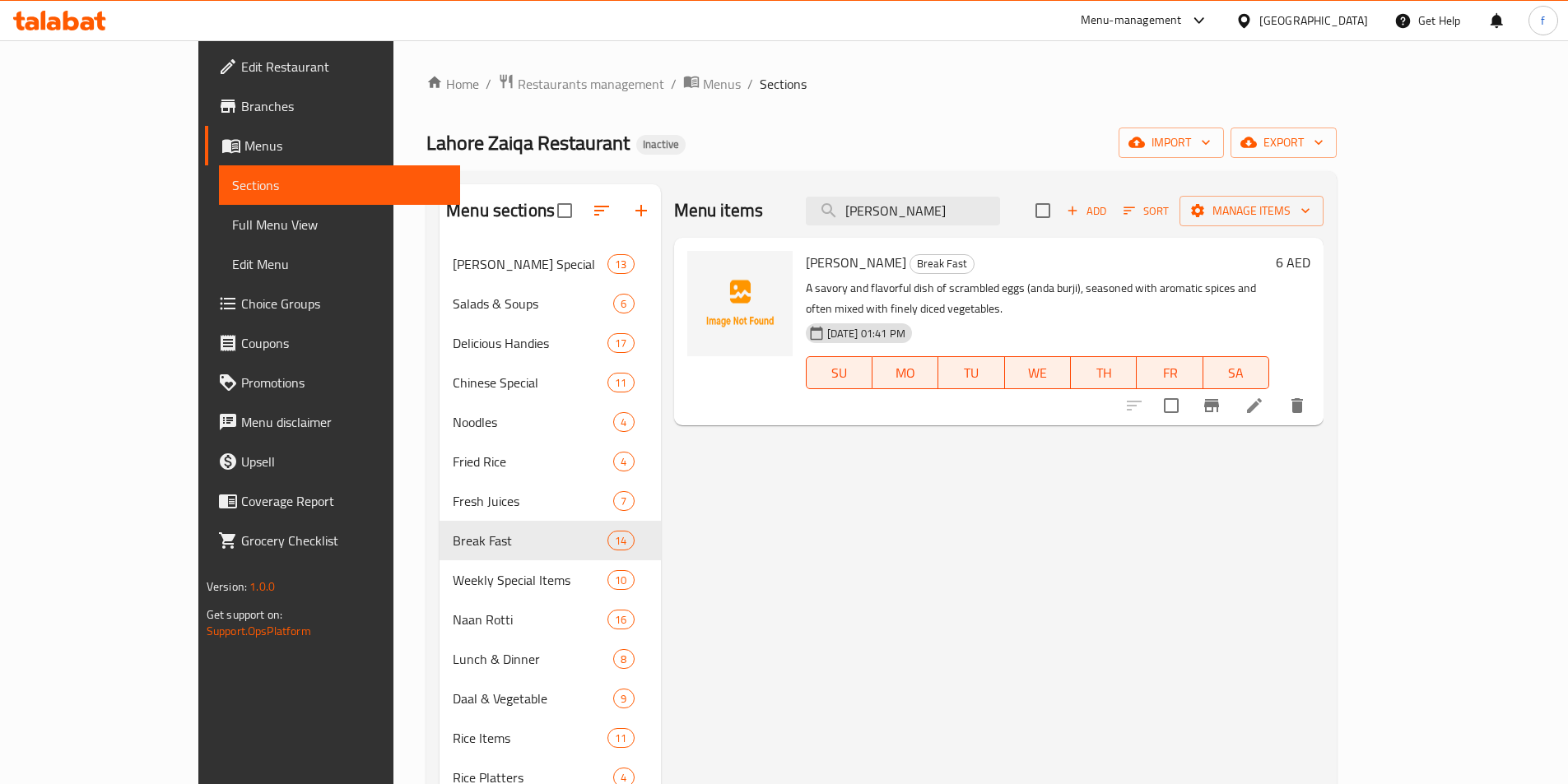
type input "[PERSON_NAME]"
click at [1264, 396] on icon at bounding box center [1254, 406] width 19 height 19
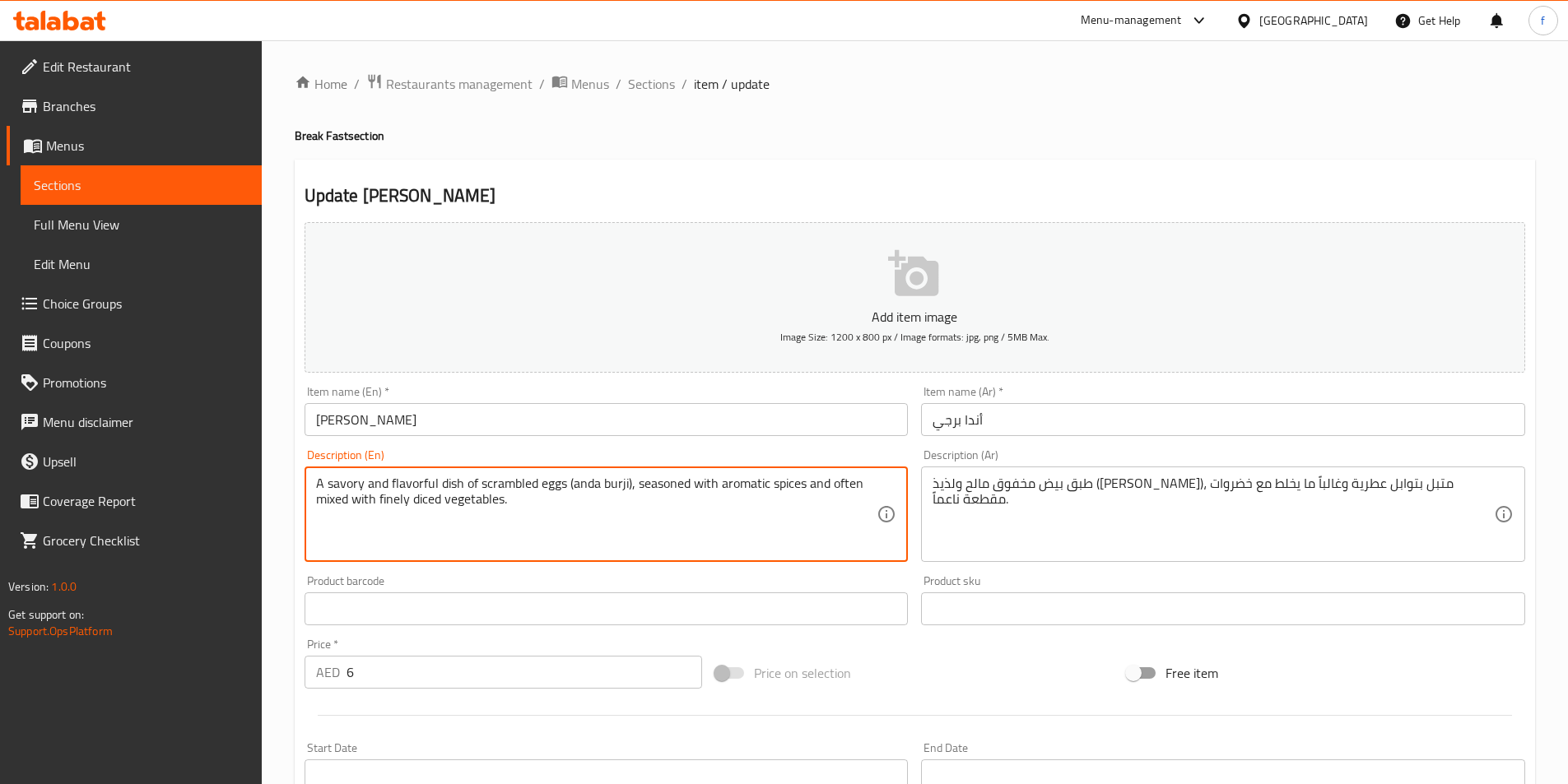
click at [417, 508] on textarea "A savory and flavorful dish of scrambled eggs (anda burji), seasoned with aroma…" at bounding box center [597, 514] width 561 height 79
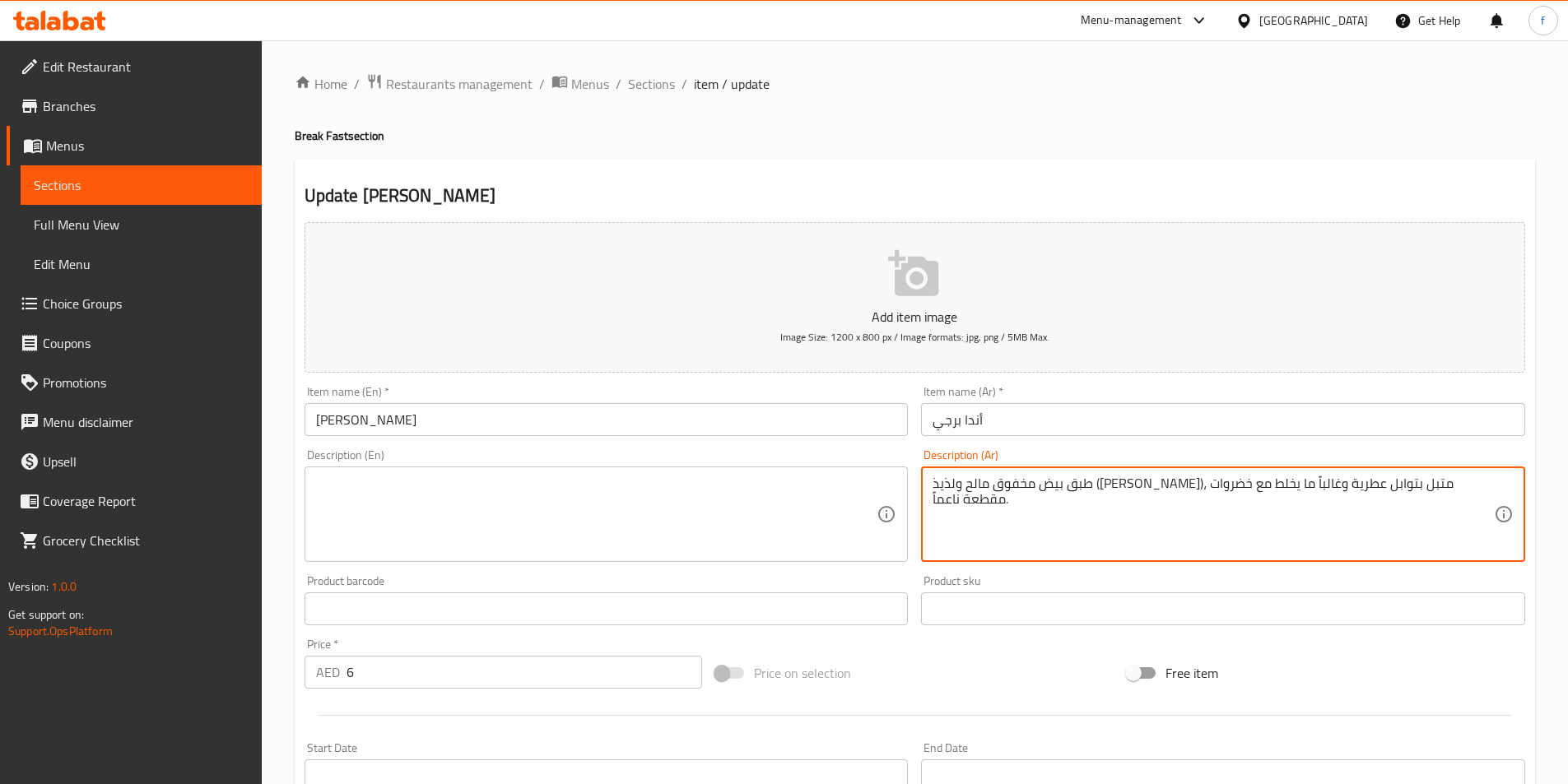
click at [1085, 488] on textarea "طبق بيض مخفوق مالح ولذيذ ([PERSON_NAME])، متبل بتوابل عطرية وغالباً ما يخلط مع …" at bounding box center [1213, 514] width 561 height 79
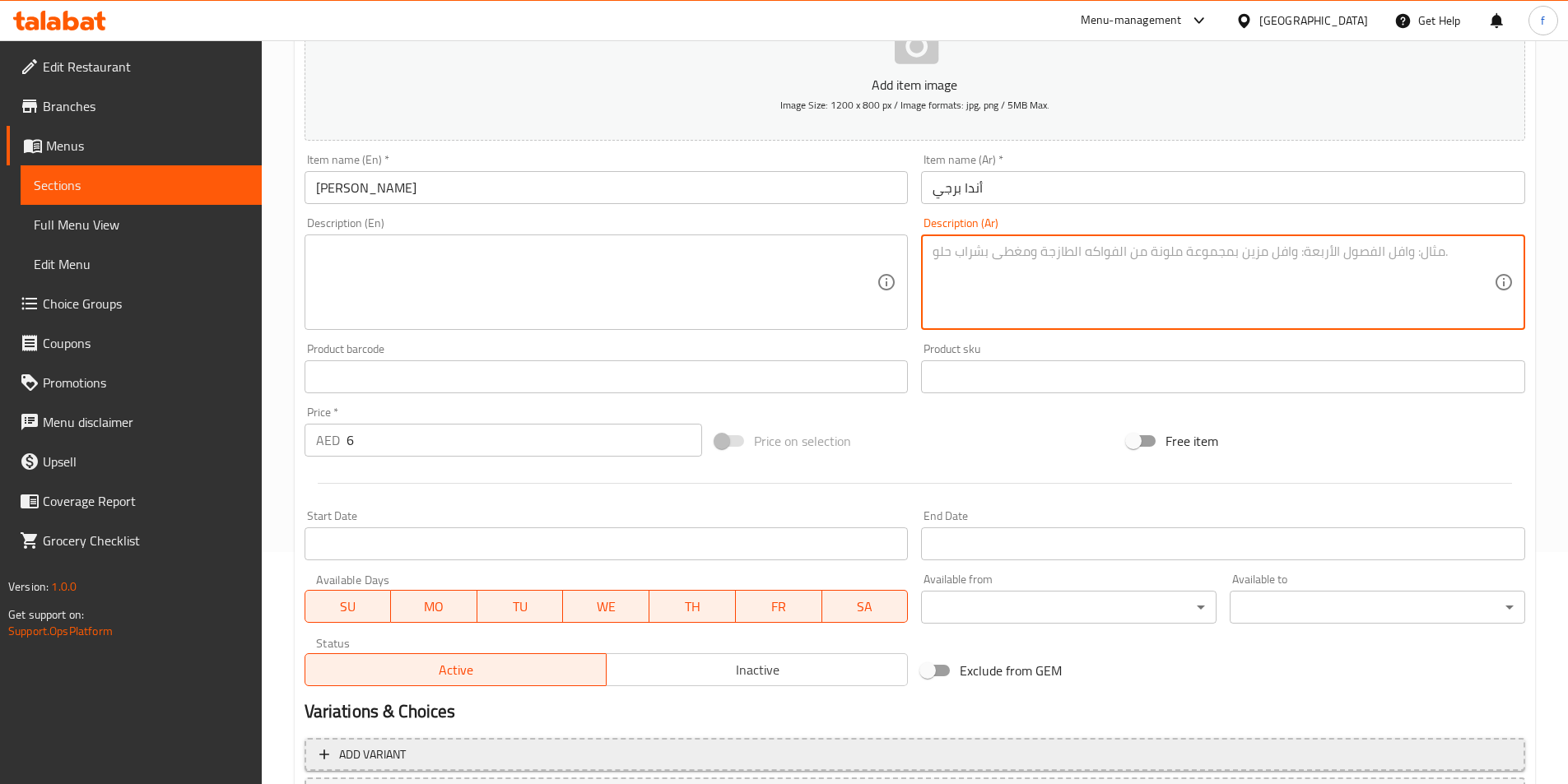
scroll to position [378, 0]
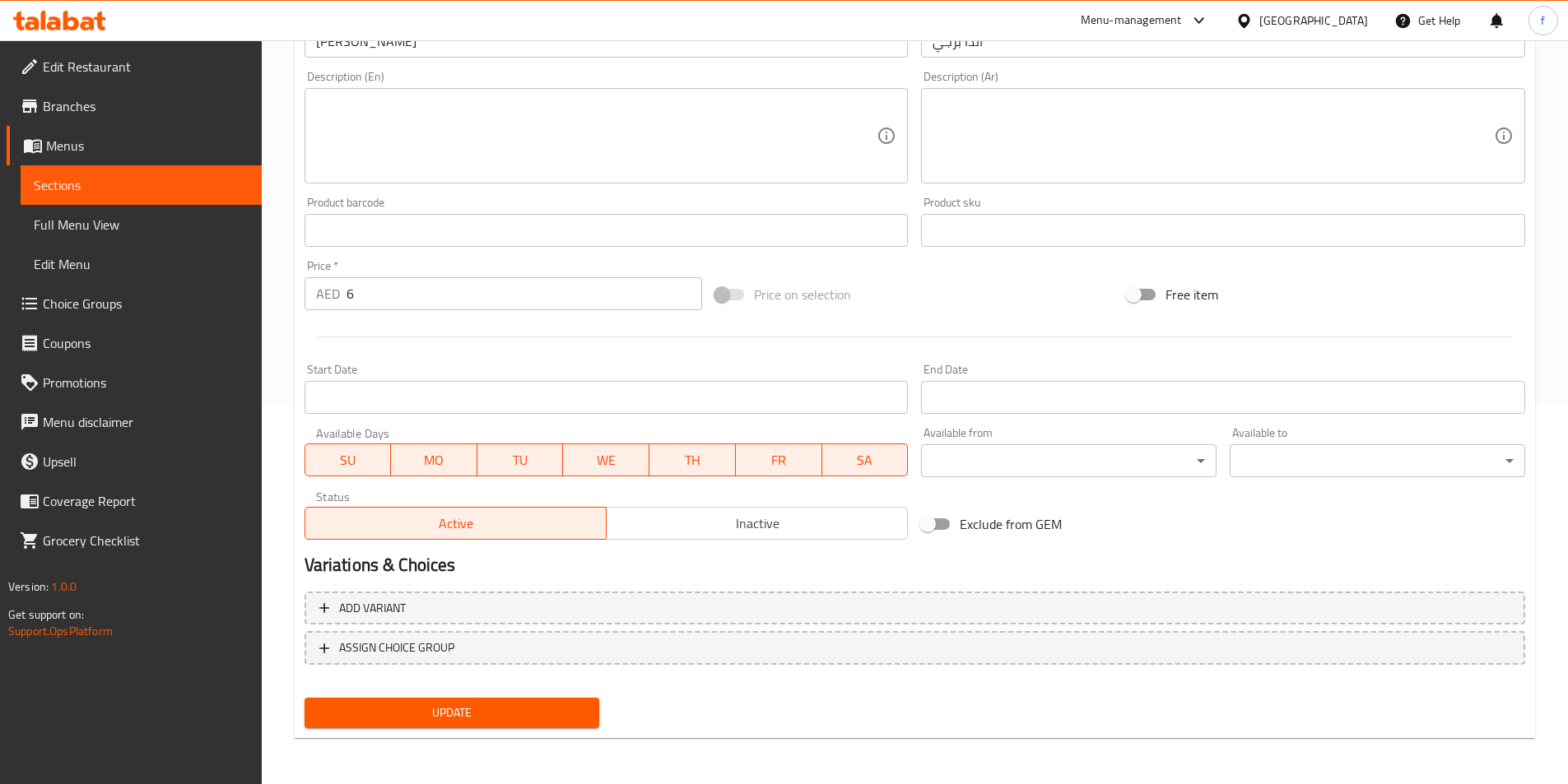
click at [514, 730] on div "Update" at bounding box center [452, 712] width 309 height 44
click at [521, 722] on span "Update" at bounding box center [451, 712] width 269 height 20
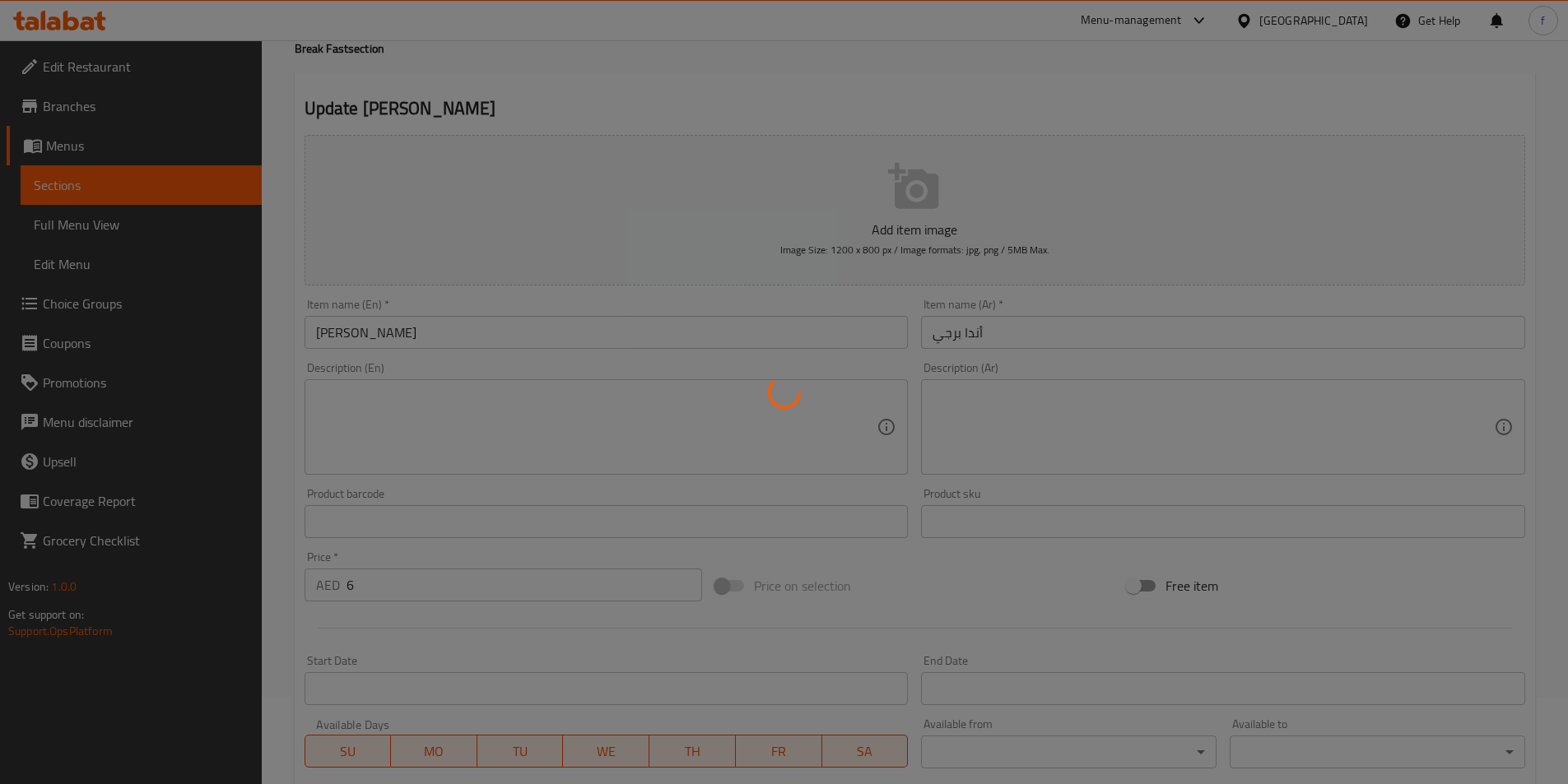
scroll to position [0, 0]
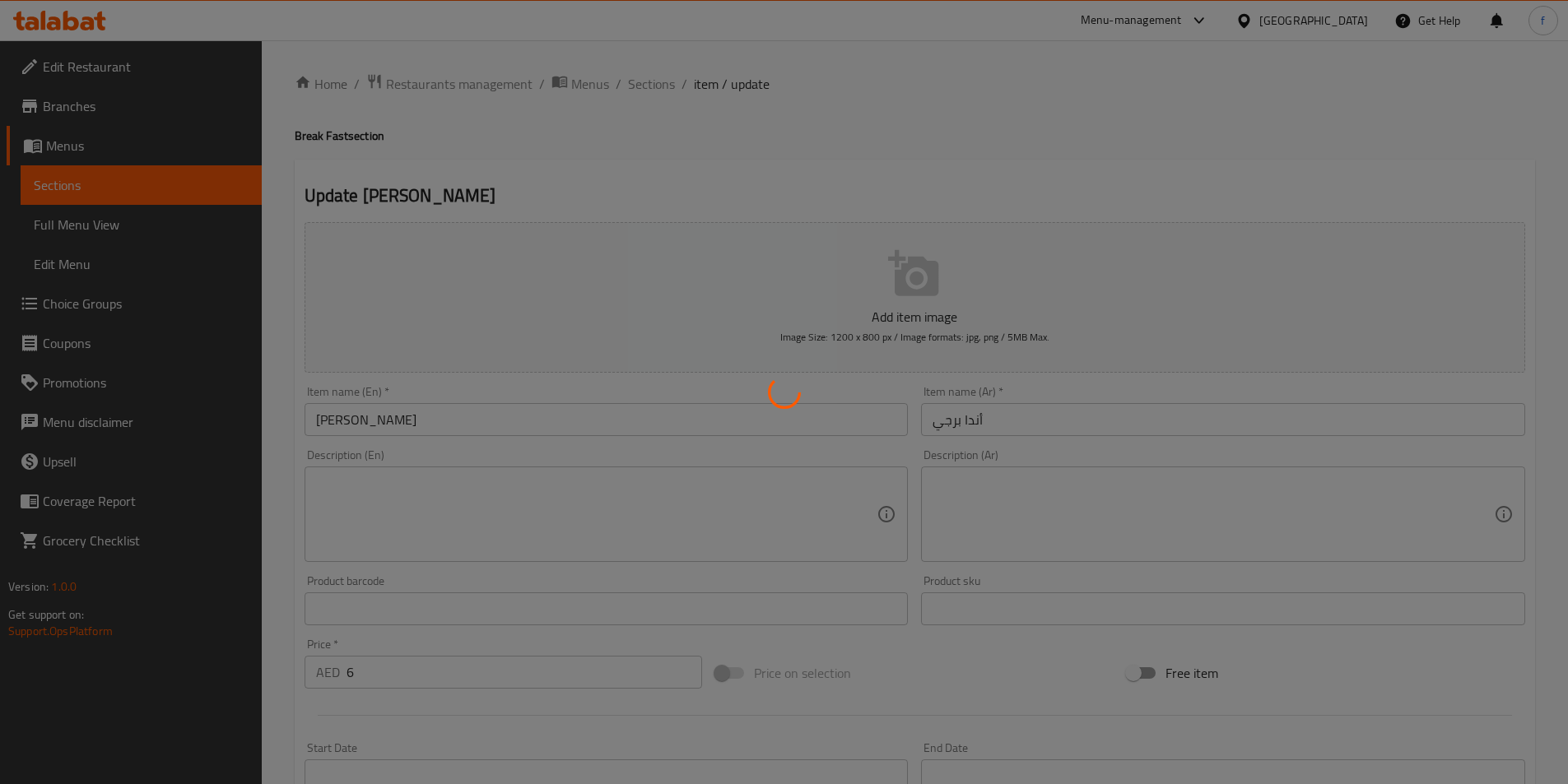
click at [592, 119] on div at bounding box center [784, 392] width 1568 height 784
click at [702, 187] on div at bounding box center [784, 392] width 1568 height 784
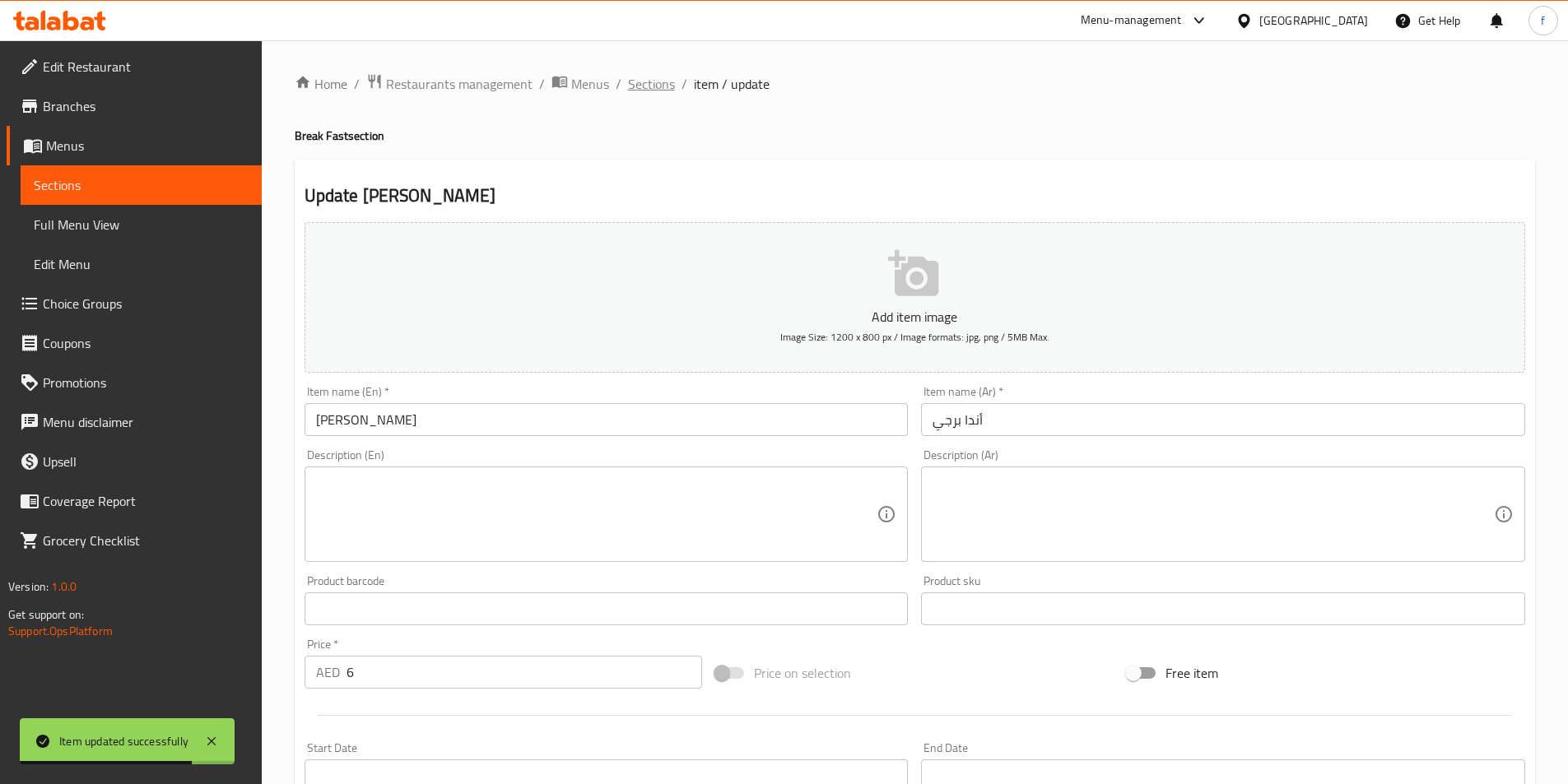
click at [658, 93] on span "Sections" at bounding box center [651, 83] width 47 height 19
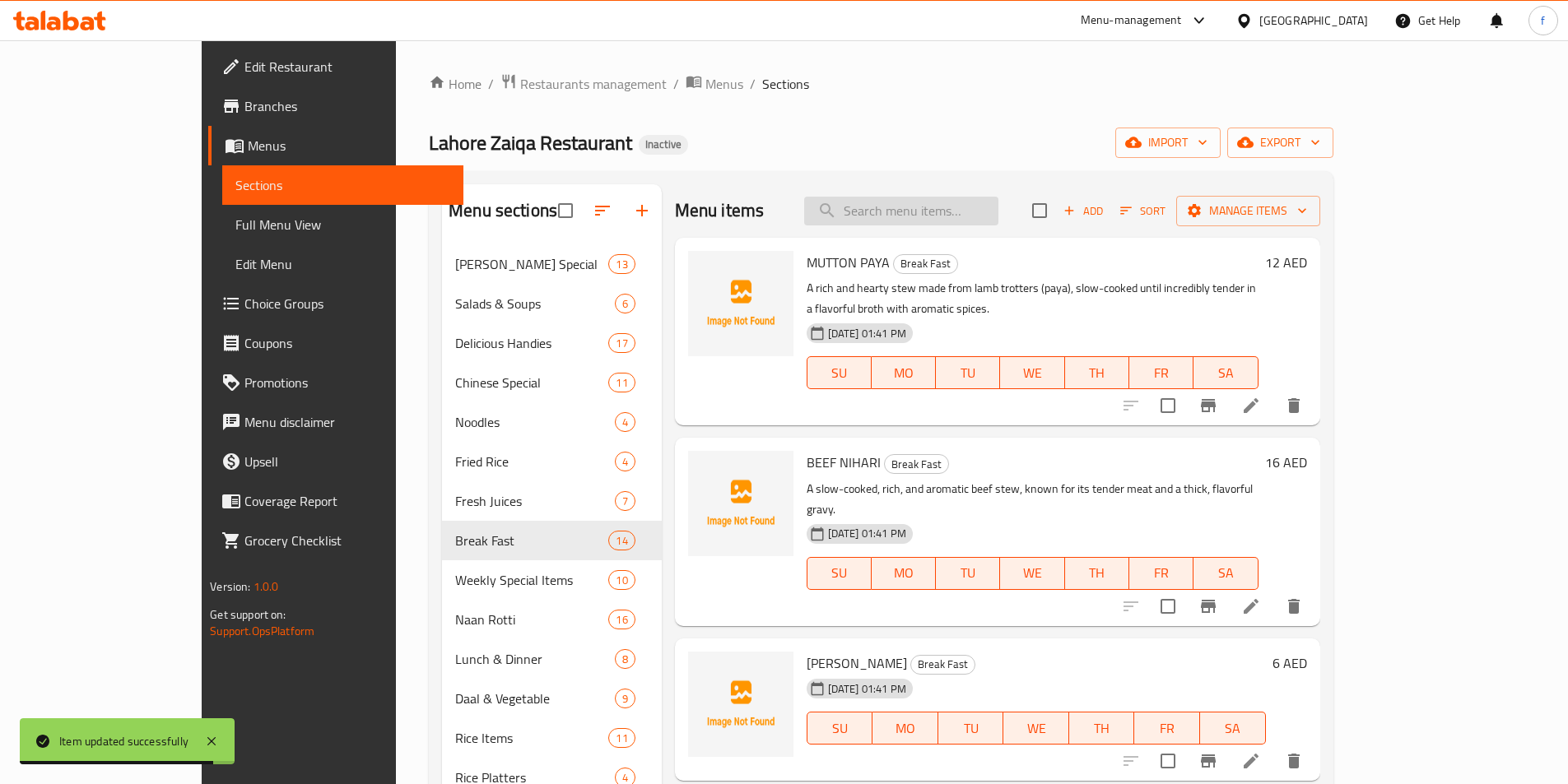
click at [933, 217] on input "search" at bounding box center [901, 212] width 194 height 29
paste input "Plain Paratha"
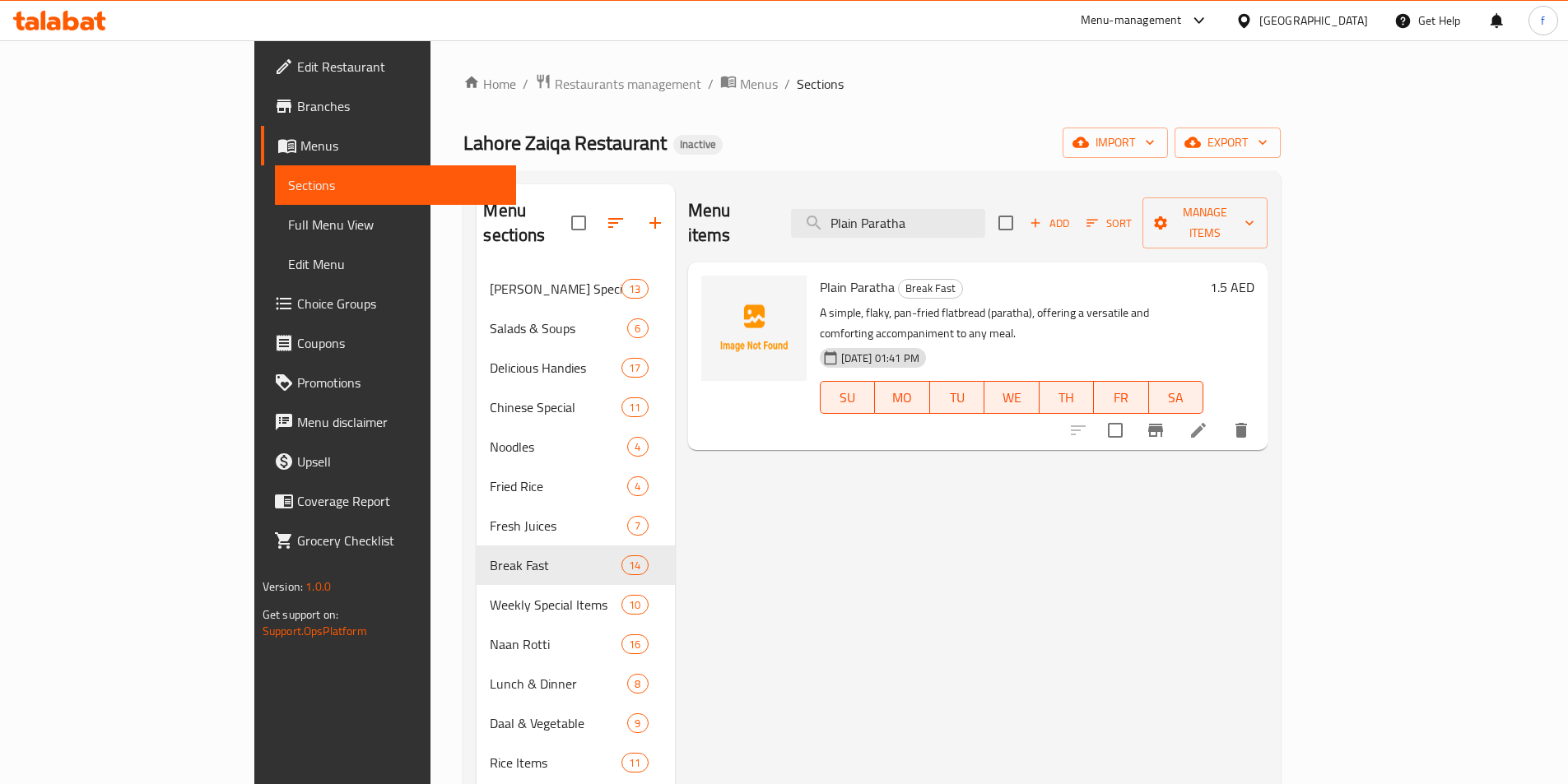
type input "Plain Paratha"
click at [1222, 415] on li at bounding box center [1197, 430] width 46 height 30
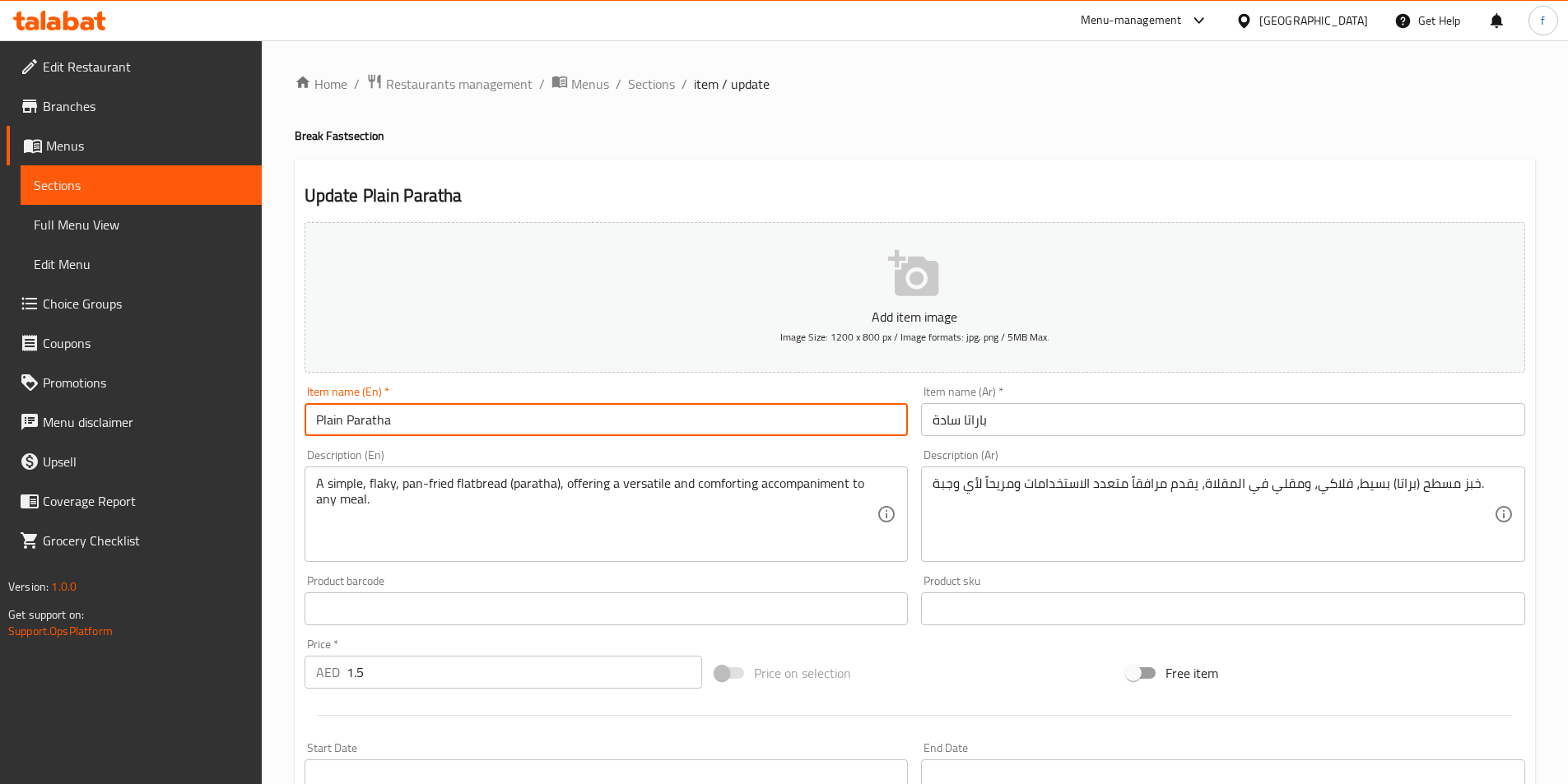
click at [430, 424] on input "Plain Paratha" at bounding box center [606, 420] width 604 height 33
click at [325, 419] on input "Plain Paratha" at bounding box center [606, 420] width 604 height 33
click at [331, 420] on input "Saadaa Paratha" at bounding box center [606, 420] width 604 height 33
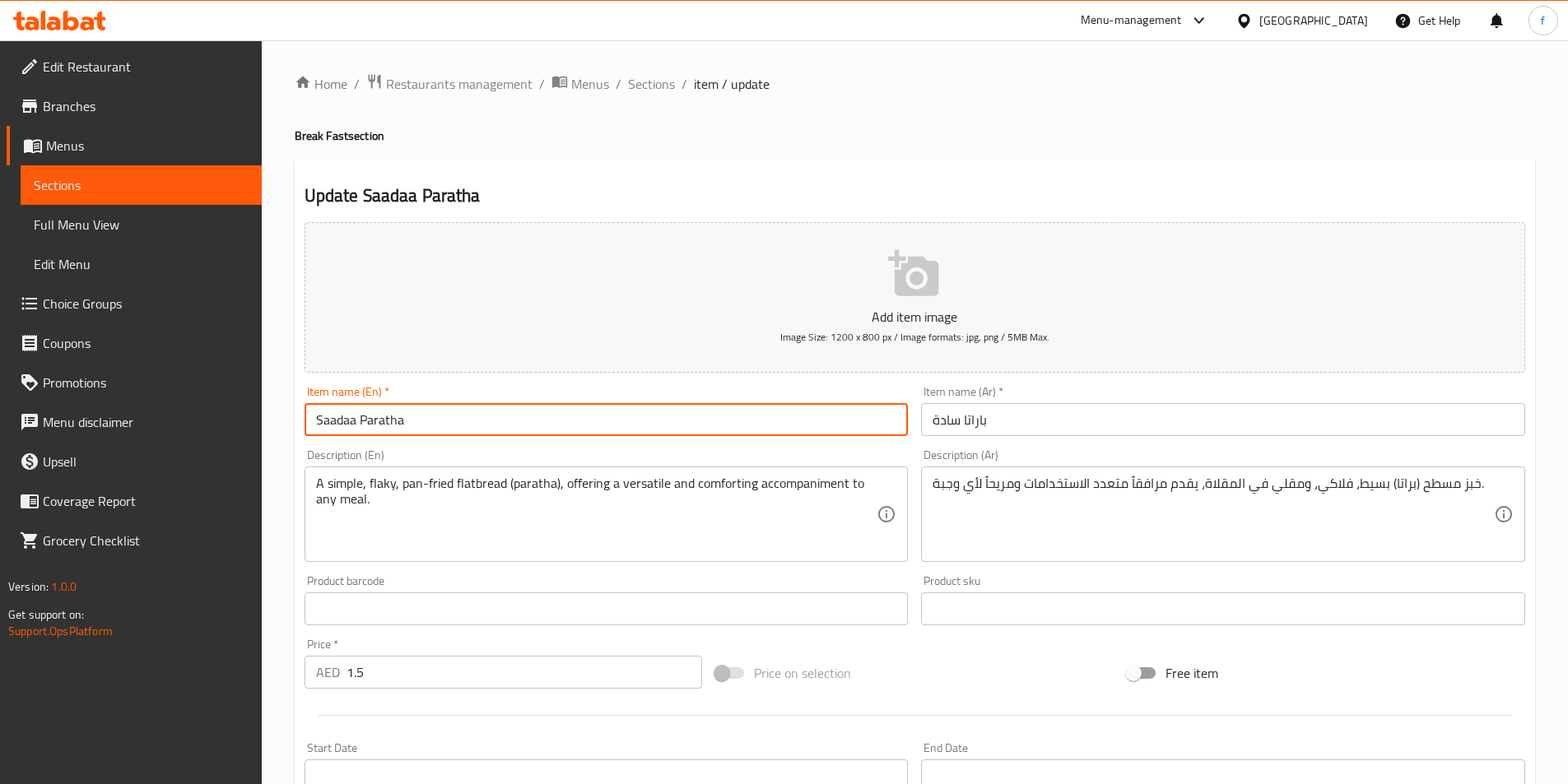
type input "Saadaa Paratha"
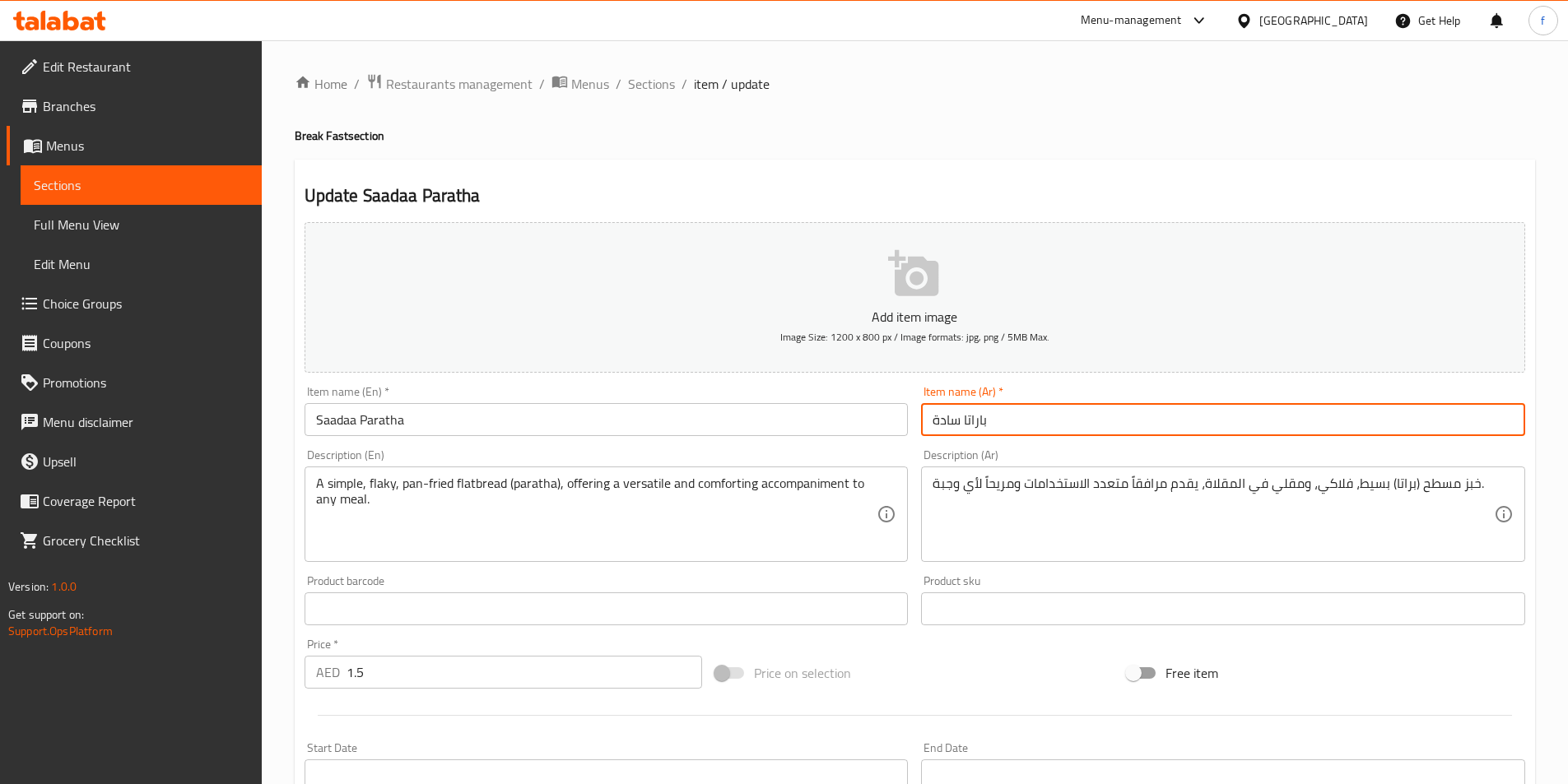
click at [1157, 423] on input "باراتا سادة" at bounding box center [1223, 420] width 604 height 33
click at [1470, 425] on input "باراتا سادة" at bounding box center [1223, 420] width 604 height 33
paste input "text"
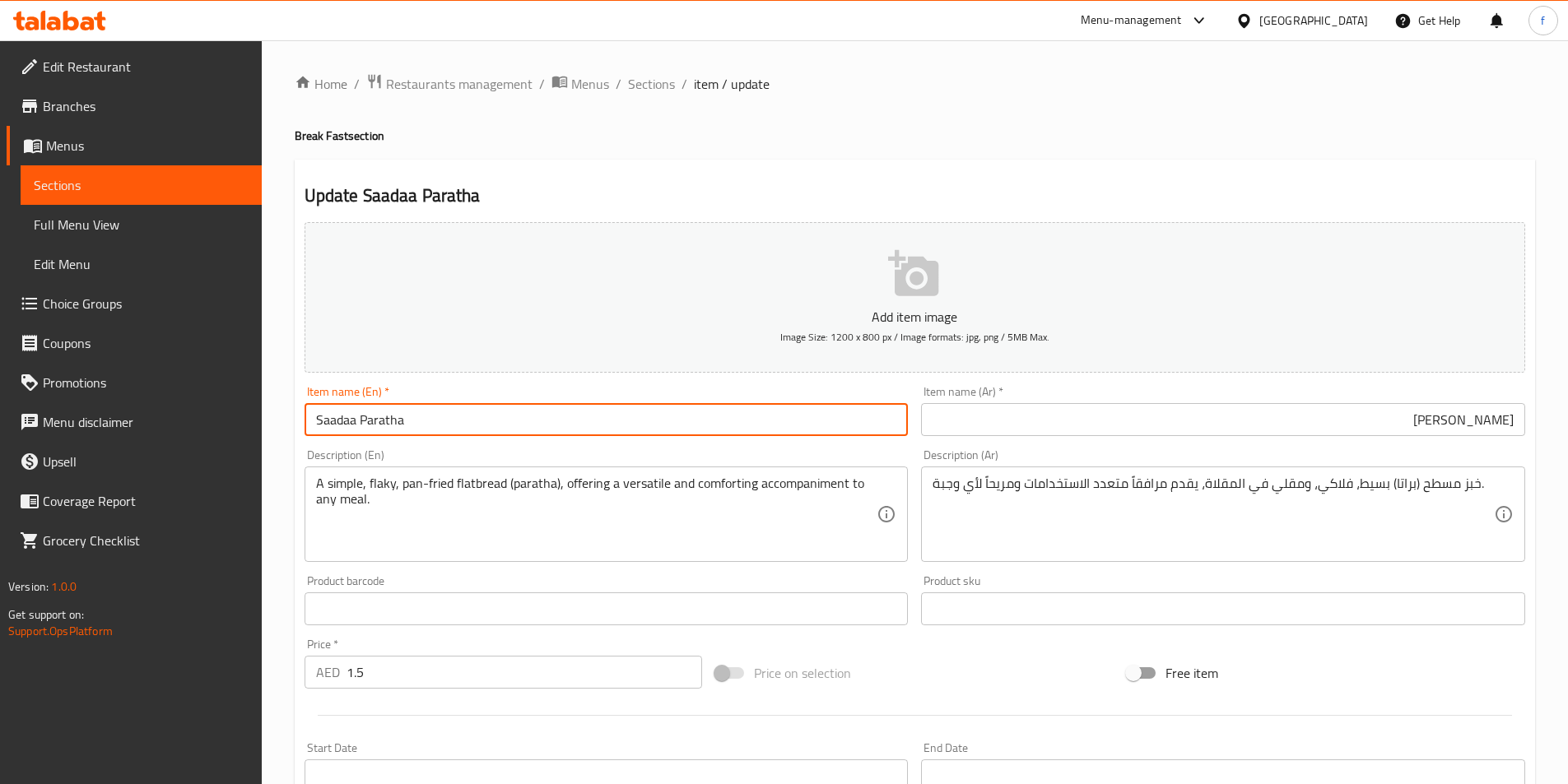
click at [357, 421] on input "Saadaa Paratha" at bounding box center [606, 420] width 604 height 33
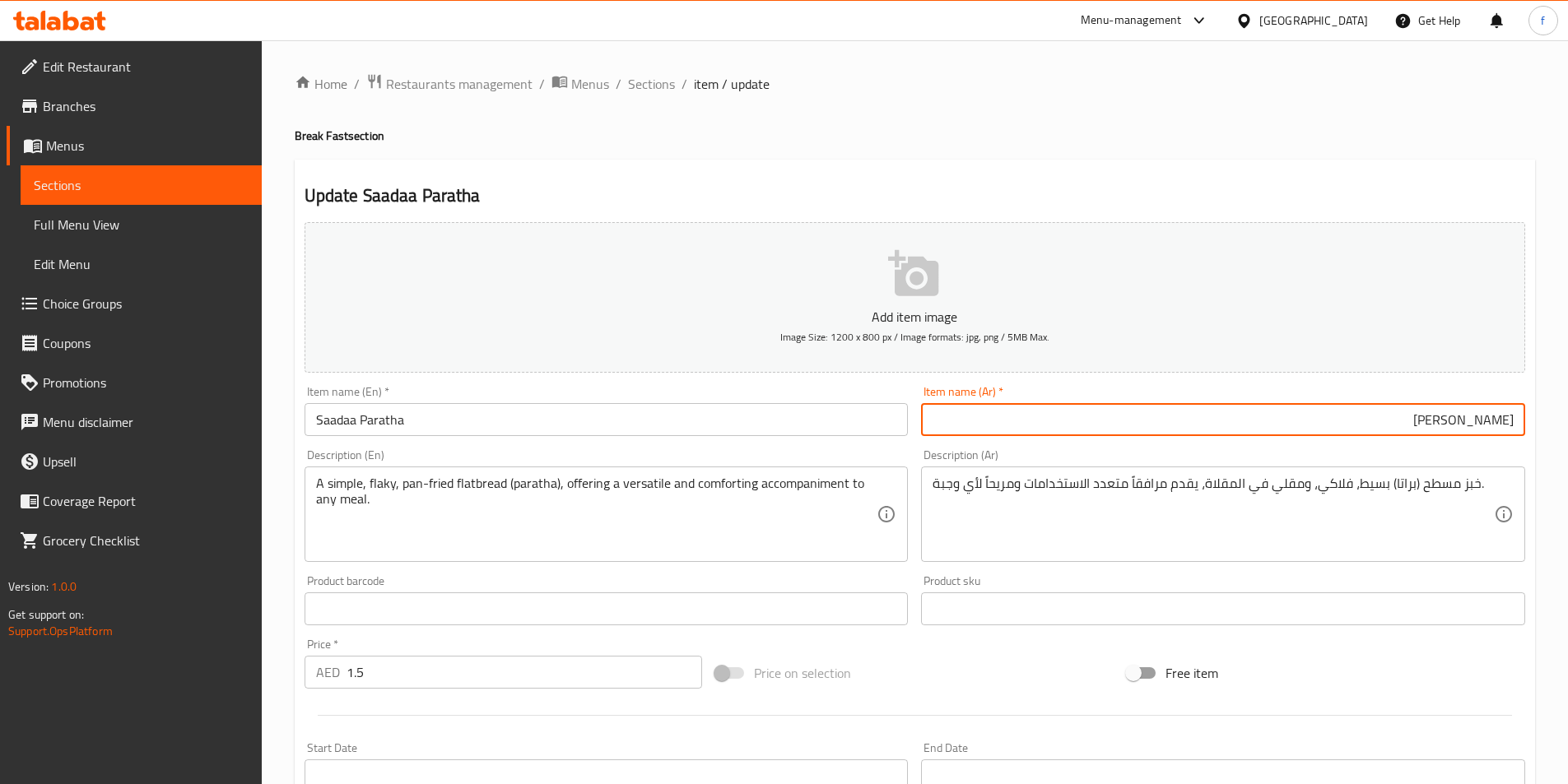
click at [1470, 422] on input "[PERSON_NAME]" at bounding box center [1223, 420] width 604 height 33
click at [1473, 421] on input "[PERSON_NAME]" at bounding box center [1223, 420] width 604 height 33
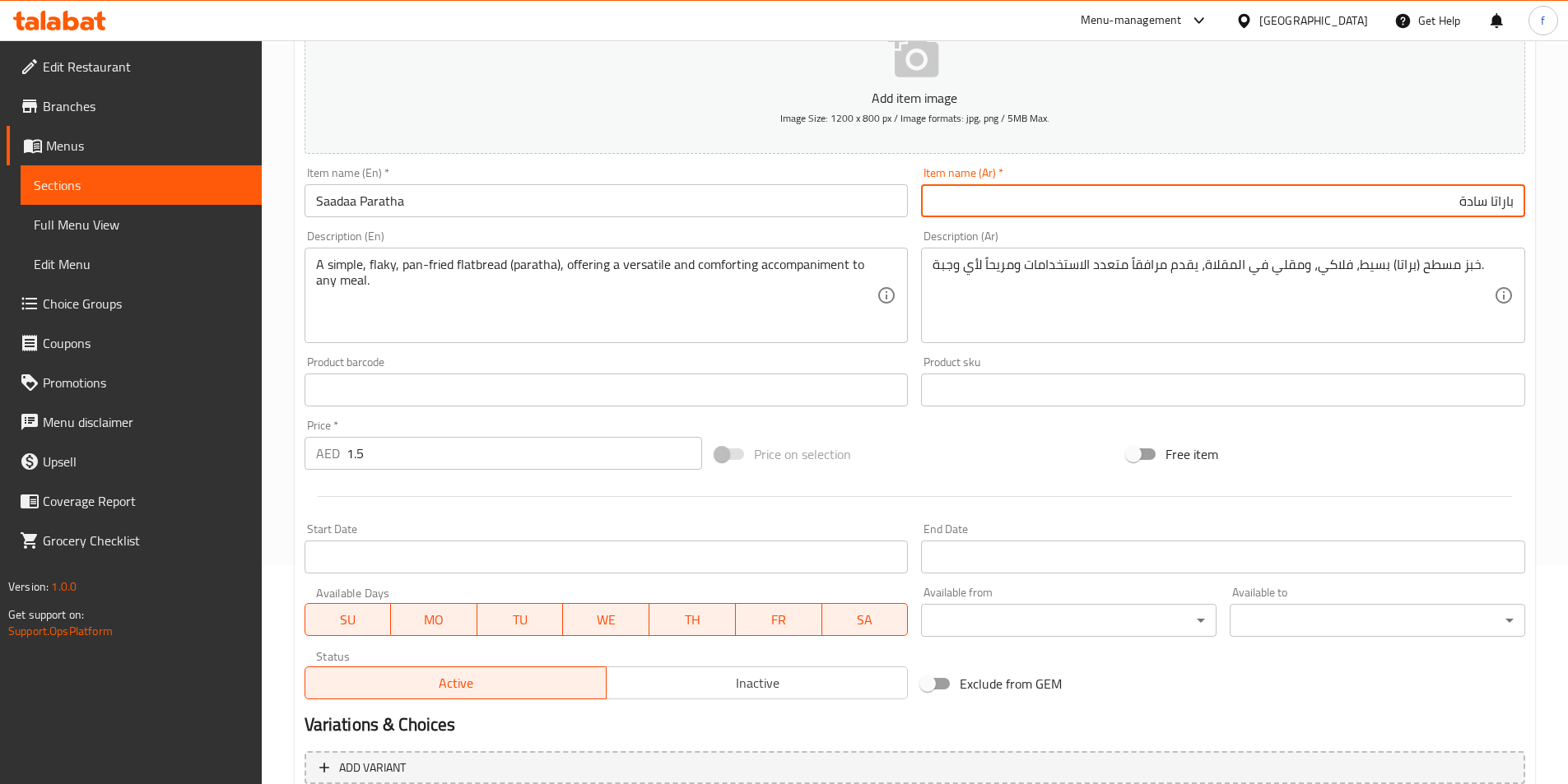
scroll to position [378, 0]
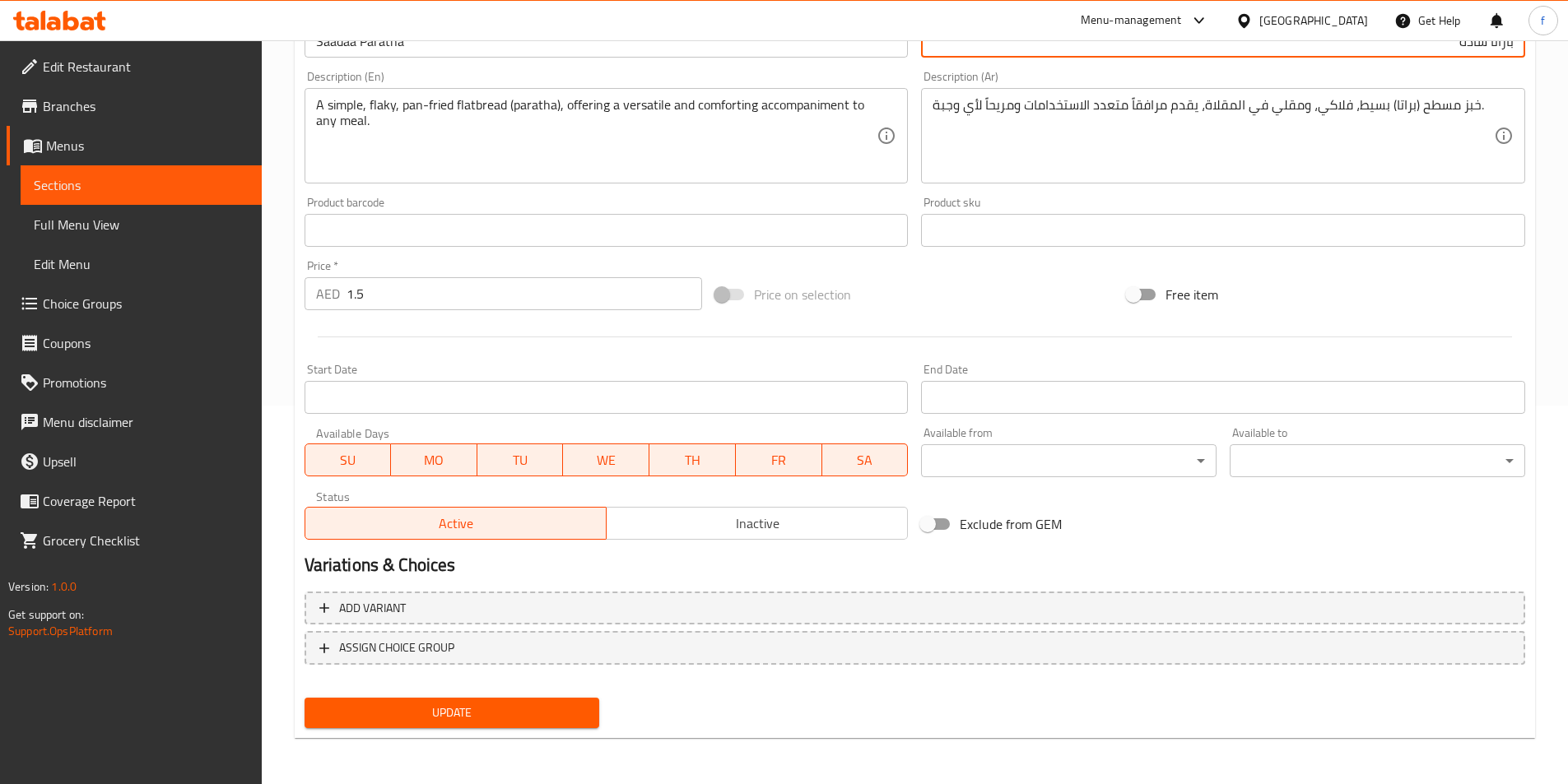
type input "باراتا سادة"
click at [552, 695] on div "Update" at bounding box center [452, 712] width 309 height 44
click at [547, 707] on span "Update" at bounding box center [451, 712] width 269 height 20
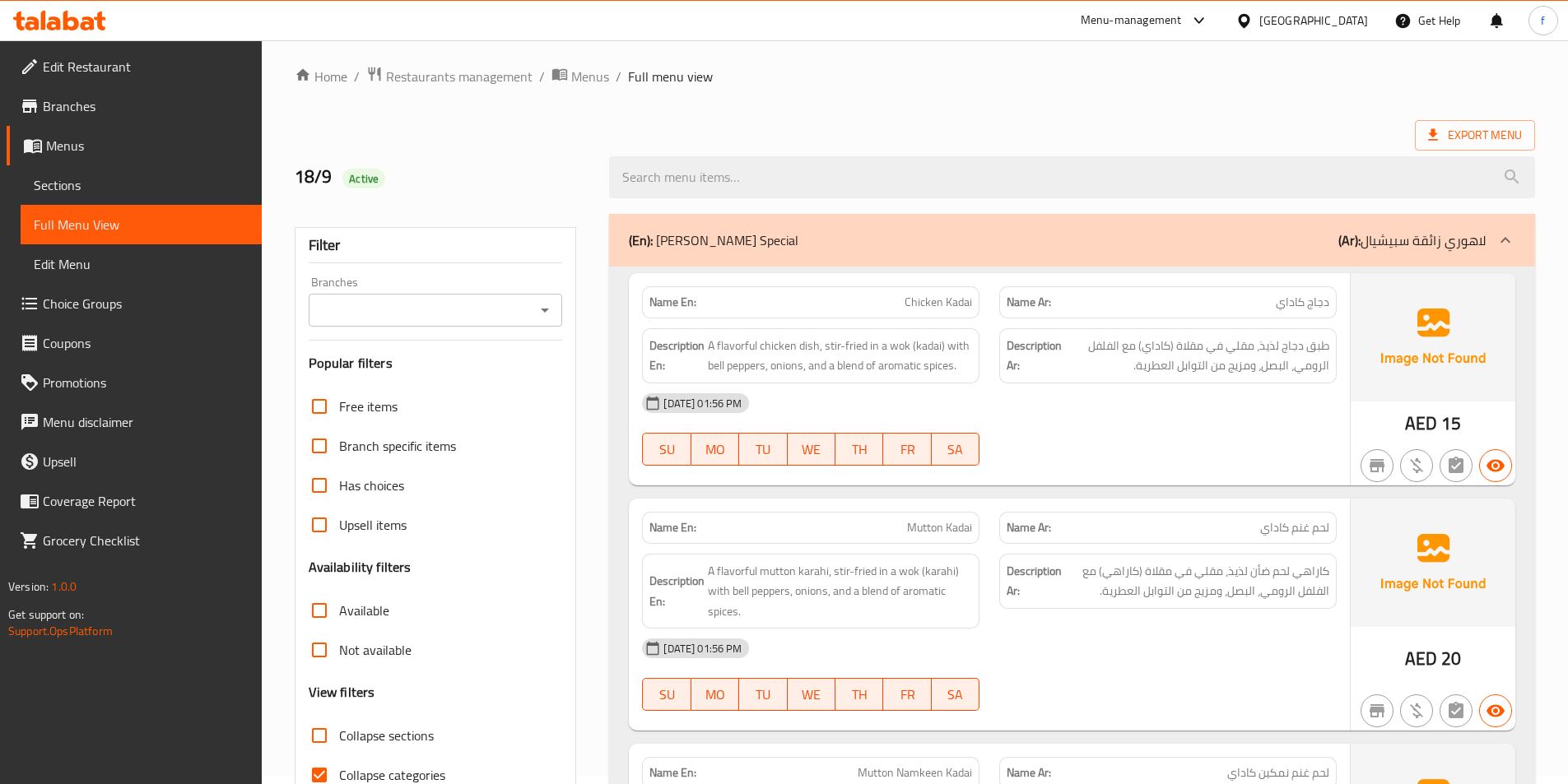
scroll to position [411, 0]
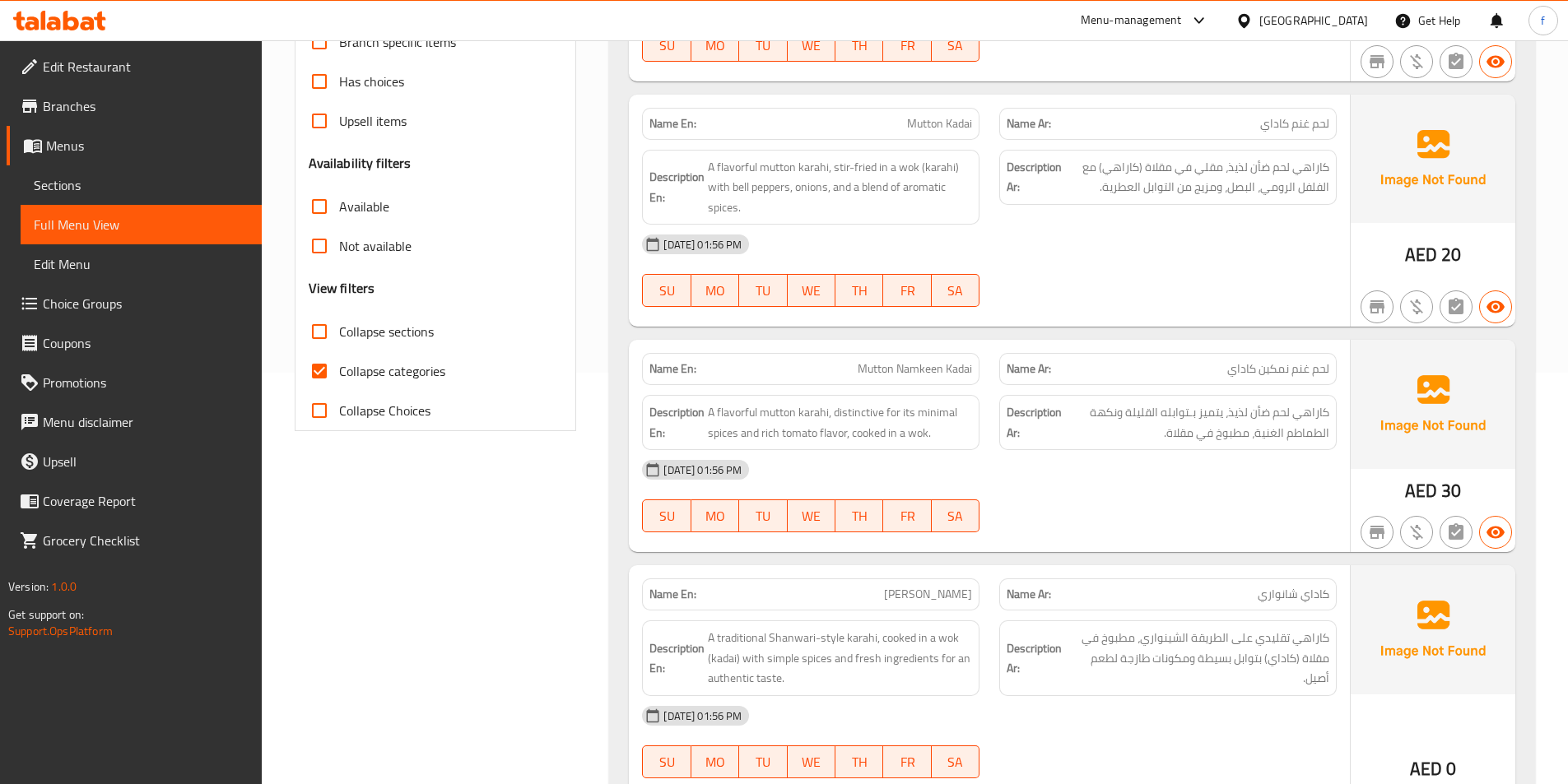
click at [322, 330] on input "Collapse sections" at bounding box center [319, 331] width 40 height 40
checkbox input "true"
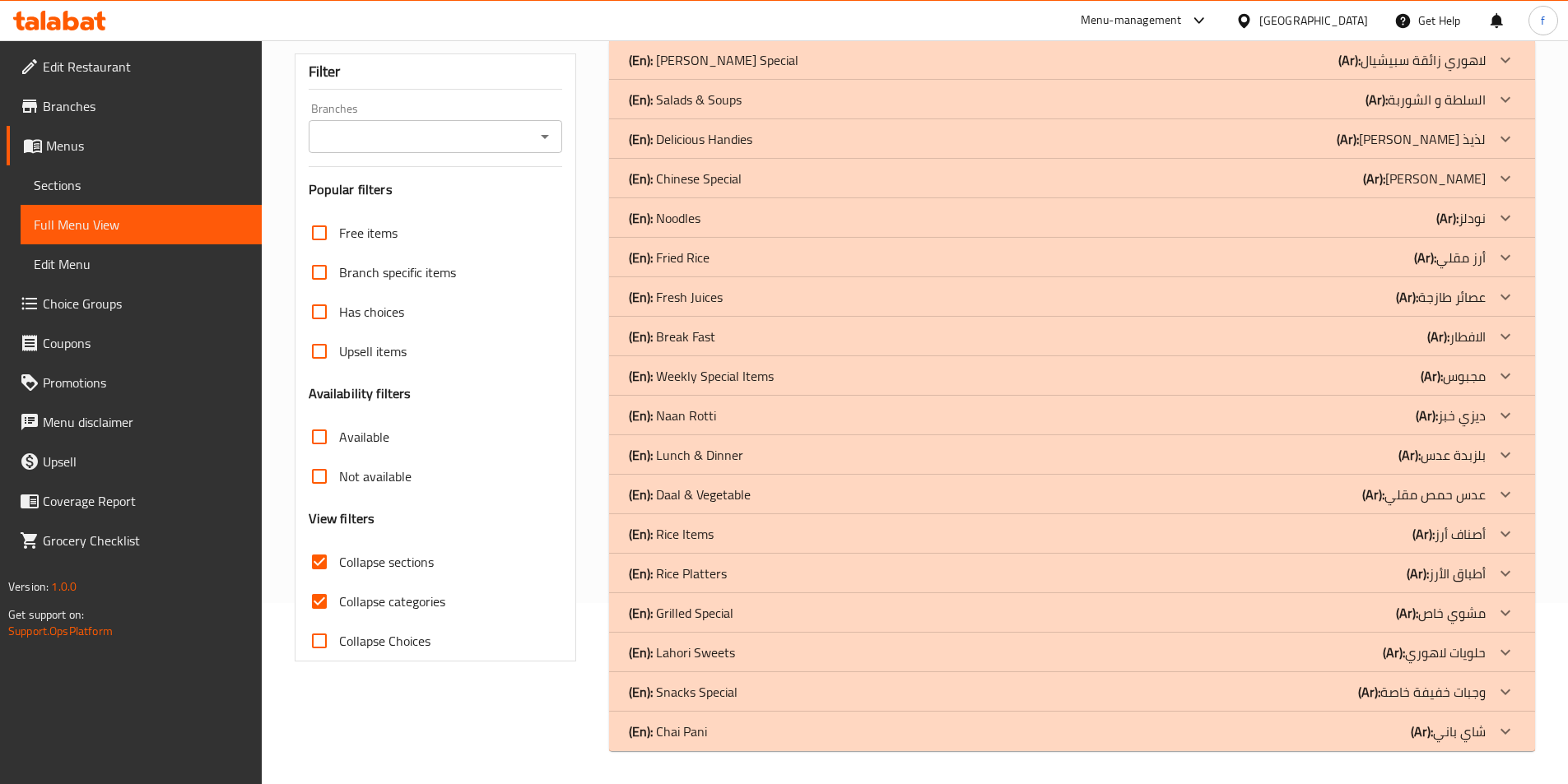
click at [318, 582] on input "Collapse categories" at bounding box center [319, 602] width 40 height 40
checkbox input "false"
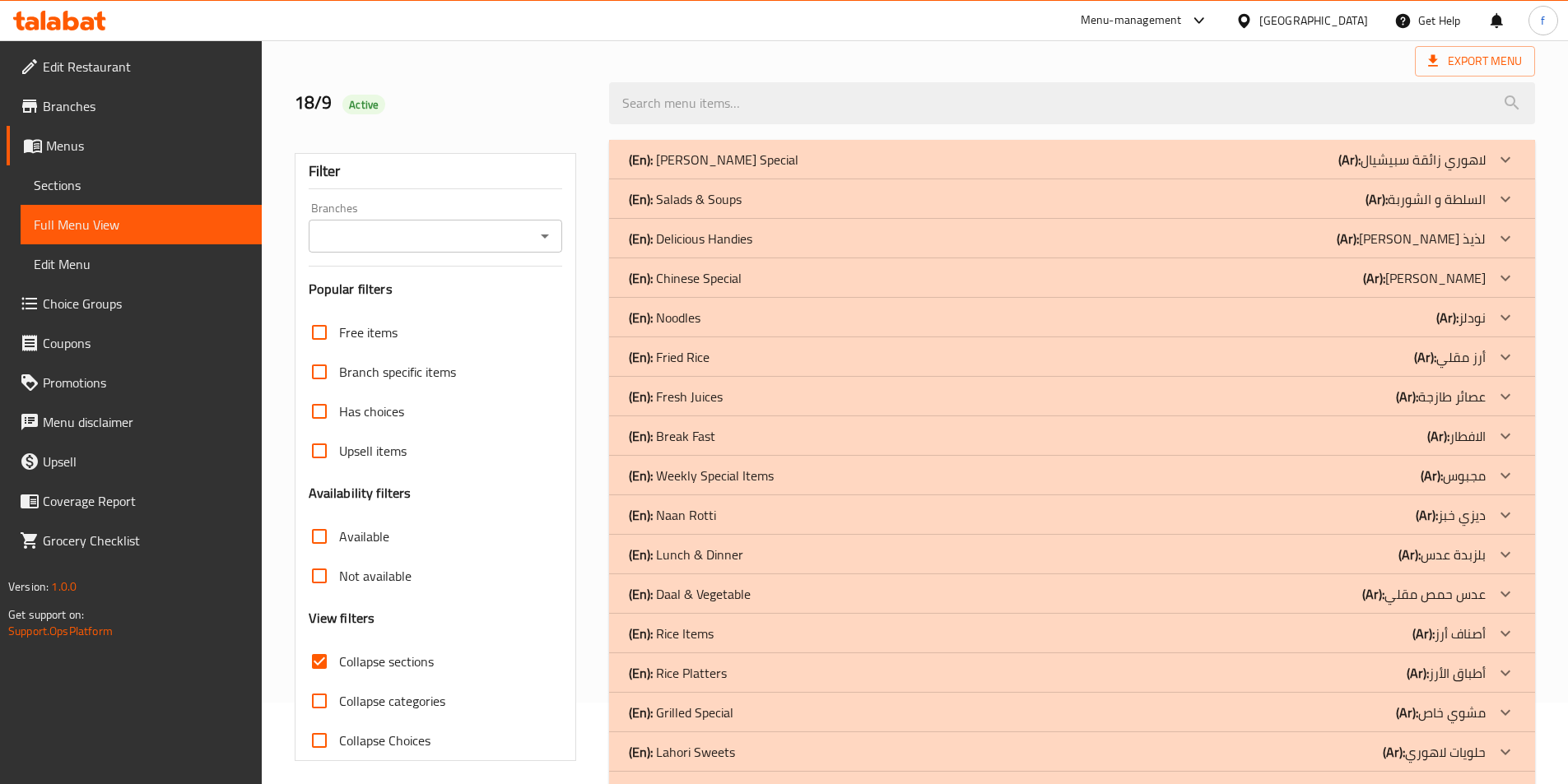
scroll to position [181, 0]
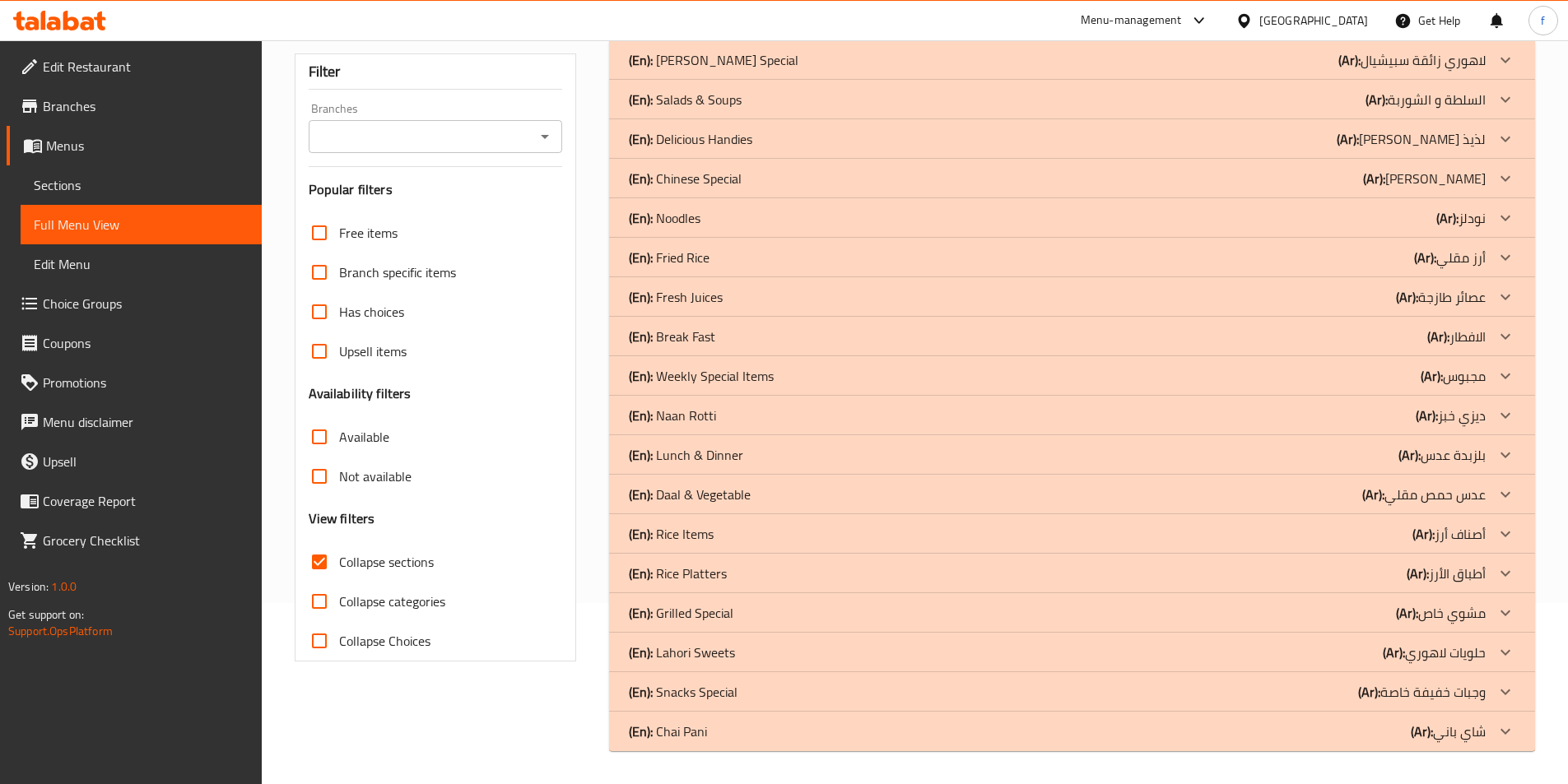
click at [760, 336] on div "(En): Break Fast (Ar): الافطار" at bounding box center [1057, 337] width 857 height 19
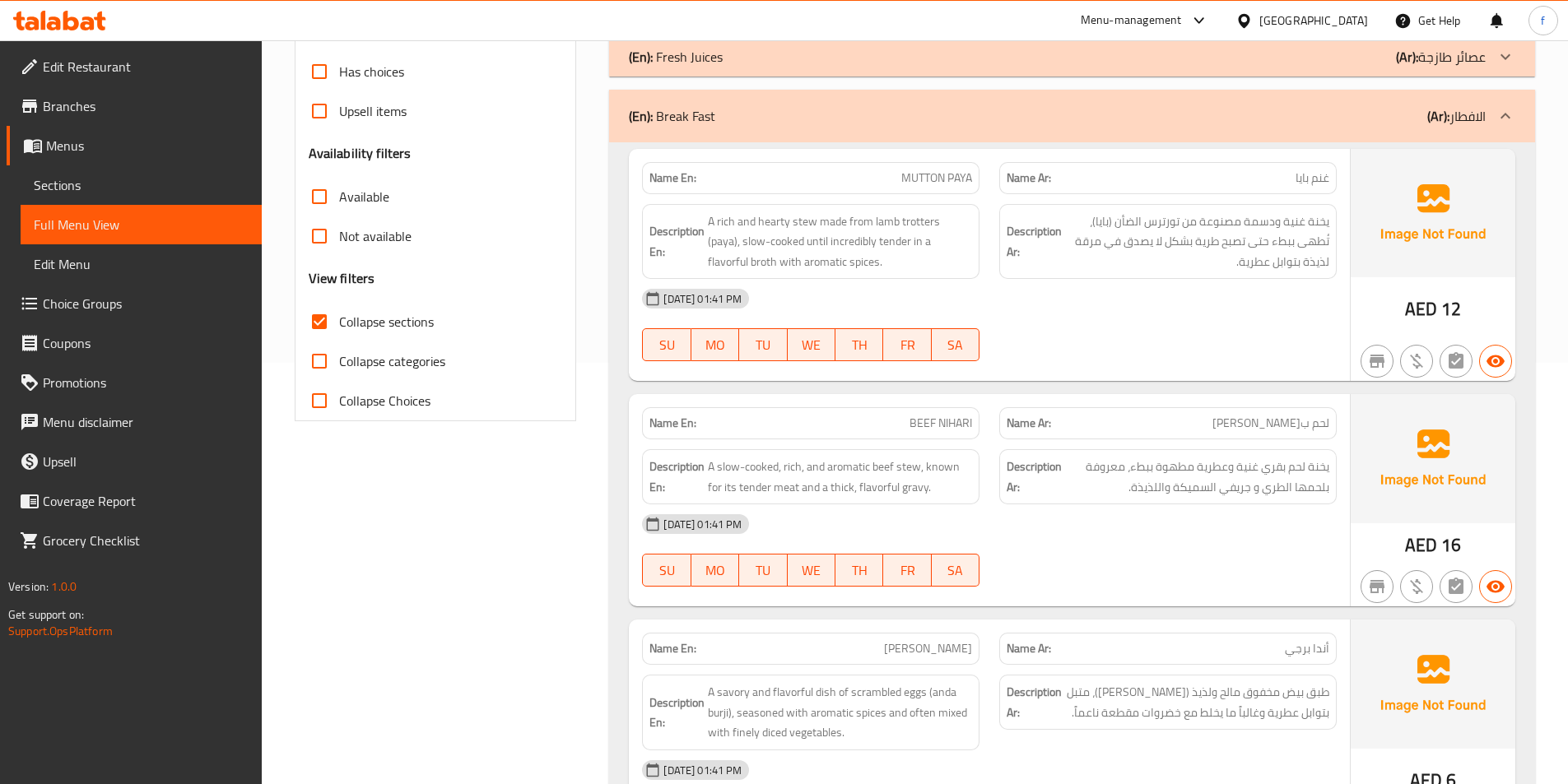
scroll to position [593, 0]
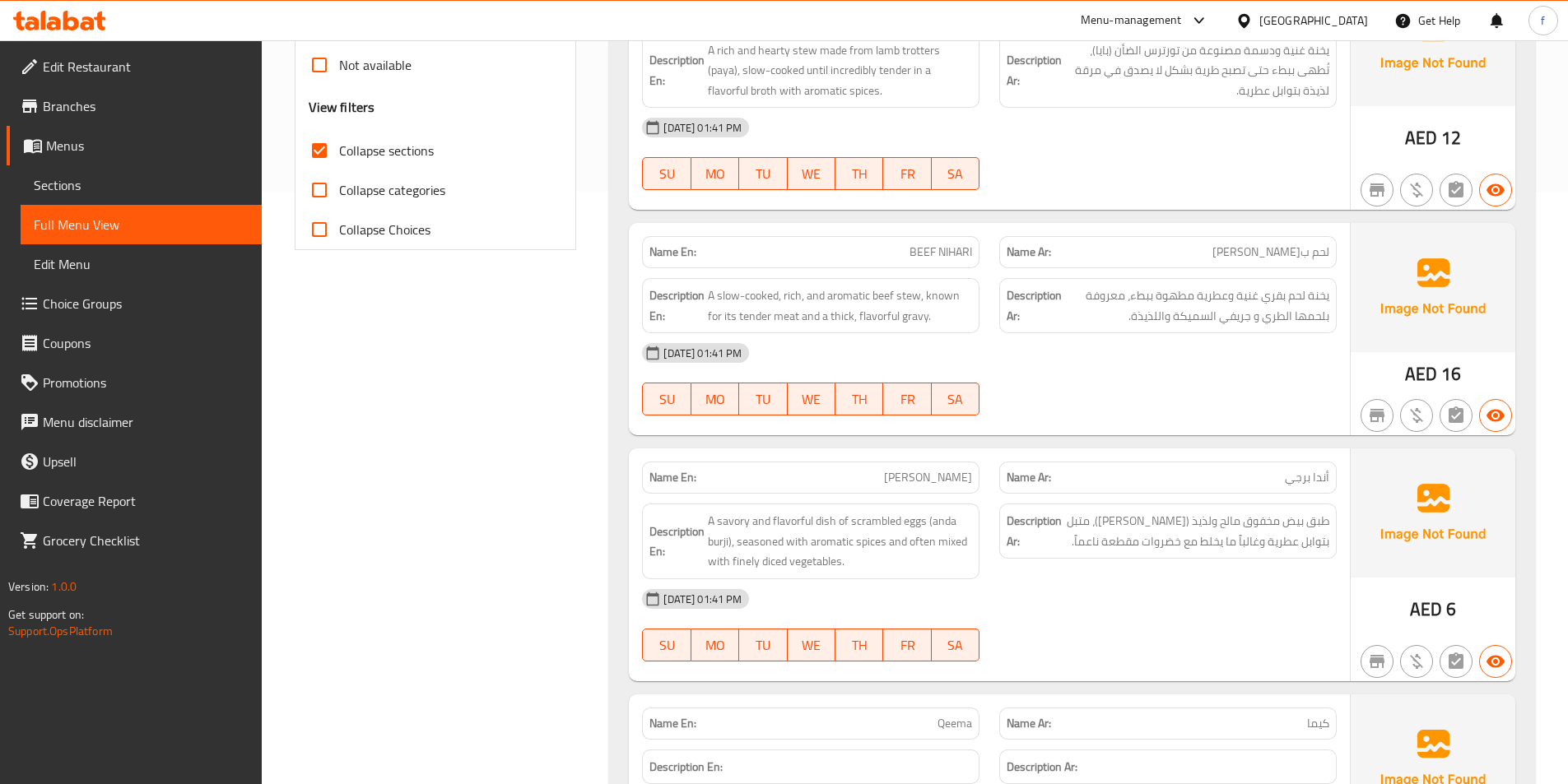
click at [900, 249] on p "Name En: BEEF NIHARI" at bounding box center [810, 252] width 322 height 17
click at [960, 252] on span "BEEF NIHARI" at bounding box center [940, 252] width 62 height 17
click at [904, 297] on span "A slow-cooked, rich, and aromatic beef stew, known for its tender meat and a th…" at bounding box center [839, 306] width 264 height 41
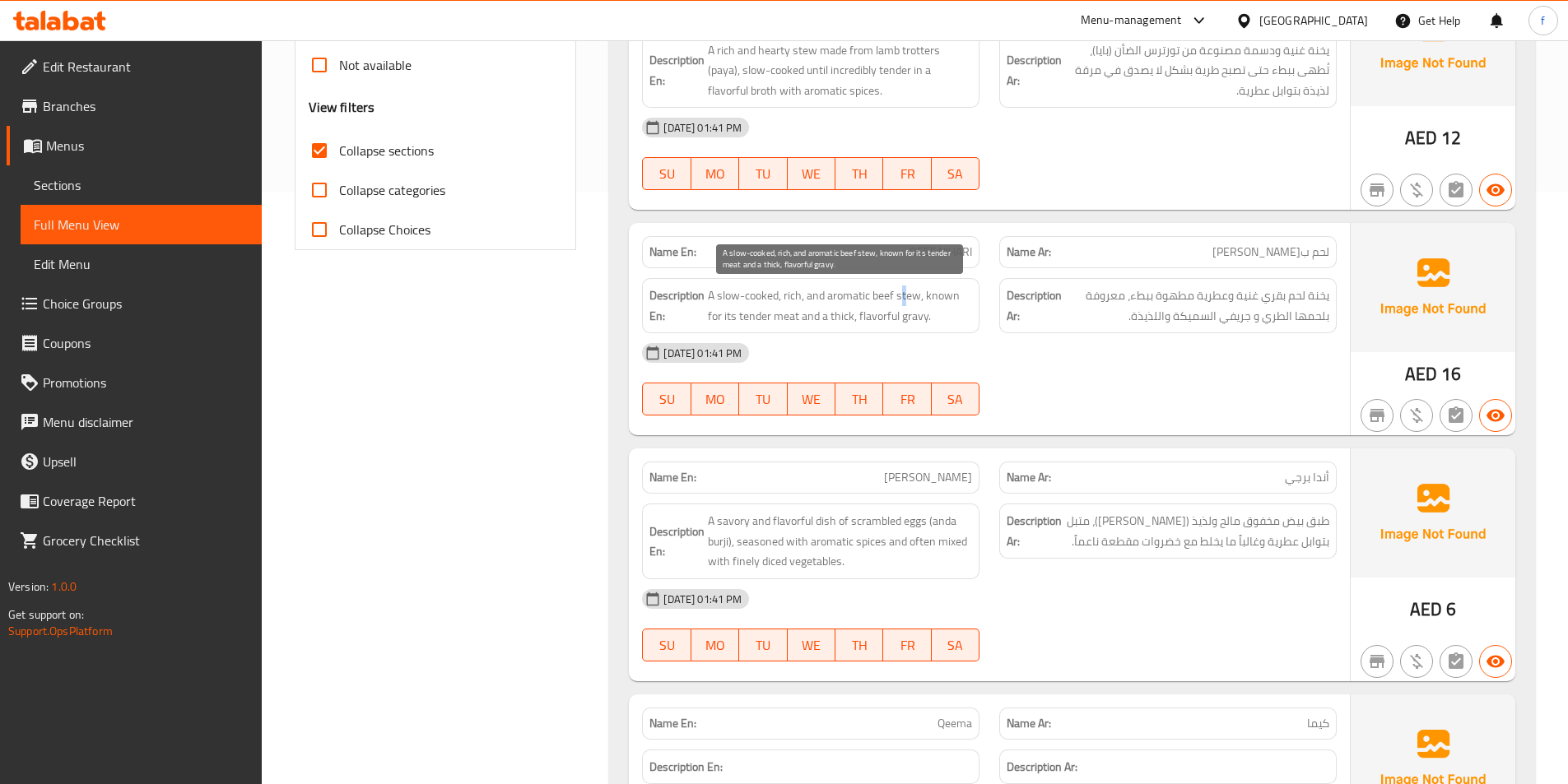
click at [904, 297] on span "A slow-cooked, rich, and aromatic beef stew, known for its tender meat and a th…" at bounding box center [839, 306] width 264 height 41
click at [883, 293] on span "A slow-cooked, rich, and aromatic beef stew, known for its tender meat and a th…" at bounding box center [839, 306] width 264 height 41
click at [800, 296] on span "A slow-cooked, rich, and aromatic beef stew, known for its tender meat and a th…" at bounding box center [839, 306] width 264 height 41
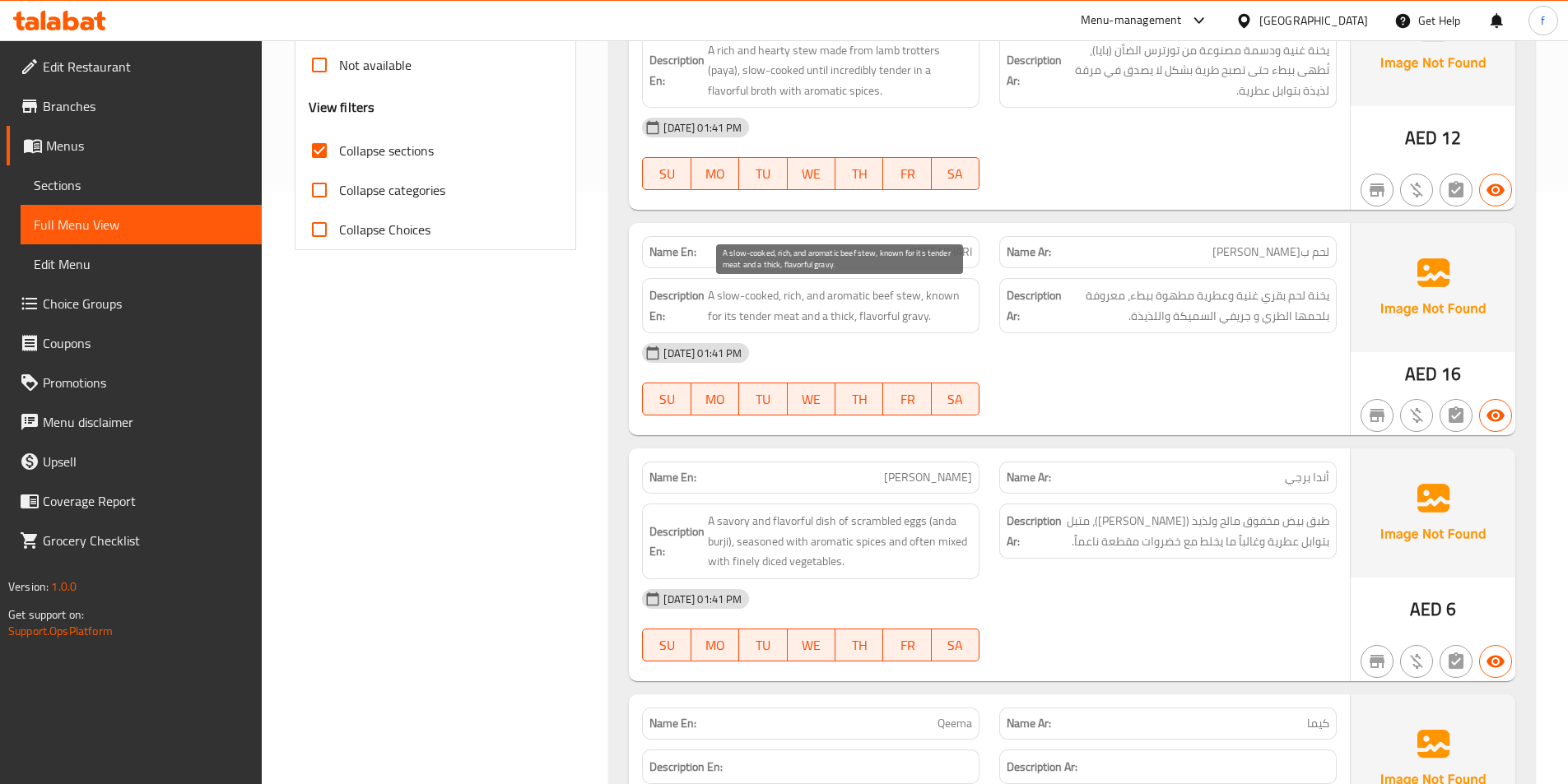
click at [859, 296] on span "A slow-cooked, rich, and aromatic beef stew, known for its tender meat and a th…" at bounding box center [839, 306] width 264 height 41
click at [720, 294] on span "A slow-cooked, rich, and aromatic beef stew, known for its tender meat and a th…" at bounding box center [839, 306] width 264 height 41
click at [774, 298] on span "A slow-cooked, rich, and aromatic beef stew, known for its tender meat and a th…" at bounding box center [839, 306] width 264 height 41
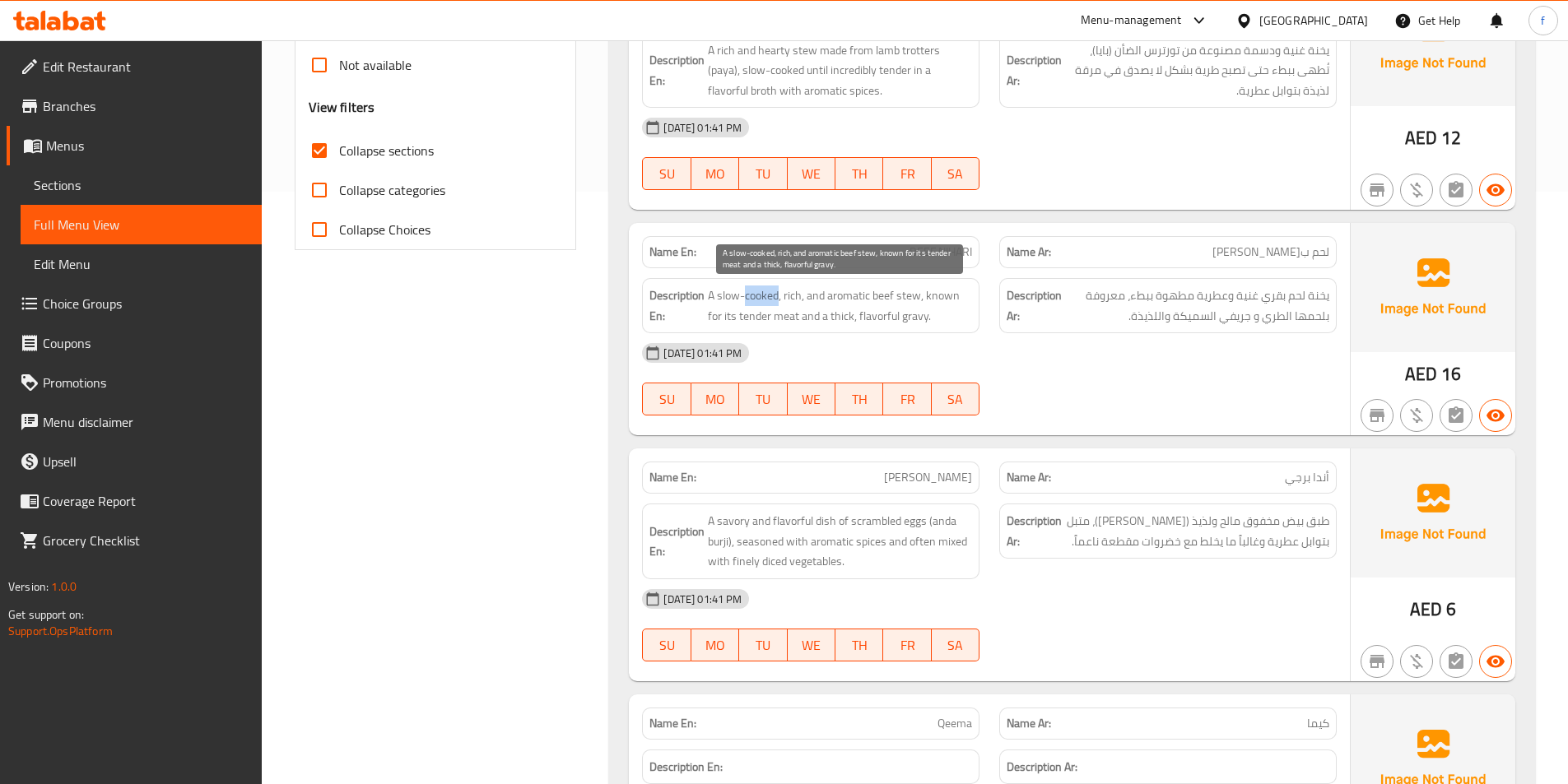
click at [774, 298] on span "A slow-cooked, rich, and aromatic beef stew, known for its tender meat and a th…" at bounding box center [839, 306] width 264 height 41
click at [946, 303] on span "A slow-cooked, rich, and aromatic beef stew, known for its tender meat and a th…" at bounding box center [839, 306] width 264 height 41
drag, startPoint x: 710, startPoint y: 313, endPoint x: 800, endPoint y: 323, distance: 90.6
click at [800, 323] on span "A slow-cooked, rich, and aromatic beef stew, known for its tender meat and a th…" at bounding box center [839, 306] width 264 height 41
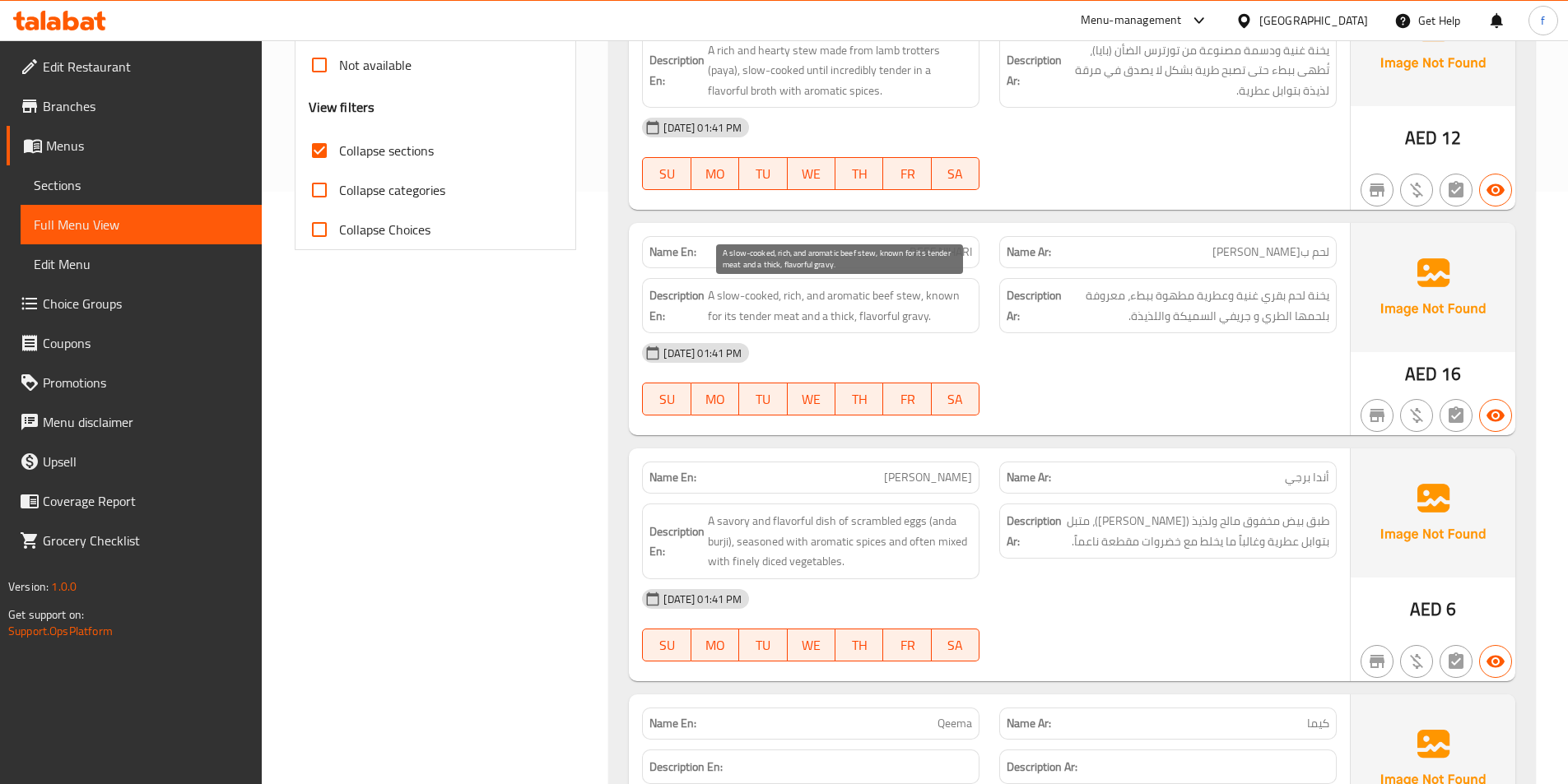
click at [900, 316] on span "A slow-cooked, rich, and aromatic beef stew, known for its tender meat and a th…" at bounding box center [839, 306] width 264 height 41
click at [874, 313] on span "A slow-cooked, rich, and aromatic beef stew, known for its tender meat and a th…" at bounding box center [839, 306] width 264 height 41
click at [837, 313] on span "A slow-cooked, rich, and aromatic beef stew, known for its tender meat and a th…" at bounding box center [839, 306] width 264 height 41
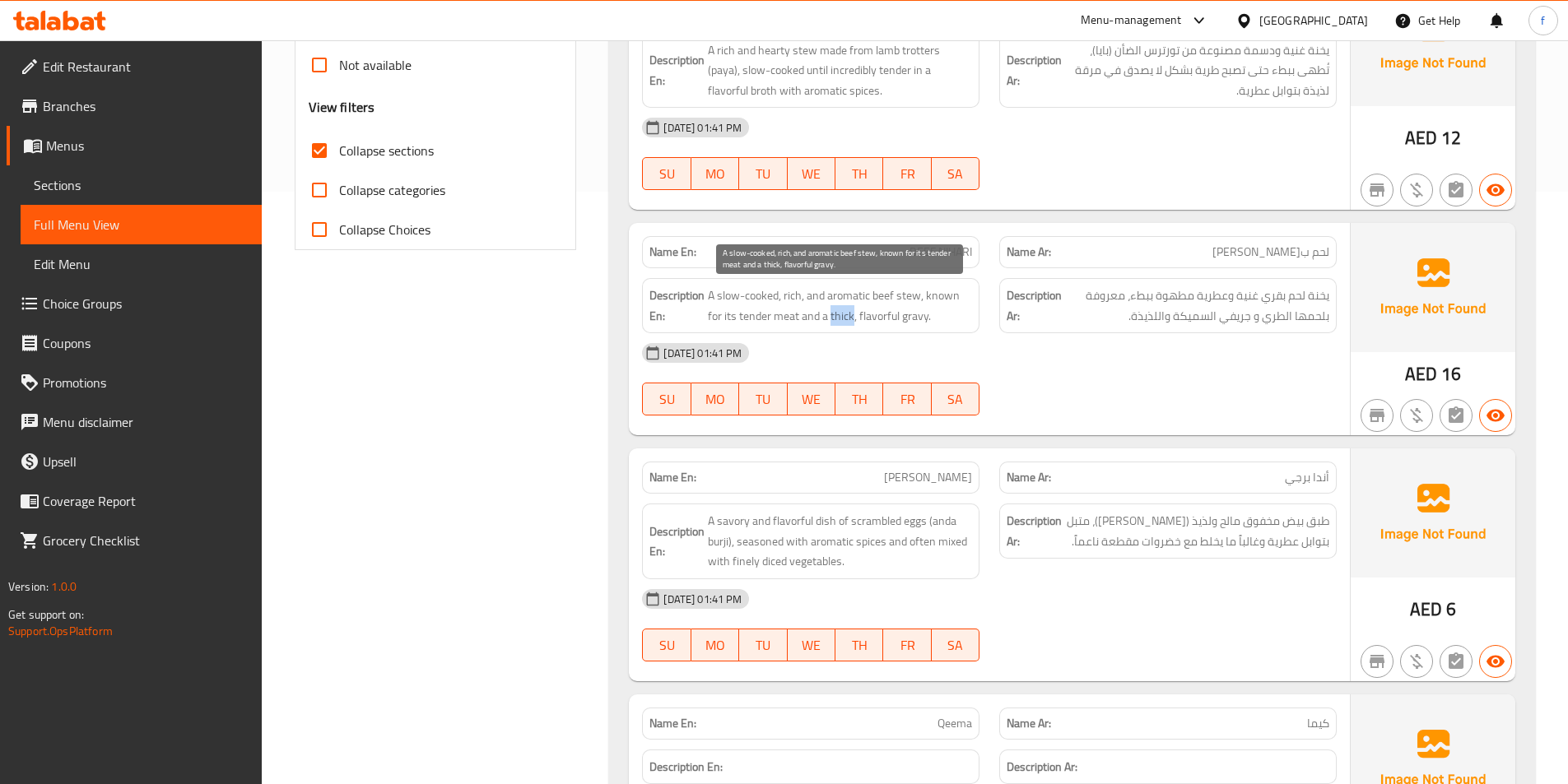
click at [837, 313] on span "A slow-cooked, rich, and aromatic beef stew, known for its tender meat and a th…" at bounding box center [839, 306] width 264 height 41
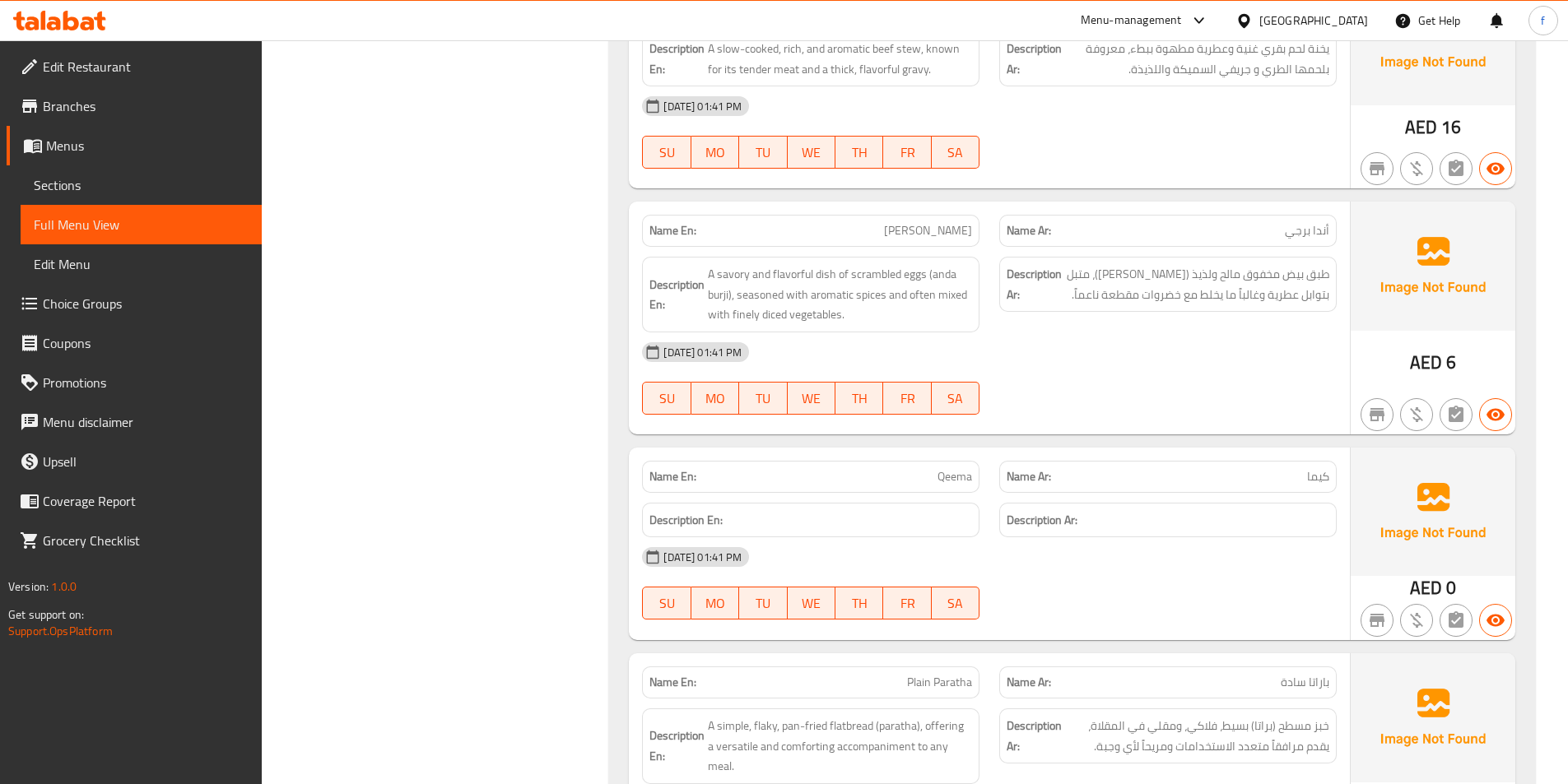
click at [940, 233] on span "[PERSON_NAME]" at bounding box center [928, 231] width 88 height 17
click at [964, 230] on span "[PERSON_NAME]" at bounding box center [928, 231] width 88 height 17
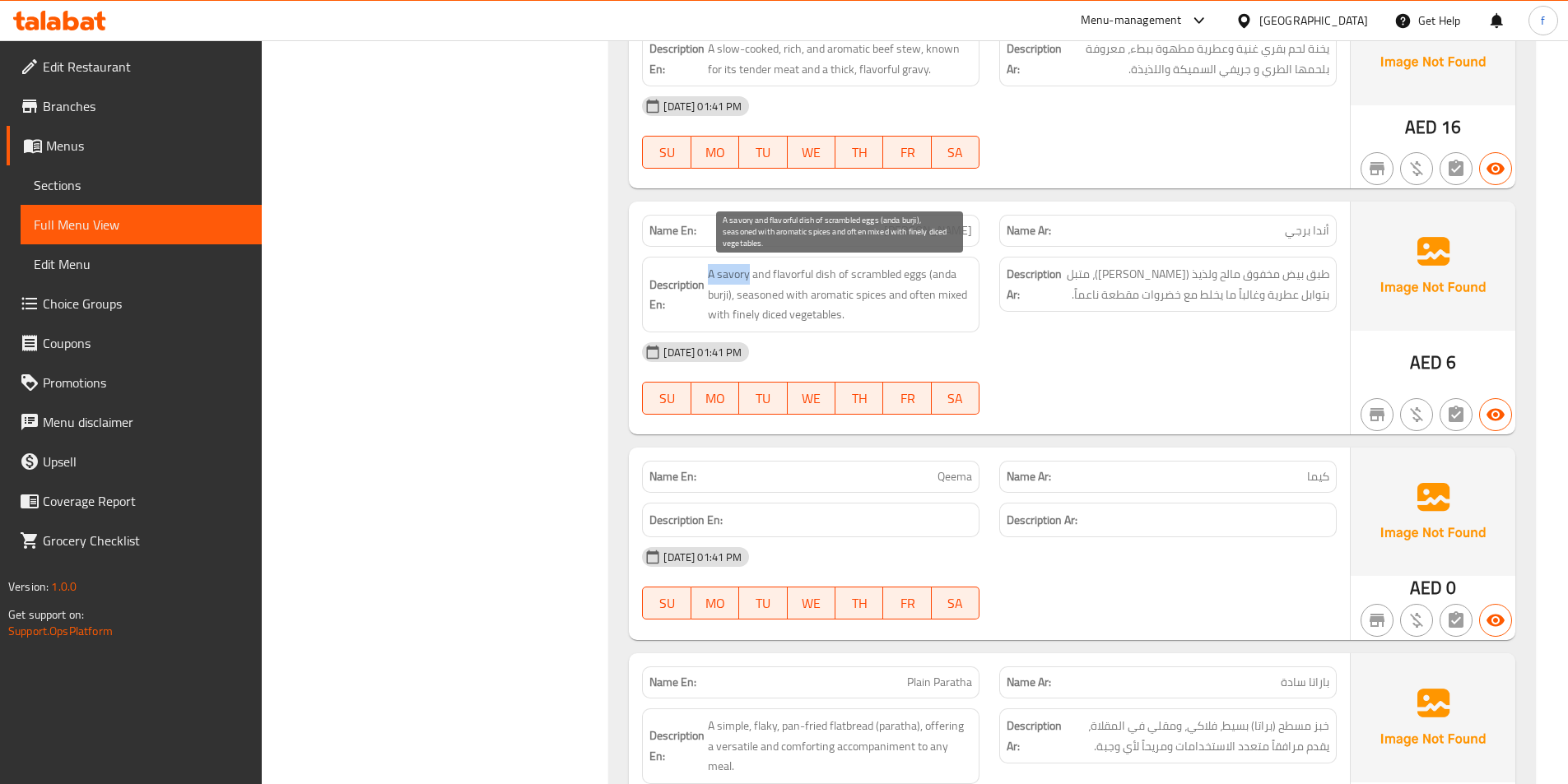
drag, startPoint x: 710, startPoint y: 274, endPoint x: 750, endPoint y: 278, distance: 40.2
click at [750, 278] on span "A savory and flavorful dish of scrambled eggs (anda burji), seasoned with aroma…" at bounding box center [839, 294] width 264 height 61
click at [827, 276] on span "A savory and flavorful dish of scrambled eggs (anda burji), seasoned with aroma…" at bounding box center [839, 294] width 264 height 61
click at [901, 273] on span "A savory and flavorful dish of scrambled eggs (anda burji), seasoned with aroma…" at bounding box center [839, 294] width 264 height 61
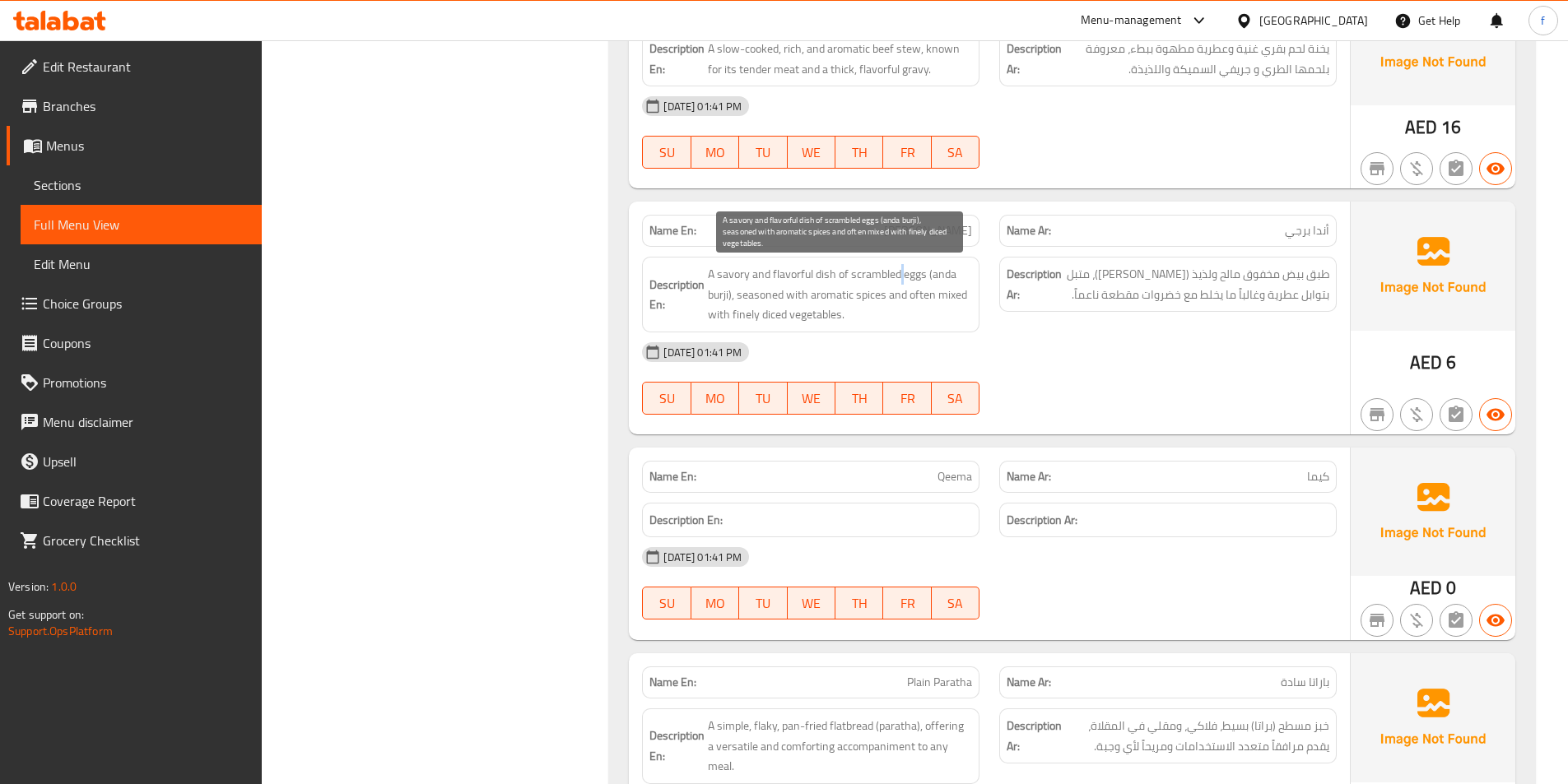
click at [901, 273] on span "A savory and flavorful dish of scrambled eggs (anda burji), seasoned with aroma…" at bounding box center [839, 294] width 264 height 61
click at [869, 275] on span "A savory and flavorful dish of scrambled eggs (anda burji), seasoned with aroma…" at bounding box center [839, 294] width 264 height 61
click at [724, 274] on span "A savory and flavorful dish of scrambled eggs (anda burji), seasoned with aroma…" at bounding box center [839, 294] width 264 height 61
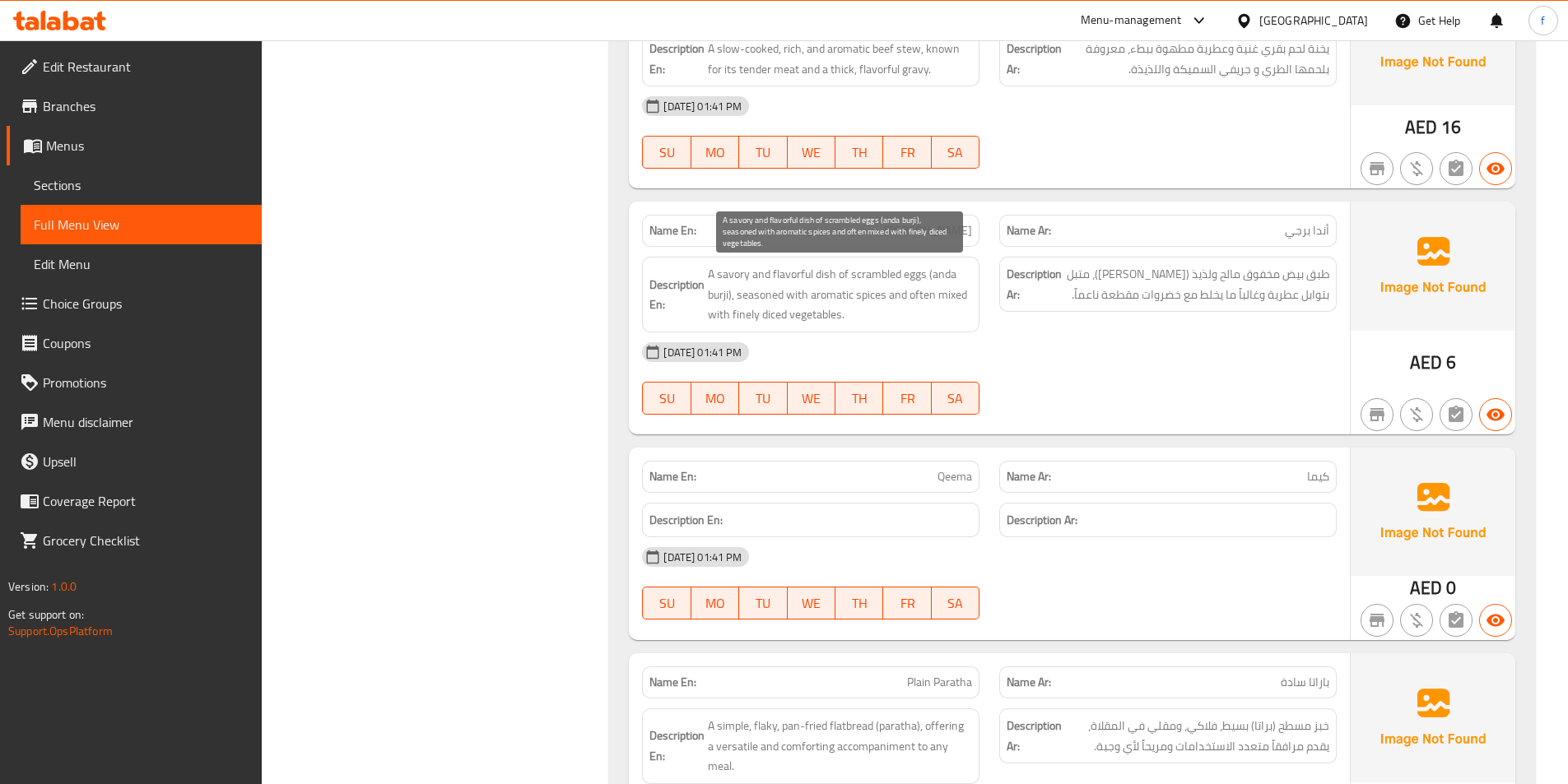
click at [802, 274] on span "A savory and flavorful dish of scrambled eggs (anda burji), seasoned with aroma…" at bounding box center [839, 294] width 264 height 61
click at [947, 274] on span "A savory and flavorful dish of scrambled eggs (anda burji), seasoned with aroma…" at bounding box center [839, 294] width 264 height 61
click at [713, 298] on span "A savory and flavorful dish of scrambled eggs (anda burji), seasoned with aroma…" at bounding box center [839, 294] width 264 height 61
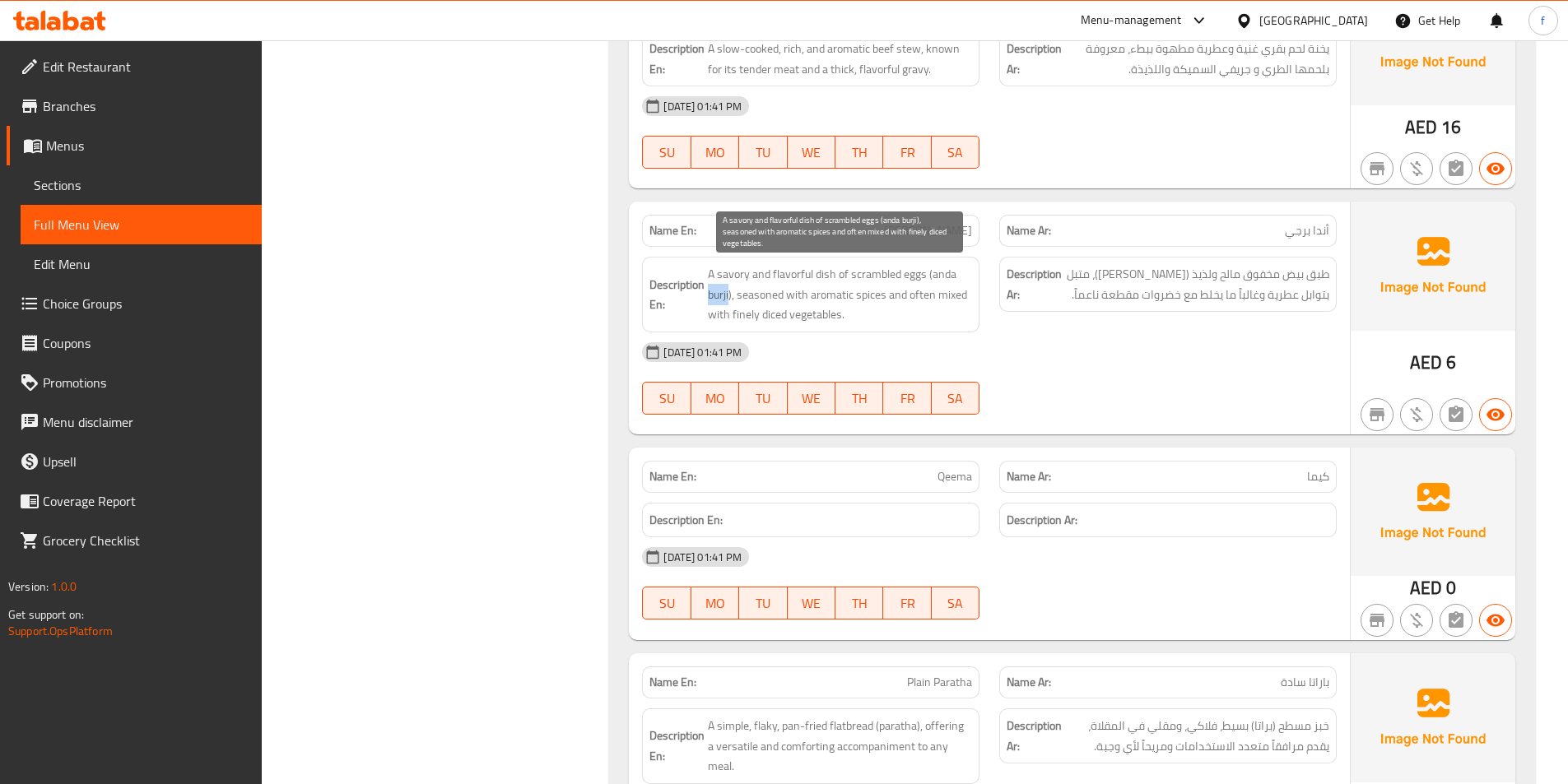
click at [713, 298] on span "A savory and flavorful dish of scrambled eggs (anda burji), seasoned with aroma…" at bounding box center [839, 294] width 264 height 61
click at [754, 293] on span "A savory and flavorful dish of scrambled eggs (anda burji), seasoned with aroma…" at bounding box center [839, 294] width 264 height 61
click at [873, 298] on span "A savory and flavorful dish of scrambled eggs (anda burji), seasoned with aroma…" at bounding box center [839, 294] width 264 height 61
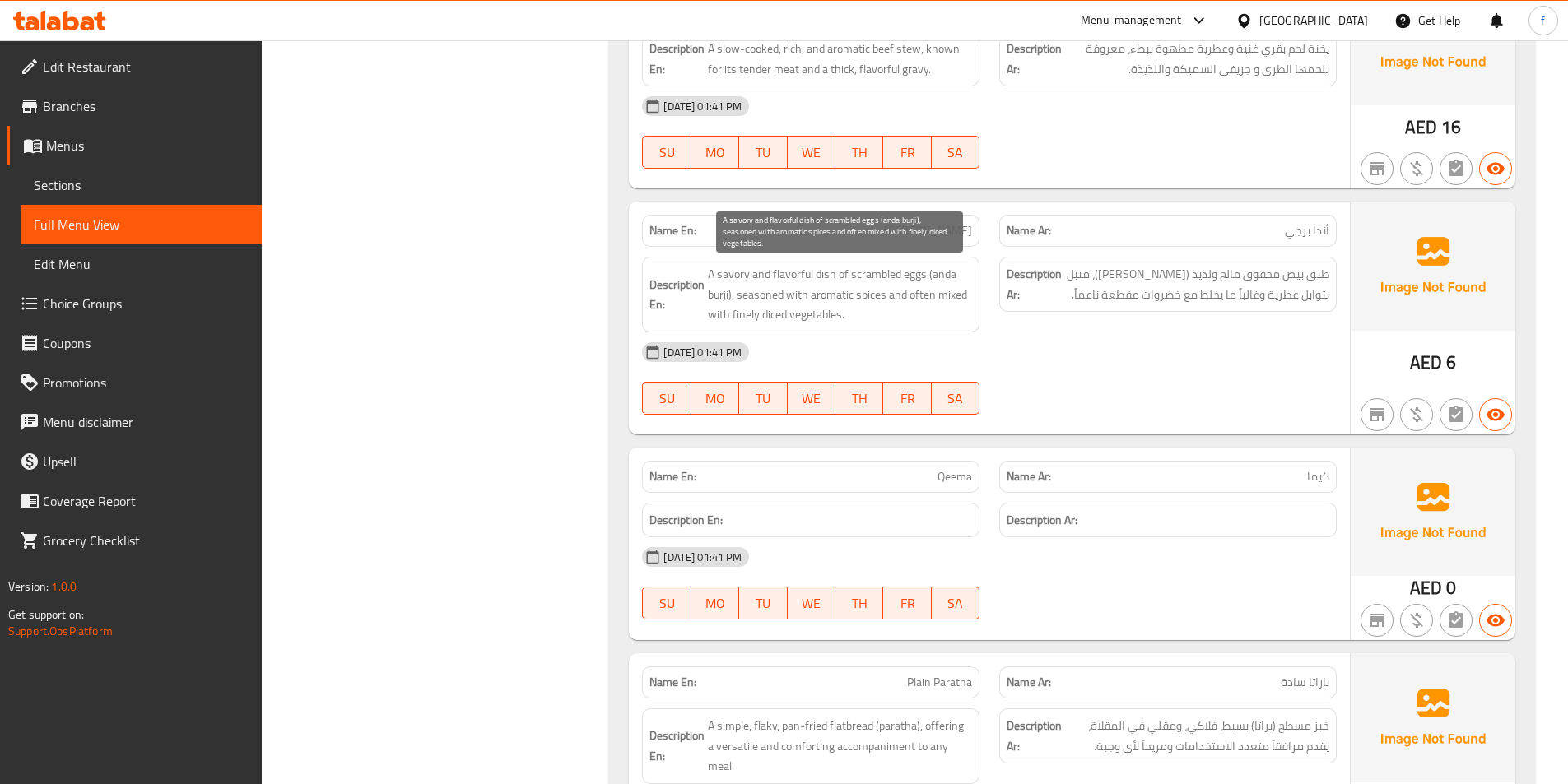
click at [828, 298] on span "A savory and flavorful dish of scrambled eggs (anda burji), seasoned with aroma…" at bounding box center [839, 294] width 264 height 61
click at [954, 222] on span "[PERSON_NAME]" at bounding box center [928, 231] width 88 height 17
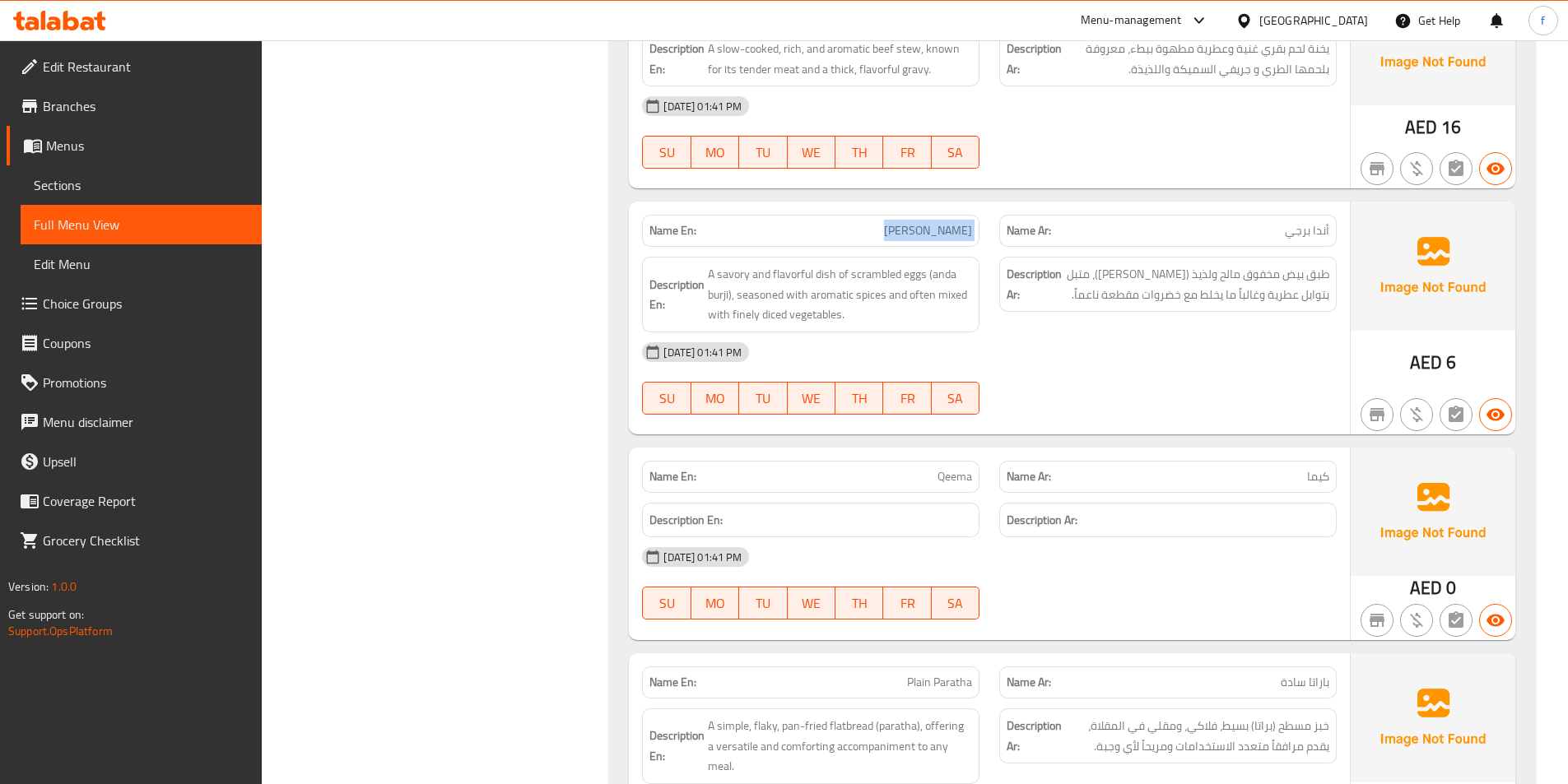
copy span "[PERSON_NAME]"
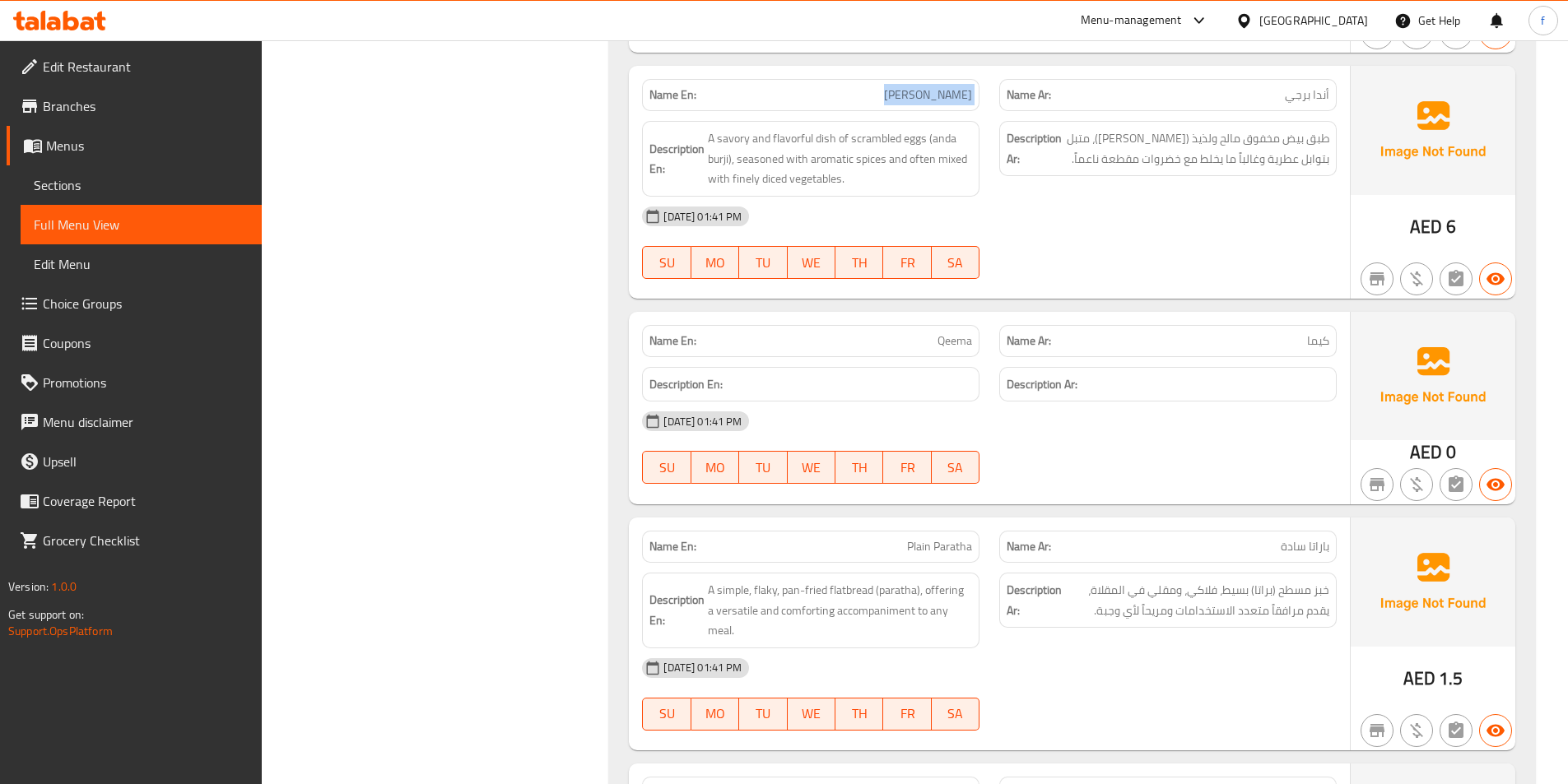
scroll to position [1004, 0]
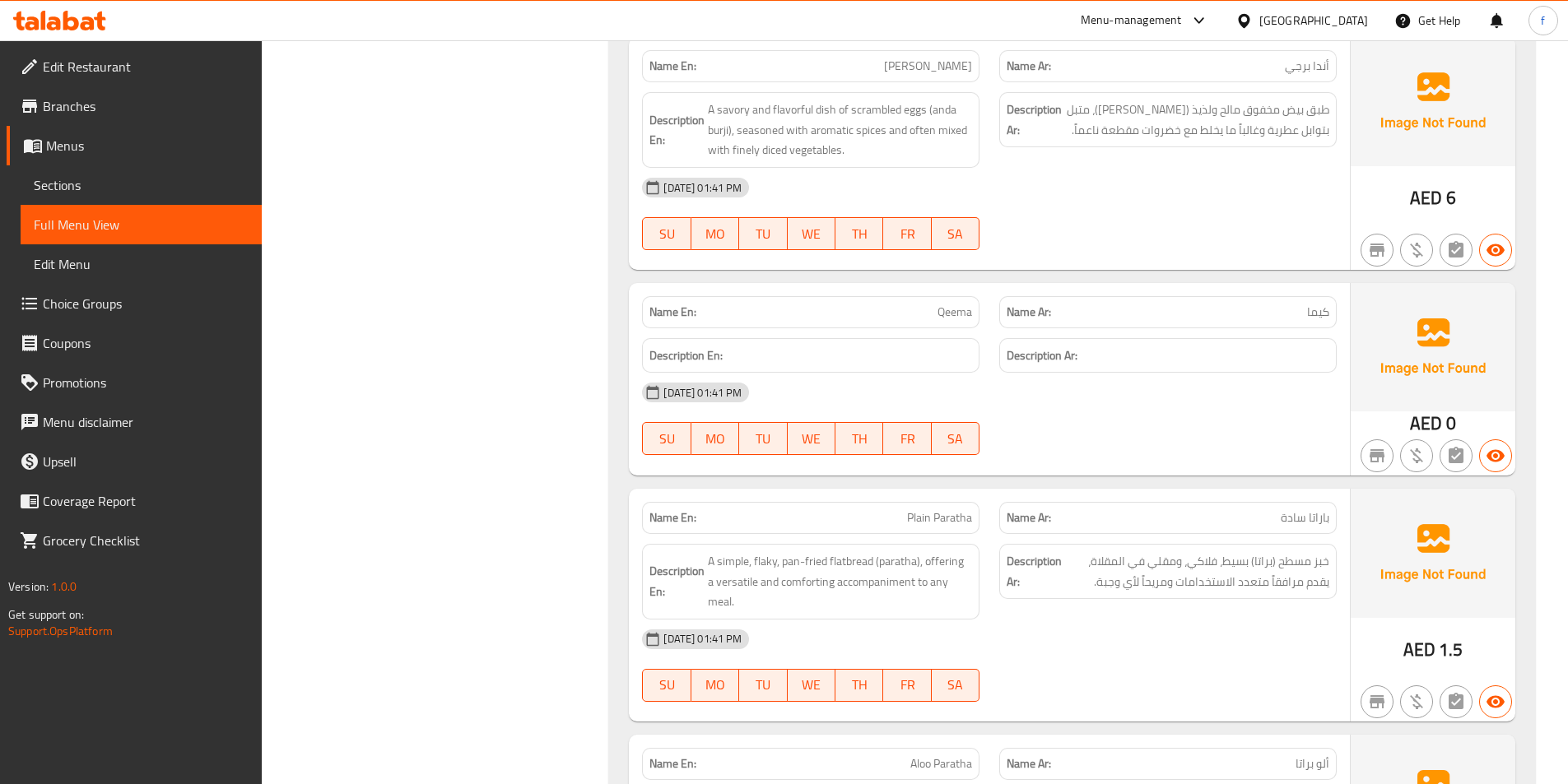
click at [955, 315] on span "Qeema" at bounding box center [955, 312] width 35 height 17
copy span "Qeema"
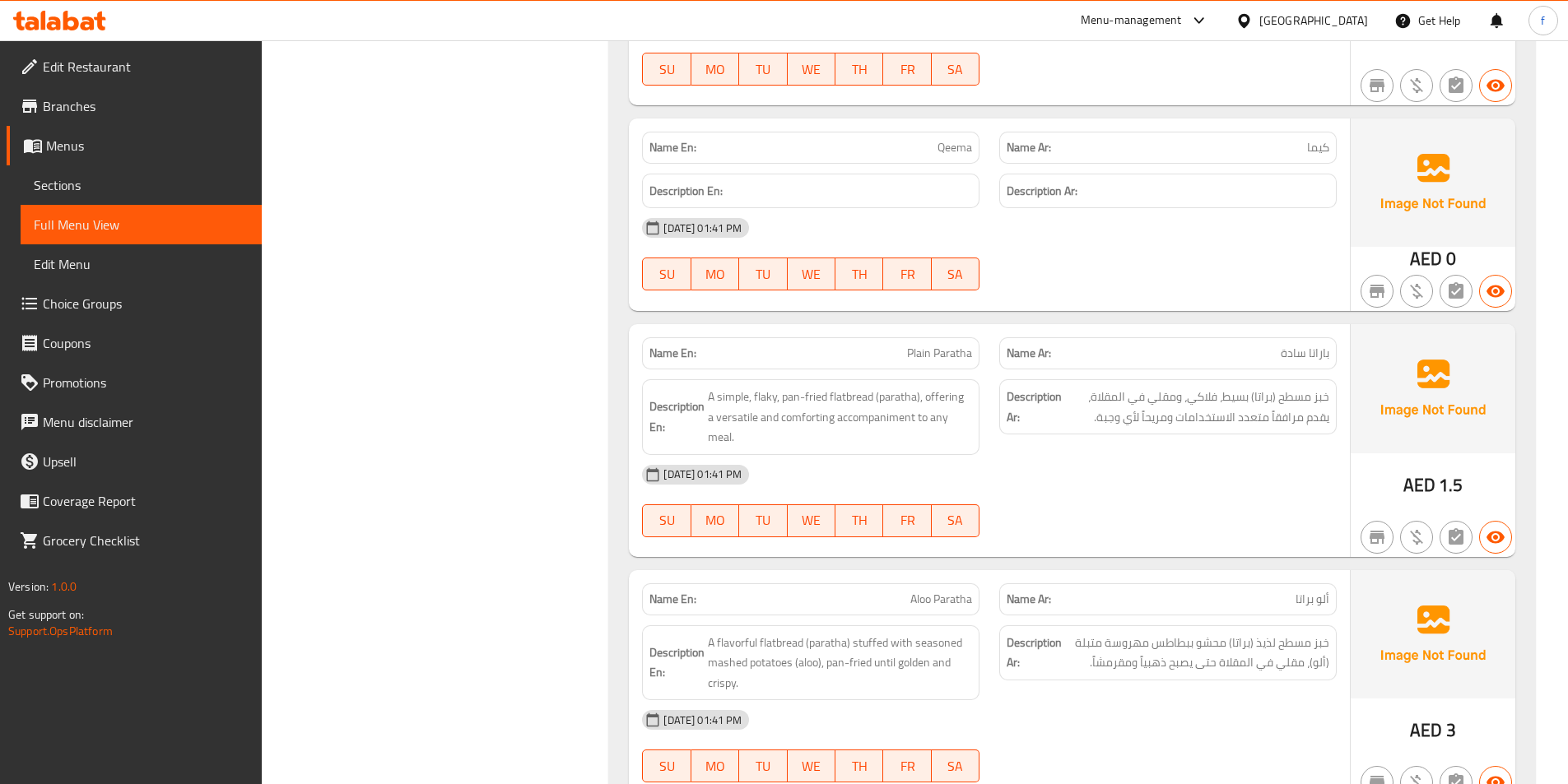
click at [946, 351] on span "Plain Paratha" at bounding box center [939, 353] width 65 height 17
click at [923, 358] on span "Plain Paratha" at bounding box center [939, 353] width 65 height 17
click at [947, 356] on span "Plain Paratha" at bounding box center [939, 353] width 65 height 17
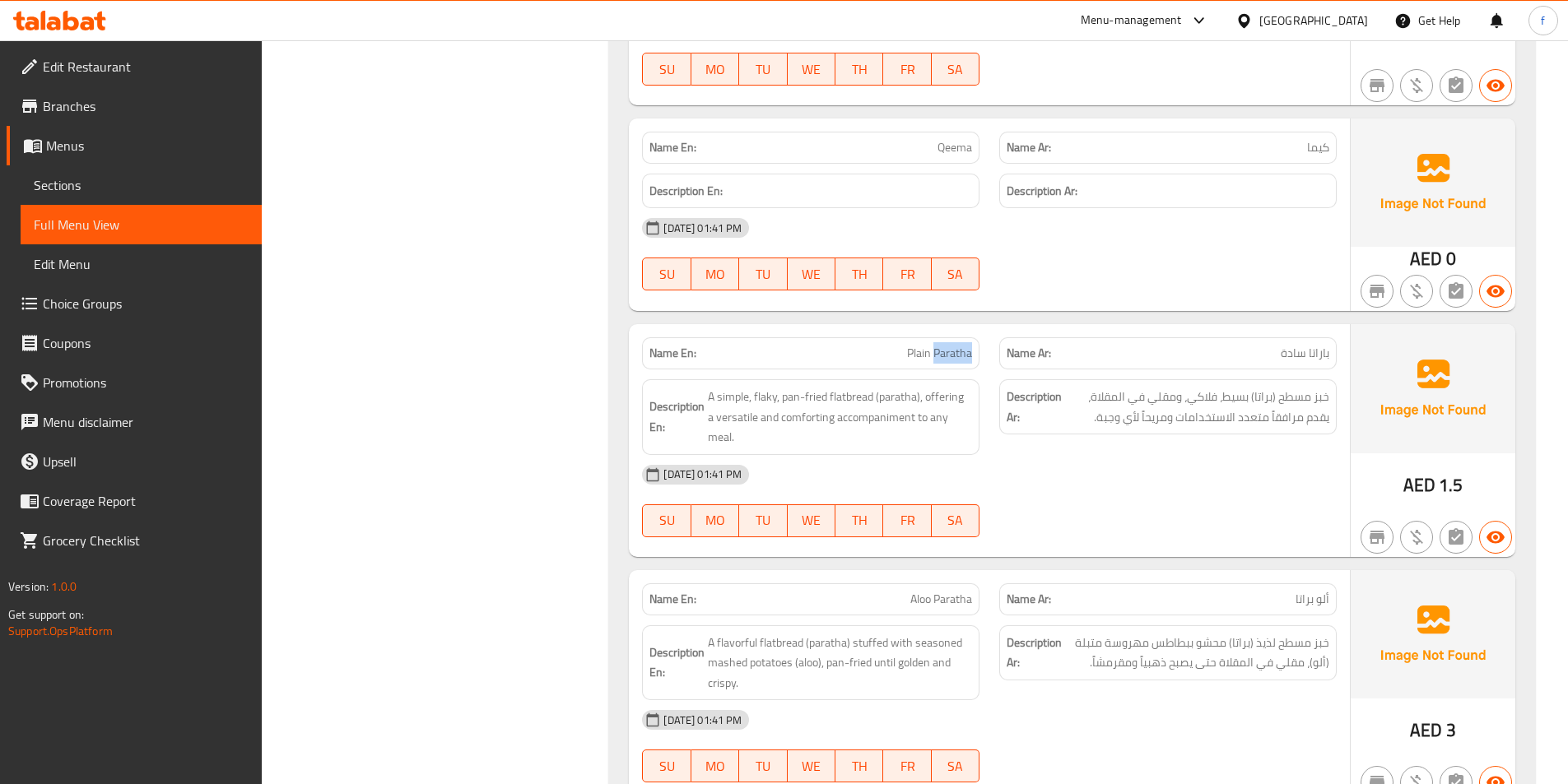
click at [947, 356] on span "Plain Paratha" at bounding box center [939, 353] width 65 height 17
click at [902, 355] on p "Name En: Plain Paratha" at bounding box center [810, 353] width 322 height 17
click at [852, 397] on span "A simple, flaky, pan-fried flatbread (paratha), offering a versatile and comfor…" at bounding box center [839, 417] width 264 height 61
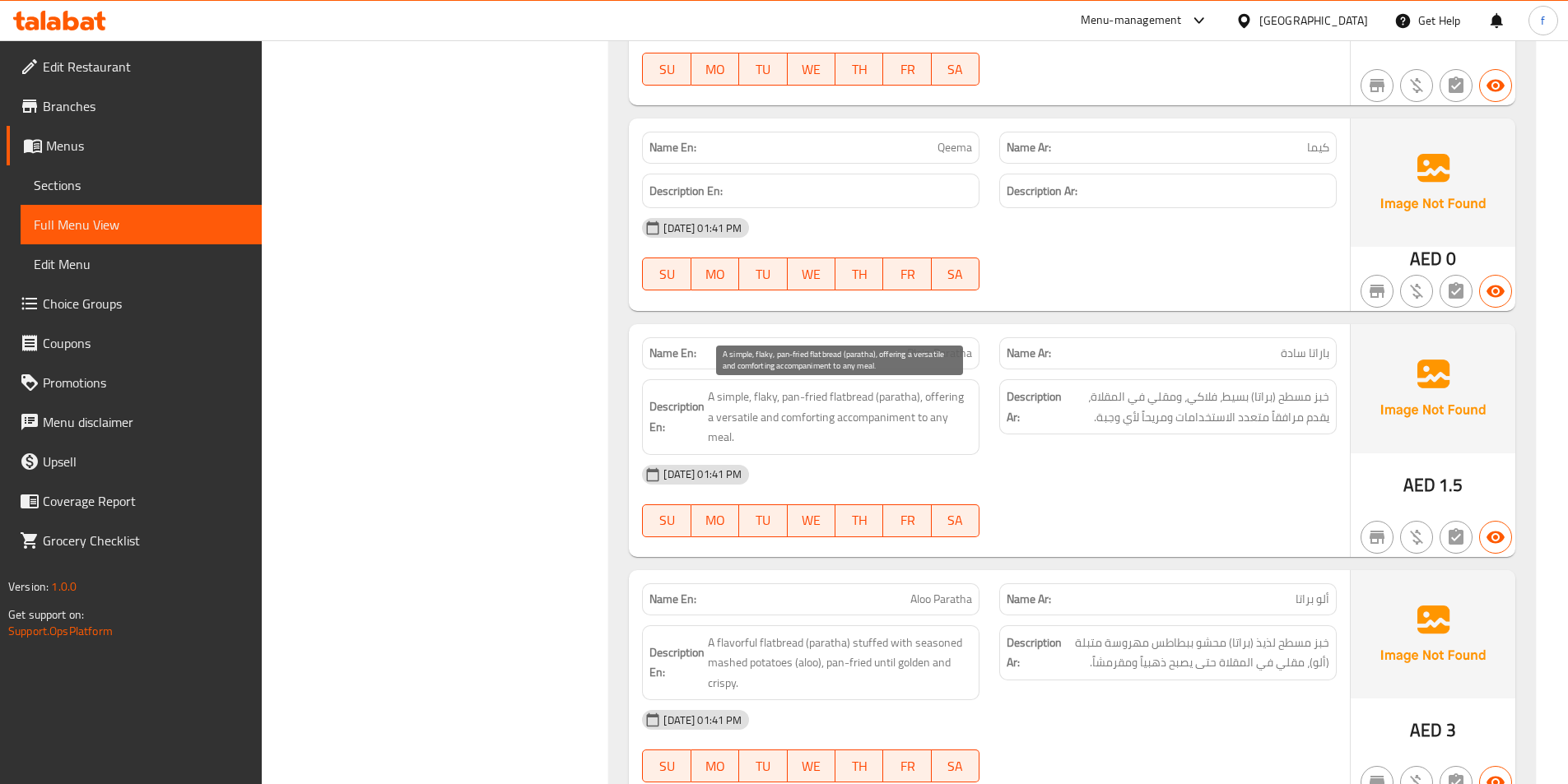
click at [901, 396] on span "A simple, flaky, pan-fried flatbread (paratha), offering a versatile and comfor…" at bounding box center [839, 417] width 264 height 61
click at [735, 398] on span "A simple, flaky, pan-fried flatbread (paratha), offering a versatile and comfor…" at bounding box center [839, 417] width 264 height 61
click at [757, 397] on span "A simple, flaky, pan-fried flatbread (paratha), offering a versatile and comfor…" at bounding box center [839, 417] width 264 height 61
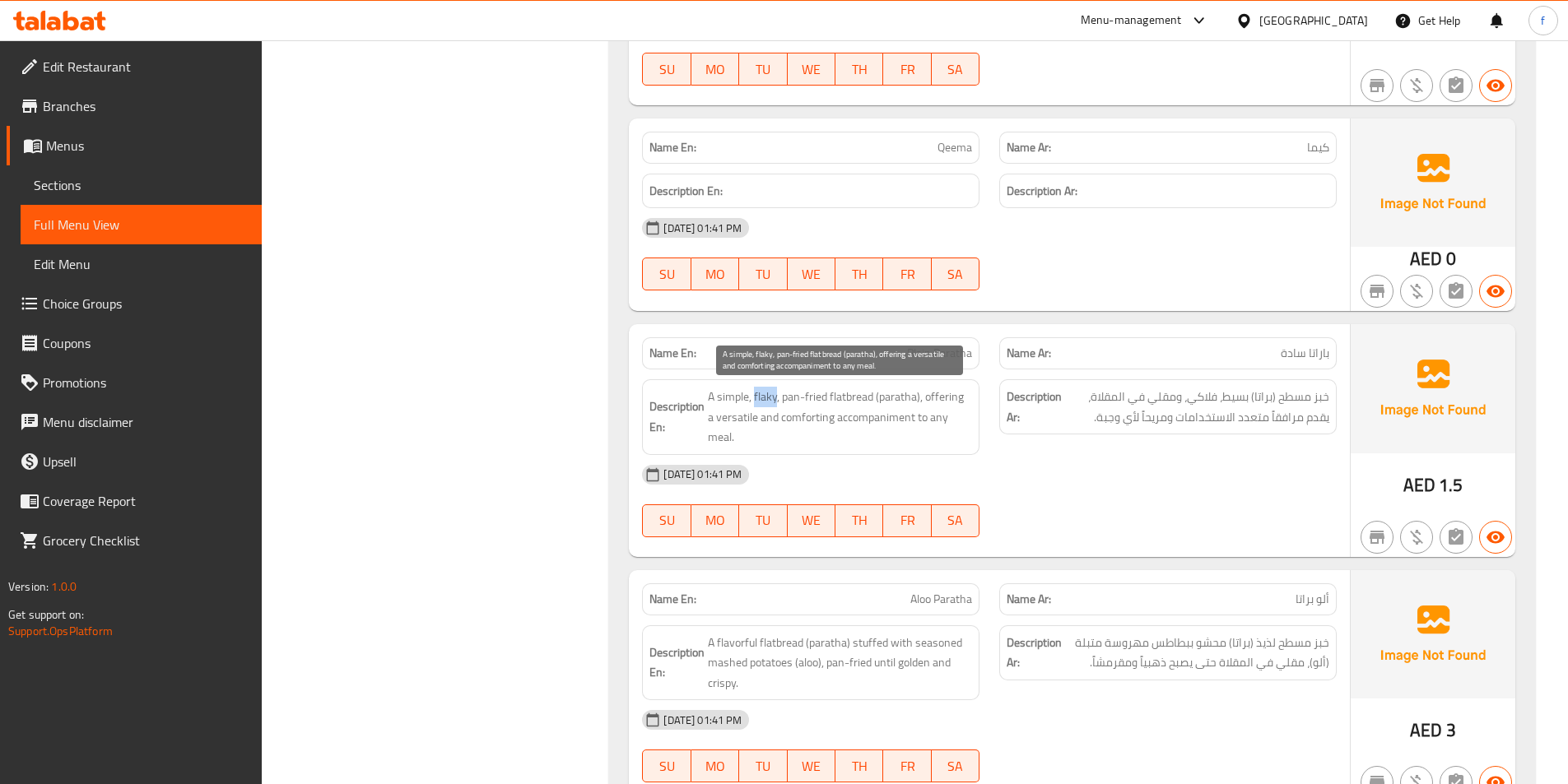
click at [757, 397] on span "A simple, flaky, pan-fried flatbread (paratha), offering a versatile and comfor…" at bounding box center [839, 417] width 264 height 61
click at [800, 396] on span "A simple, flaky, pan-fried flatbread (paratha), offering a versatile and comfor…" at bounding box center [839, 417] width 264 height 61
click at [934, 398] on span "A simple, flaky, pan-fried flatbread (paratha), offering a versatile and comfor…" at bounding box center [839, 417] width 264 height 61
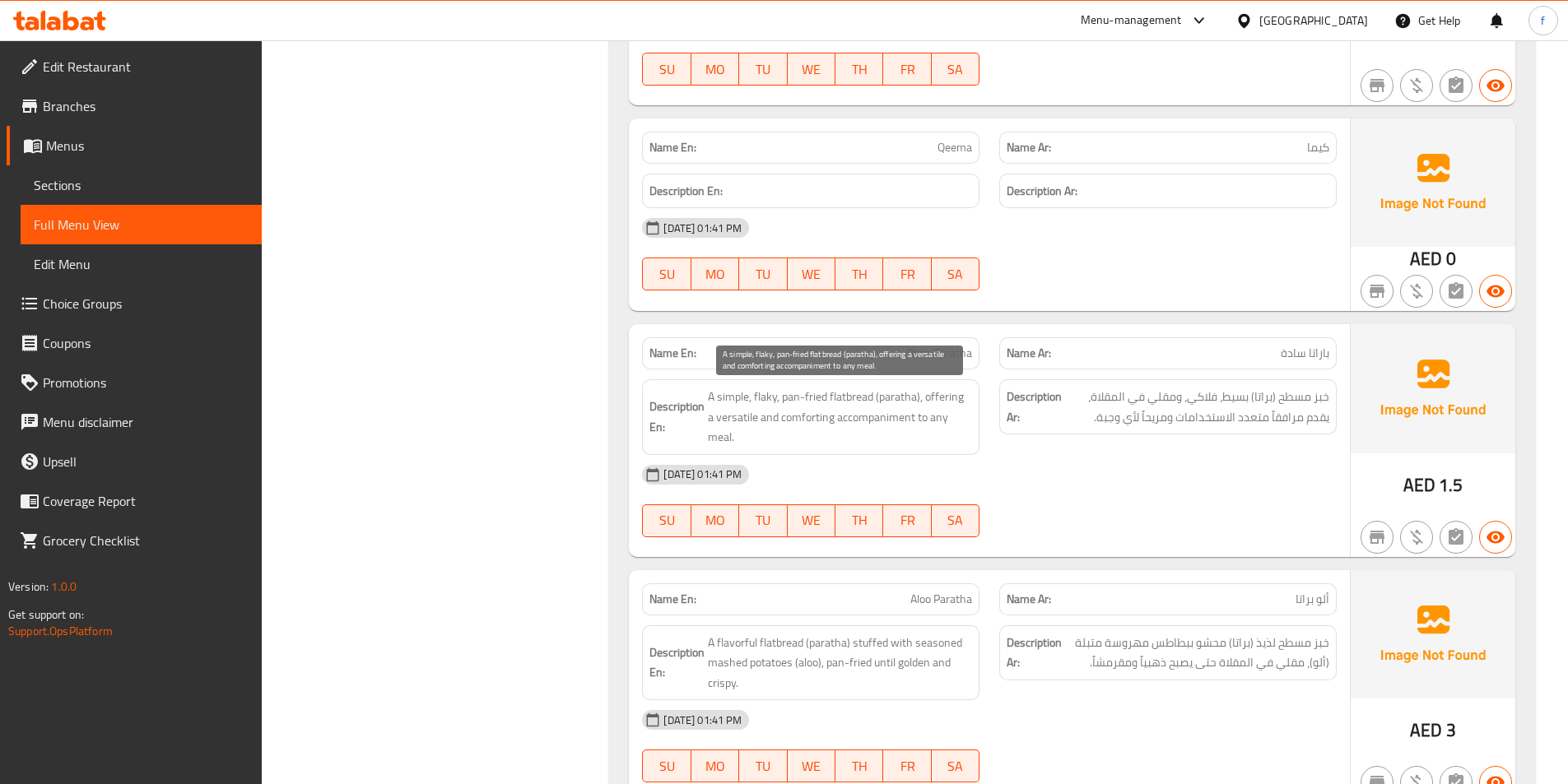
click at [727, 414] on span "A simple, flaky, pan-fried flatbread (paratha), offering a versatile and comfor…" at bounding box center [839, 417] width 264 height 61
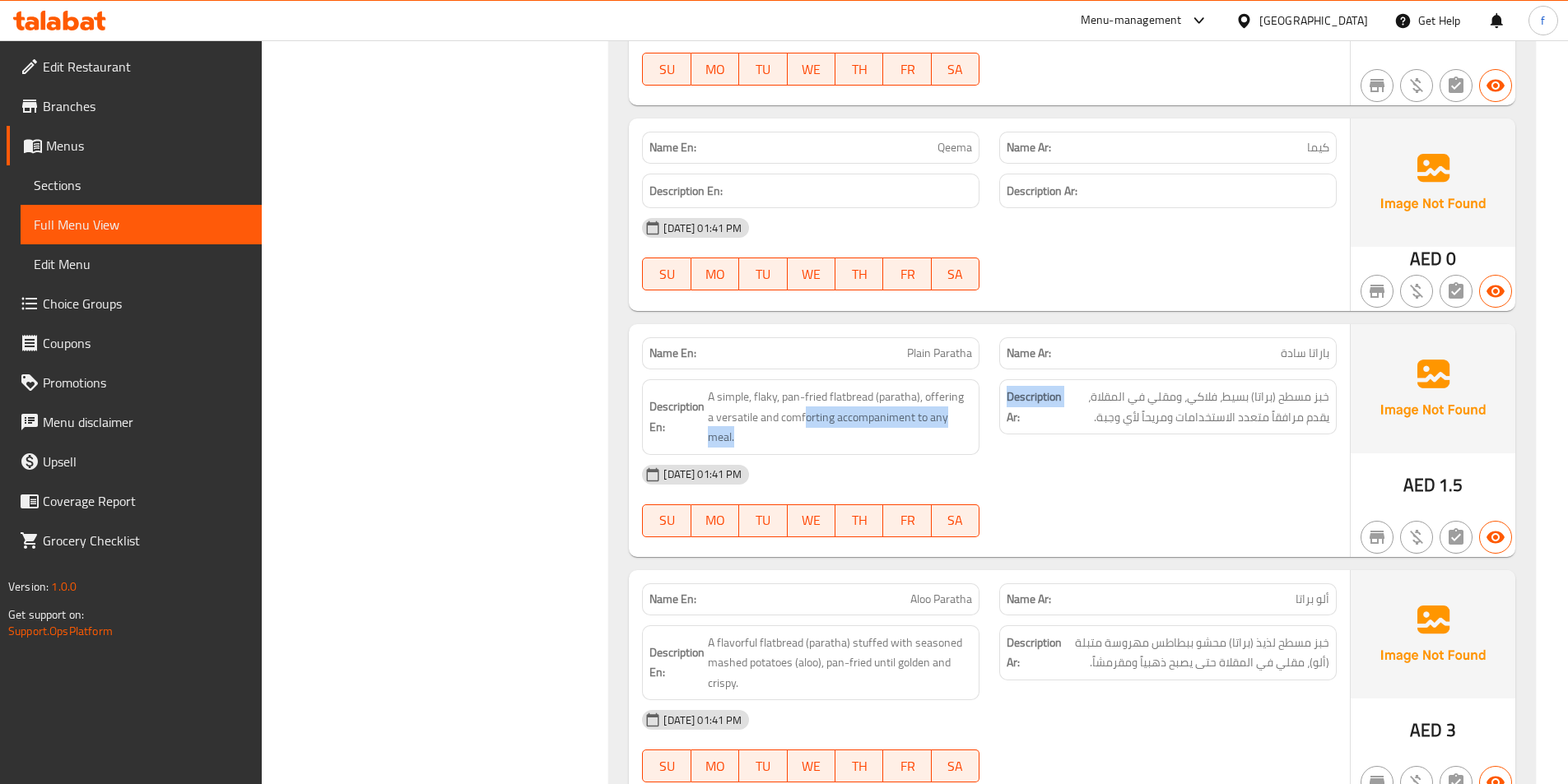
drag, startPoint x: 798, startPoint y: 415, endPoint x: 1008, endPoint y: 425, distance: 210.2
click at [1008, 425] on div "Description En: A simple, flaky, pan-fried flatbread (paratha), offering a vers…" at bounding box center [989, 417] width 714 height 95
click at [1092, 432] on div "Description Ar: خبز مسطح (براتا) بسيط، فلاكي، ومقلي في المقلاة، يقدم مرافقاً مت…" at bounding box center [1168, 407] width 338 height 55
click at [931, 365] on div "Name En: Plain Paratha" at bounding box center [811, 353] width 338 height 32
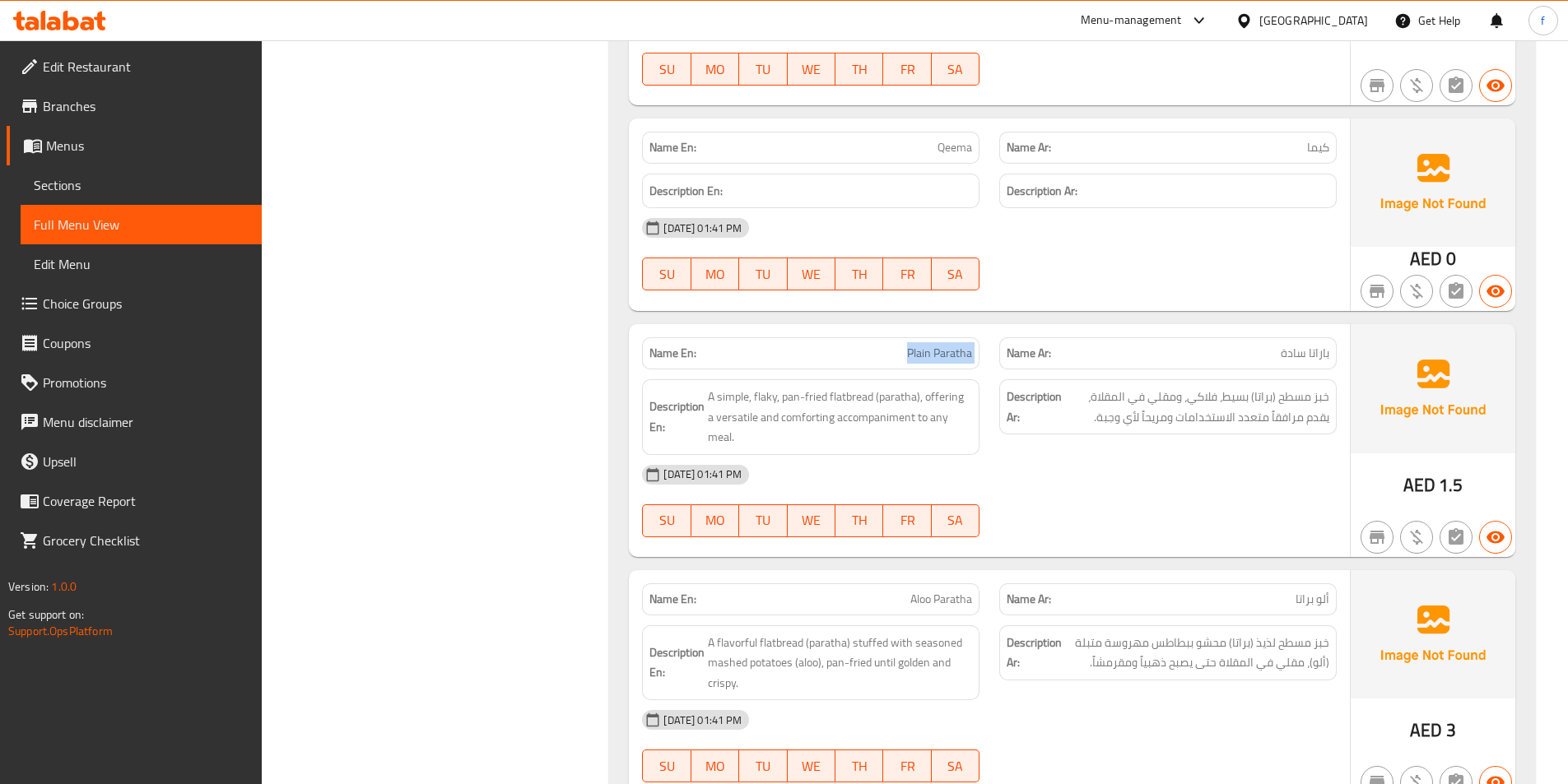
click at [931, 365] on div "Name En: Plain Paratha" at bounding box center [811, 353] width 338 height 32
copy span "Plain Paratha"
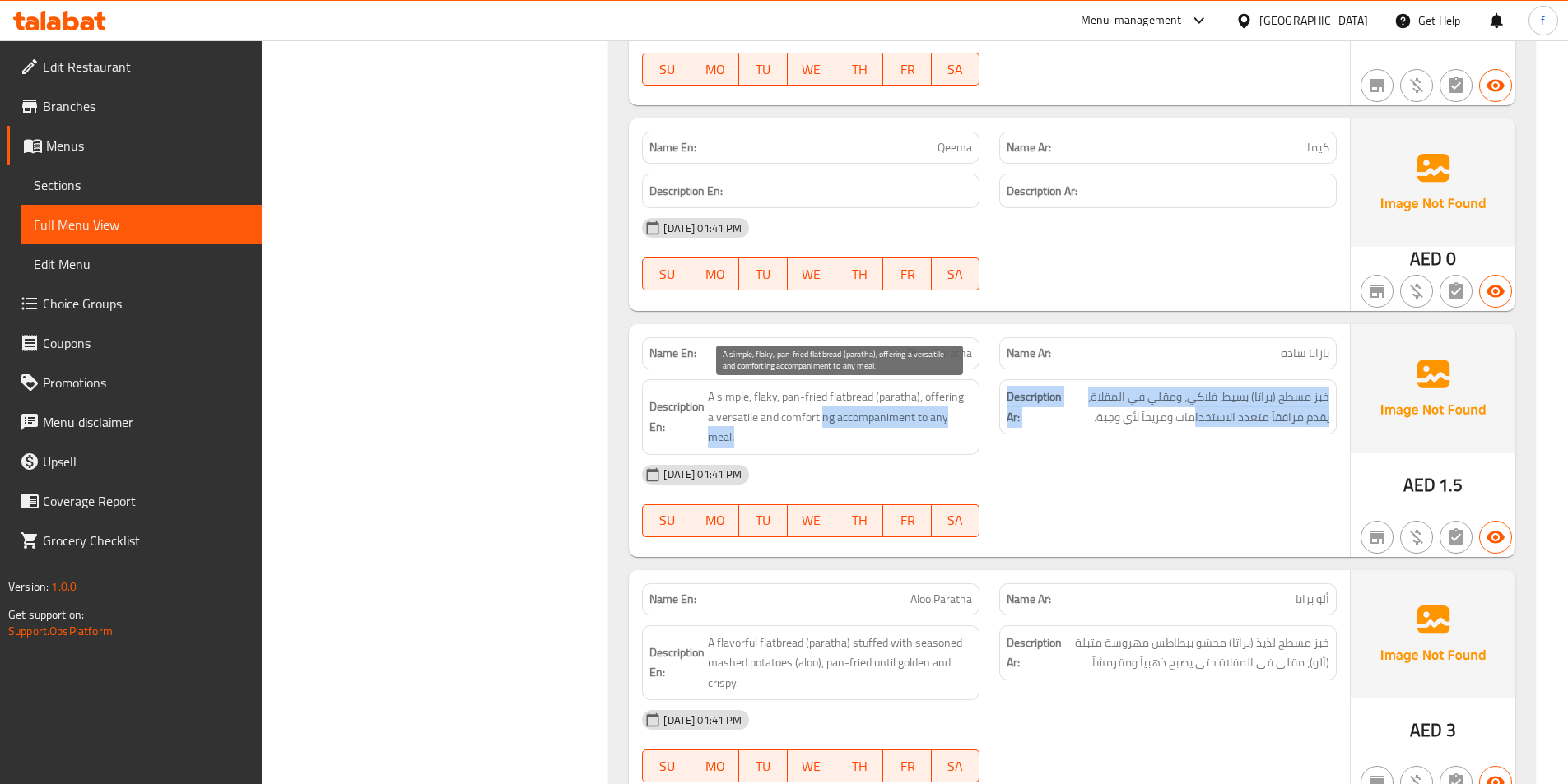
drag, startPoint x: 1085, startPoint y: 423, endPoint x: 897, endPoint y: 409, distance: 188.5
click at [833, 414] on div "Description En: A simple, flaky, pan-fried flatbread (paratha), offering a vers…" at bounding box center [989, 417] width 714 height 95
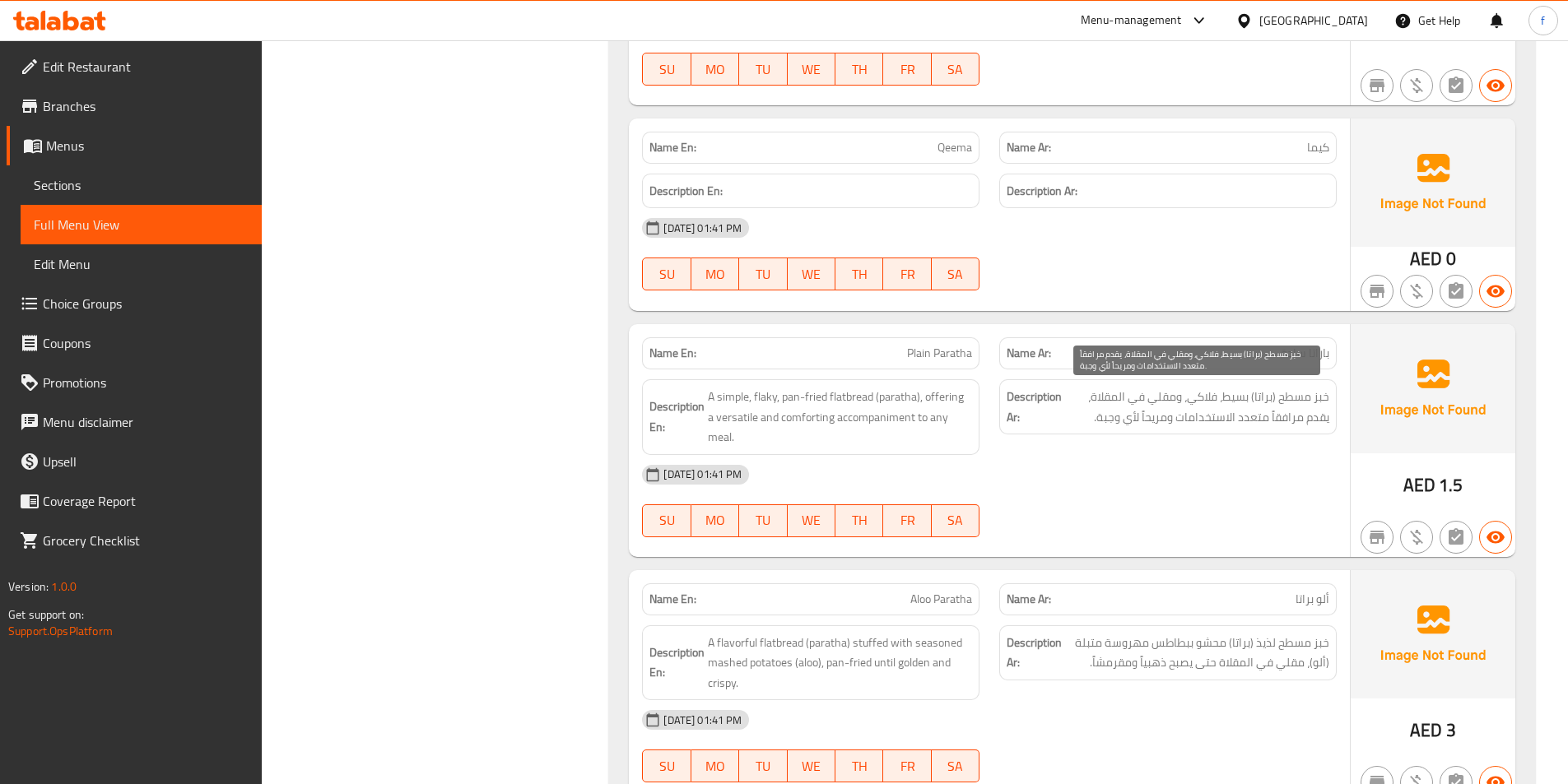
click at [1175, 411] on span "خبز مسطح (براتا) بسيط، فلاكي، ومقلي في المقلاة، يقدم مرافقاً متعدد الاستخدامات …" at bounding box center [1196, 408] width 264 height 41
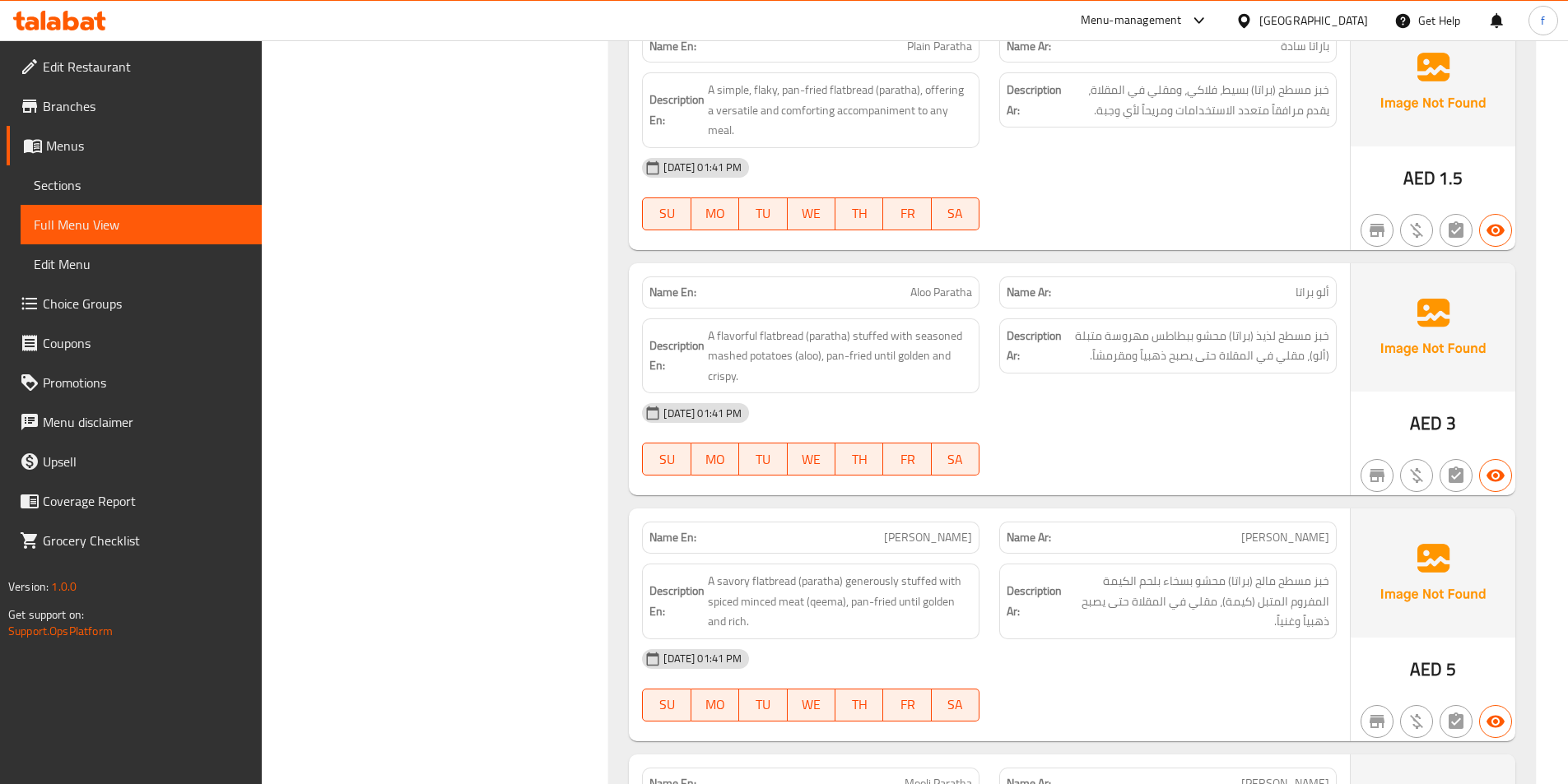
scroll to position [1498, 0]
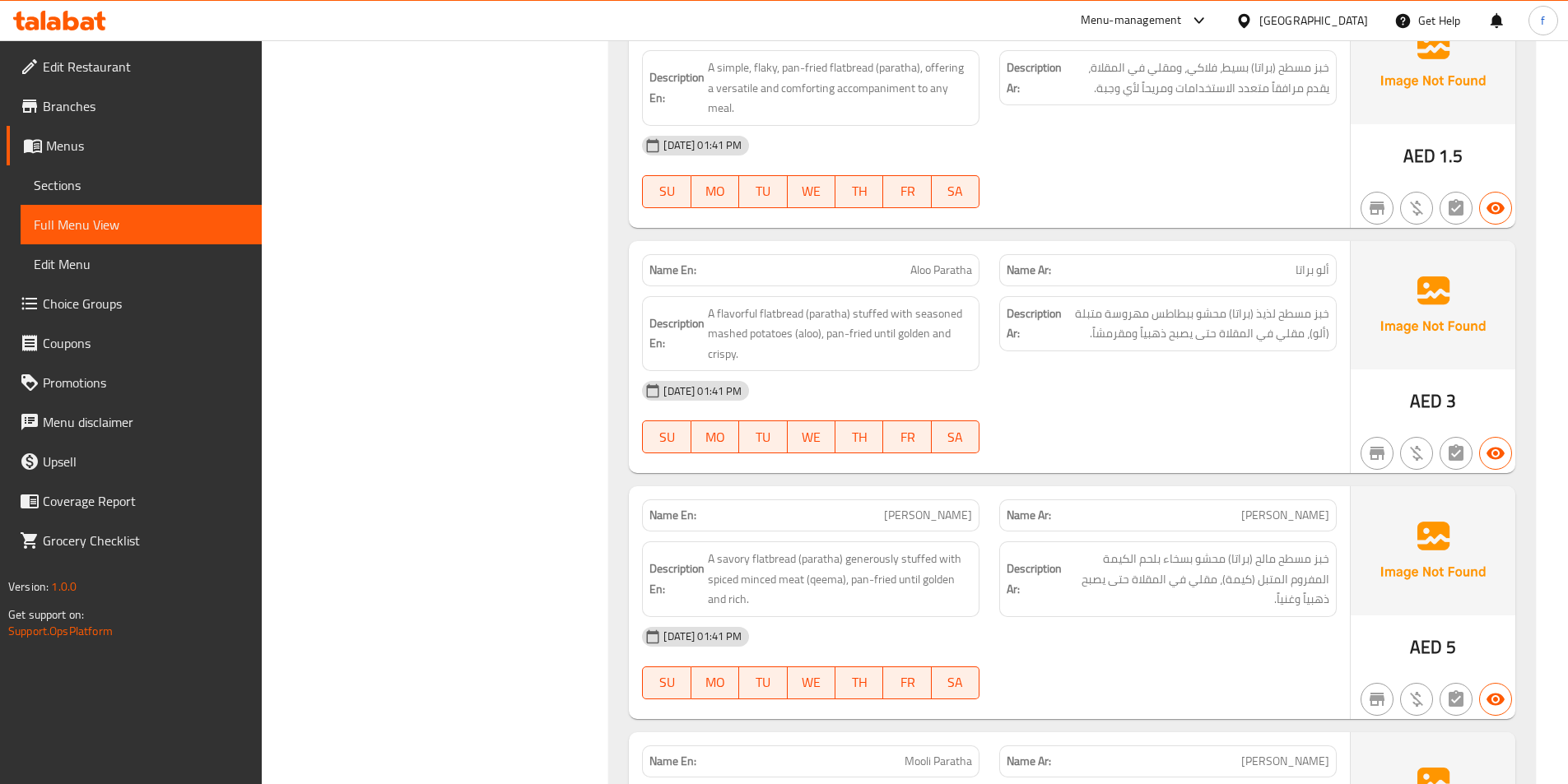
click at [926, 262] on span "Aloo Paratha" at bounding box center [941, 271] width 62 height 17
click at [952, 262] on span "Aloo Paratha" at bounding box center [941, 271] width 62 height 17
click at [786, 304] on span "A flavorful flatbread (paratha) stuffed with seasoned mashed potatoes (aloo), p…" at bounding box center [839, 334] width 264 height 61
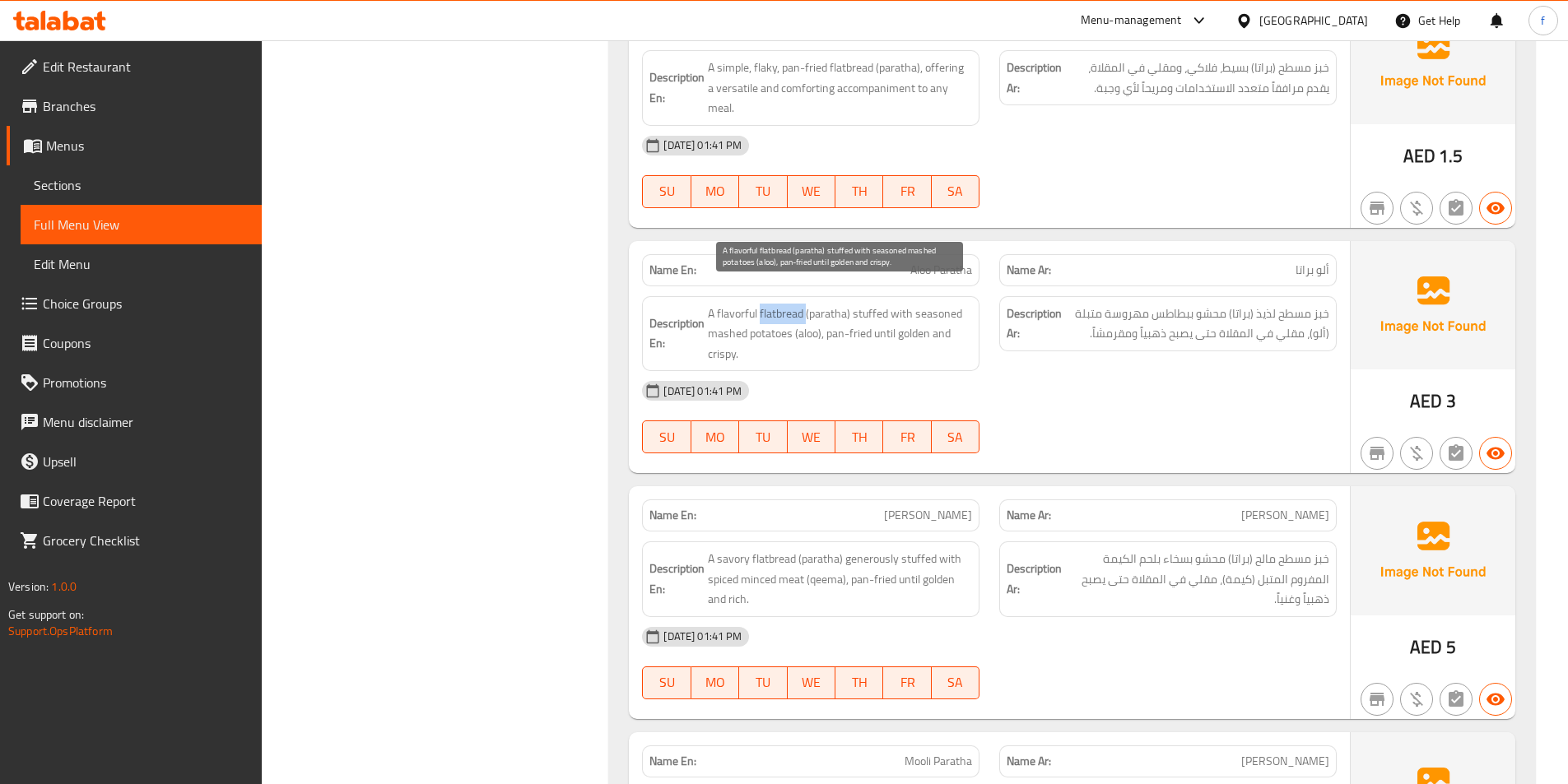
click at [786, 304] on span "A flavorful flatbread (paratha) stuffed with seasoned mashed potatoes (aloo), p…" at bounding box center [839, 334] width 264 height 61
click at [738, 304] on span "A flavorful flatbread (paratha) stuffed with seasoned mashed potatoes (aloo), p…" at bounding box center [839, 334] width 264 height 61
click at [821, 304] on span "A flavorful flatbread (paratha) stuffed with seasoned mashed potatoes (aloo), p…" at bounding box center [839, 334] width 264 height 61
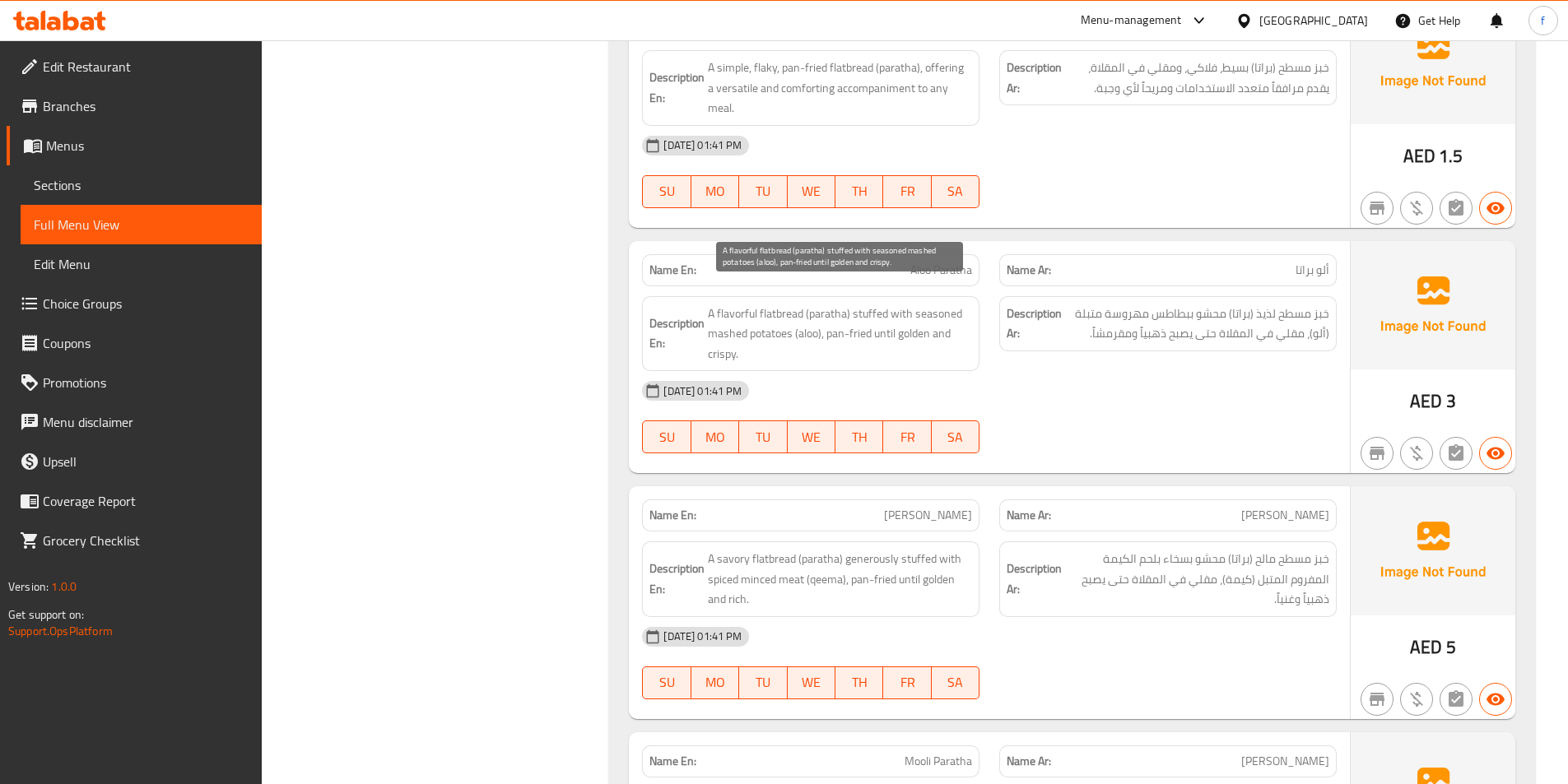
click at [867, 304] on span "A flavorful flatbread (paratha) stuffed with seasoned mashed potatoes (aloo), p…" at bounding box center [839, 334] width 264 height 61
click at [930, 304] on span "A flavorful flatbread (paratha) stuffed with seasoned mashed potatoes (aloo), p…" at bounding box center [839, 334] width 264 height 61
click at [720, 315] on span "A flavorful flatbread (paratha) stuffed with seasoned mashed potatoes (aloo), p…" at bounding box center [839, 334] width 264 height 61
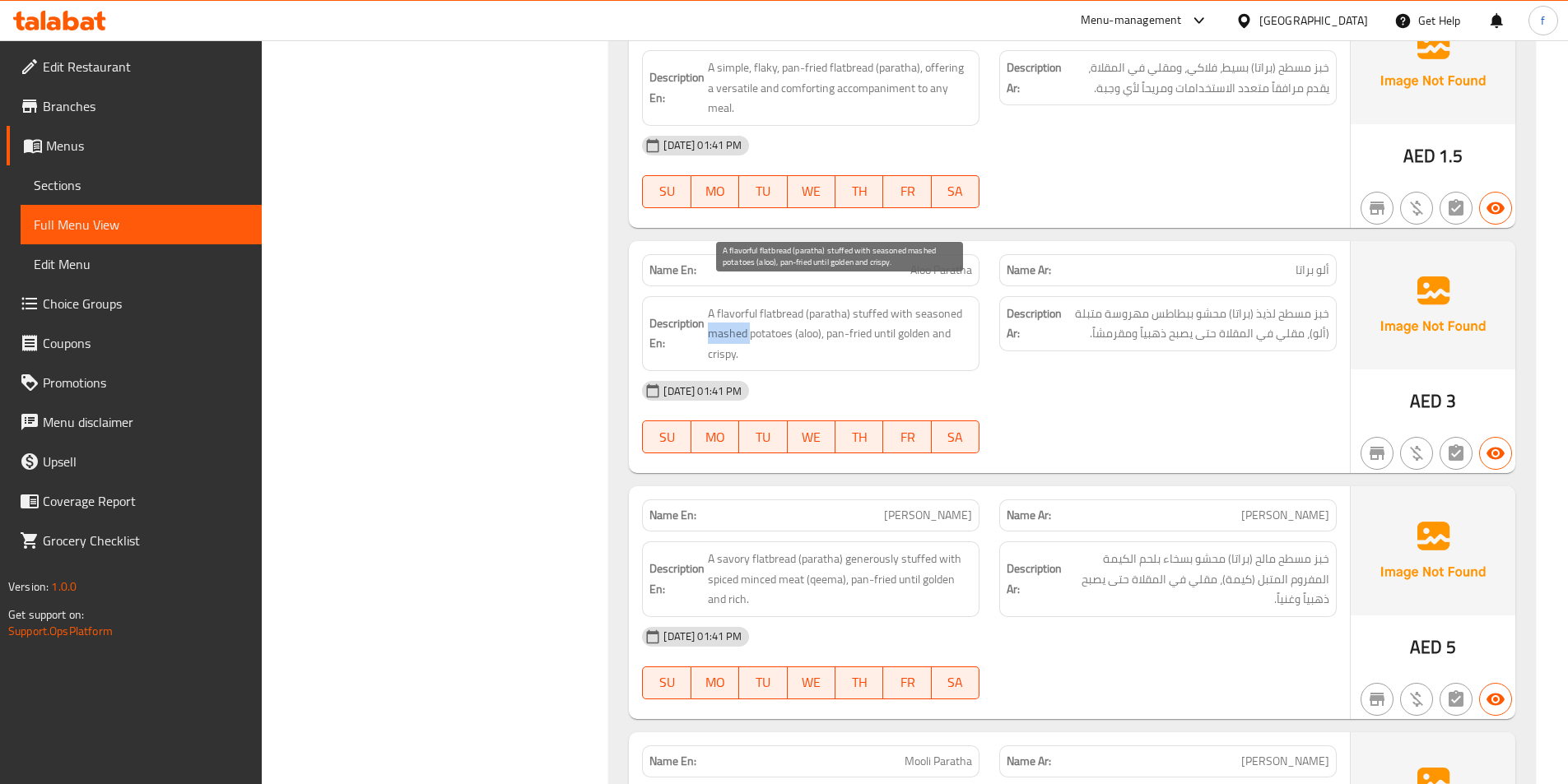
click at [720, 315] on span "A flavorful flatbread (paratha) stuffed with seasoned mashed potatoes (aloo), p…" at bounding box center [839, 334] width 264 height 61
click at [762, 315] on span "A flavorful flatbread (paratha) stuffed with seasoned mashed potatoes (aloo), p…" at bounding box center [839, 334] width 264 height 61
click at [806, 316] on span "A flavorful flatbread (paratha) stuffed with seasoned mashed potatoes (aloo), p…" at bounding box center [839, 334] width 264 height 61
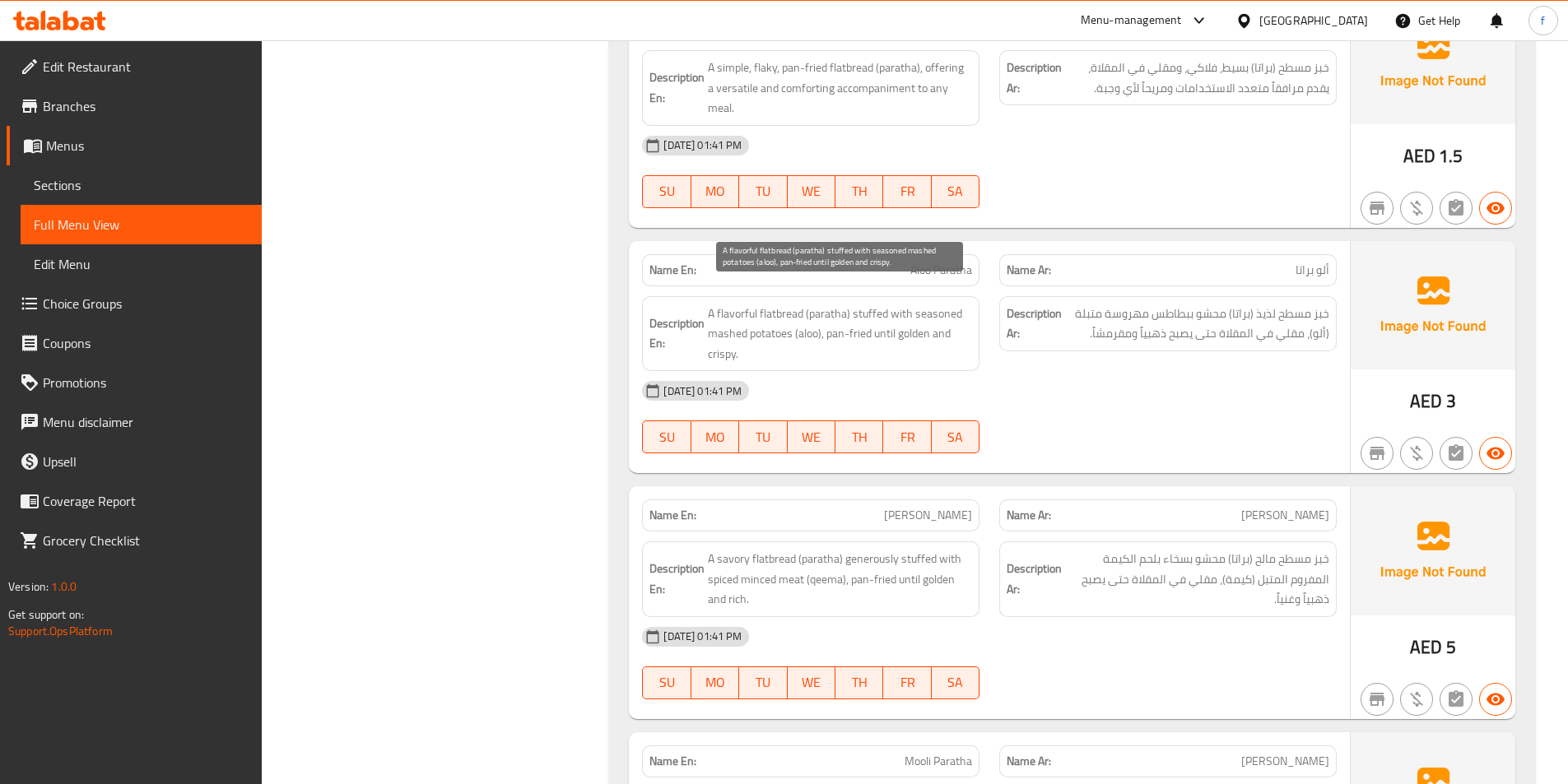
click at [828, 312] on span "A flavorful flatbread (paratha) stuffed with seasoned mashed potatoes (aloo), p…" at bounding box center [839, 334] width 264 height 61
click at [852, 311] on span "A flavorful flatbread (paratha) stuffed with seasoned mashed potatoes (aloo), p…" at bounding box center [839, 334] width 264 height 61
click at [884, 309] on span "A flavorful flatbread (paratha) stuffed with seasoned mashed potatoes (aloo), p…" at bounding box center [839, 334] width 264 height 61
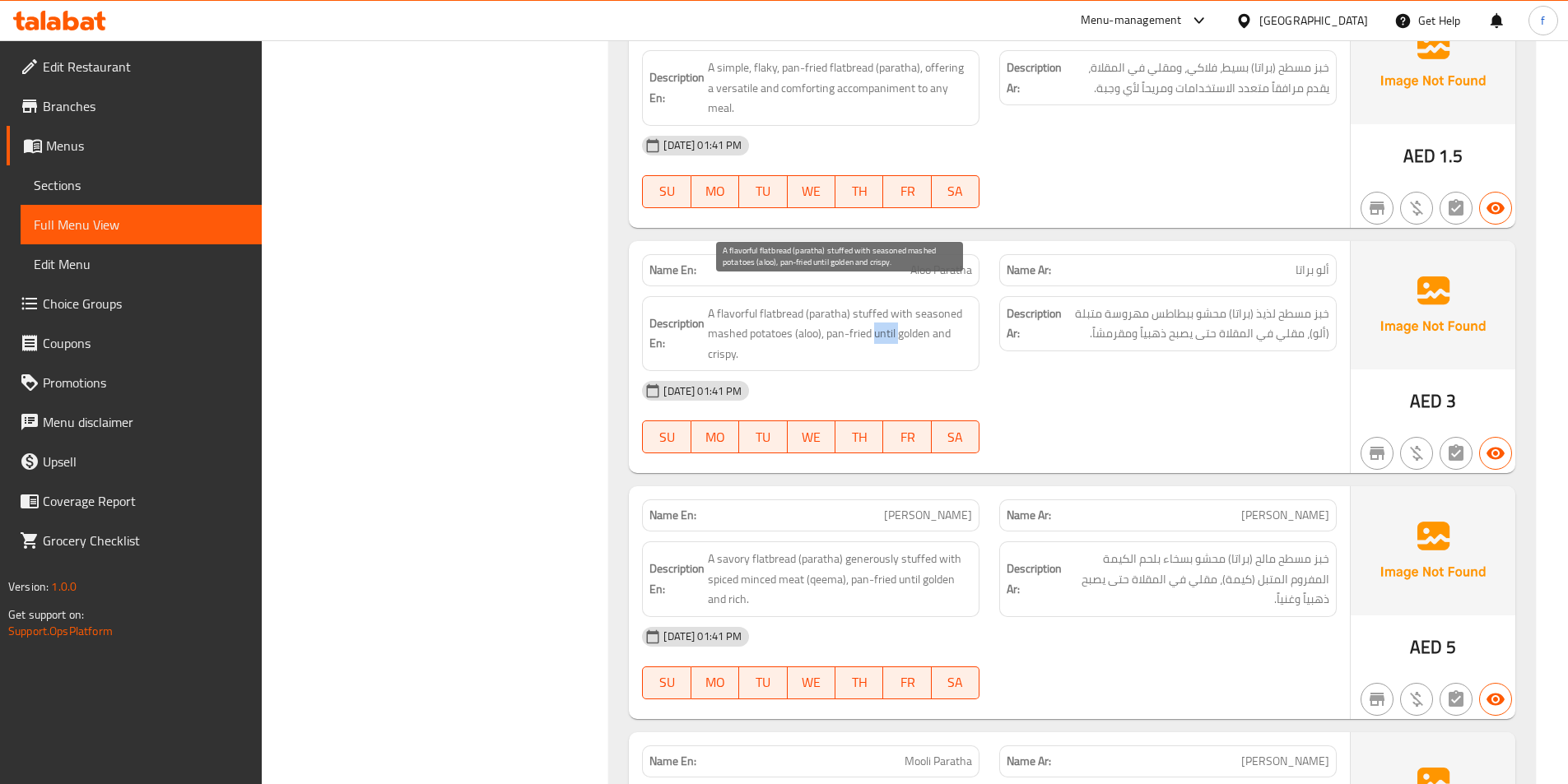
click at [884, 309] on span "A flavorful flatbread (paratha) stuffed with seasoned mashed potatoes (aloo), p…" at bounding box center [839, 334] width 264 height 61
click at [909, 311] on span "A flavorful flatbread (paratha) stuffed with seasoned mashed potatoes (aloo), p…" at bounding box center [839, 334] width 264 height 61
click at [731, 326] on span "A flavorful flatbread (paratha) stuffed with seasoned mashed potatoes (aloo), p…" at bounding box center [839, 334] width 264 height 61
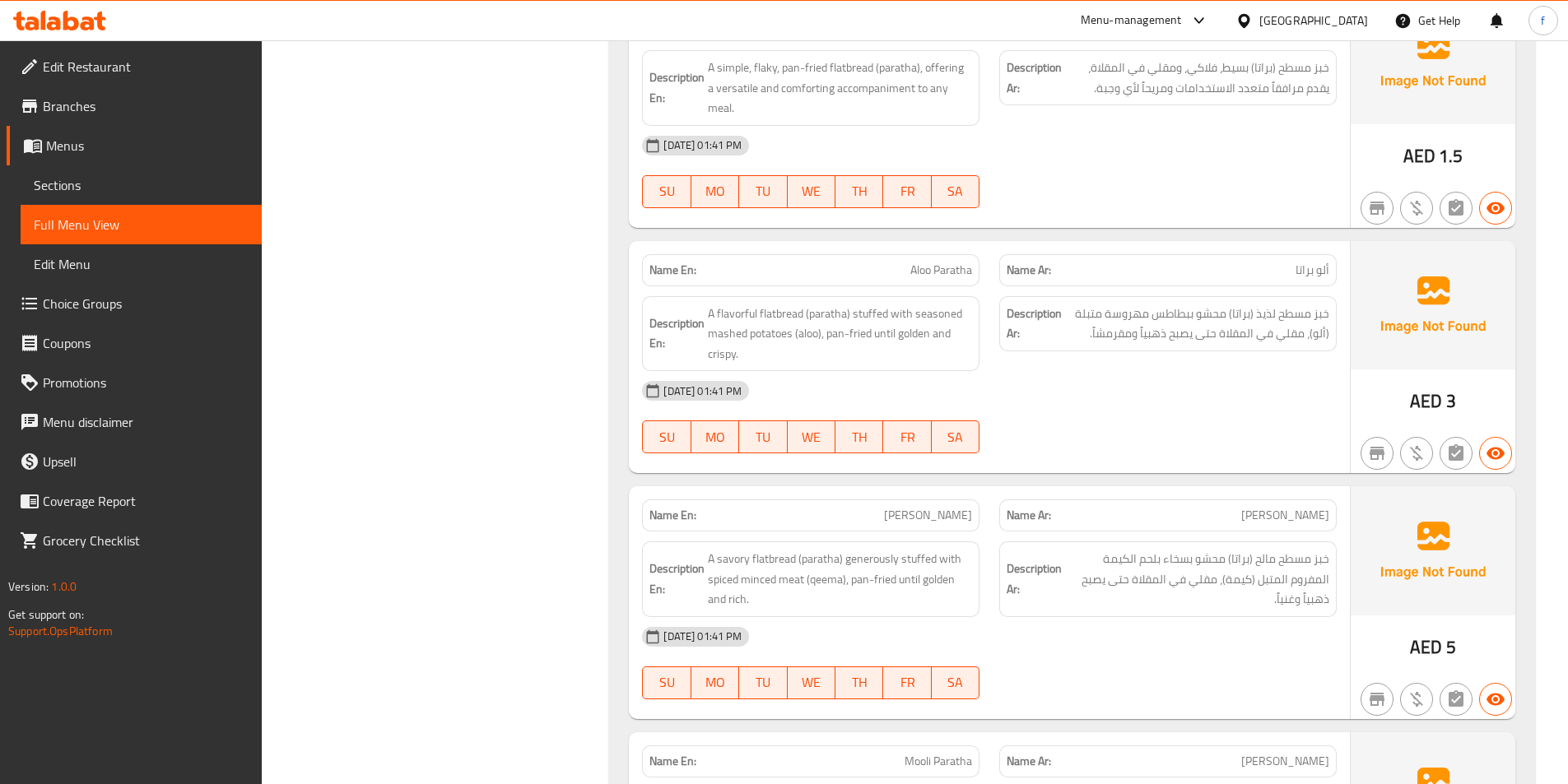
click at [1241, 385] on div "[DATE] 01:41 PM" at bounding box center [989, 391] width 714 height 40
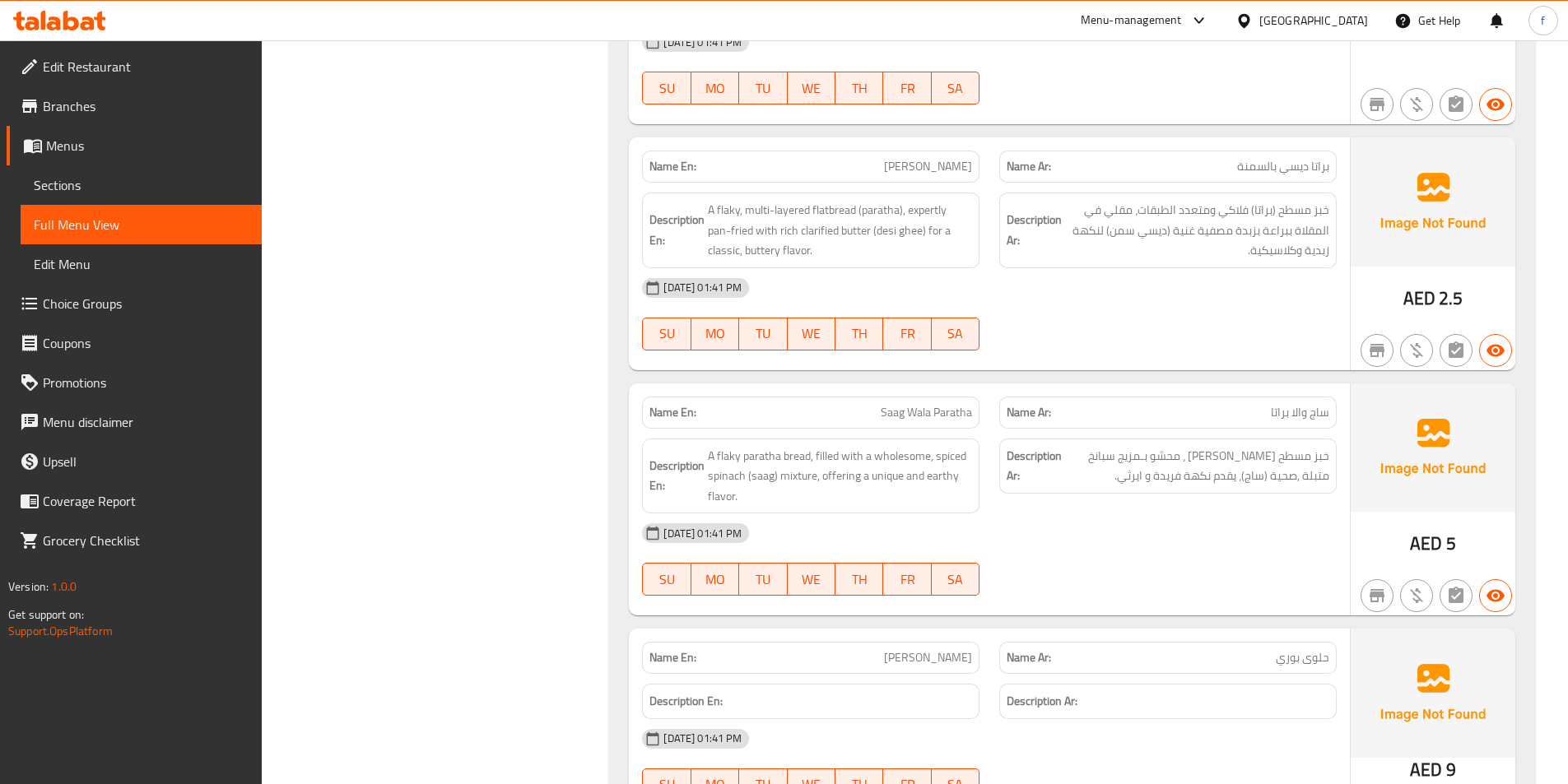
scroll to position [3260, 0]
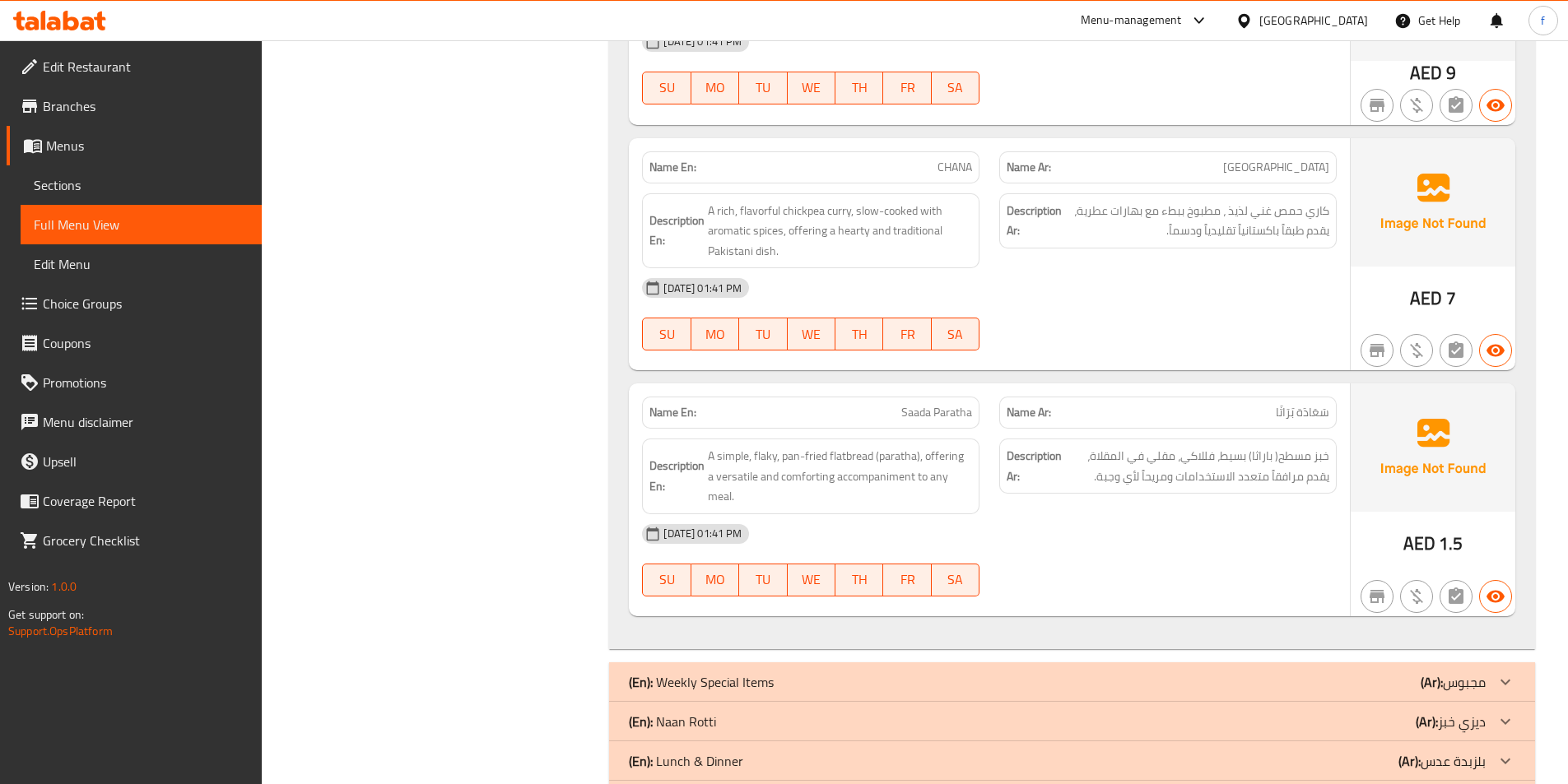
click at [1309, 404] on span "سَعَادَة بَرَاثَا" at bounding box center [1302, 412] width 53 height 17
